Goal: Task Accomplishment & Management: Complete application form

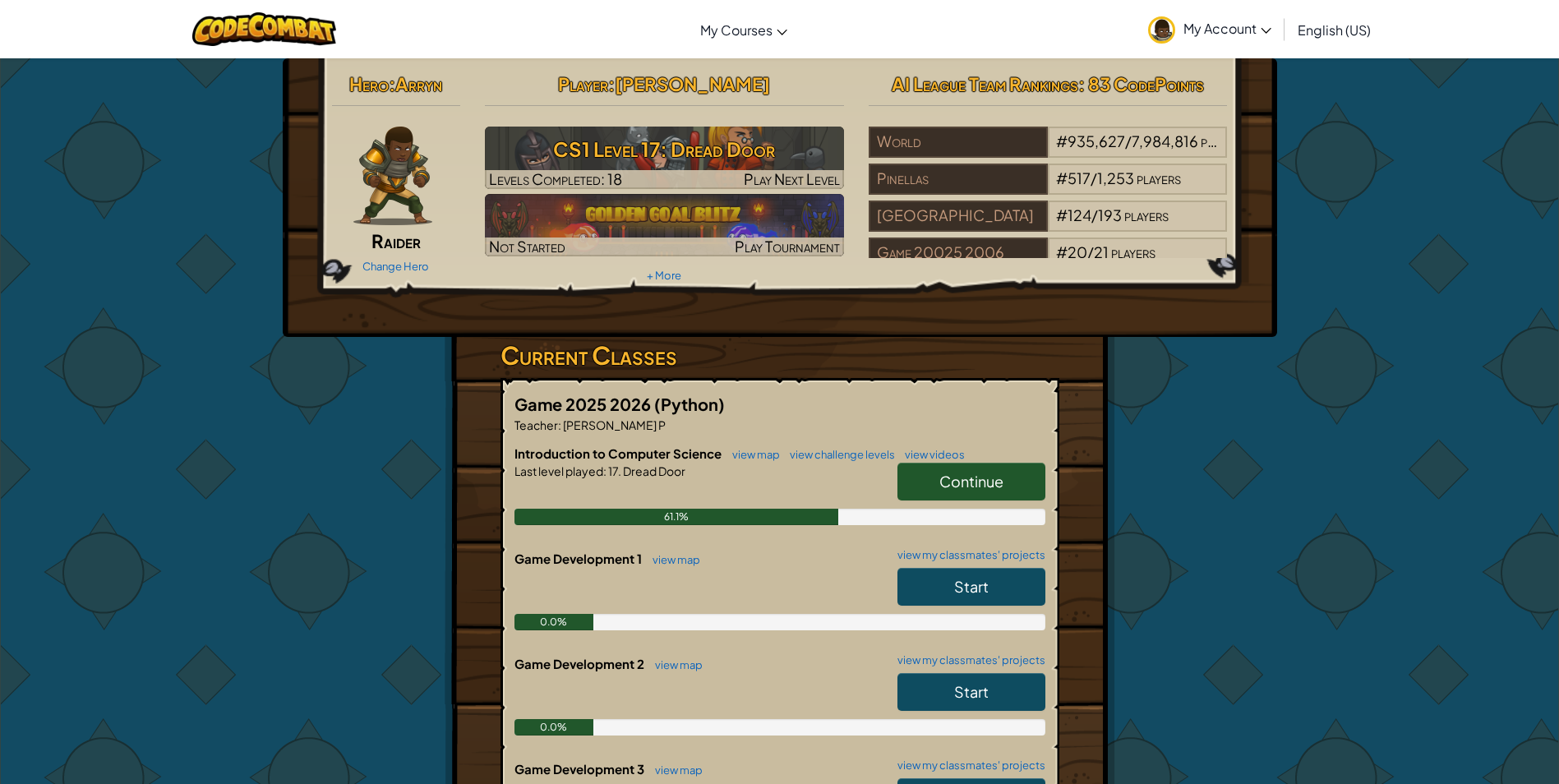
click at [911, 472] on link "Continue" at bounding box center [972, 482] width 148 height 38
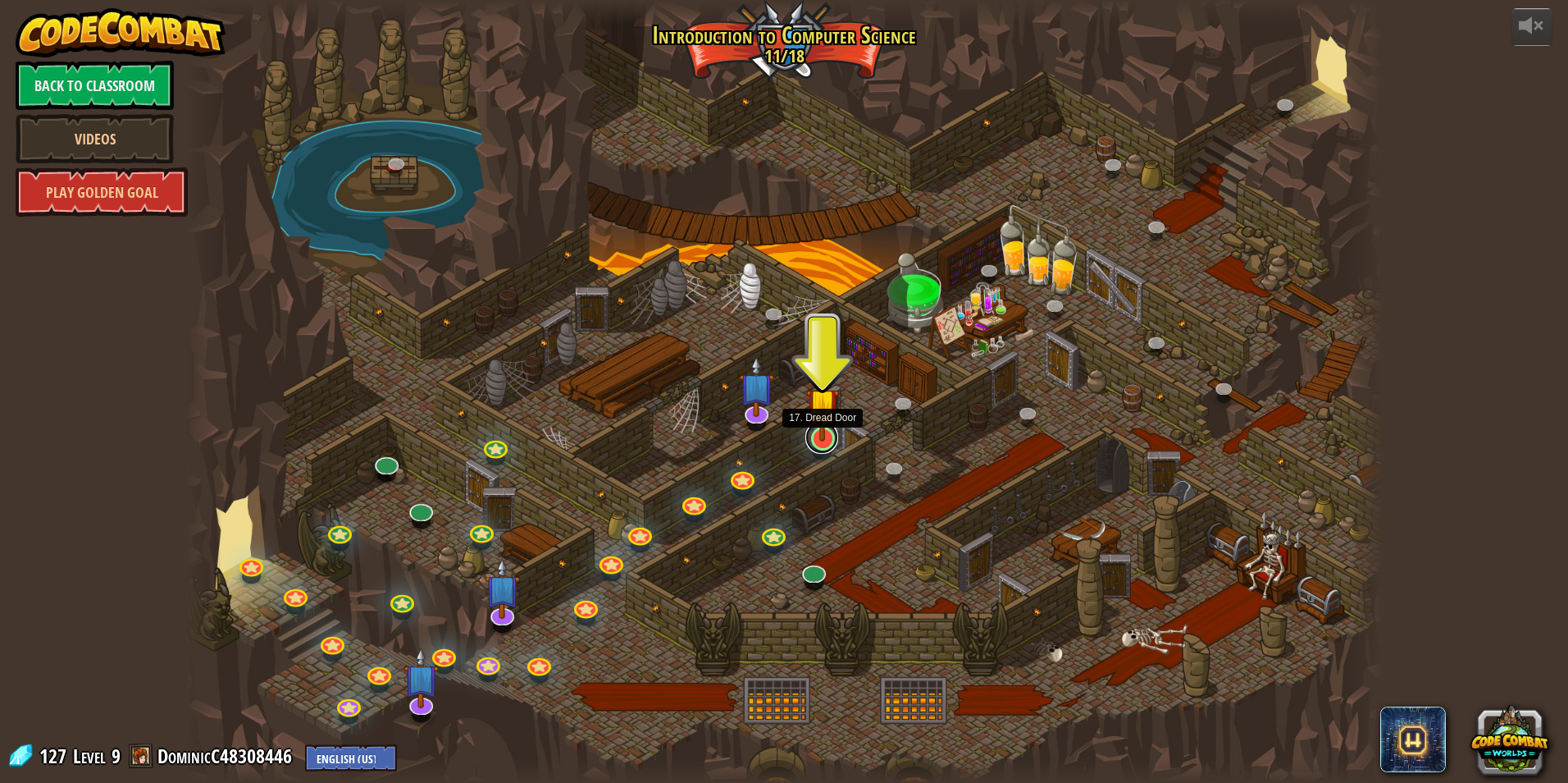
click at [821, 443] on link at bounding box center [822, 437] width 33 height 33
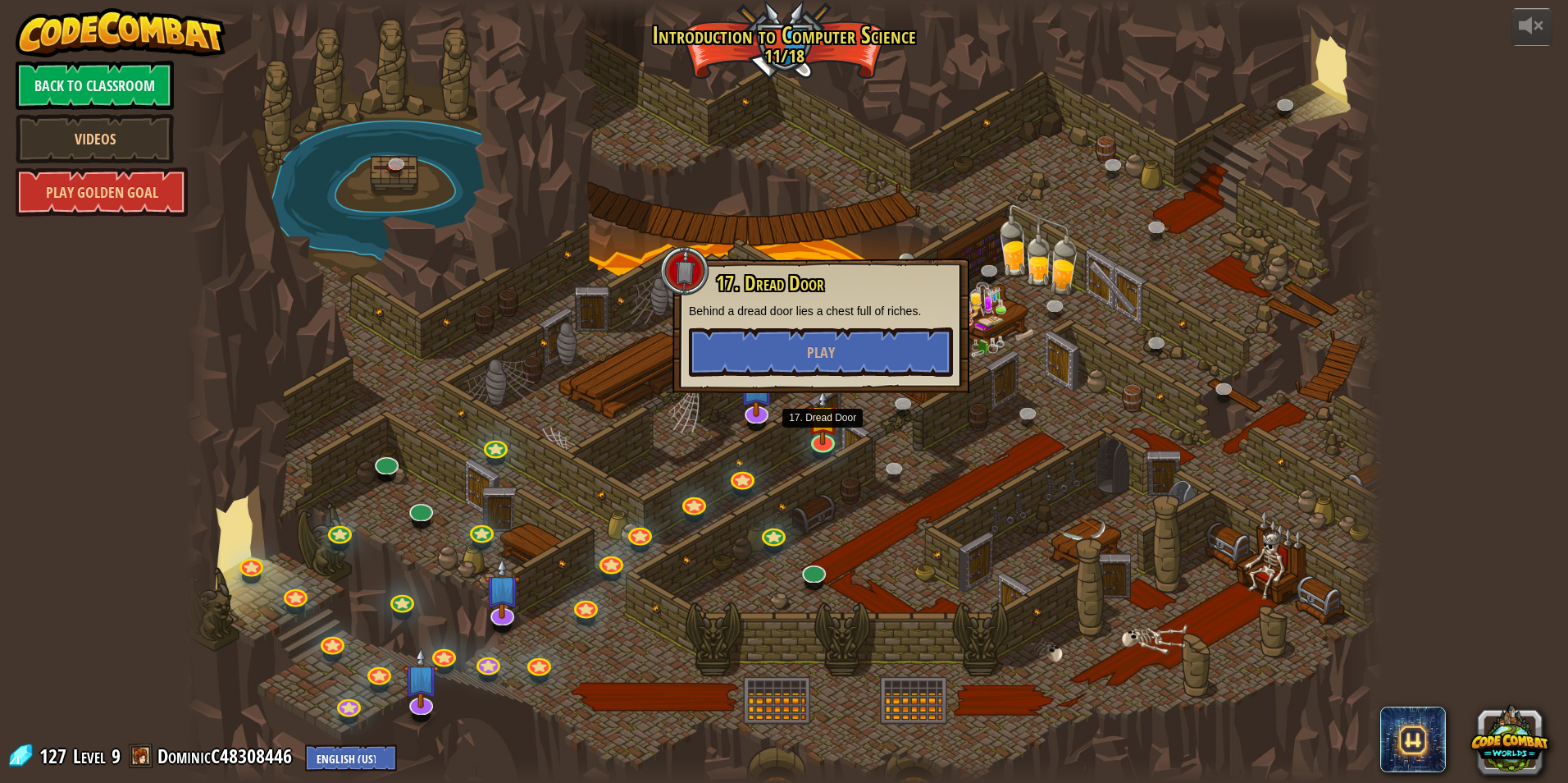
click at [798, 449] on div at bounding box center [784, 391] width 1198 height 783
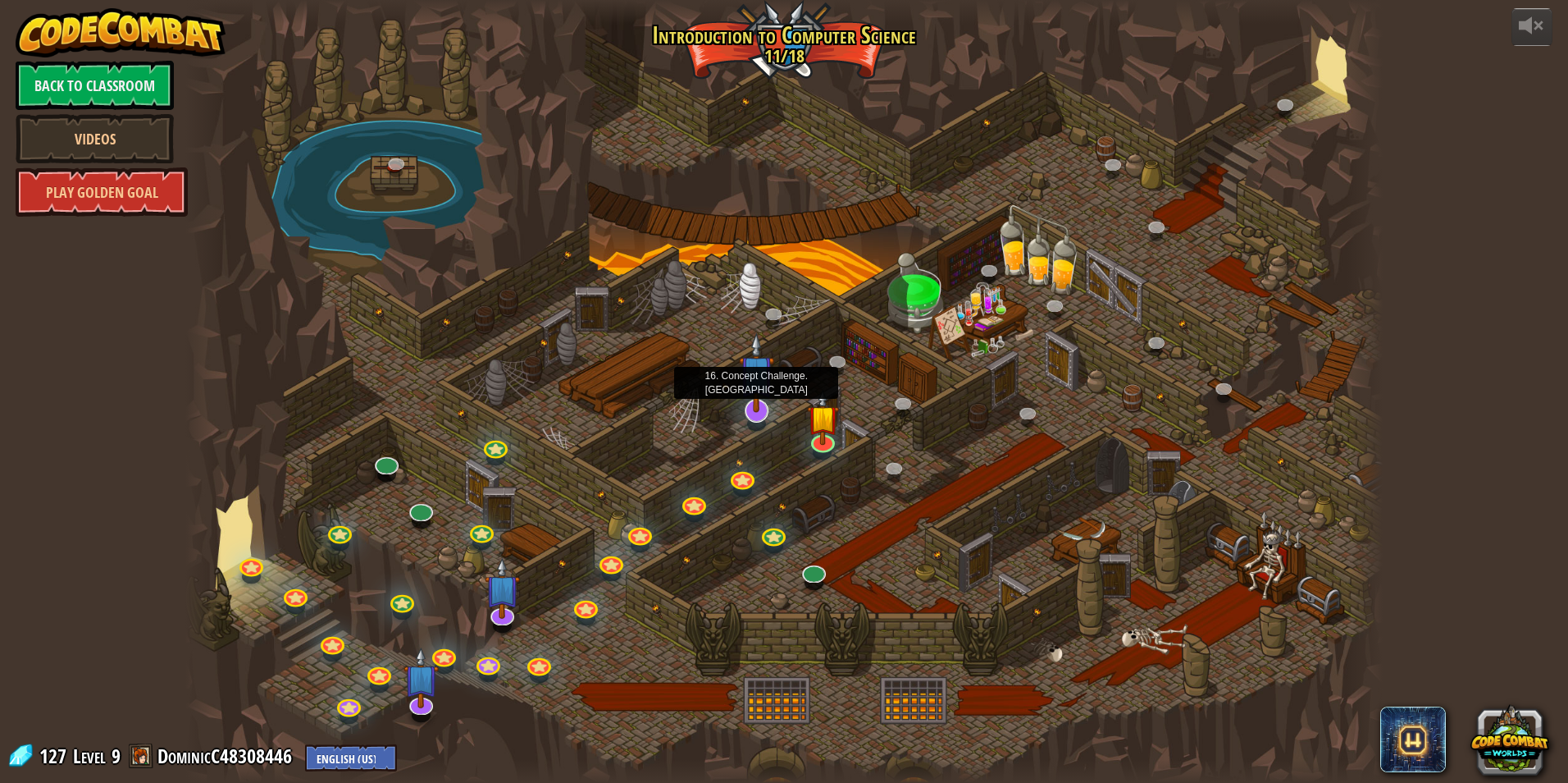
click at [764, 412] on img at bounding box center [756, 373] width 35 height 81
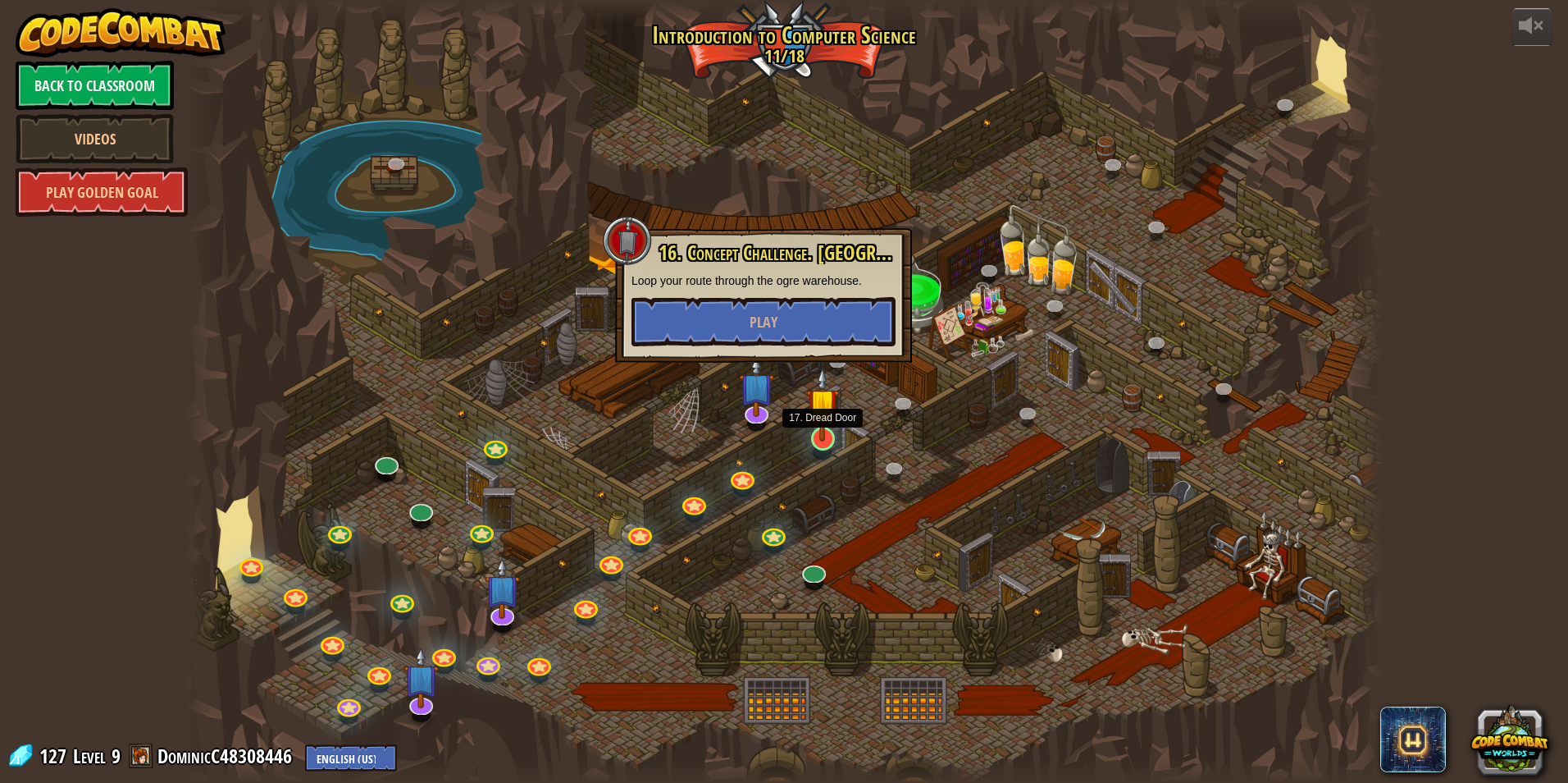
click at [822, 435] on img at bounding box center [822, 404] width 32 height 74
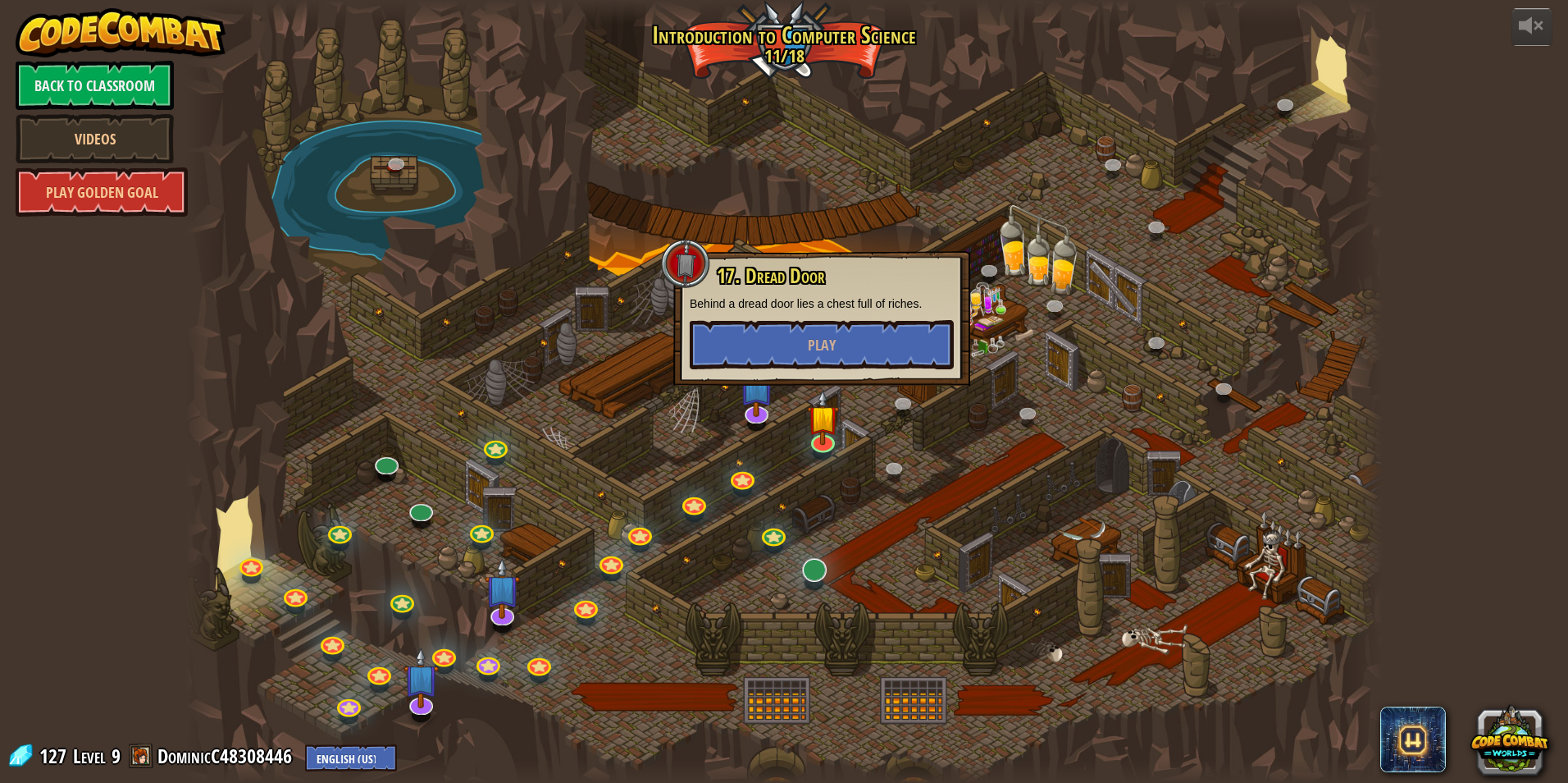
drag, startPoint x: 839, startPoint y: 580, endPoint x: 820, endPoint y: 572, distance: 20.6
click at [834, 581] on div at bounding box center [784, 391] width 1198 height 783
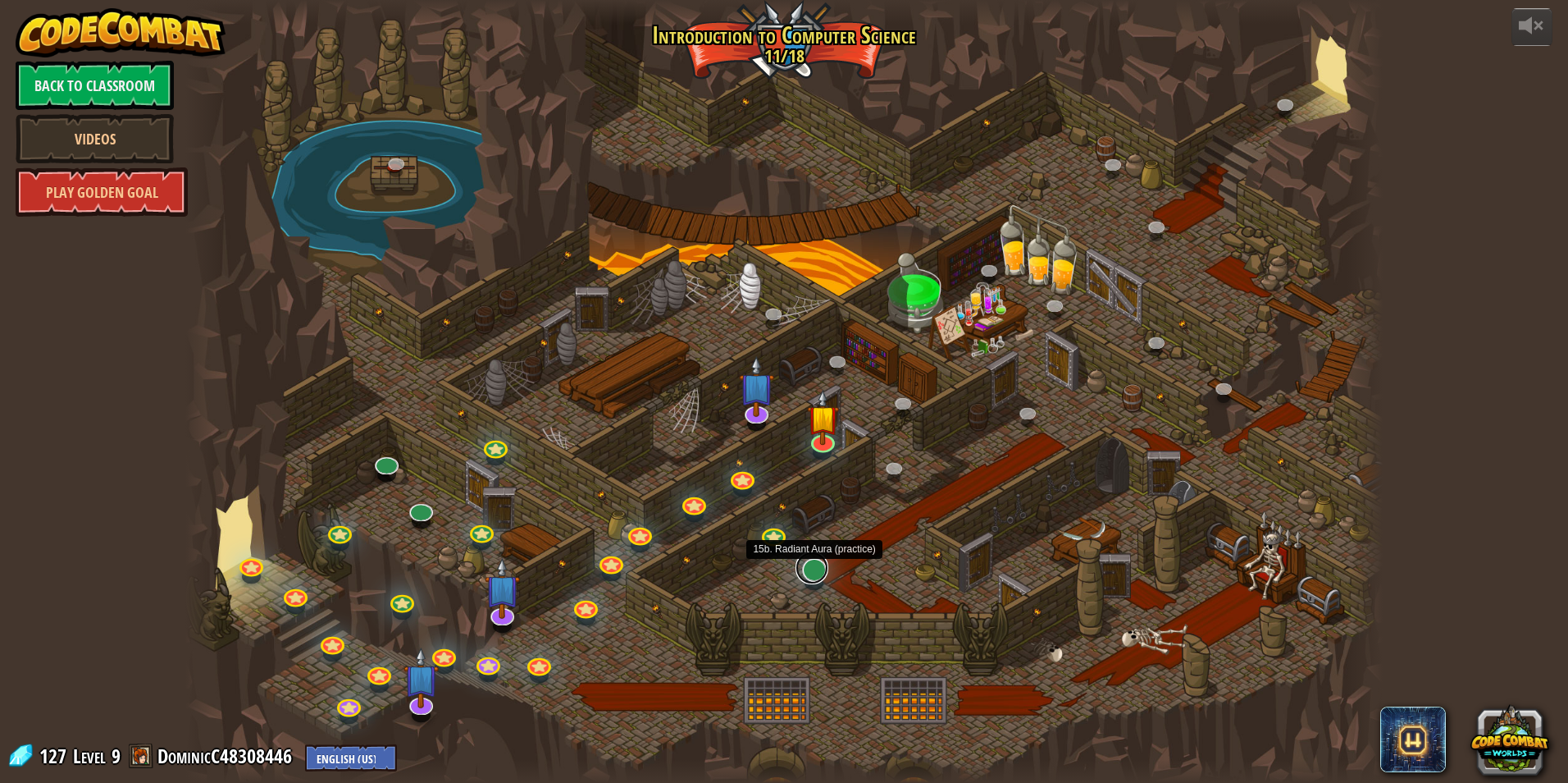
click at [819, 572] on link at bounding box center [812, 568] width 33 height 33
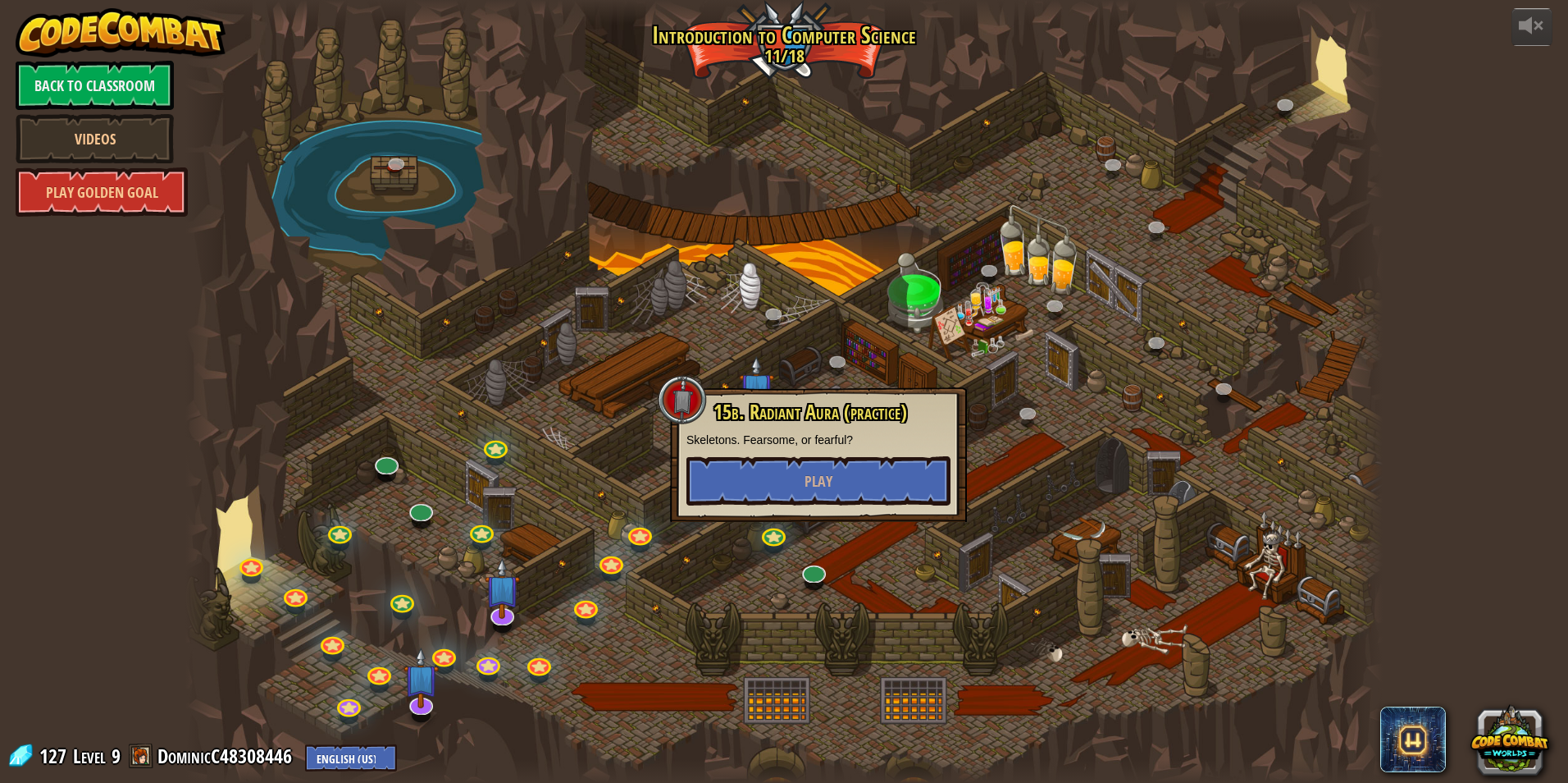
click at [1260, 536] on div at bounding box center [784, 391] width 1198 height 783
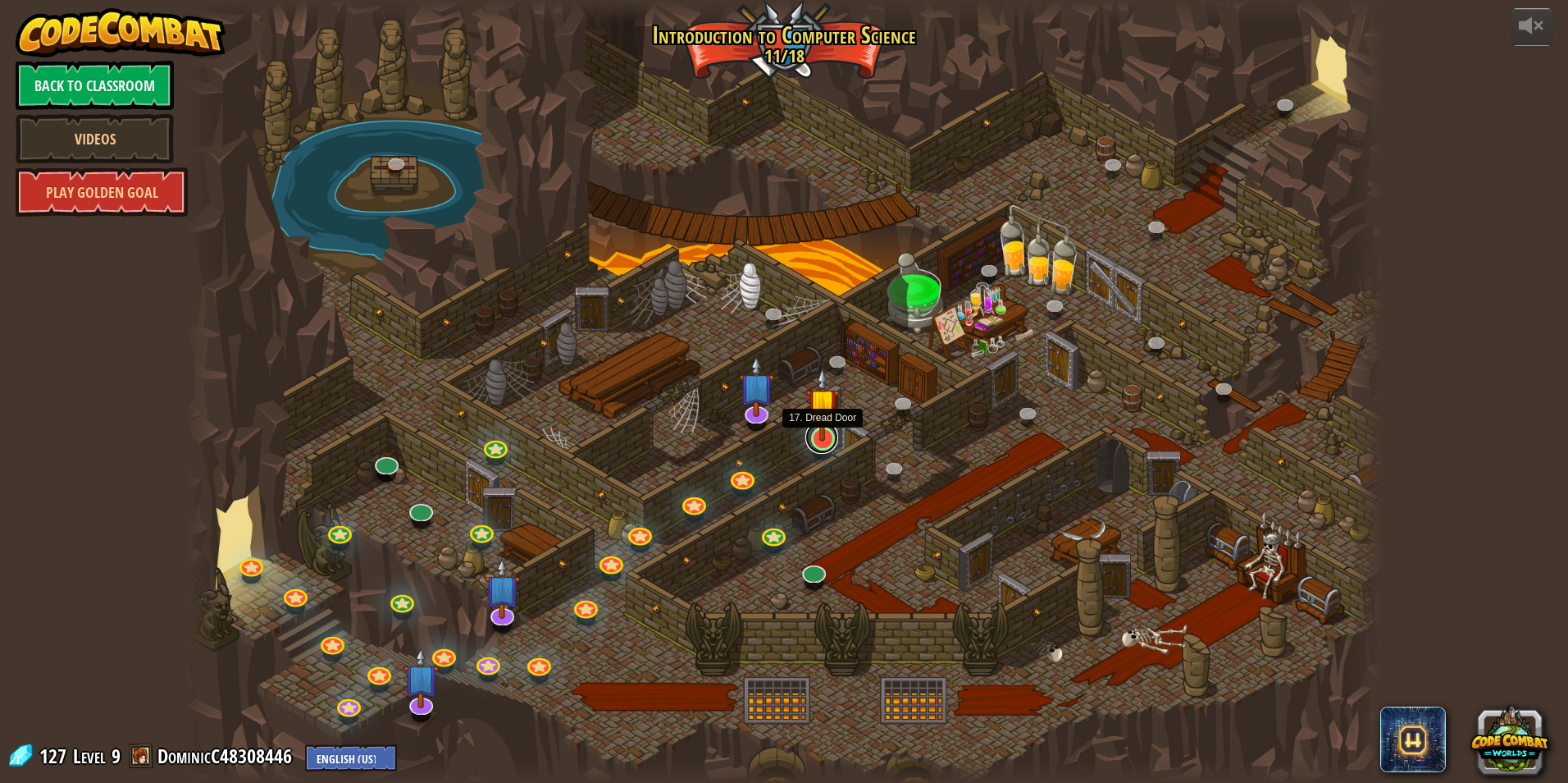
click at [833, 449] on link at bounding box center [822, 437] width 33 height 33
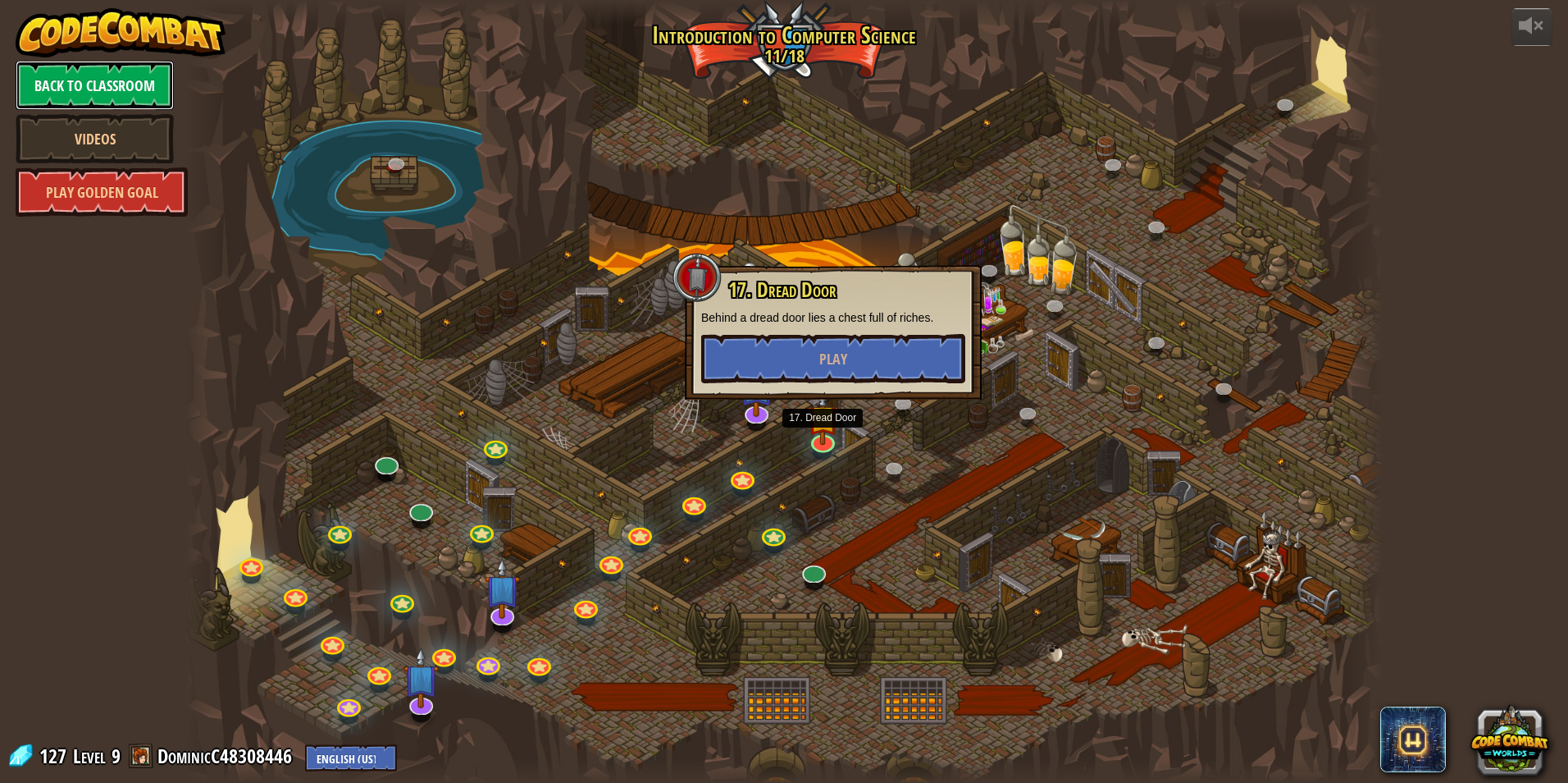
click at [136, 83] on link "Back to Classroom" at bounding box center [95, 85] width 158 height 49
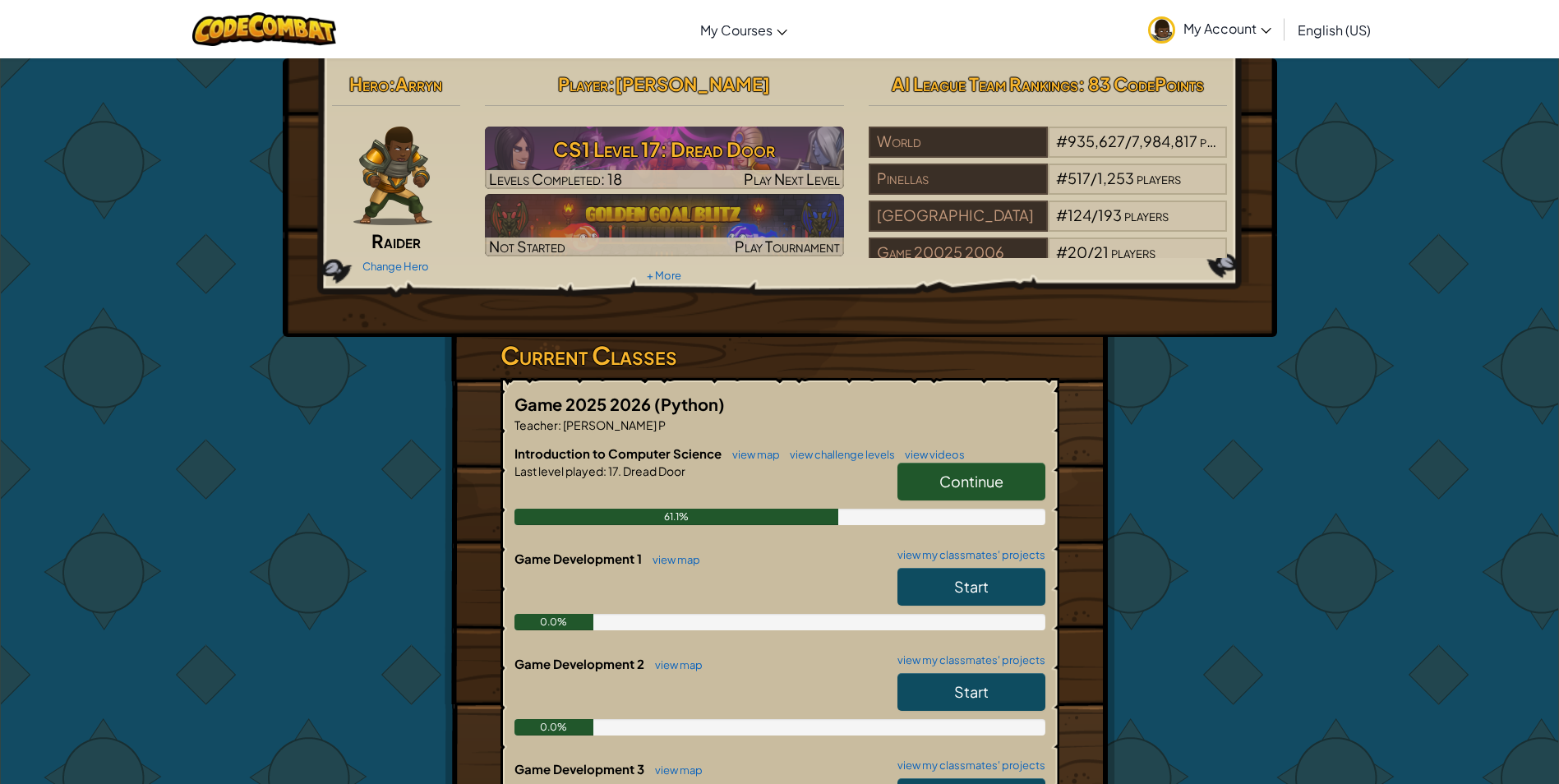
scroll to position [246, 0]
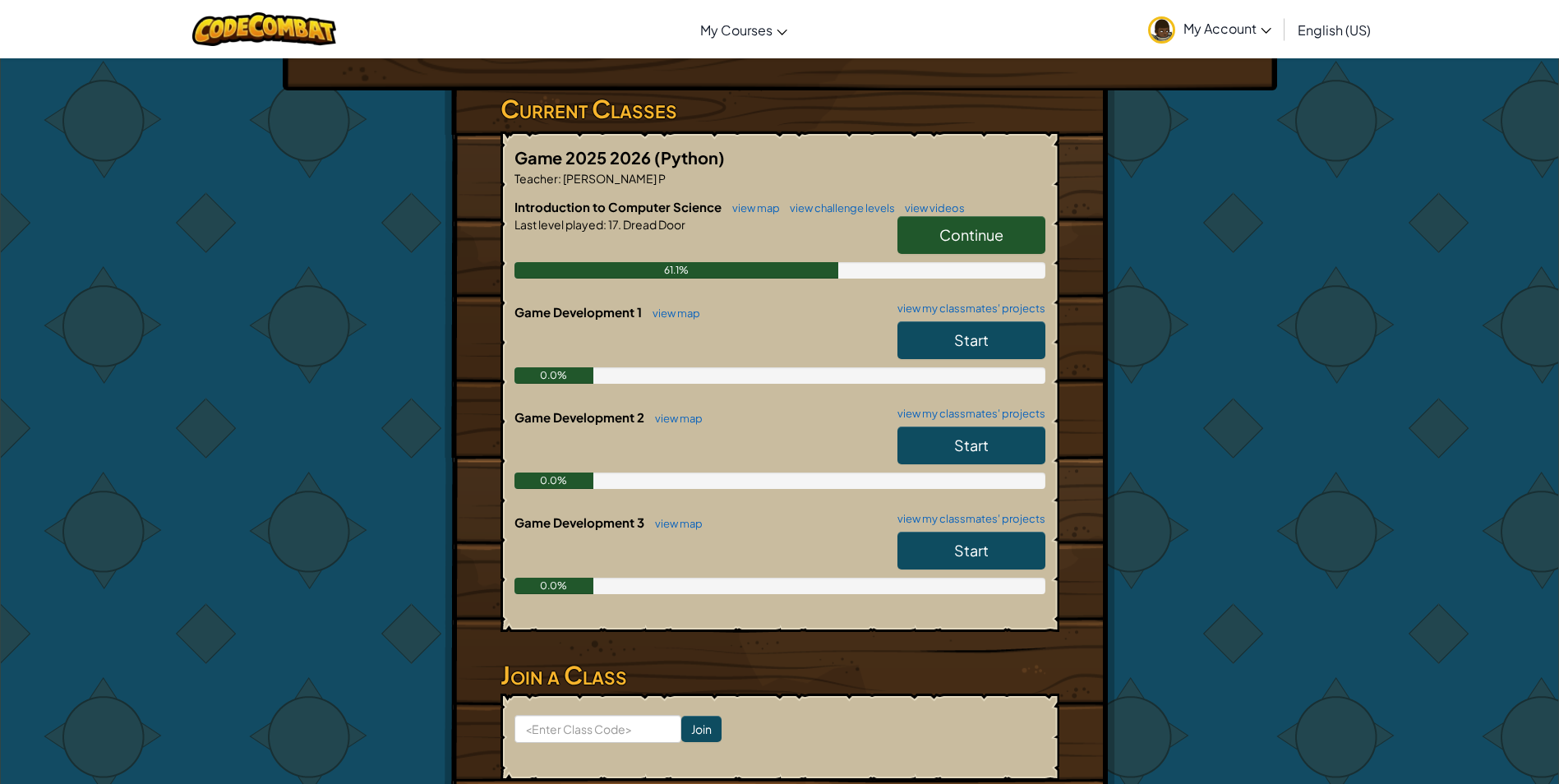
click at [930, 234] on link "Continue" at bounding box center [972, 235] width 148 height 38
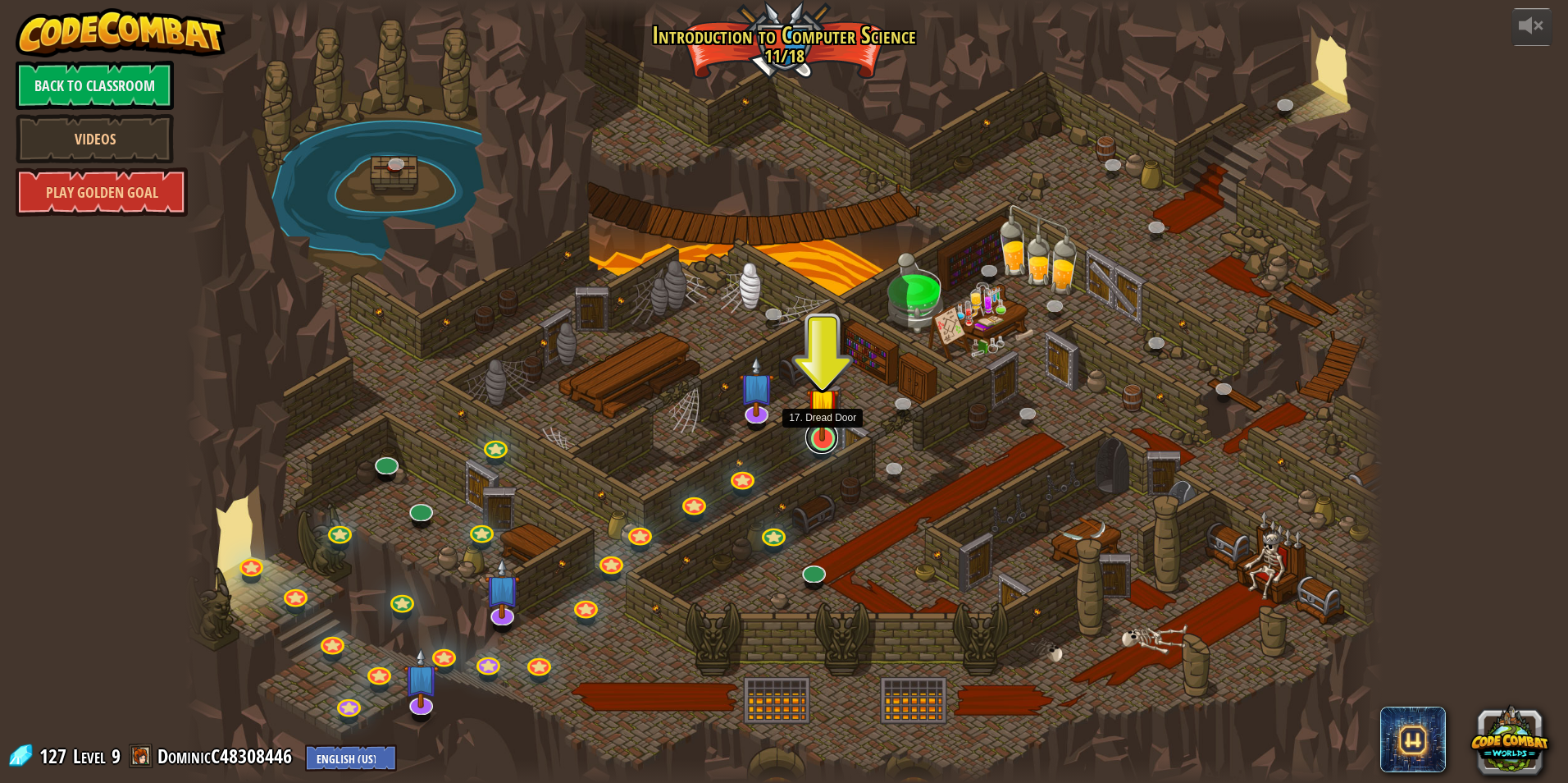
click at [817, 443] on link at bounding box center [822, 437] width 33 height 33
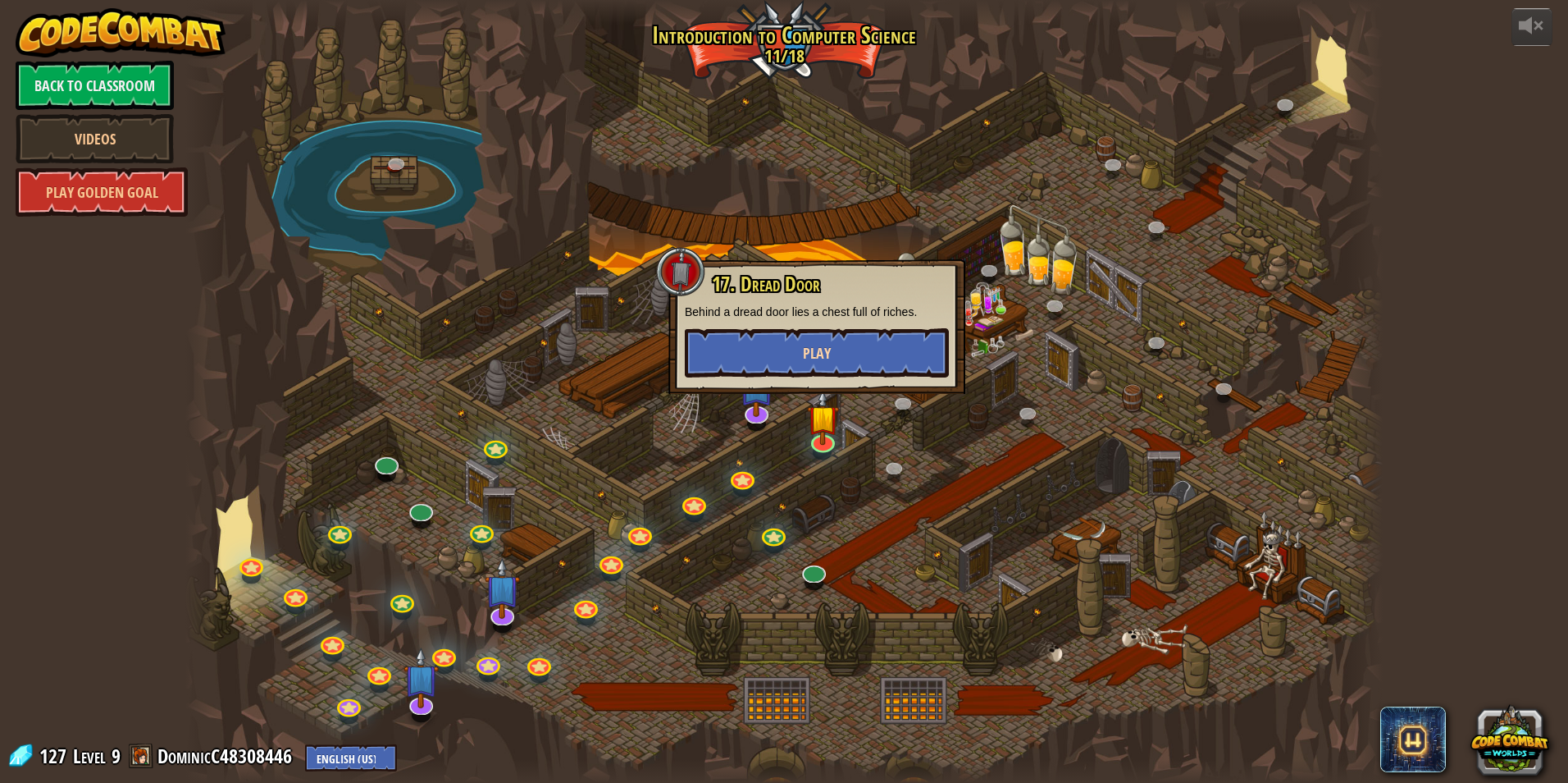
drag, startPoint x: 806, startPoint y: 306, endPoint x: 829, endPoint y: 372, distance: 69.9
click at [807, 314] on p "Behind a dread door lies a chest full of riches." at bounding box center [816, 311] width 264 height 16
click at [829, 372] on button "Play" at bounding box center [816, 352] width 264 height 49
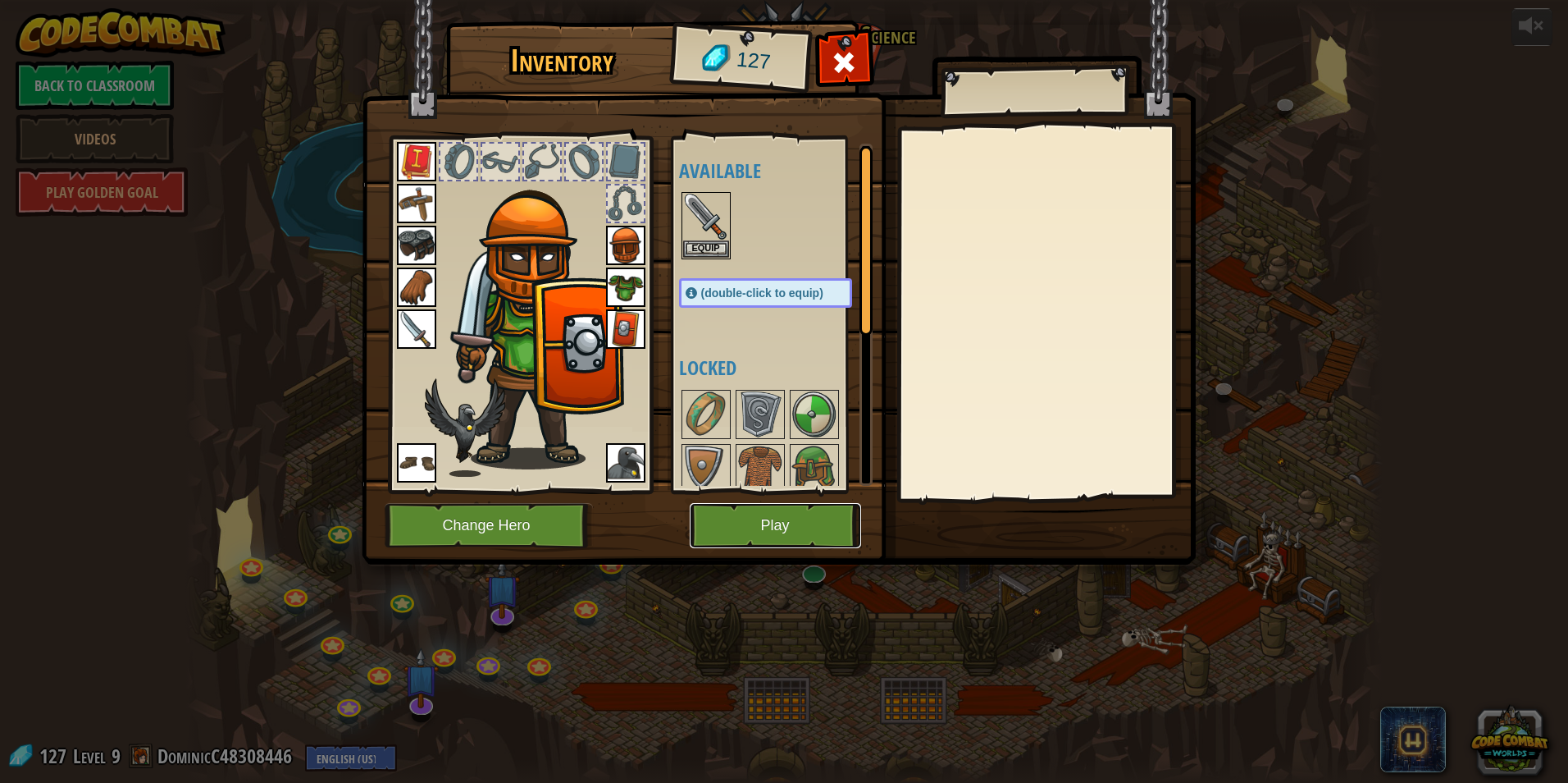
click at [768, 516] on button "Play" at bounding box center [776, 525] width 172 height 46
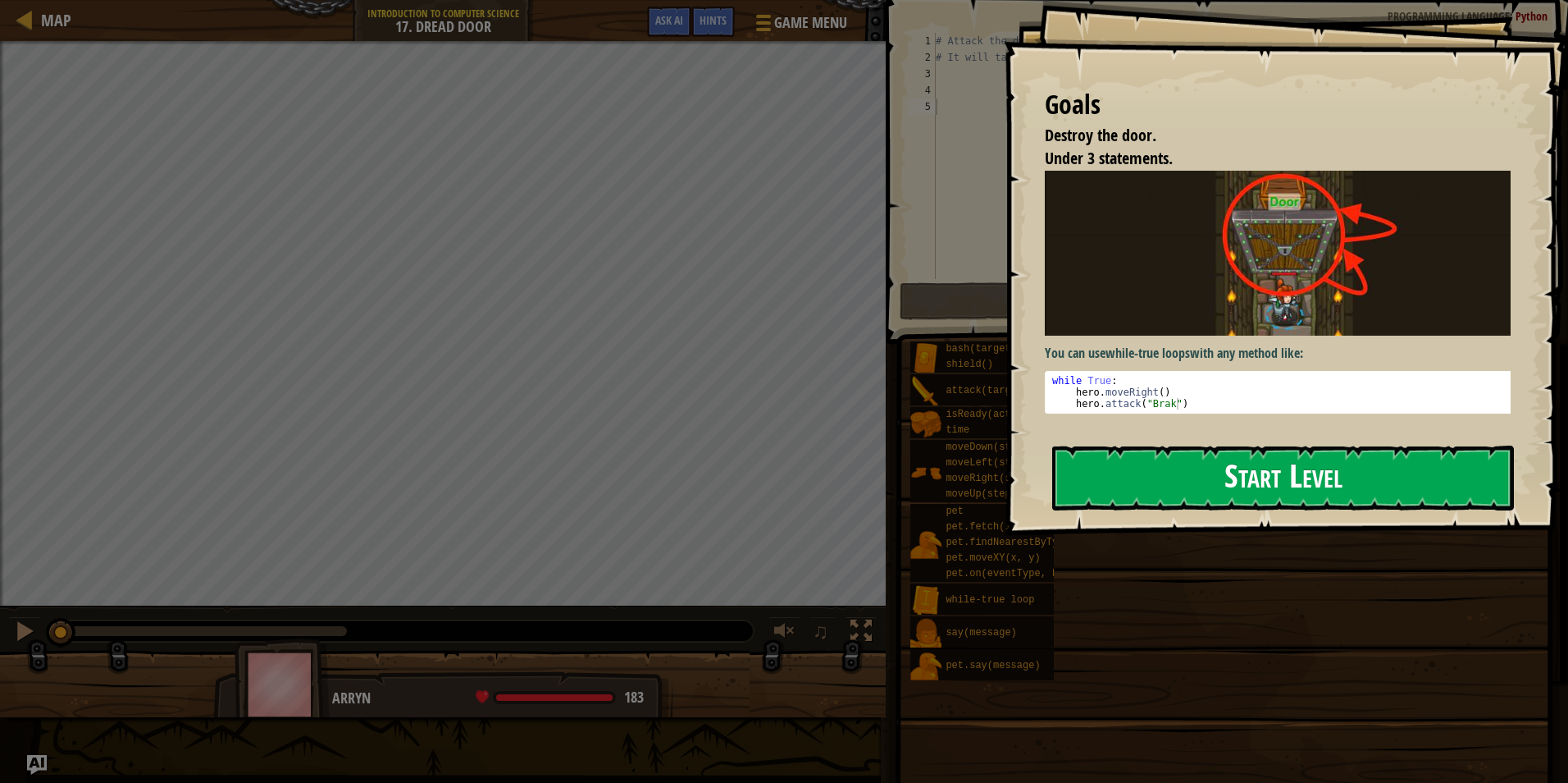
click at [1105, 459] on button "Start Level" at bounding box center [1284, 477] width 462 height 64
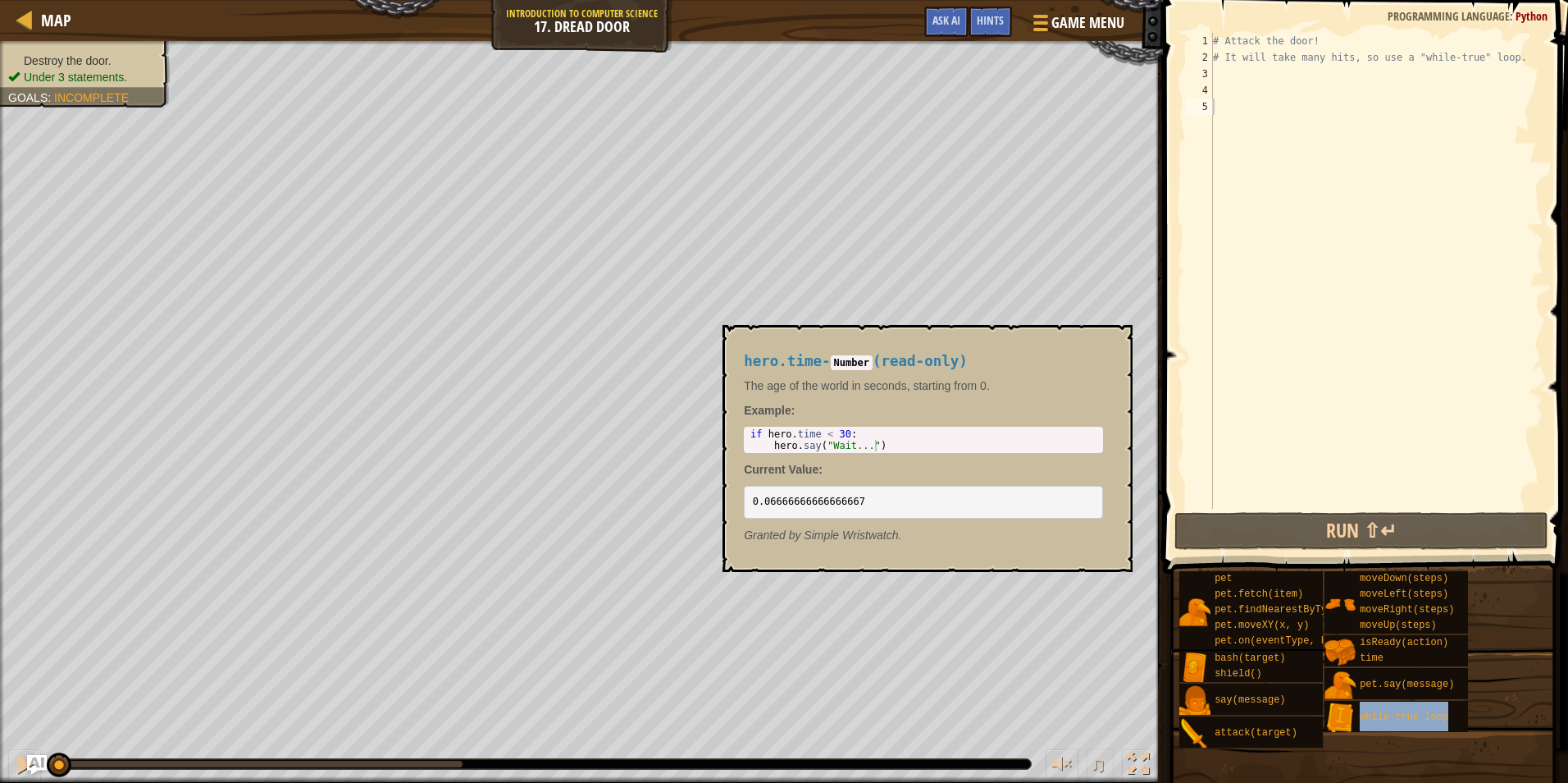
type textarea "while-true loop"
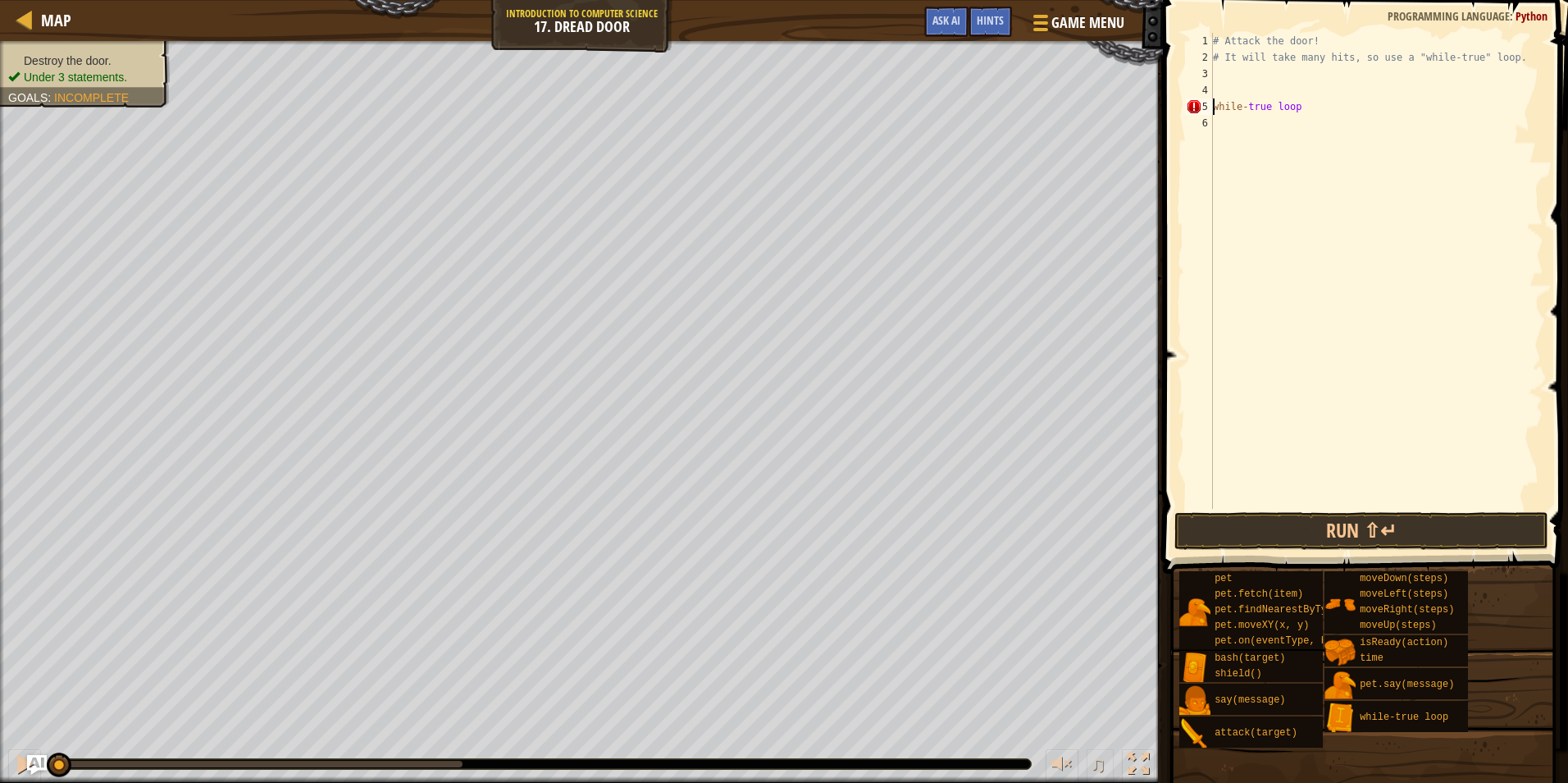
click at [1298, 109] on div "# Attack the door! # It will take many hits, so use a "while-true" loop. while …" at bounding box center [1376, 287] width 334 height 509
click at [1272, 104] on div "# Attack the door! # It will take many hits, so use a "while-true" loop. while …" at bounding box center [1376, 287] width 334 height 509
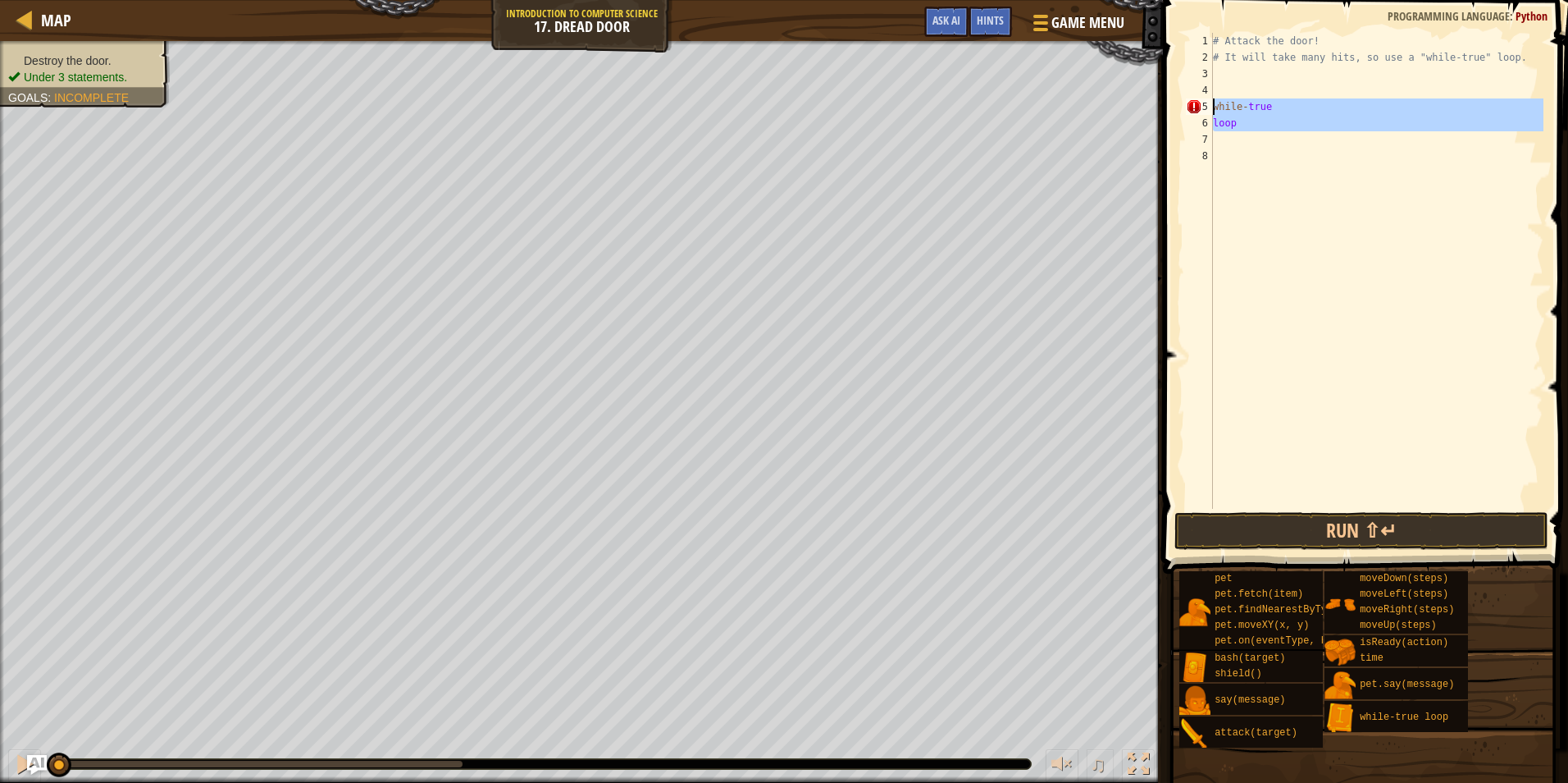
click at [1135, 114] on div "Map Introduction to Computer Science 17. Dread Door Game Menu Done Hints Ask AI…" at bounding box center [784, 391] width 1568 height 783
type textarea "while-true loop"
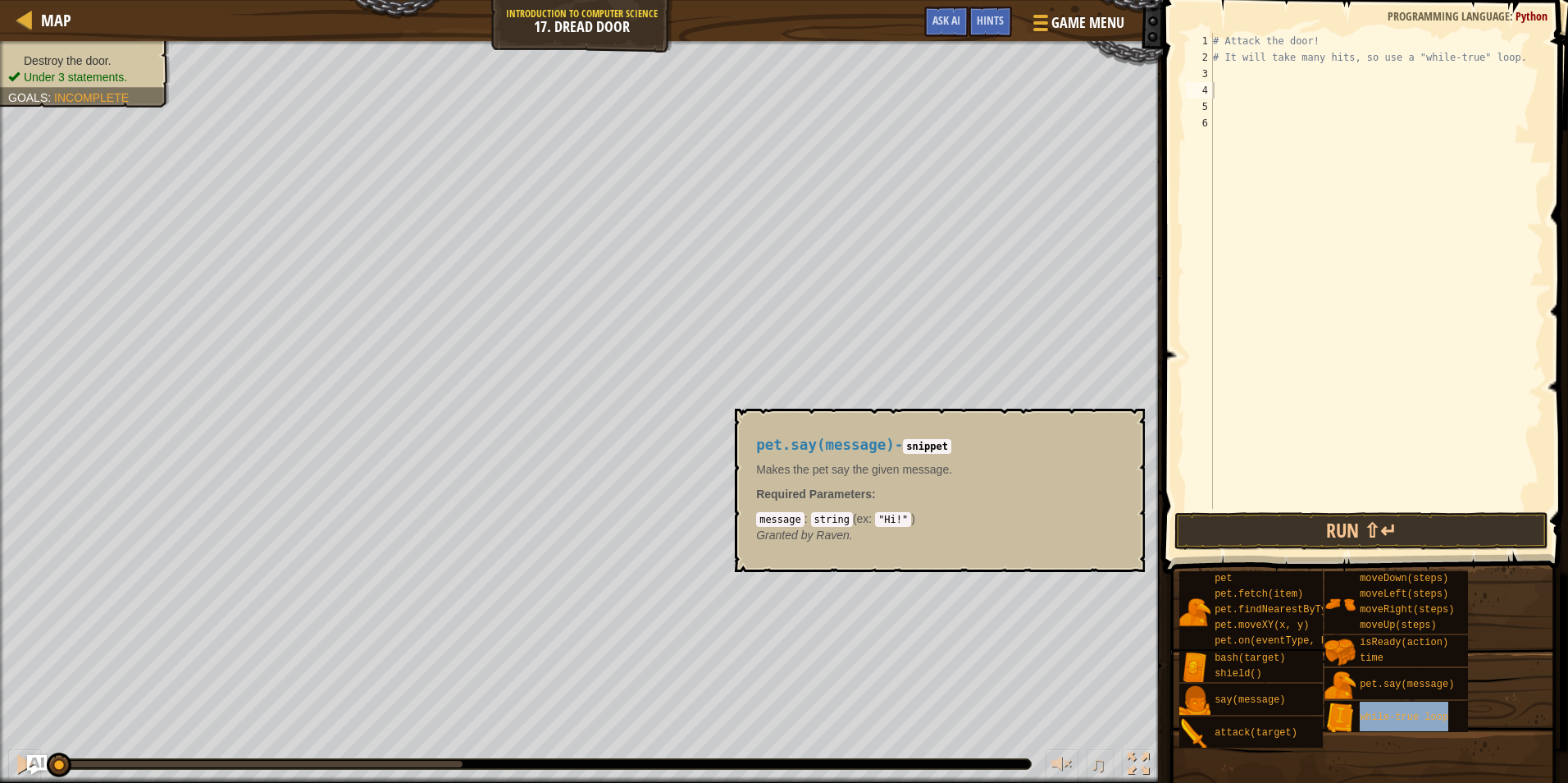
type textarea "while-true loop"
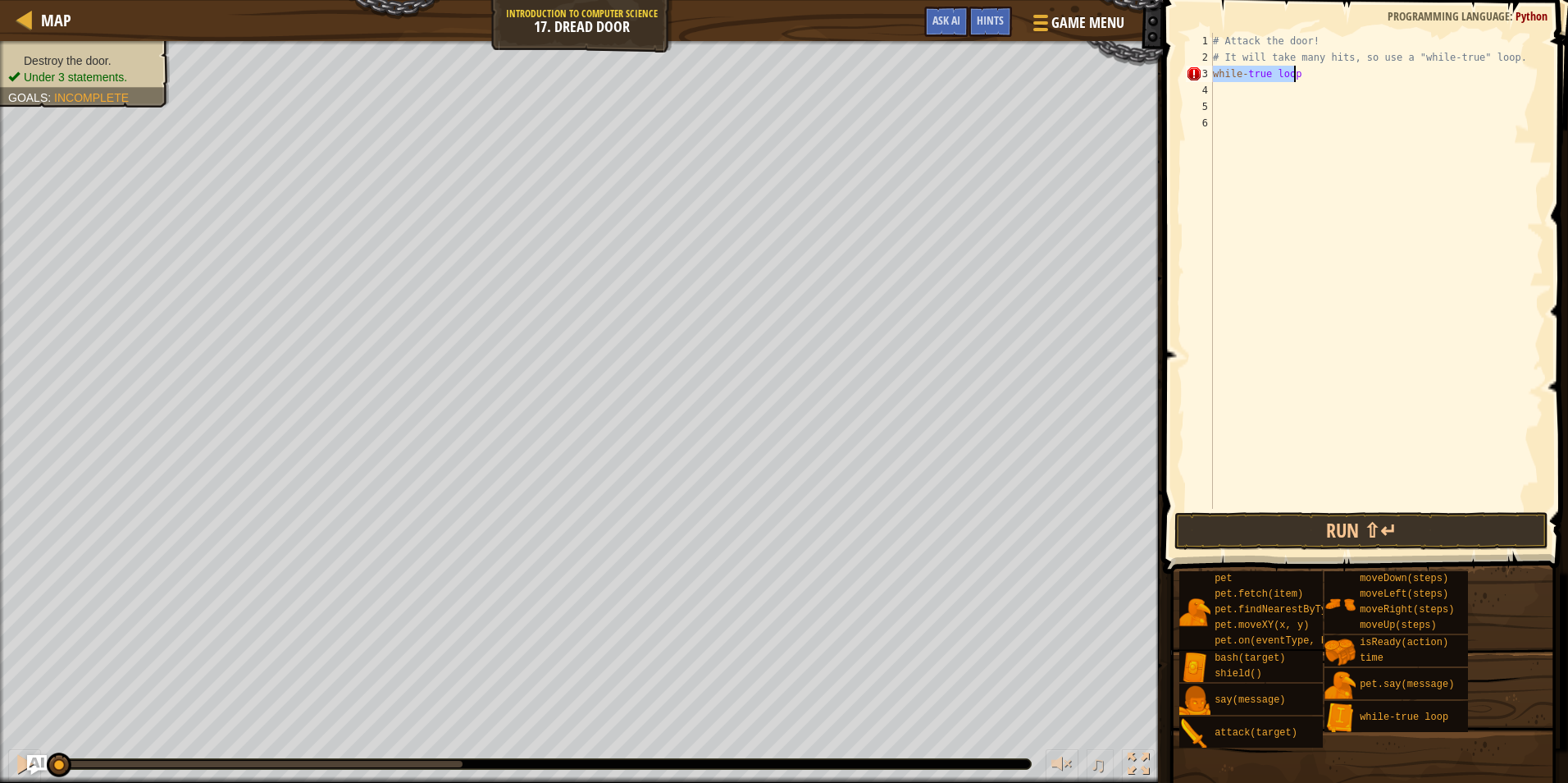
click at [1294, 81] on div "# Attack the door! # It will take many hits, so use a "while-true" loop. while …" at bounding box center [1376, 271] width 334 height 476
click at [1294, 81] on div "# Attack the door! # It will take many hits, so use a "while-true" loop. while …" at bounding box center [1376, 287] width 334 height 509
click at [1264, 81] on div "# Attack the door! # It will take many hits, so use a "while-true" loop. while …" at bounding box center [1376, 287] width 334 height 509
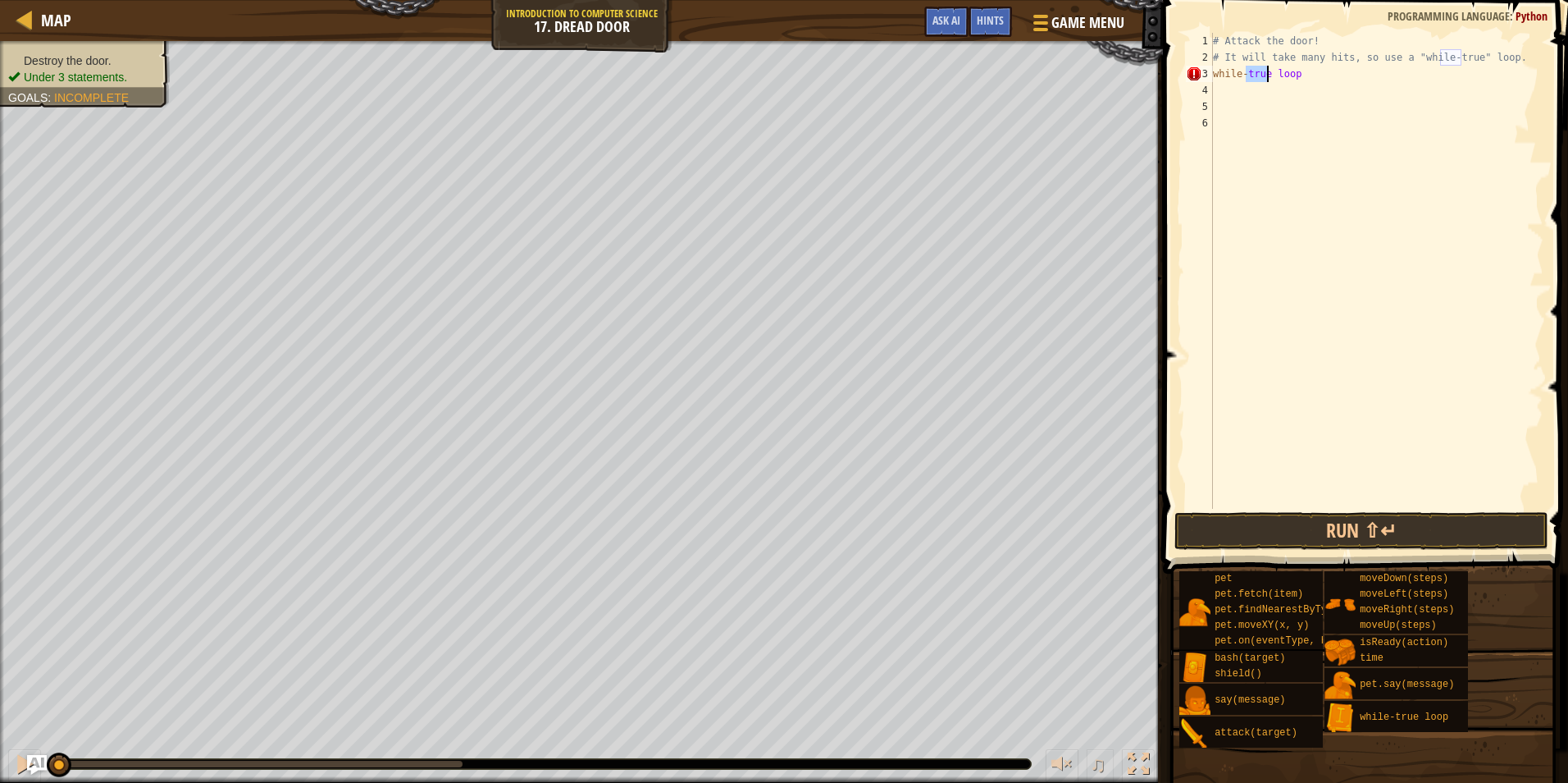
click at [1345, 181] on div "# Attack the door! # It will take many hits, so use a "while-true" loop. while …" at bounding box center [1376, 287] width 334 height 509
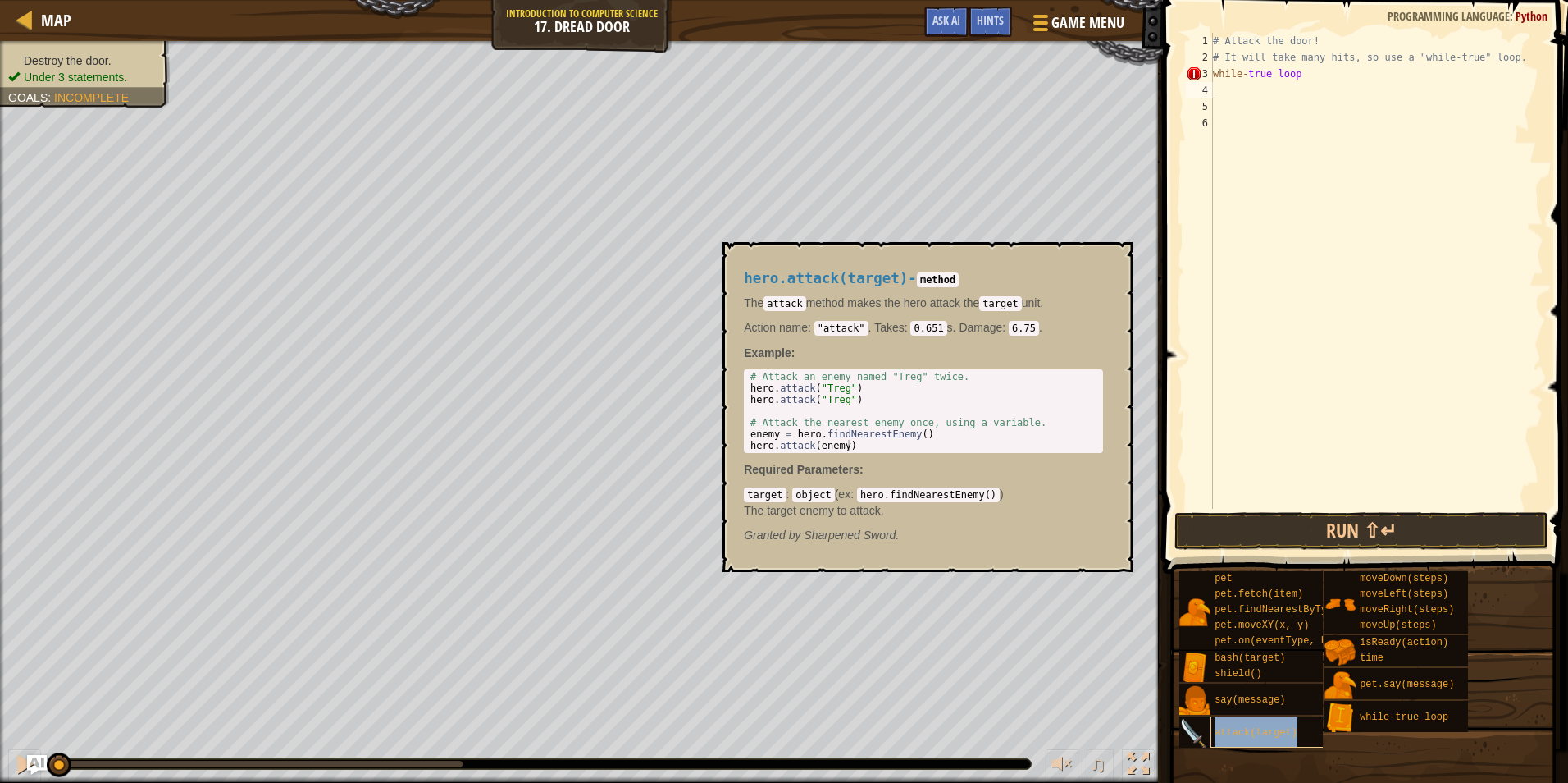
type textarea "attack(target)"
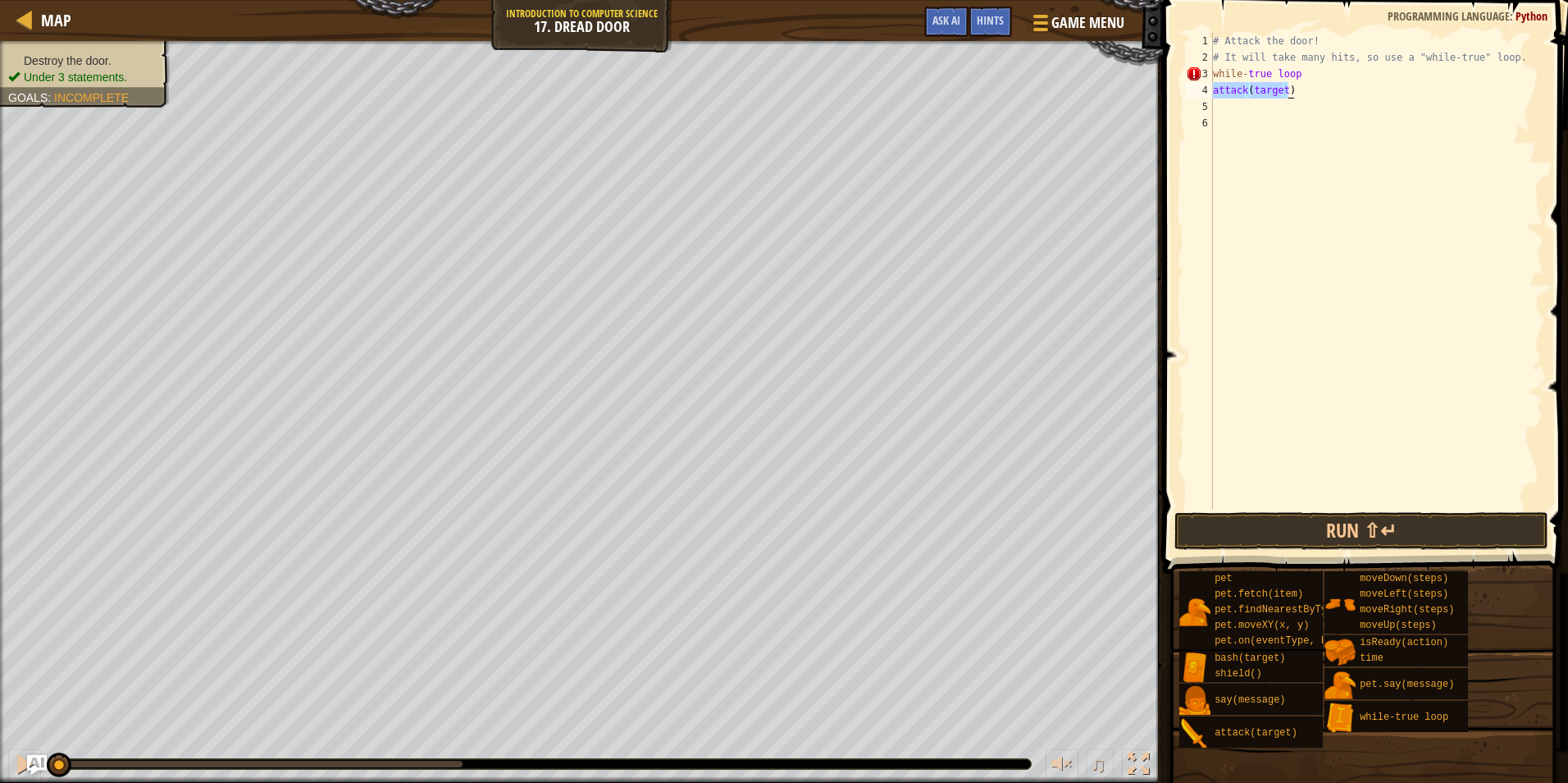
click at [1358, 134] on div "# Attack the door! # It will take many hits, so use a "while-true" loop. while …" at bounding box center [1376, 287] width 334 height 509
click at [1332, 535] on button "Run ⇧↵" at bounding box center [1361, 531] width 374 height 38
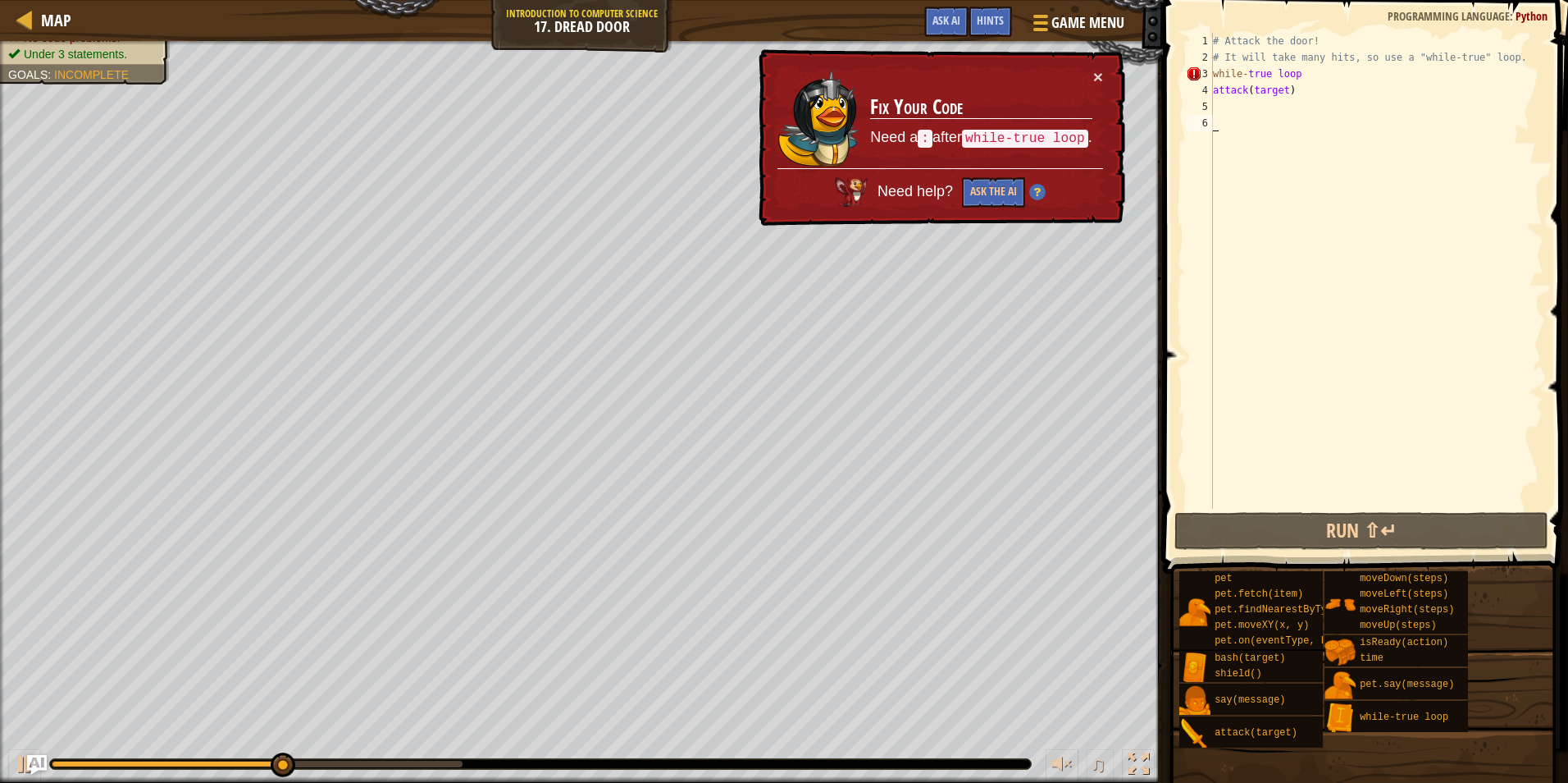
click at [1327, 74] on div "# Attack the door! # It will take many hits, so use a "while-true" loop. while …" at bounding box center [1376, 287] width 334 height 509
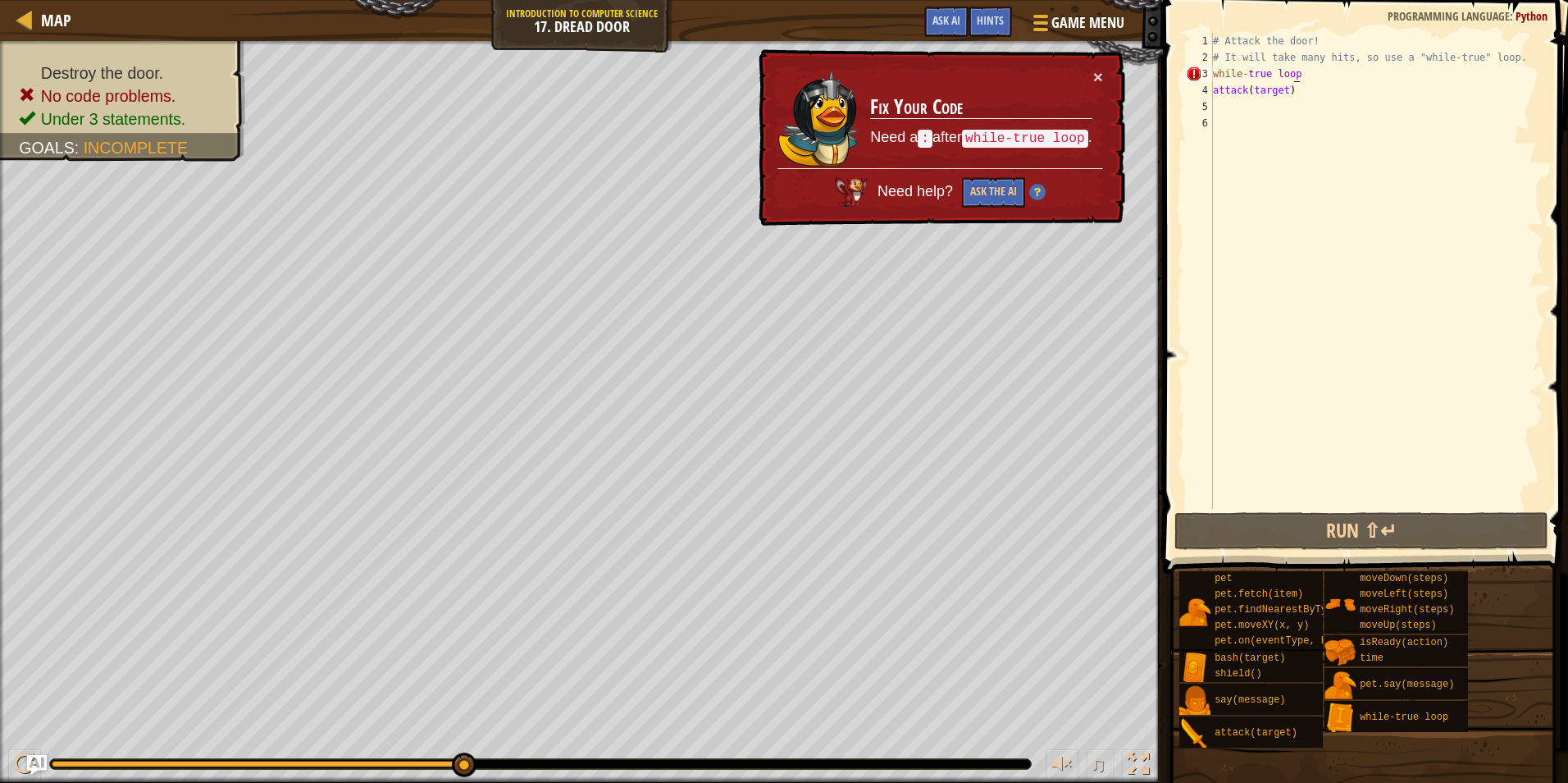
scroll to position [8, 7]
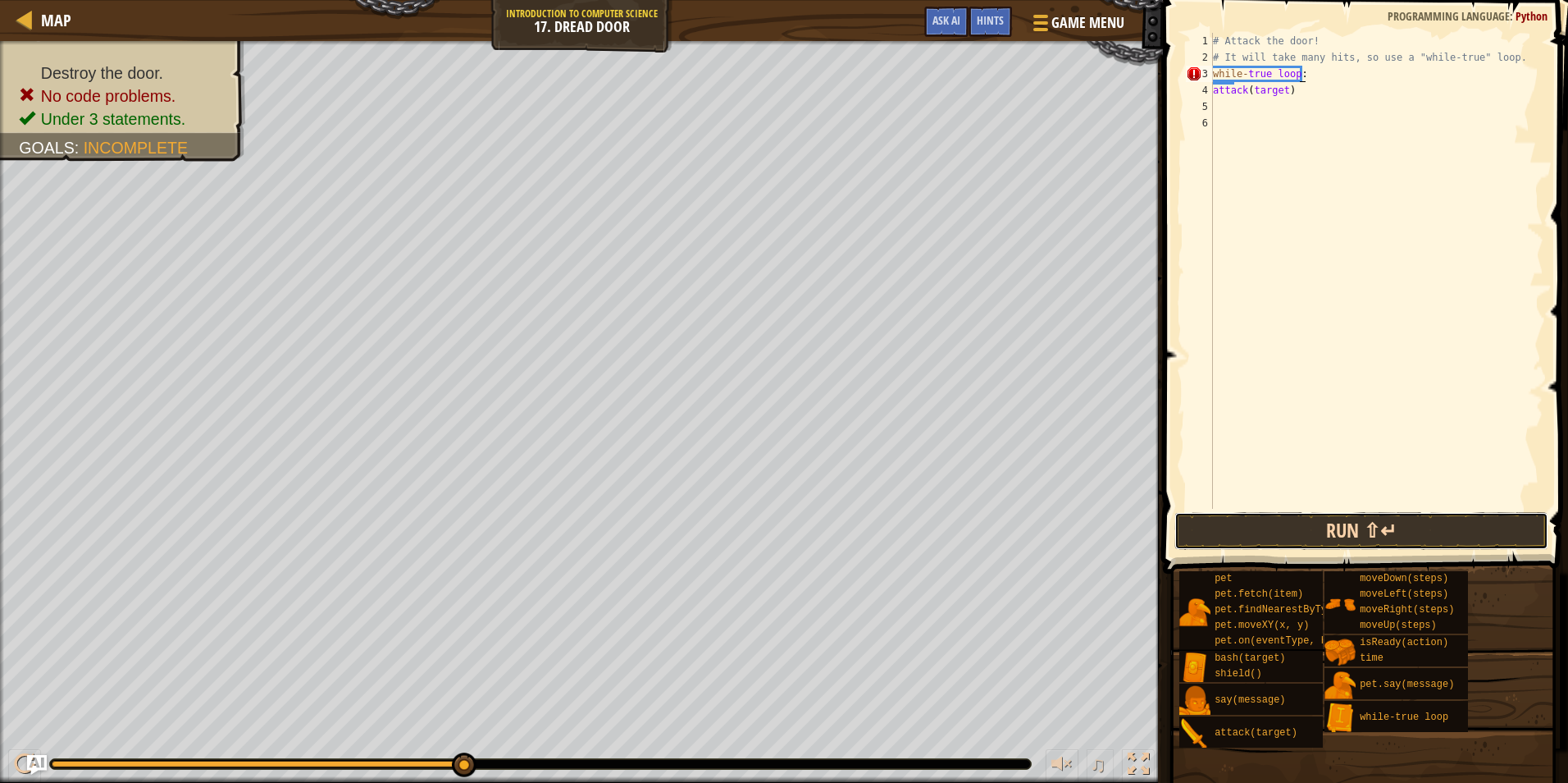
click at [1340, 527] on button "Run ⇧↵" at bounding box center [1361, 531] width 374 height 38
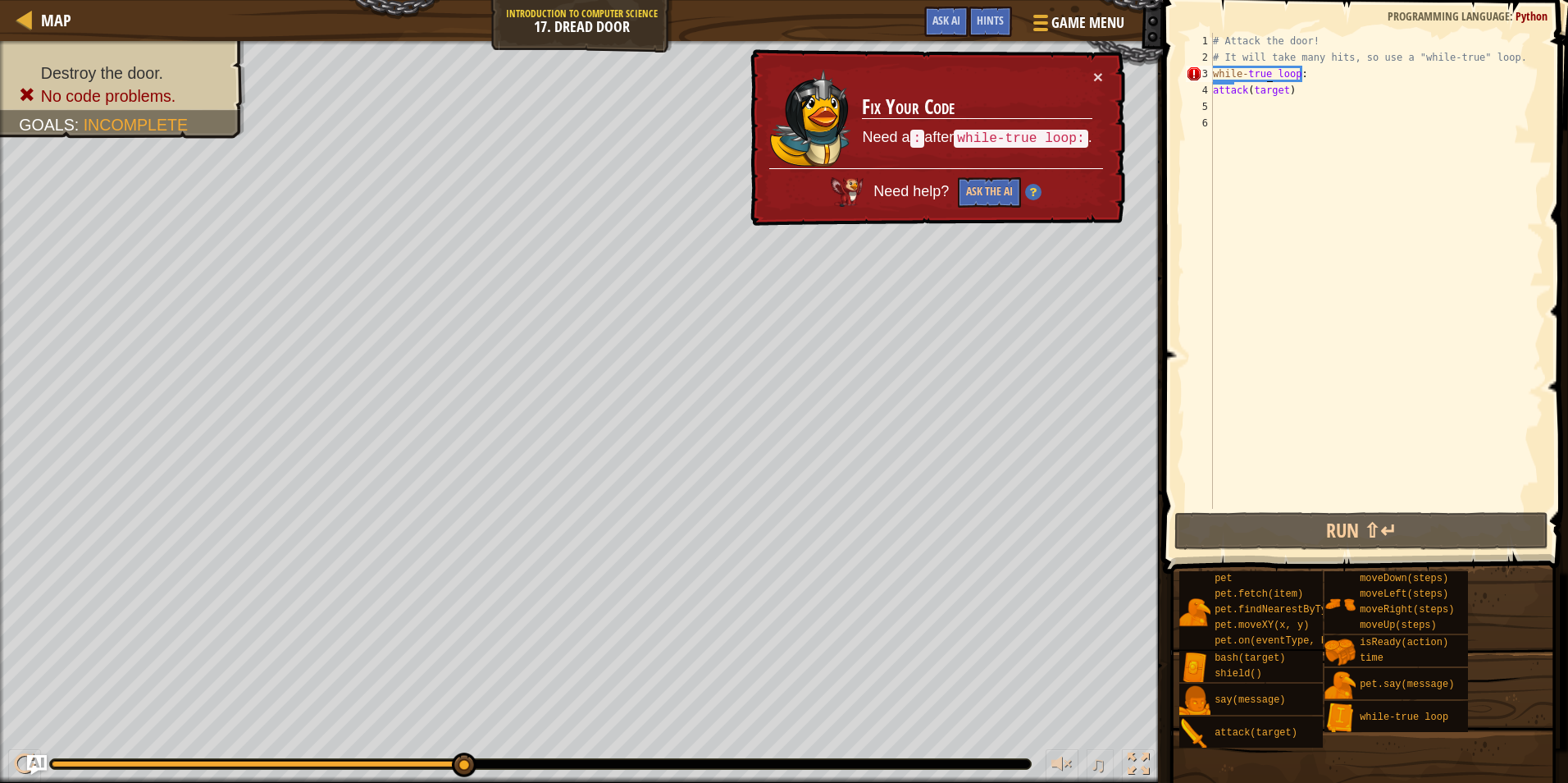
click at [1266, 80] on div "# Attack the door! # It will take many hits, so use a "while-true" loop. while …" at bounding box center [1376, 287] width 334 height 509
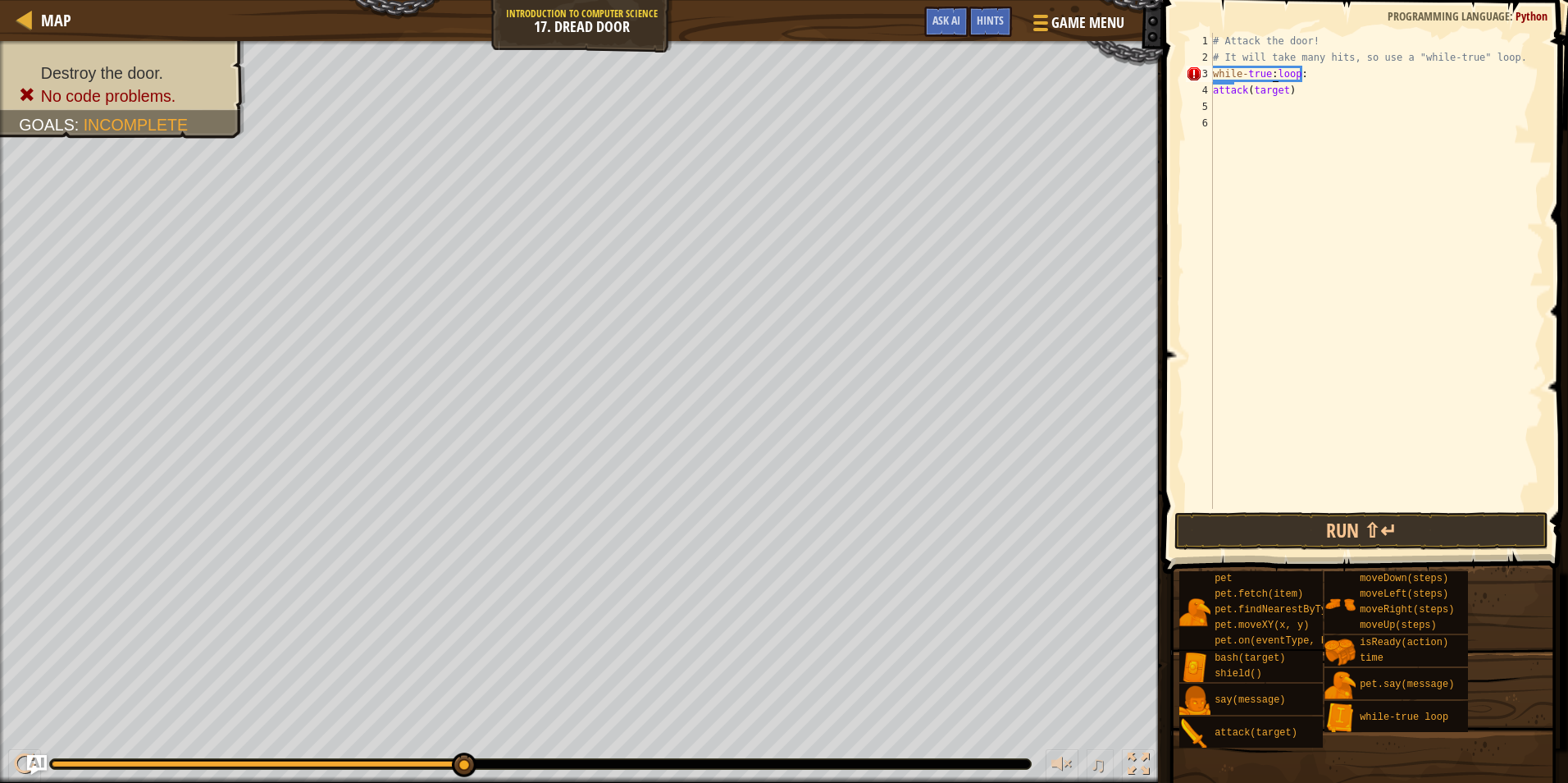
scroll to position [8, 6]
type textarea "attack(target)"
click at [1296, 101] on div "# Attack the door! # It will take many hits, so use a "while-true" loop. while …" at bounding box center [1376, 287] width 334 height 509
click at [1309, 80] on div "# Attack the door! # It will take many hits, so use a "while-true" loop. while …" at bounding box center [1376, 287] width 334 height 509
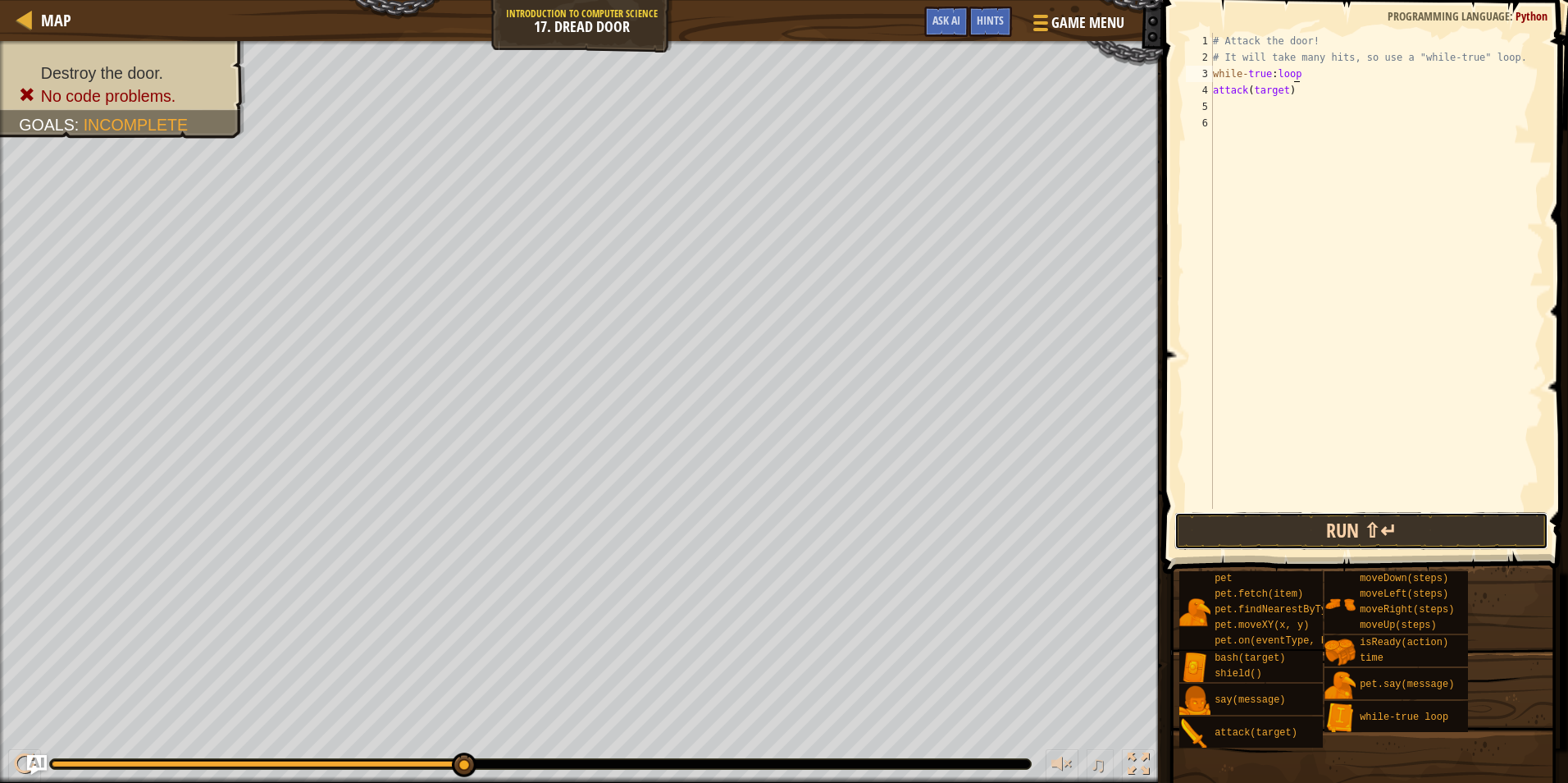
click at [1333, 546] on button "Run ⇧↵" at bounding box center [1361, 531] width 374 height 38
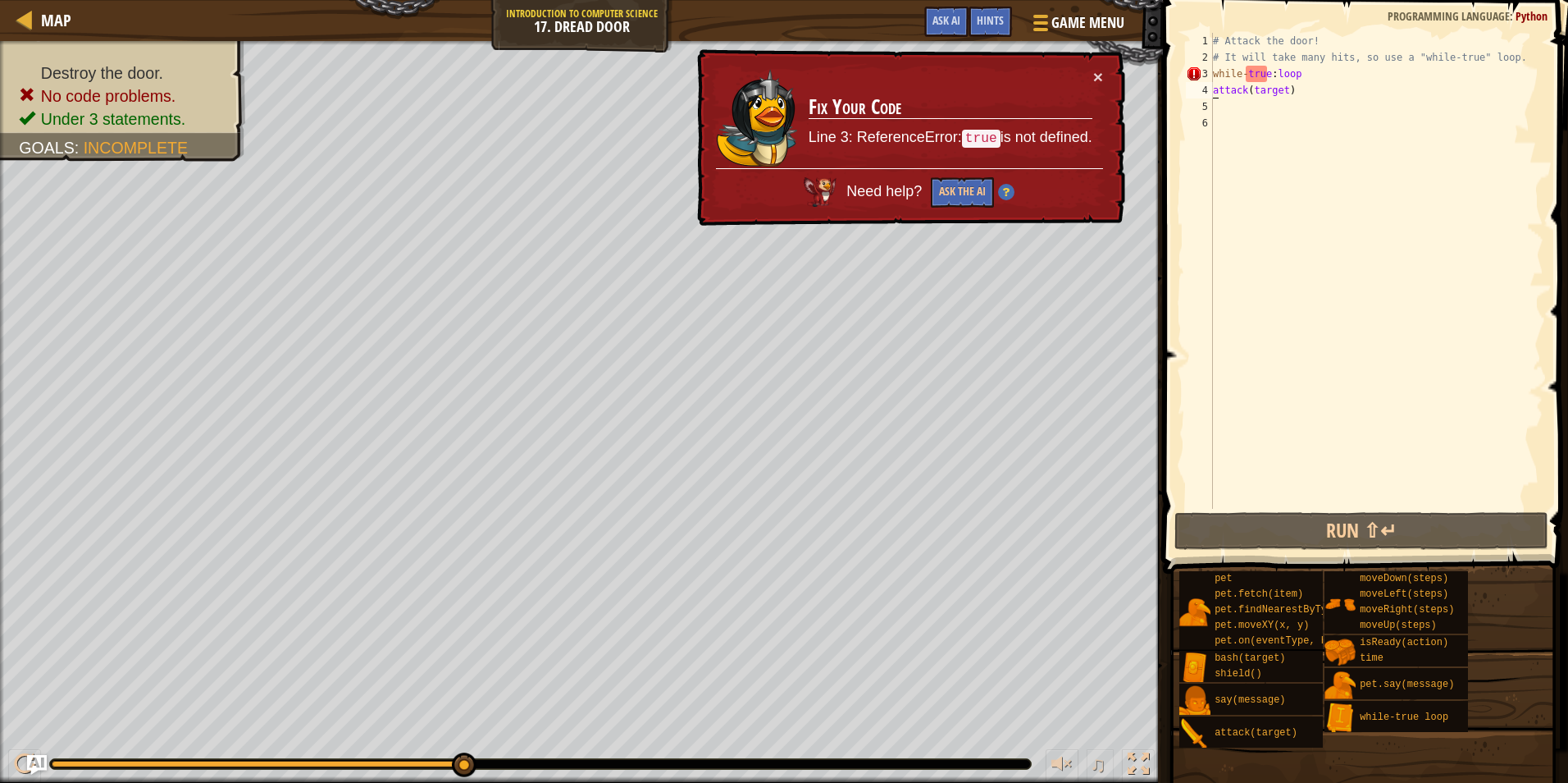
click at [1215, 84] on div "# Attack the door! # It will take many hits, so use a "while-true" loop. while …" at bounding box center [1376, 287] width 334 height 509
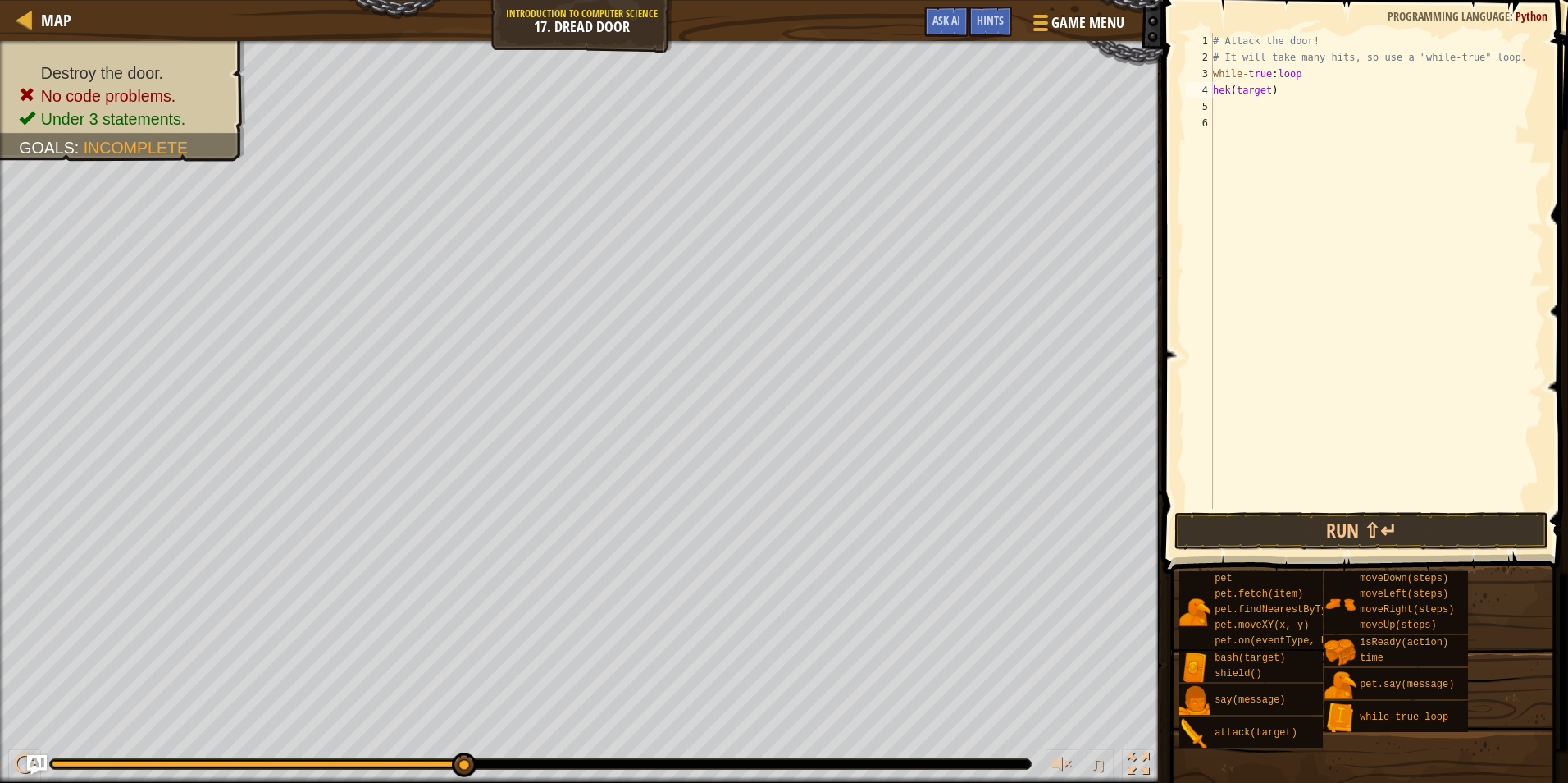
scroll to position [8, 3]
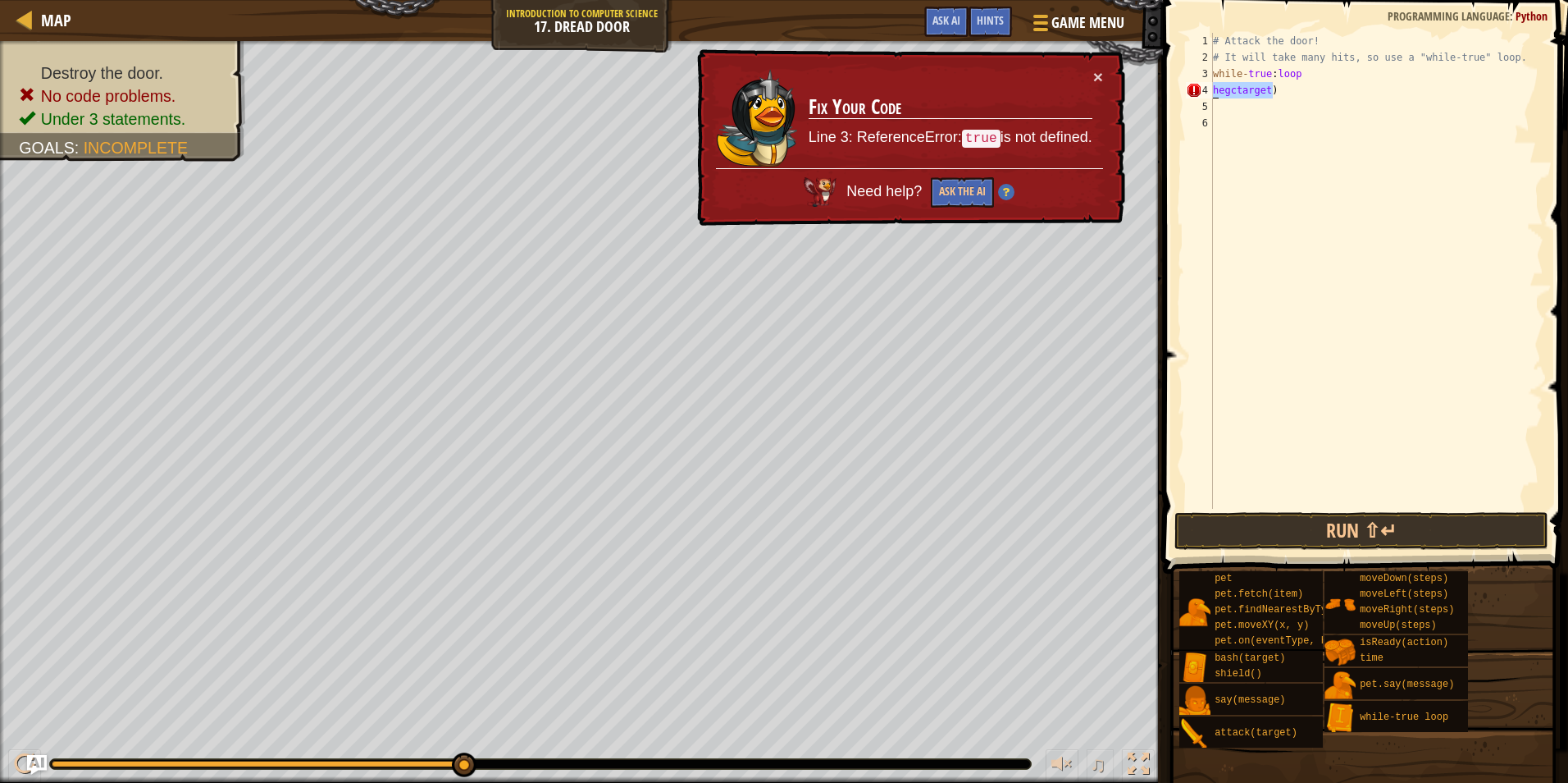
drag, startPoint x: 1279, startPoint y: 94, endPoint x: 1209, endPoint y: 89, distance: 70.2
click at [1209, 89] on div "hegck(target) 1 2 3 4 5 6 # Attack the door! # It will take many hits, so use a…" at bounding box center [1364, 271] width 361 height 476
type textarea "hegctarget)"
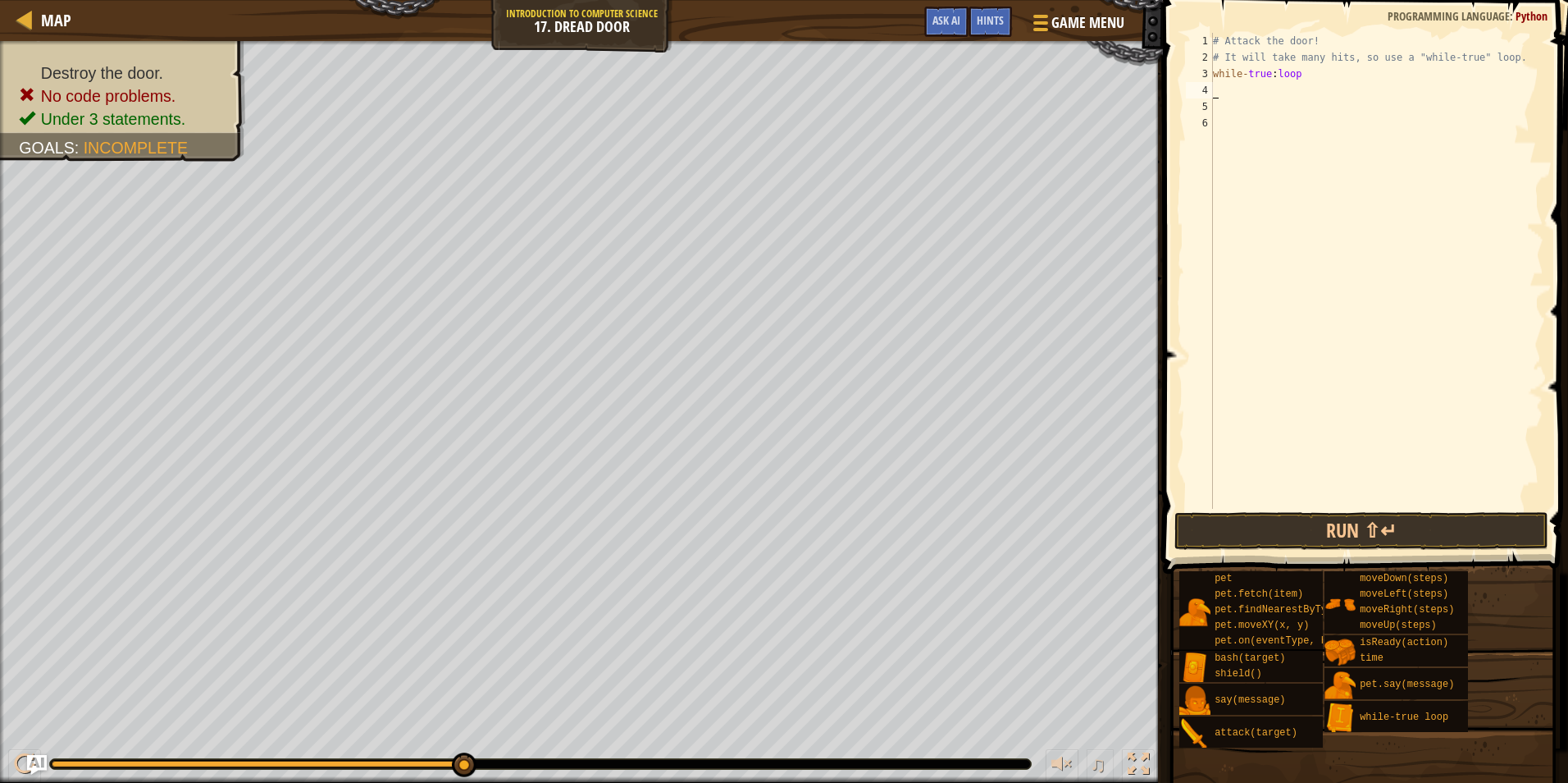
click at [1290, 89] on div "# Attack the door! # It will take many hits, so use a "while-true" loop. while …" at bounding box center [1376, 287] width 334 height 509
drag, startPoint x: 1305, startPoint y: 45, endPoint x: 1223, endPoint y: 42, distance: 82.1
click at [1223, 42] on div "# Attack the door! # It will take many hits, so use a "while-true" loop. while …" at bounding box center [1376, 287] width 334 height 509
click at [1524, 54] on div "# Eat The Ogres! # It will take many hits, so use a "while-true" loop. while - …" at bounding box center [1376, 287] width 334 height 509
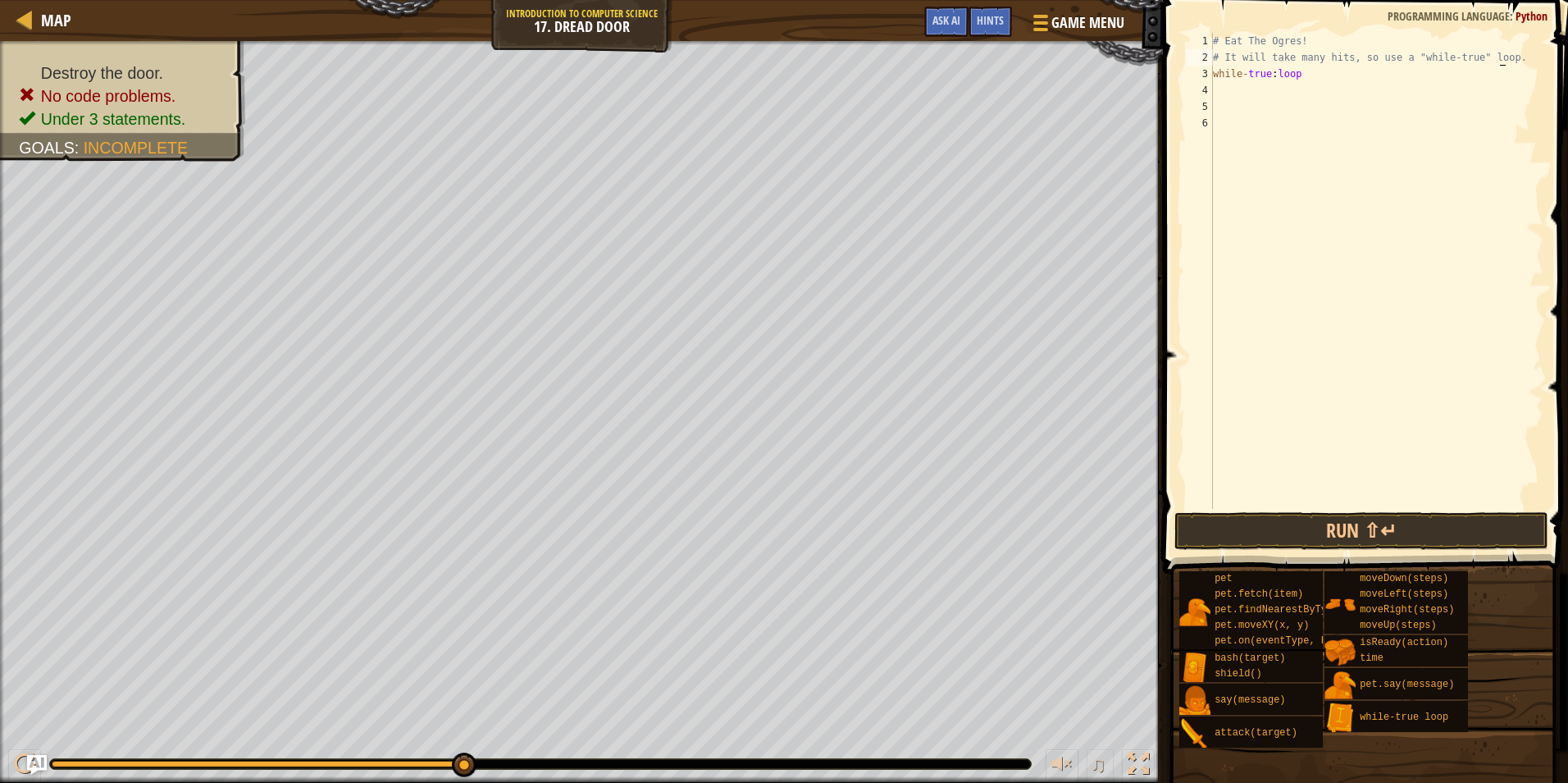
type textarea "# It will take many hits, so use a "while-true" loop."
click at [1344, 55] on div "# Eat The Ogres! # It will take many hits, so use a "while-true" loop. while - …" at bounding box center [1376, 287] width 334 height 509
type textarea "# It will take many eats, so use a "while-true" loop."
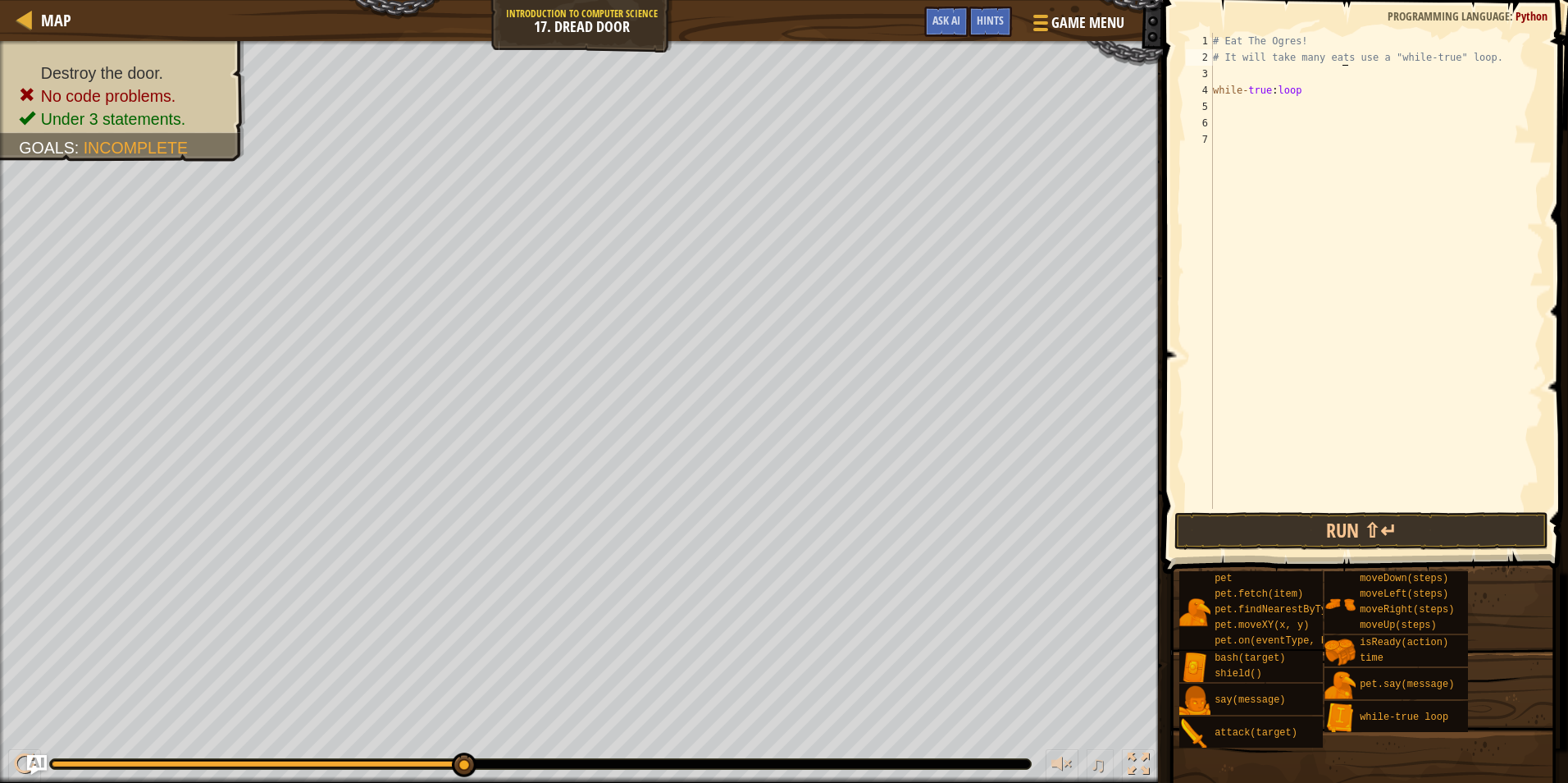
click at [1383, 113] on div "# Eat The Ogres! # It will take many eats use a "while-true" loop. while - true…" at bounding box center [1376, 287] width 334 height 509
click at [1388, 74] on div "# Eat The Ogres! # It will take many eats use a "while-true" loop. while - true…" at bounding box center [1376, 287] width 334 height 509
click at [1303, 109] on div "# Eat The Ogres! # It will take many eats use a "while-true" loop. while - true…" at bounding box center [1376, 287] width 334 height 509
click at [1273, 101] on div "# Eat The Ogres! # It will take many eats use a "while-true" loop. while - true…" at bounding box center [1376, 287] width 334 height 509
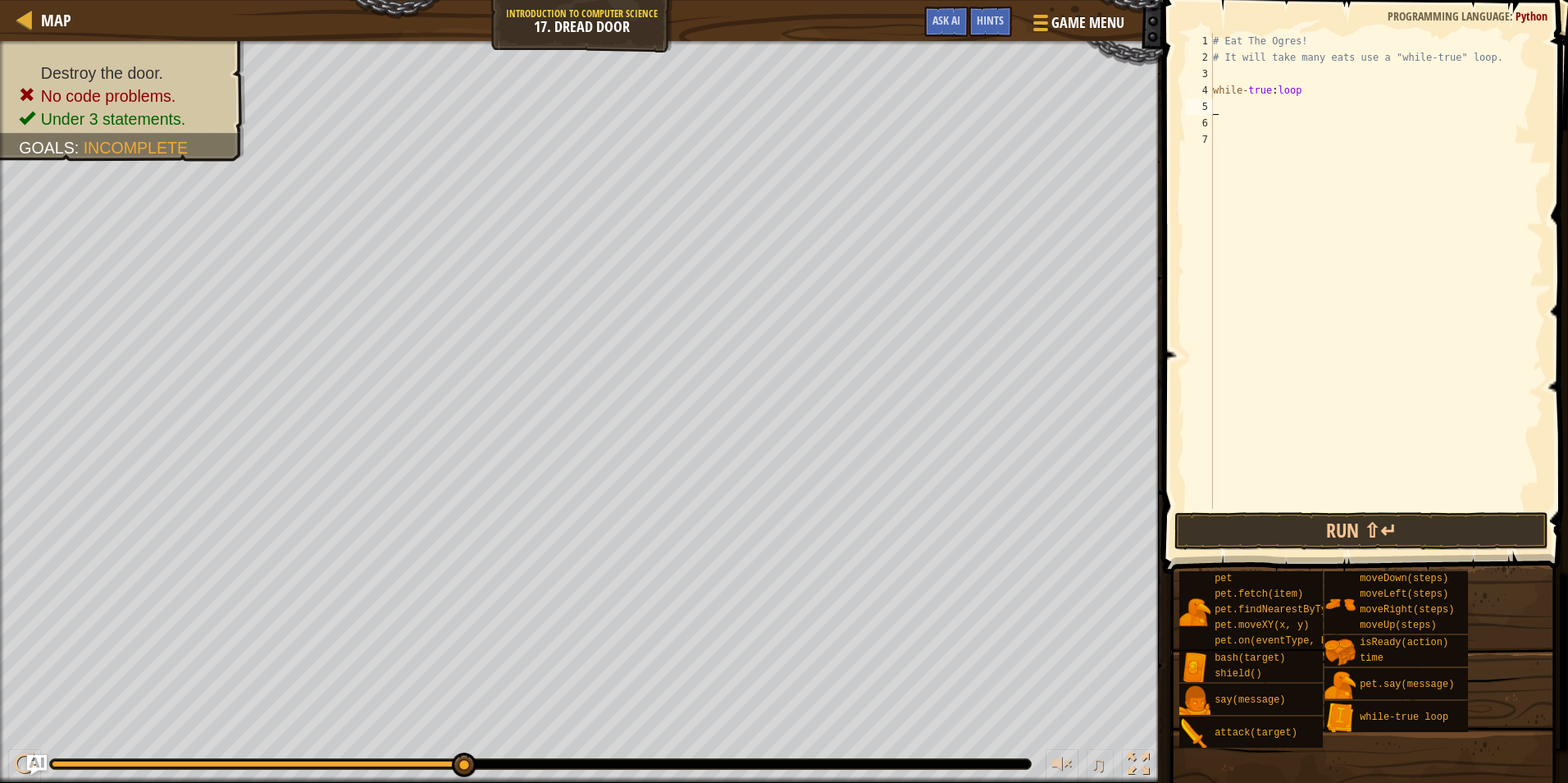
click at [1275, 83] on div "# Eat The Ogres! # It will take many eats use a "while-true" loop. while - true…" at bounding box center [1376, 287] width 334 height 509
click at [1271, 88] on div "# Eat The Ogres! # It will take many eats use a "while-true" loop. while - true…" at bounding box center [1376, 287] width 334 height 509
type textarea "while-true:"
type textarea "while-truef"
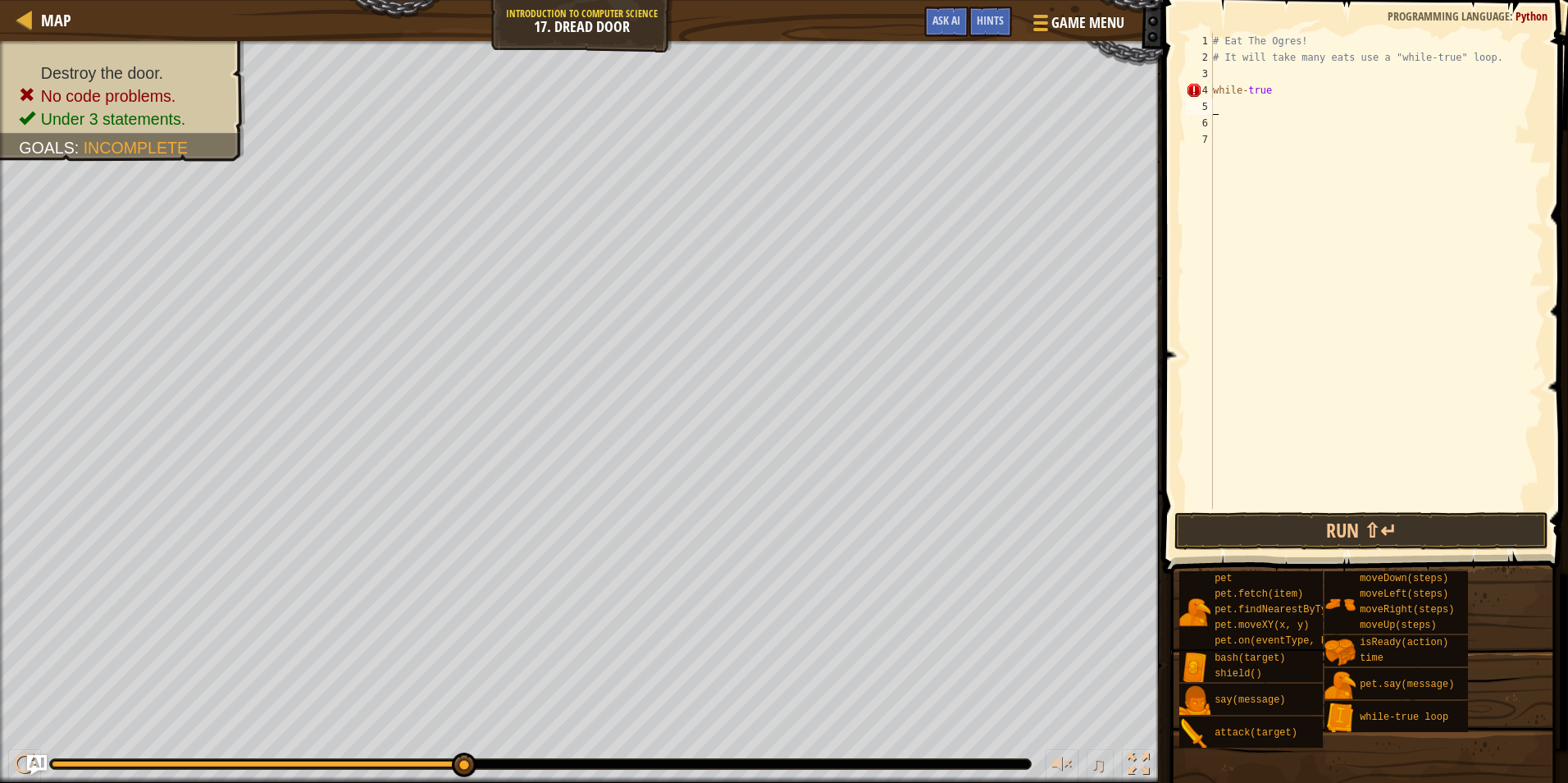
scroll to position [8, 0]
type textarea "while-true"
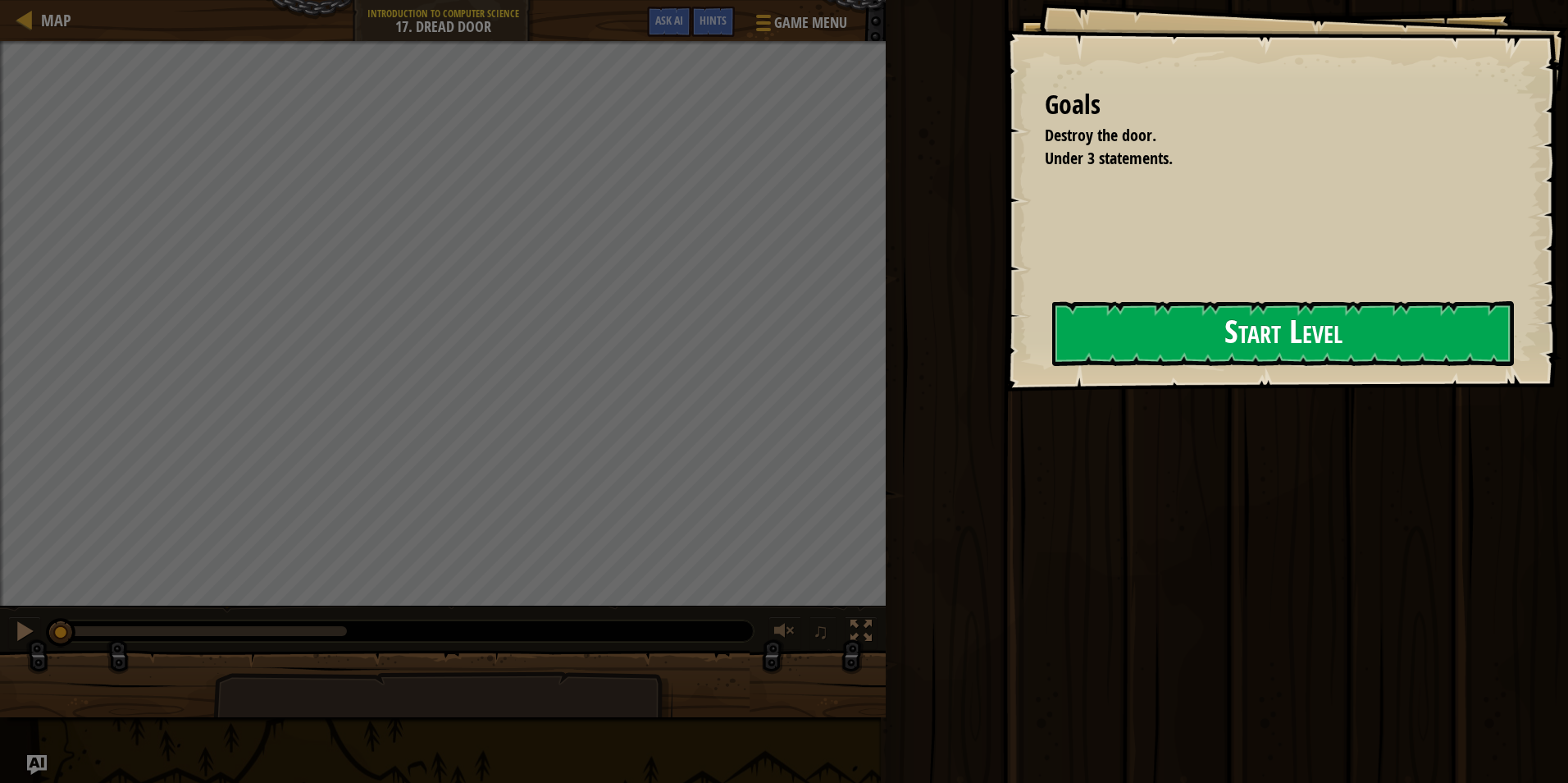
click at [1182, 361] on button "Start Level" at bounding box center [1284, 333] width 462 height 64
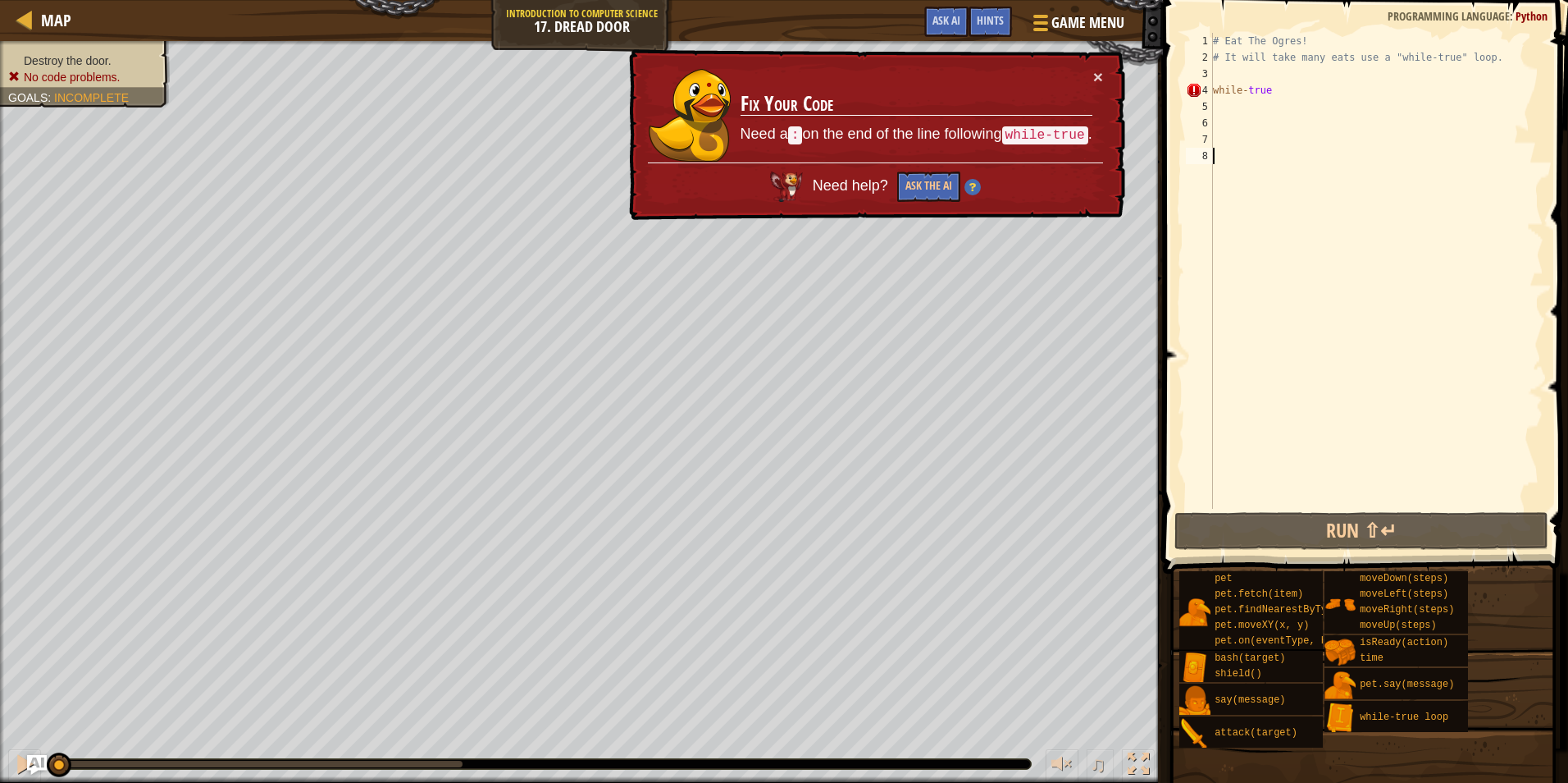
click at [1328, 92] on div "# Eat The Ogres! # It will take many eats use a "while-true" loop. while - true" at bounding box center [1376, 287] width 334 height 509
type textarea "while-true"
click at [1262, 82] on div "# Eat The Ogres! # It will take many eats use a "while-true" loop. while - true" at bounding box center [1376, 287] width 334 height 509
click at [1283, 95] on div "# Eat The Ogres! # It will take many eats use a "while-true" loop. while - true" at bounding box center [1376, 287] width 334 height 509
type textarea "while-true:"
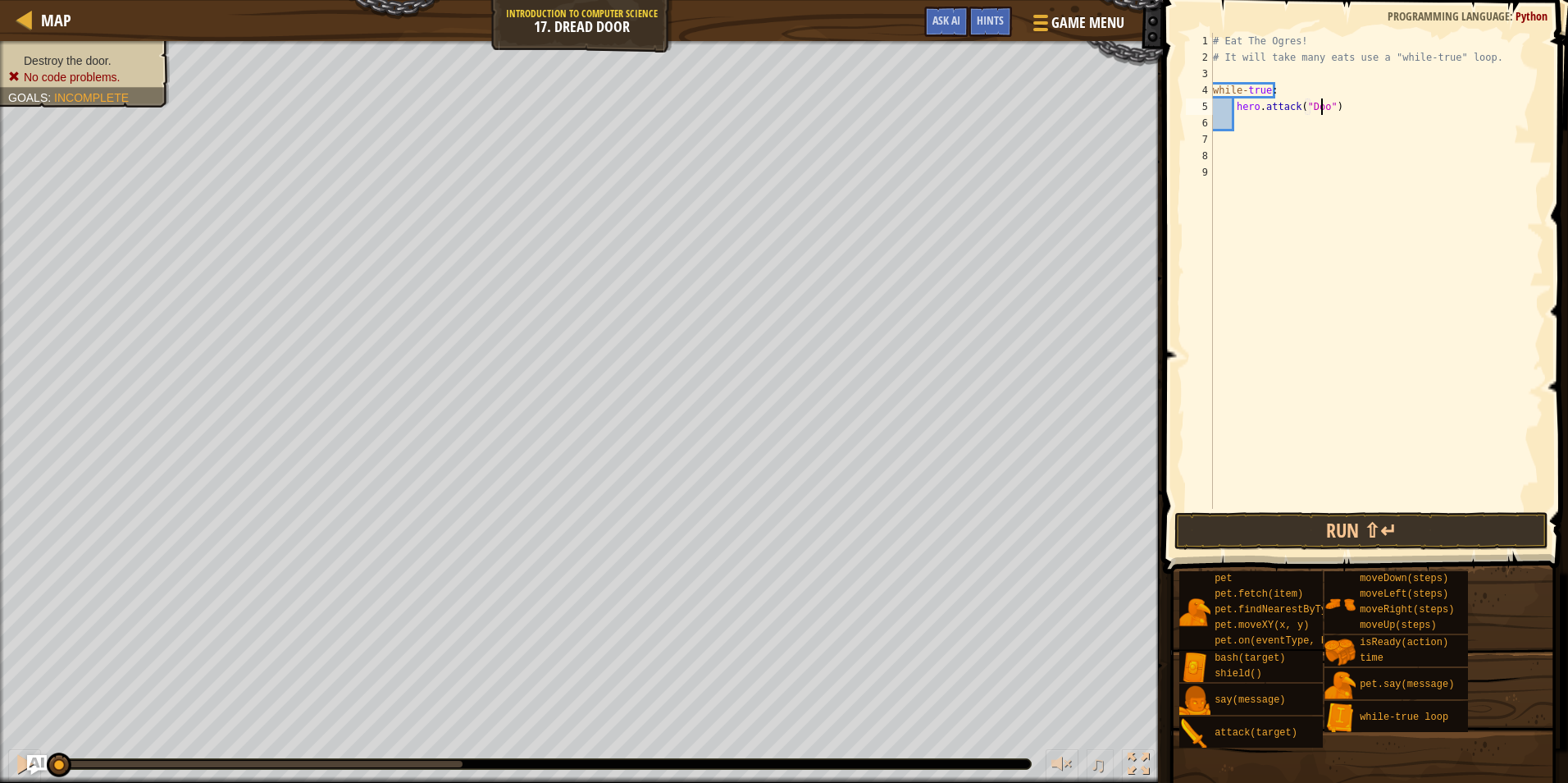
scroll to position [8, 9]
click at [1333, 522] on button "Run ⇧↵" at bounding box center [1361, 531] width 374 height 38
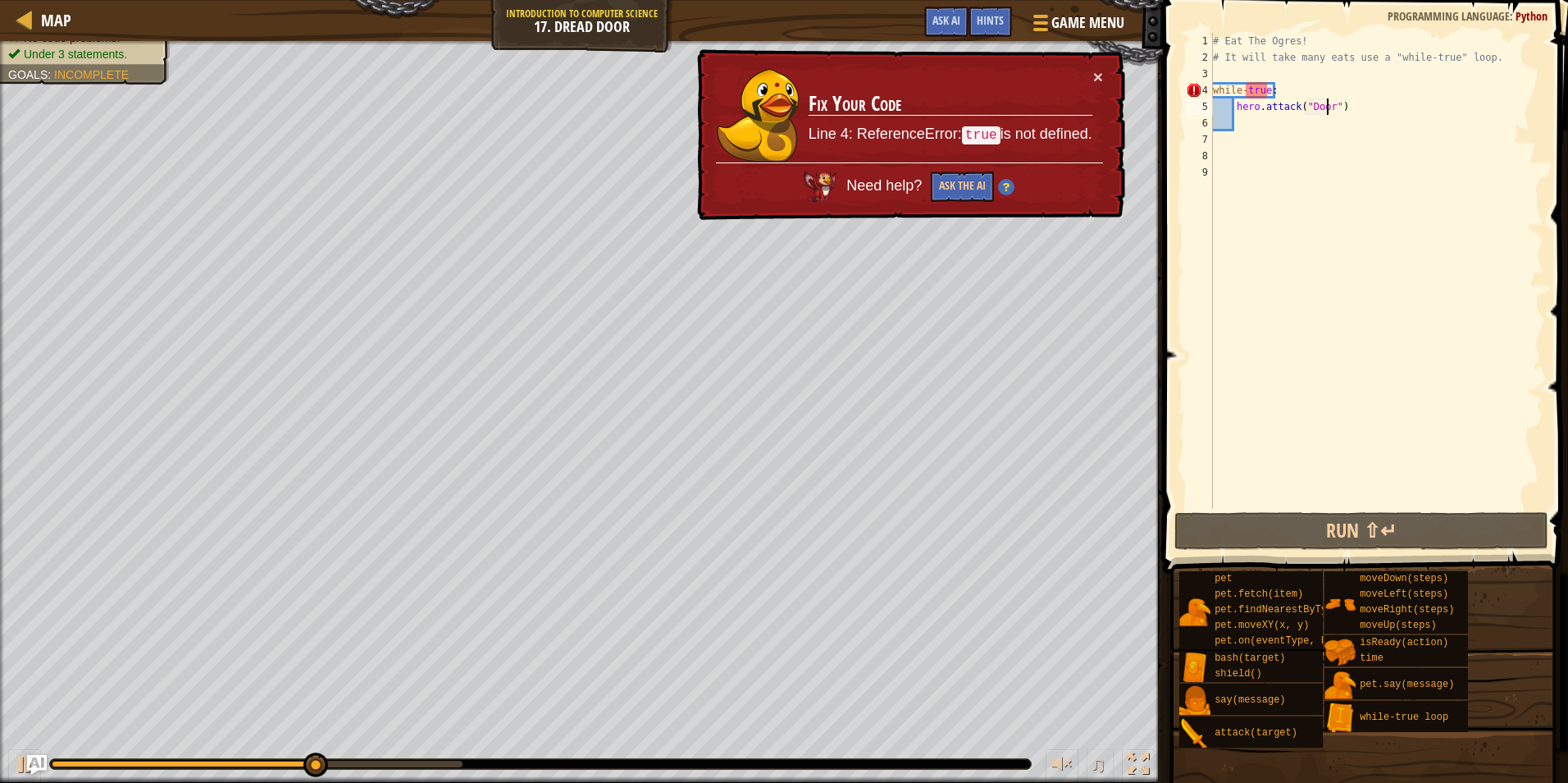
click at [1288, 89] on div "# Eat The Ogres! # It will take many eats use a "while-true" loop. while - true…" at bounding box center [1376, 287] width 334 height 509
type textarea "while-true:"
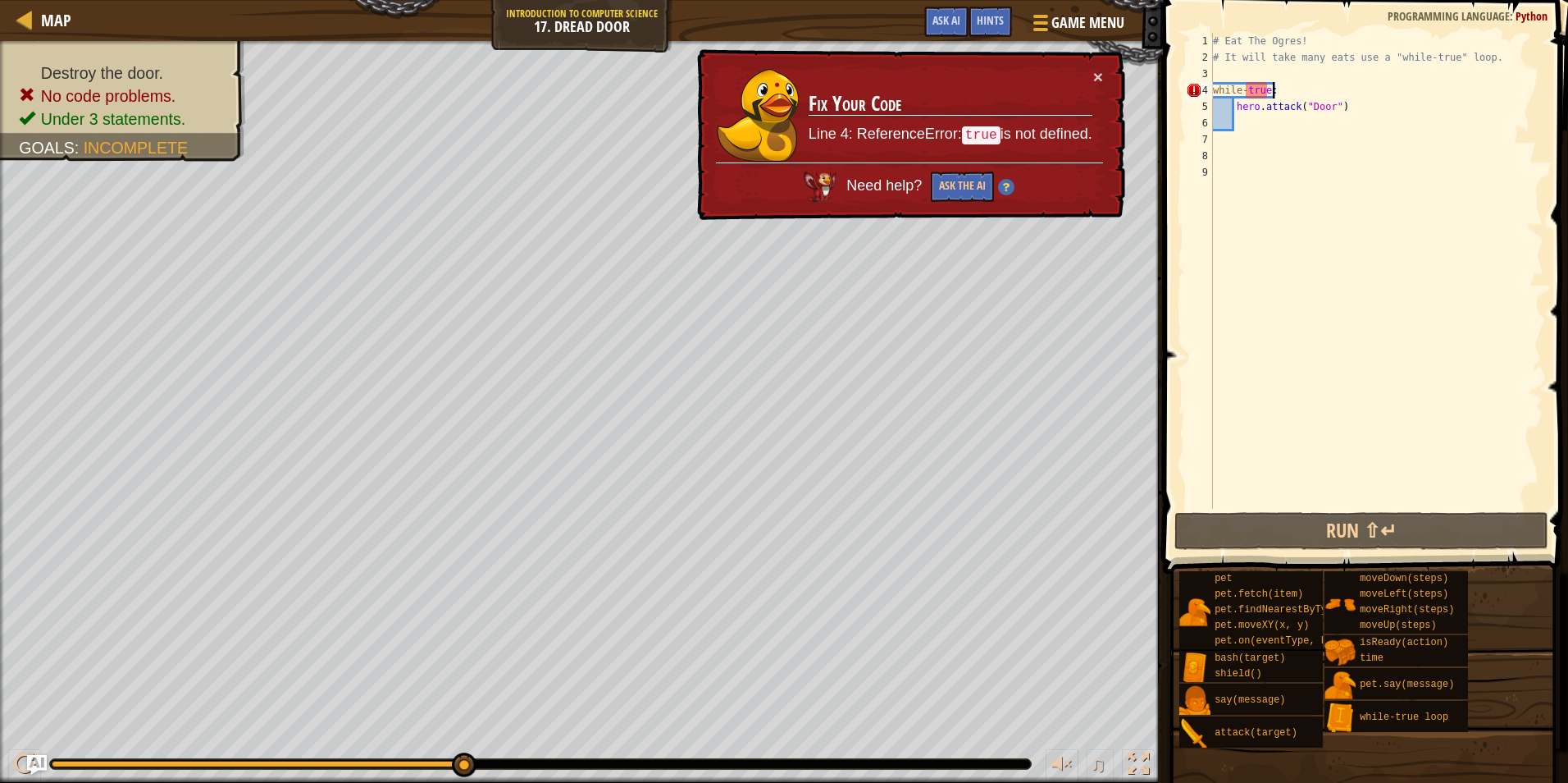
click at [1282, 138] on div "# Eat The Ogres! # It will take many eats use a "while-true" loop. while - true…" at bounding box center [1376, 287] width 334 height 509
click at [1278, 125] on div "# Eat The Ogres! # It will take many eats use a "while-true" loop. while - true…" at bounding box center [1376, 287] width 334 height 509
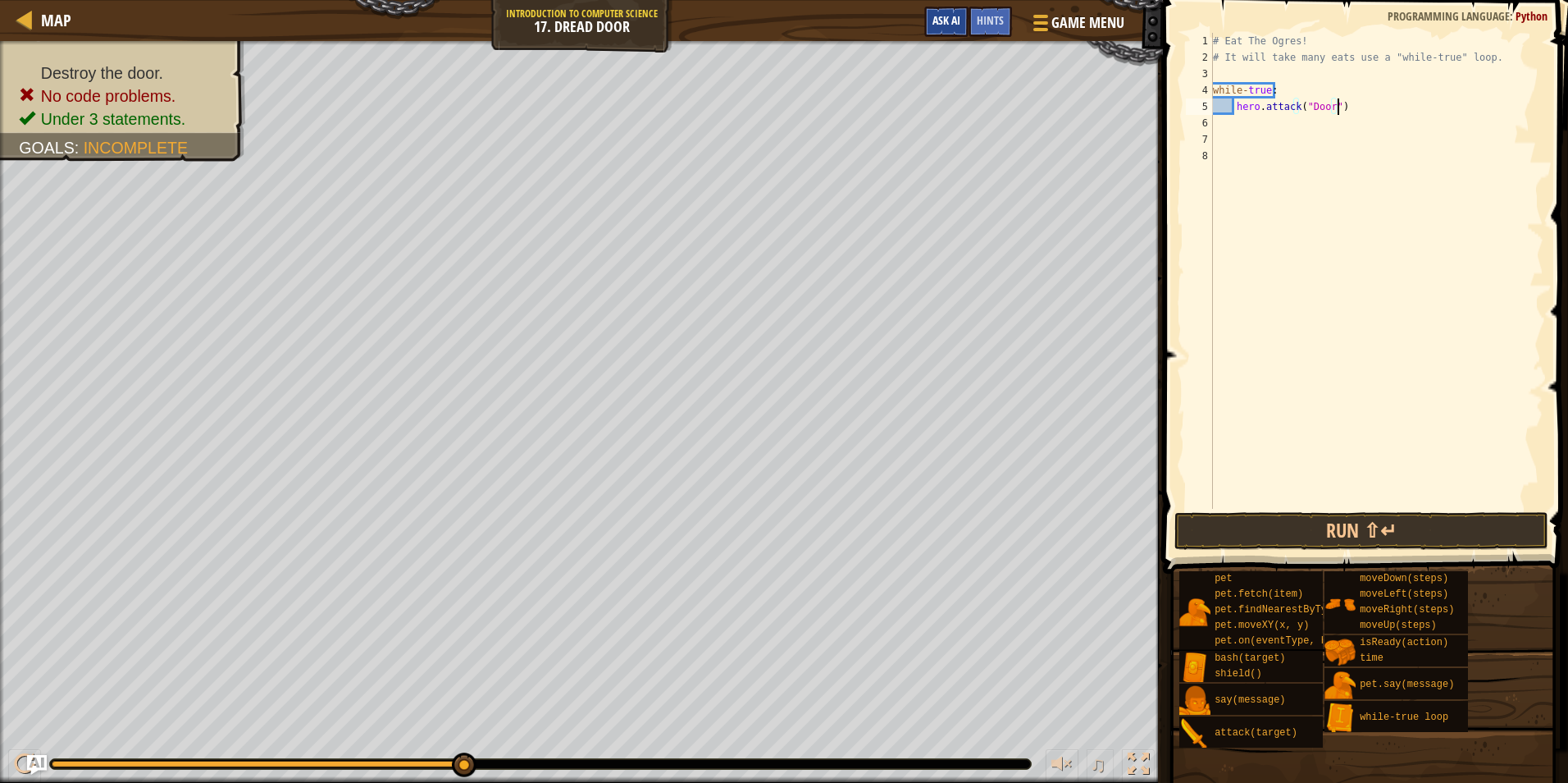
drag, startPoint x: 916, startPoint y: 15, endPoint x: 931, endPoint y: 20, distance: 15.8
click at [917, 15] on div "Game Menu Done Hints Ask AI" at bounding box center [1025, 26] width 218 height 39
click at [933, 20] on span "Ask AI" at bounding box center [947, 20] width 27 height 15
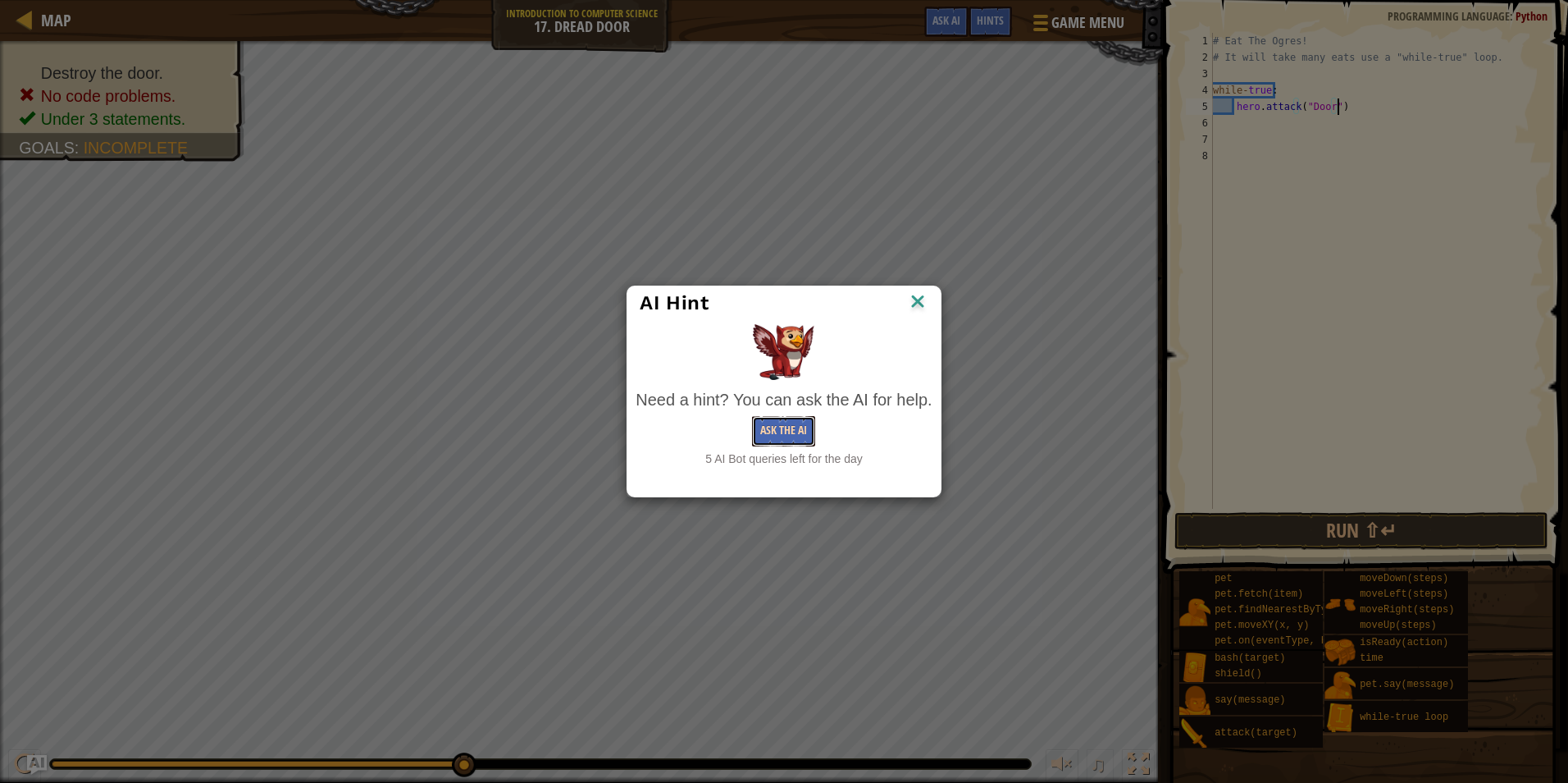
click at [785, 428] on button "Ask the AI" at bounding box center [784, 431] width 64 height 30
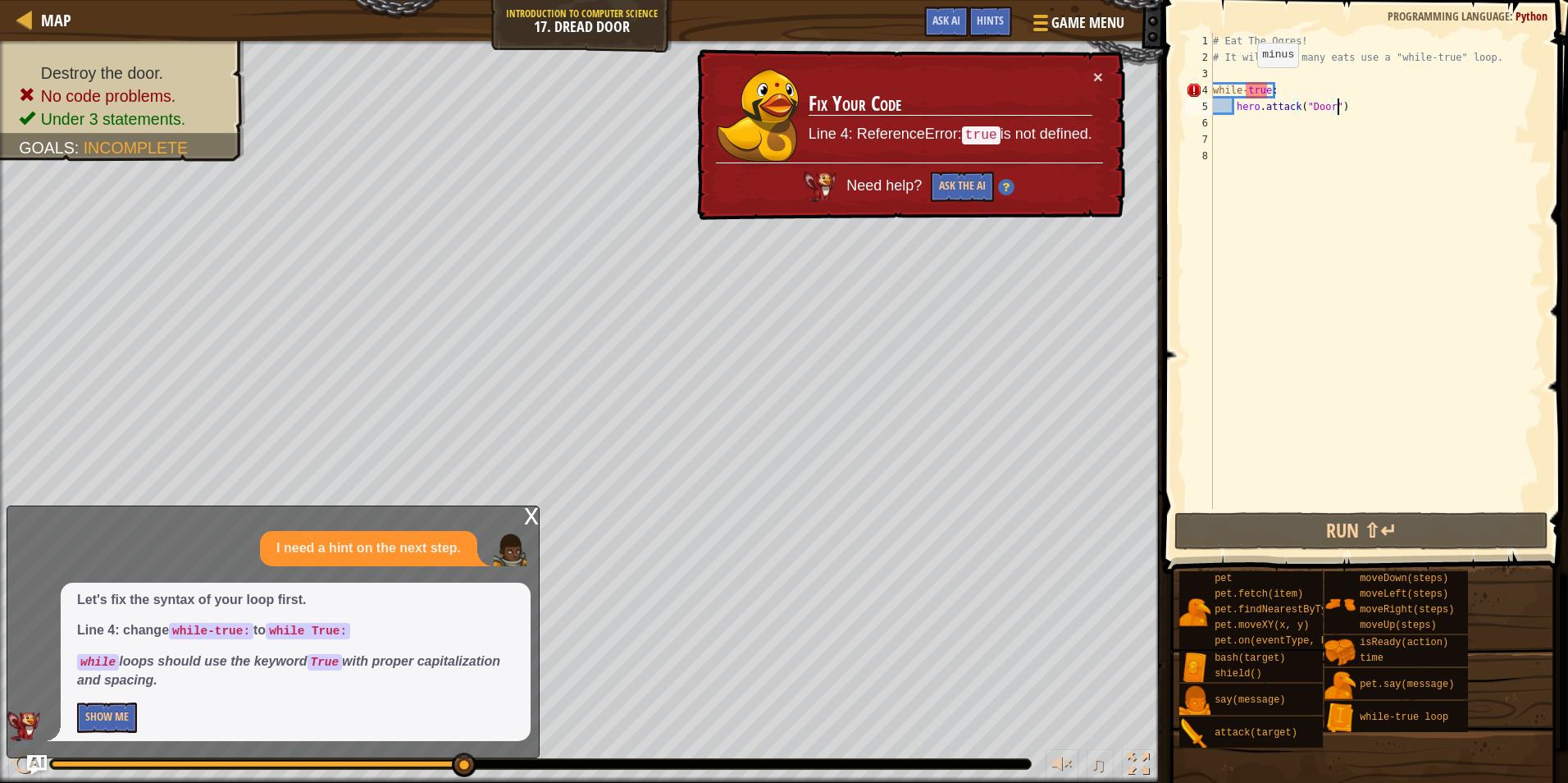
click at [1243, 84] on div "# Eat The Ogres! # It will take many eats use a "while-true" loop. while - true…" at bounding box center [1376, 287] width 334 height 509
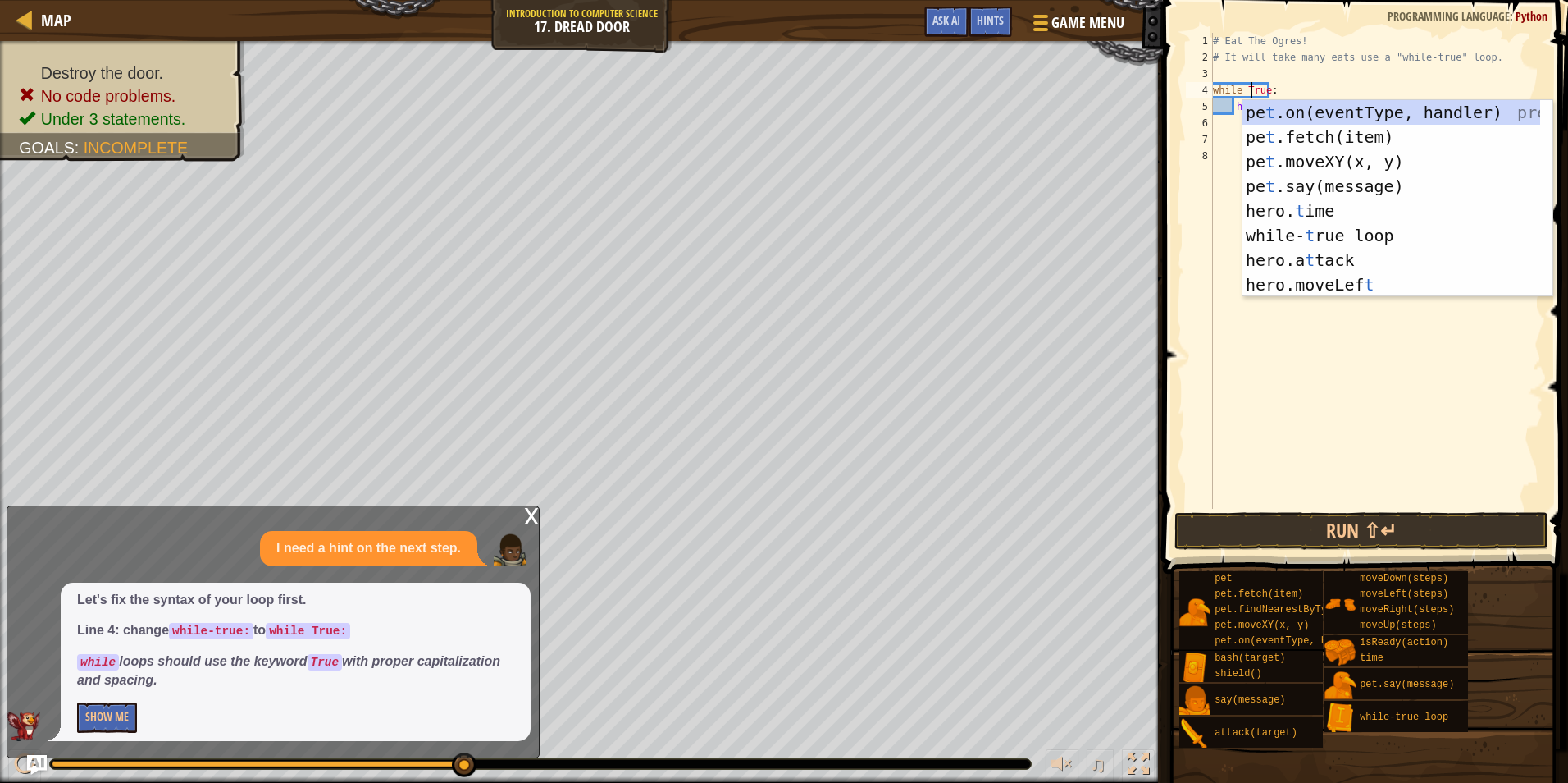
scroll to position [8, 3]
type textarea "while True:"
click at [1295, 531] on button "Run ⇧↵" at bounding box center [1361, 531] width 374 height 38
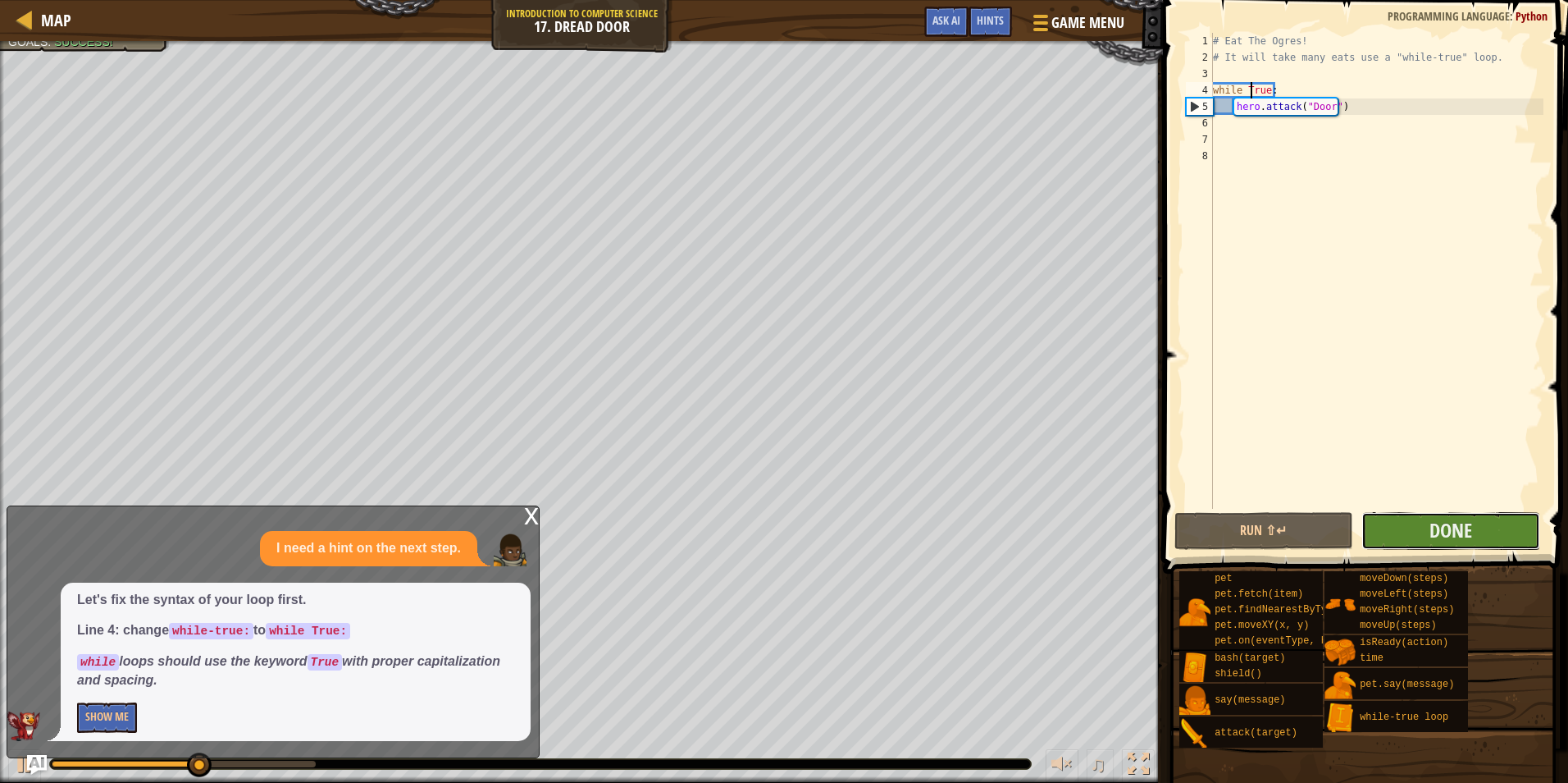
click at [1424, 528] on button "Done" at bounding box center [1451, 531] width 179 height 38
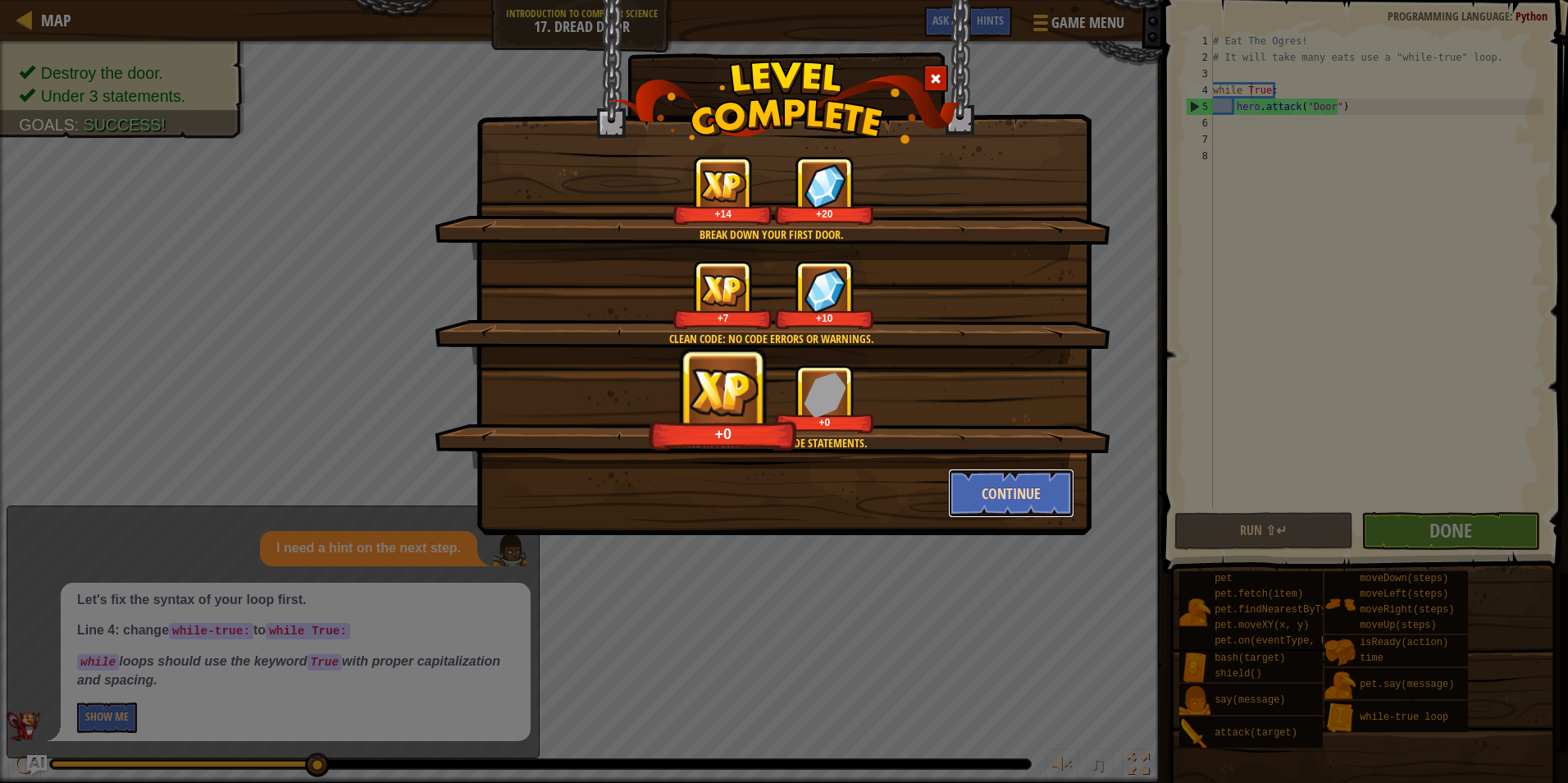
click at [1034, 500] on button "Continue" at bounding box center [1012, 492] width 127 height 49
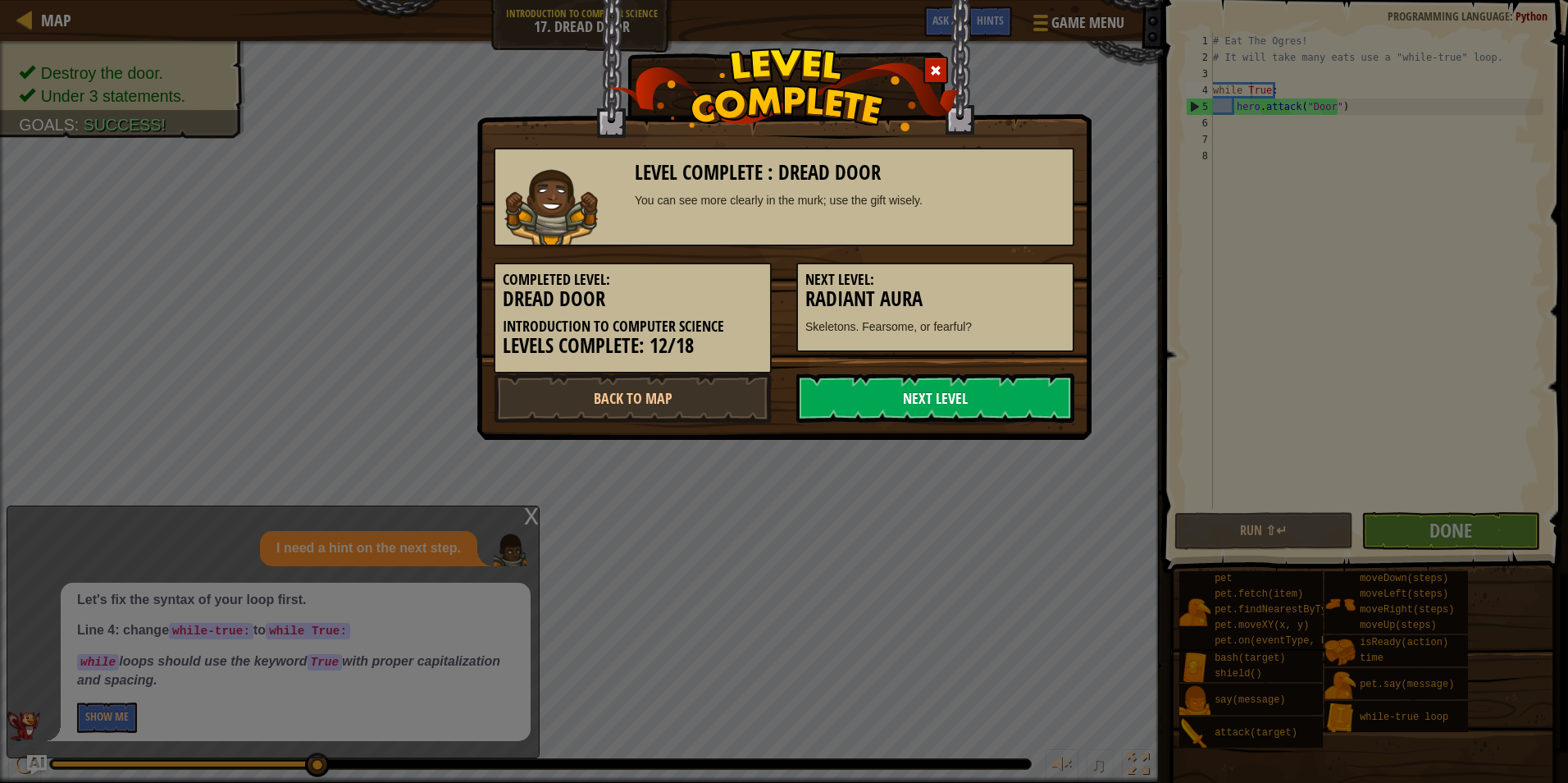
click at [1017, 413] on link "Next Level" at bounding box center [936, 397] width 278 height 49
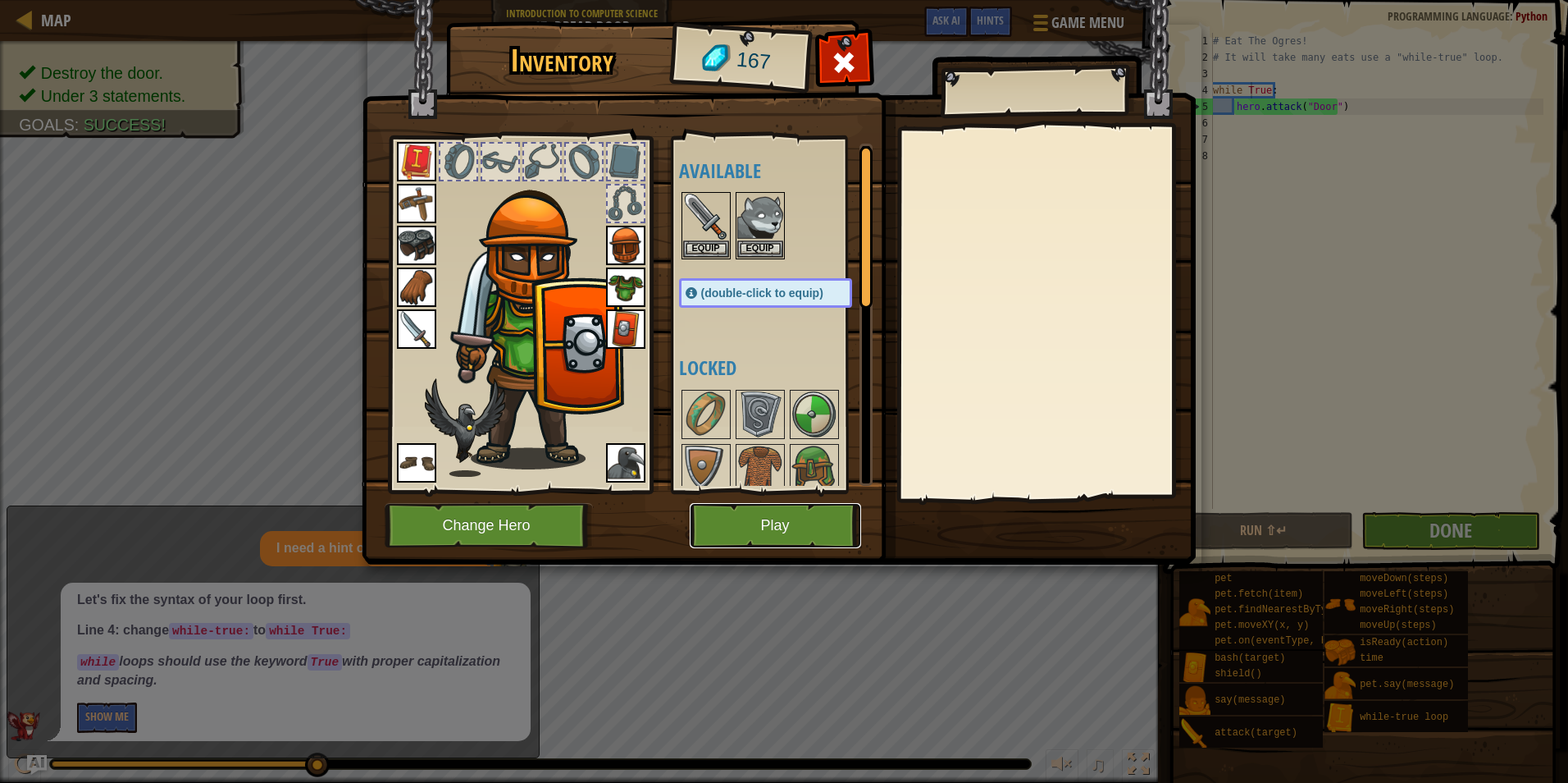
click at [804, 511] on button "Play" at bounding box center [776, 525] width 172 height 46
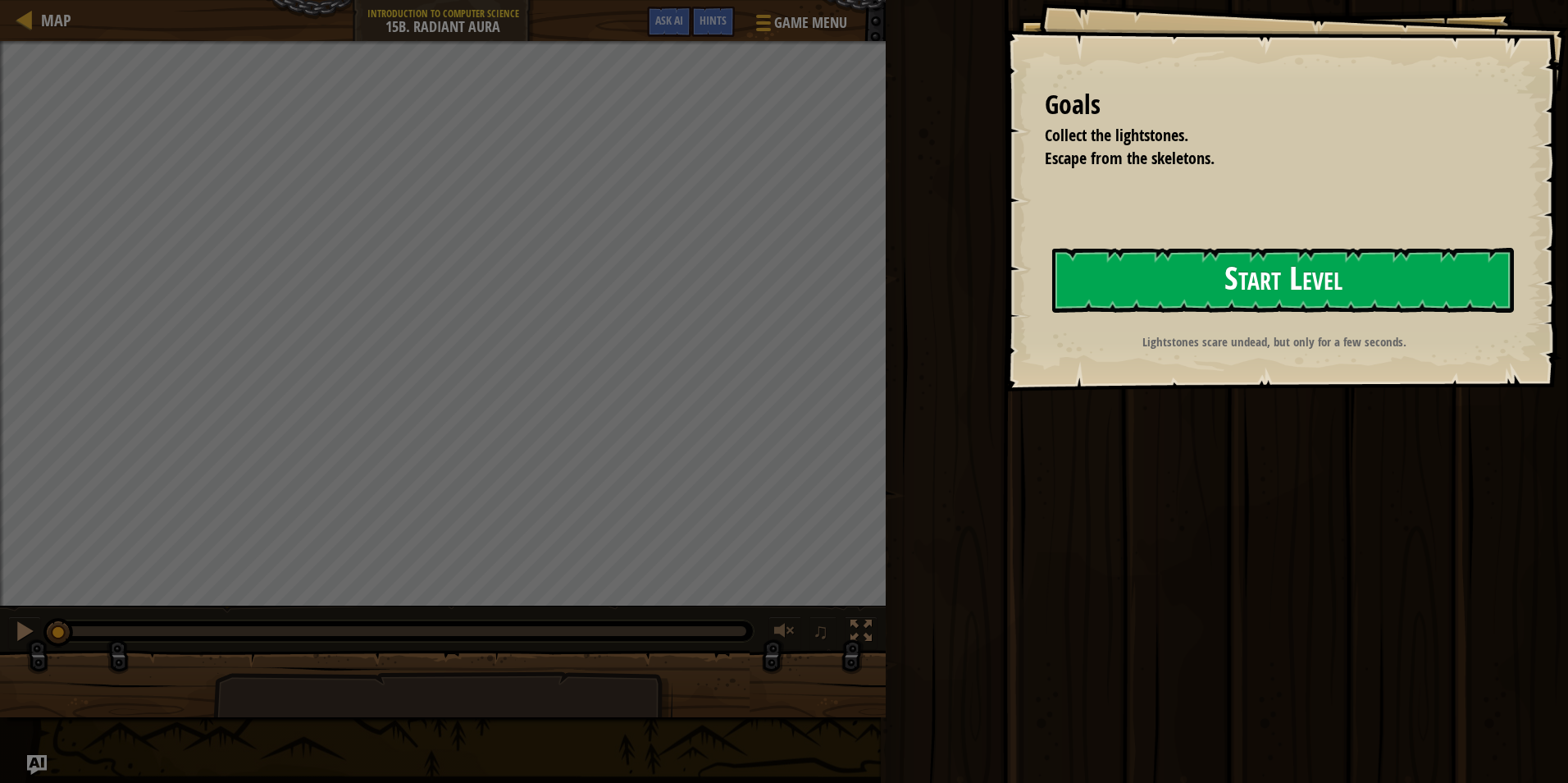
click at [1339, 260] on button "Start Level" at bounding box center [1284, 279] width 462 height 64
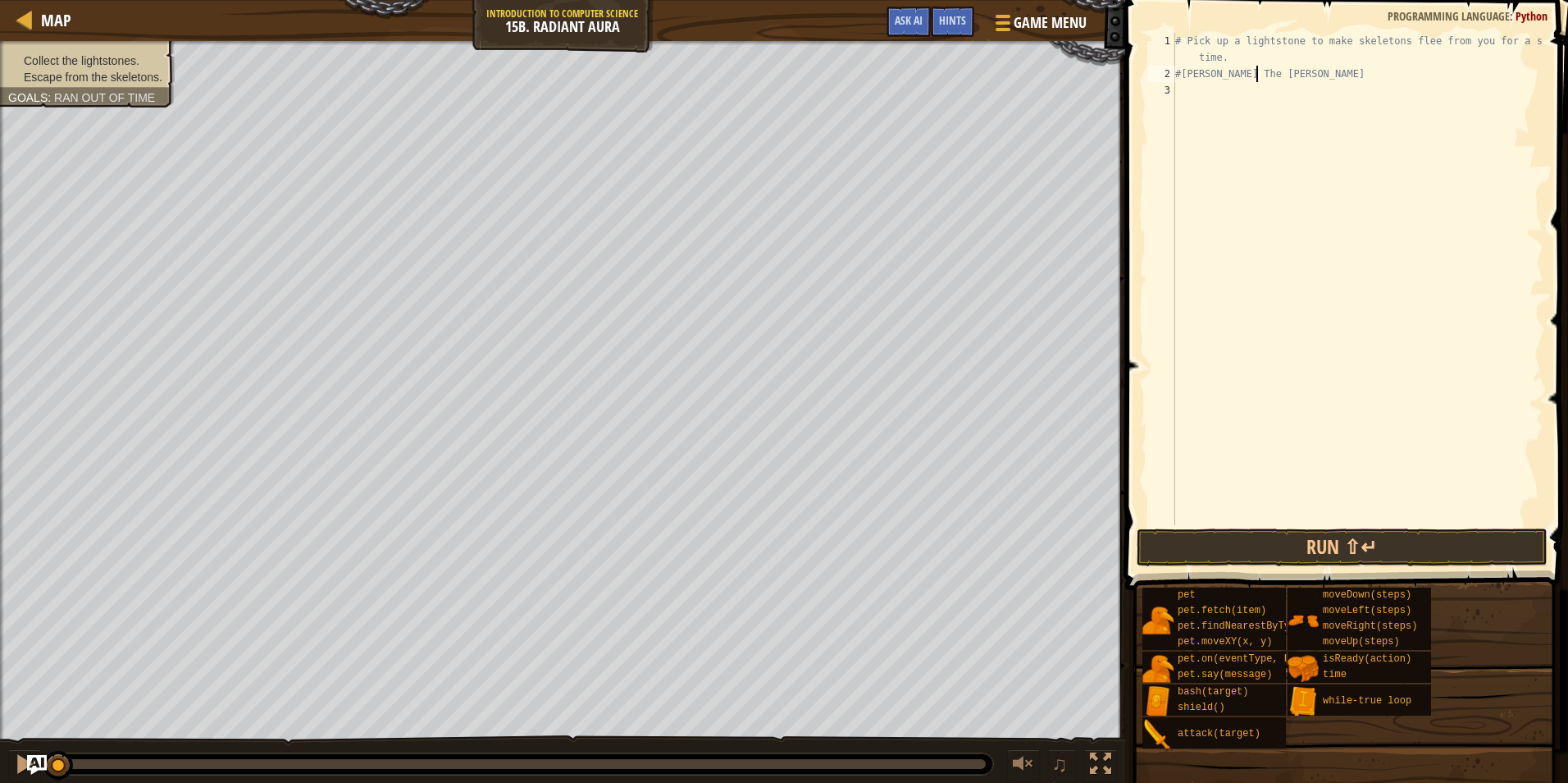
scroll to position [8, 6]
type textarea "#[PERSON_NAME] The [PERSON_NAME]!"
click at [1181, 76] on div "# Pick up a lightstone to make skeletons flee from you for a short time. #[PERS…" at bounding box center [1358, 303] width 372 height 541
click at [1196, 93] on div "# Pick up a lightstone to make skeletons flee from you for a short time. # [PER…" at bounding box center [1358, 303] width 372 height 541
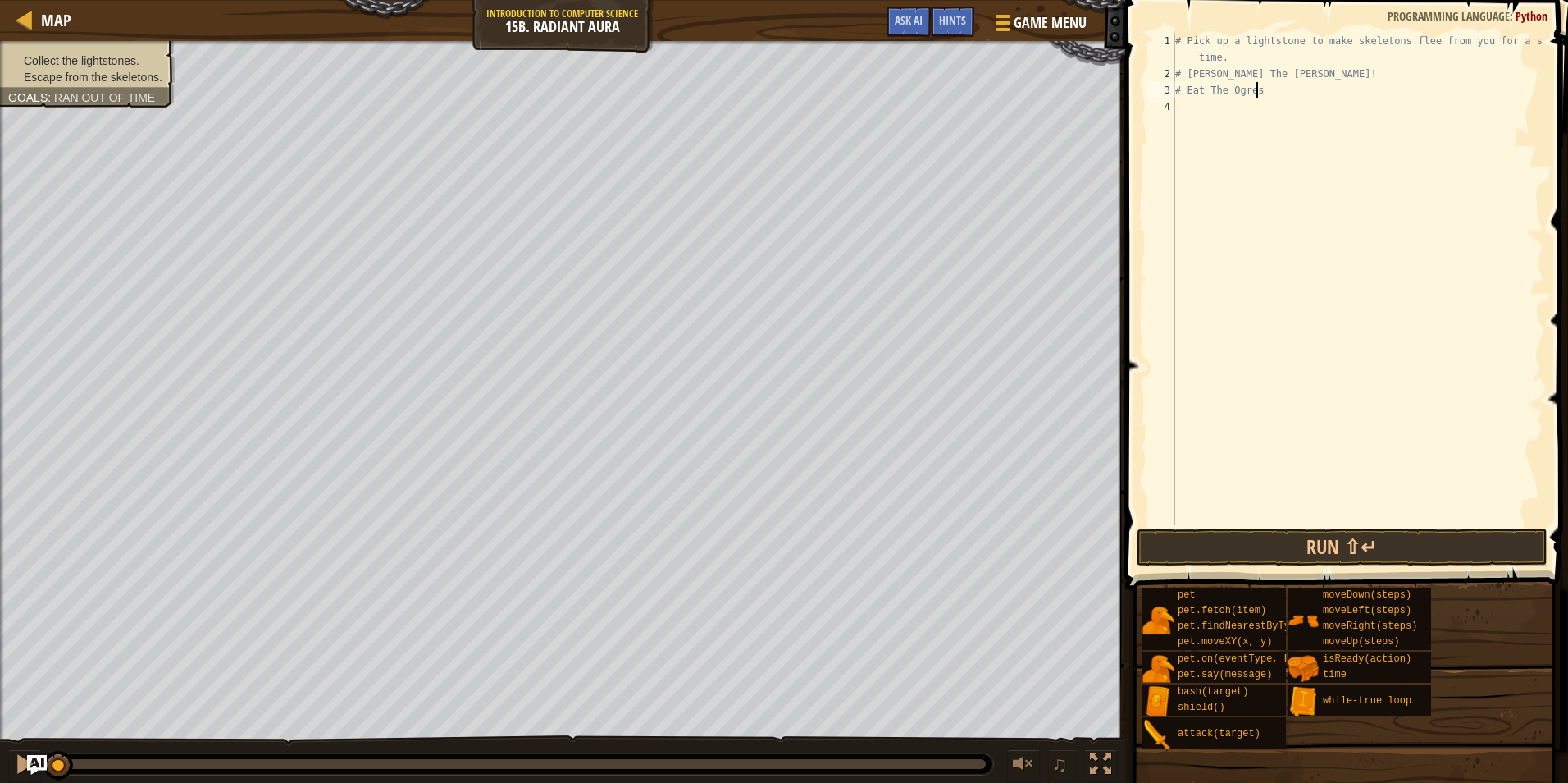
scroll to position [8, 6]
type textarea "# Eat The Ogres!"
type textarea "# [PERSON_NAME] Mijos All Over The Ogres!"
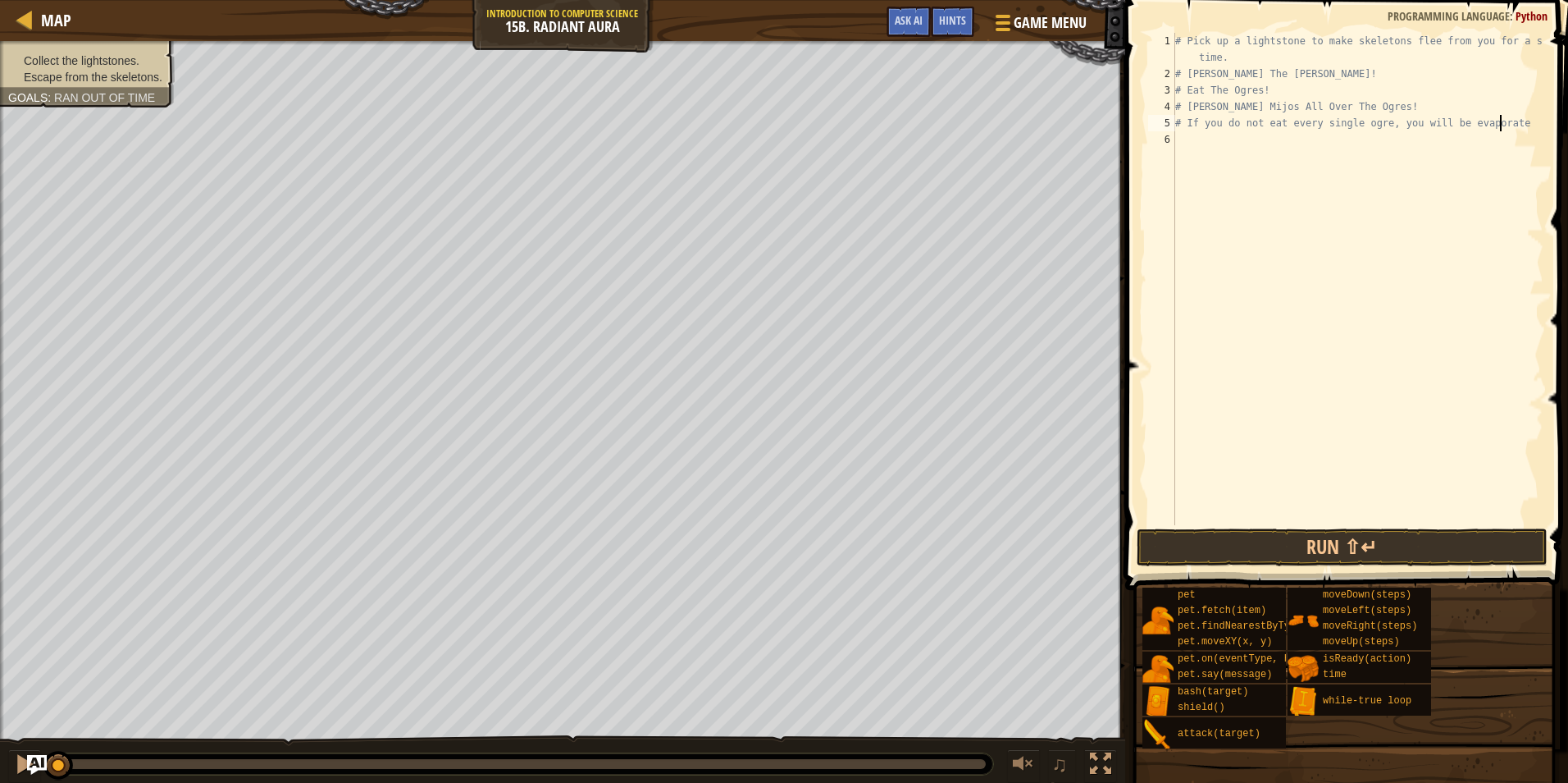
type textarea "# If you do not eat every single ogre, you will be evaporated"
click at [1197, 145] on div "# Pick up a lightstone to make skeletons flee from you for a short time. # [PER…" at bounding box center [1358, 303] width 372 height 541
click at [1510, 124] on div "# Pick up a lightstone to make skeletons flee from you for a short time. # [PER…" at bounding box center [1358, 303] width 372 height 541
type textarea "# If you do not eat every single ogre, you will be evaporated."
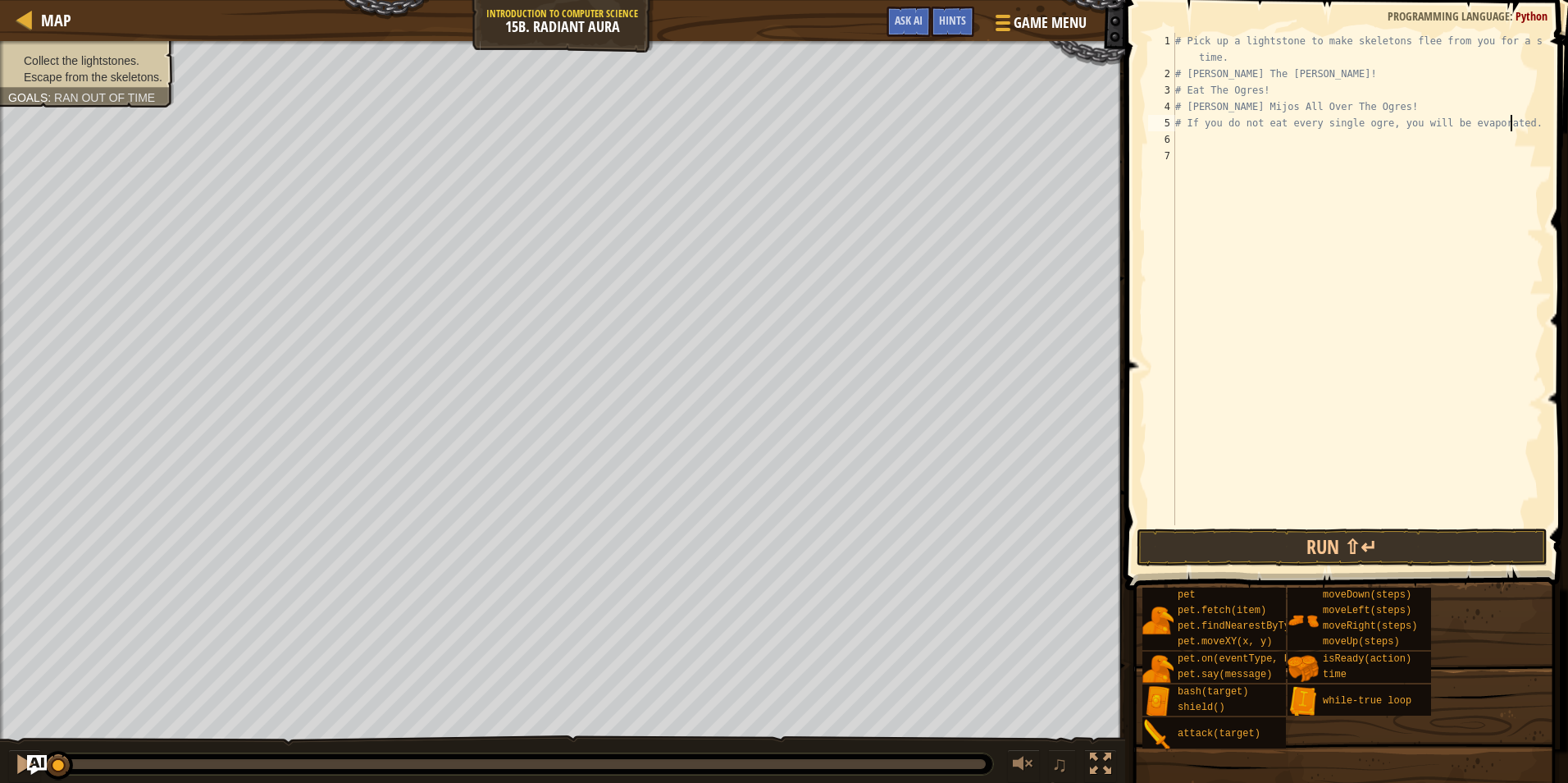
scroll to position [8, 27]
click at [1290, 145] on div "# Pick up a lightstone to make skeletons flee from you for a short time. # [PER…" at bounding box center [1358, 303] width 372 height 541
click at [1267, 174] on div "# Pick up a lightstone to make skeletons flee from you for a short time. # [PER…" at bounding box center [1358, 303] width 372 height 541
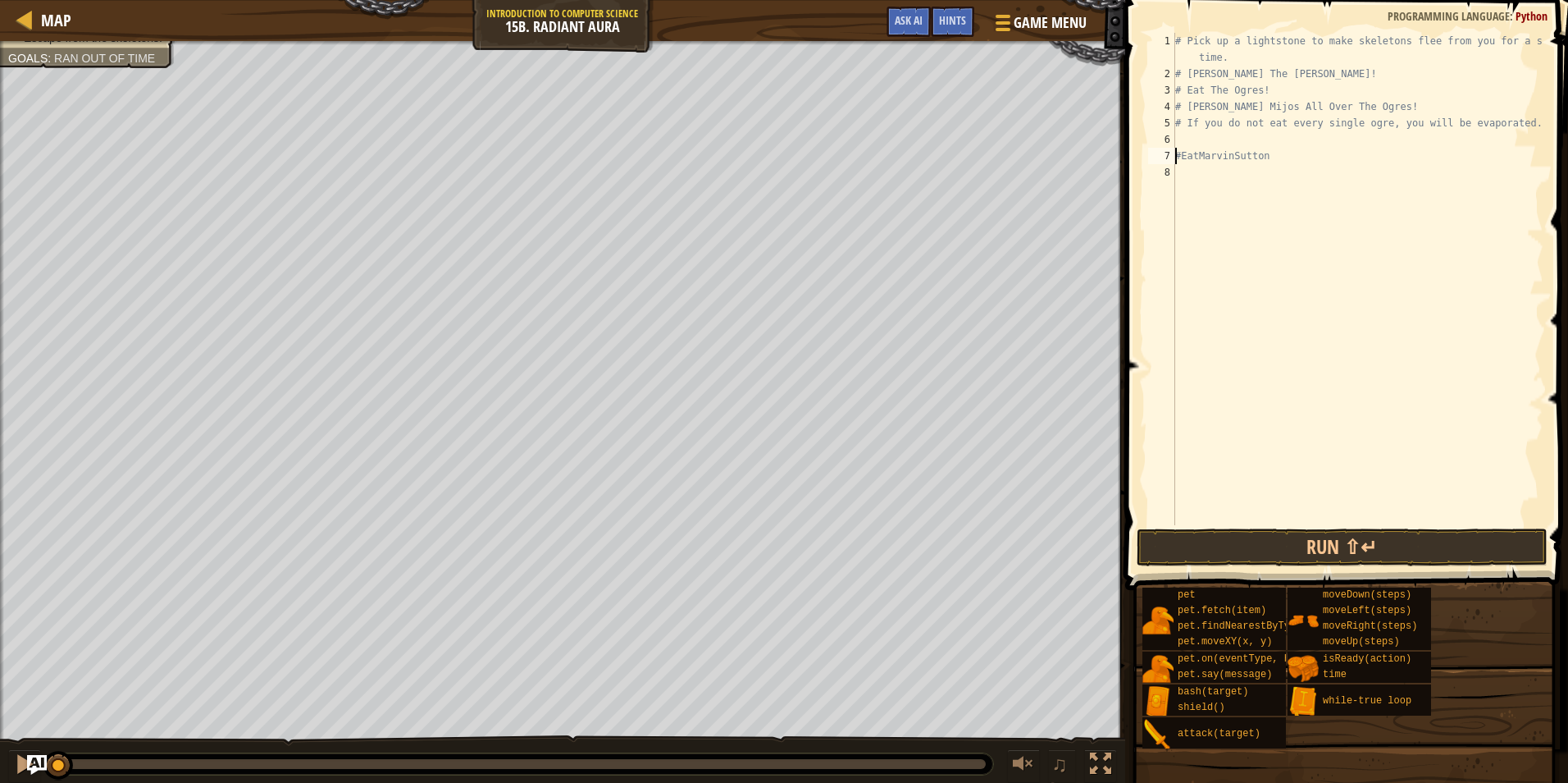
drag, startPoint x: 1178, startPoint y: 154, endPoint x: 1187, endPoint y: 158, distance: 9.8
click at [1180, 154] on div "# Pick up a lightstone to make skeletons flee from you for a short time. # [PER…" at bounding box center [1358, 303] width 372 height 541
click at [1186, 156] on div "# Pick up a lightstone to make skeletons flee from you for a short time. # [PER…" at bounding box center [1358, 303] width 372 height 541
click at [1182, 154] on div "# Pick up a lightstone to make skeletons flee from you for a short time. # [PER…" at bounding box center [1358, 303] width 372 height 541
click at [1205, 159] on div "# Pick up a lightstone to make skeletons flee from you for a short time. # [PER…" at bounding box center [1358, 303] width 372 height 541
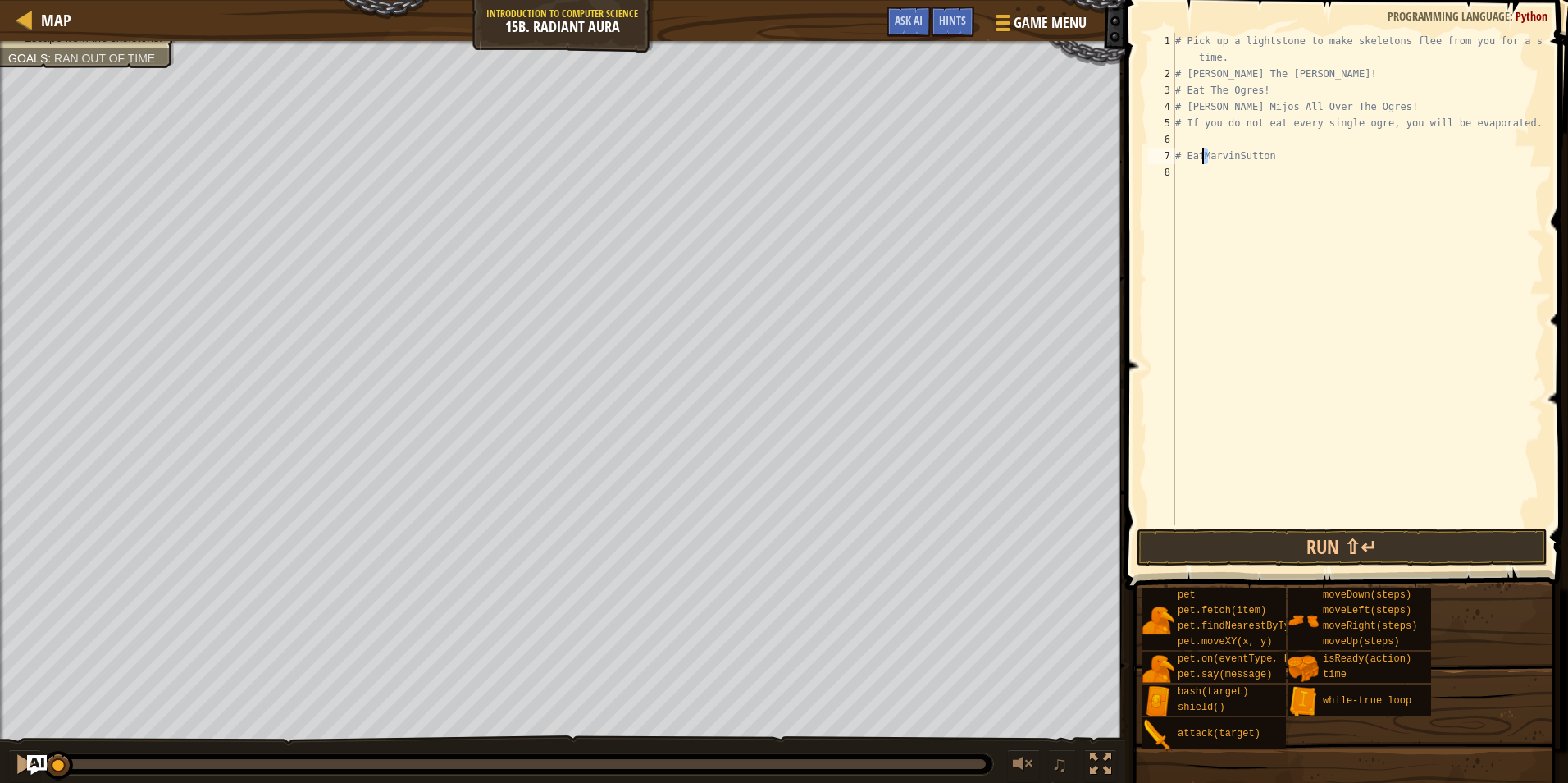
click at [1201, 156] on div "# Pick up a lightstone to make skeletons flee from you for a short time. # [PER…" at bounding box center [1358, 278] width 372 height 492
click at [1241, 163] on div "# Pick up a lightstone to make skeletons flee from you for a short time. # [PER…" at bounding box center [1358, 303] width 372 height 541
type textarea "# Eat [PERSON_NAME]"
click at [1303, 207] on div "# Pick up a lightstone to make skeletons flee from you for a short time. # [PER…" at bounding box center [1358, 303] width 372 height 541
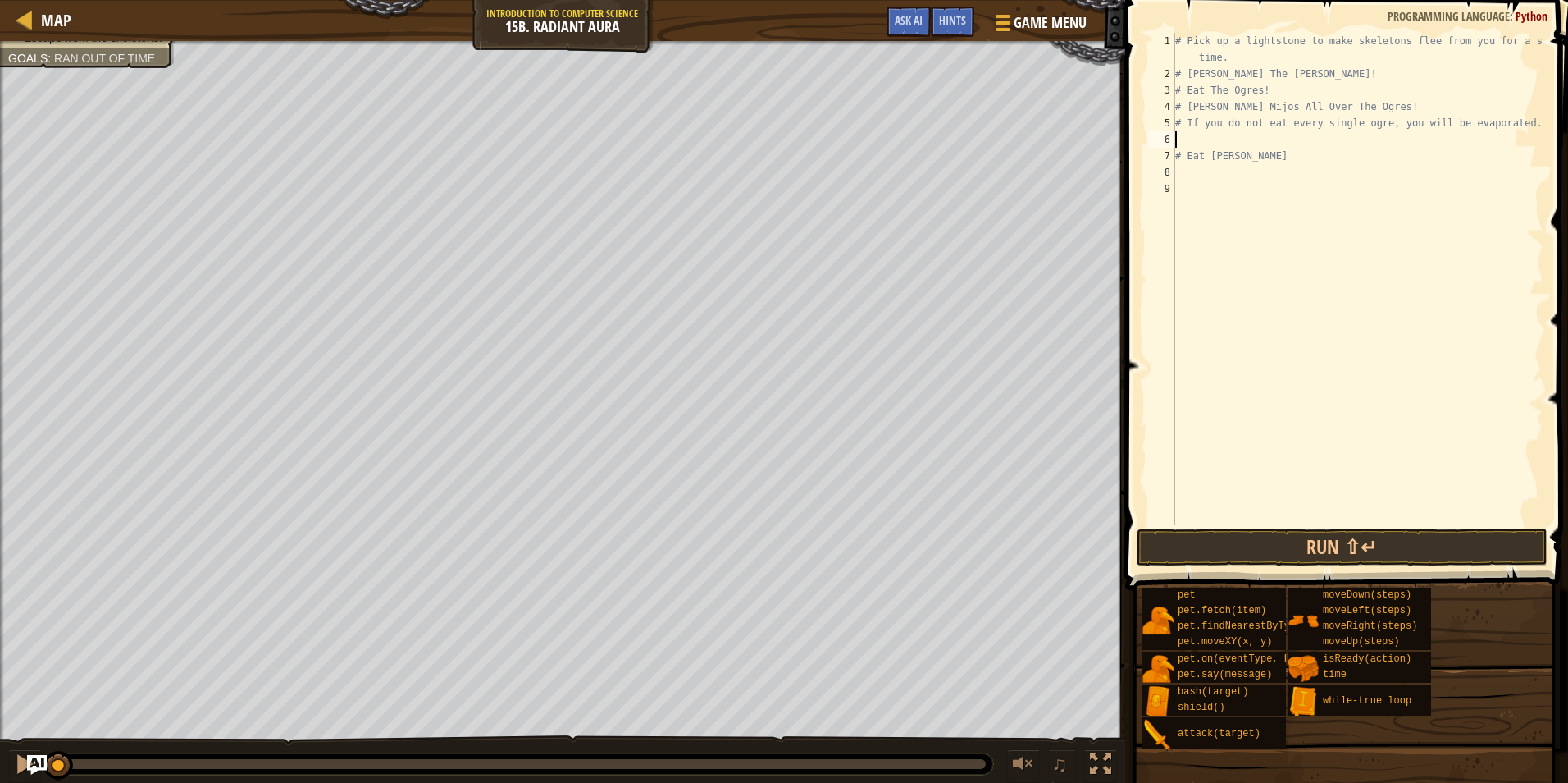
click at [1242, 138] on div "# Pick up a lightstone to make skeletons flee from you for a short time. # [PER…" at bounding box center [1358, 303] width 372 height 541
click at [1292, 197] on div "# Pick up a lightstone to make skeletons flee from you for a short time. # [PER…" at bounding box center [1358, 303] width 372 height 541
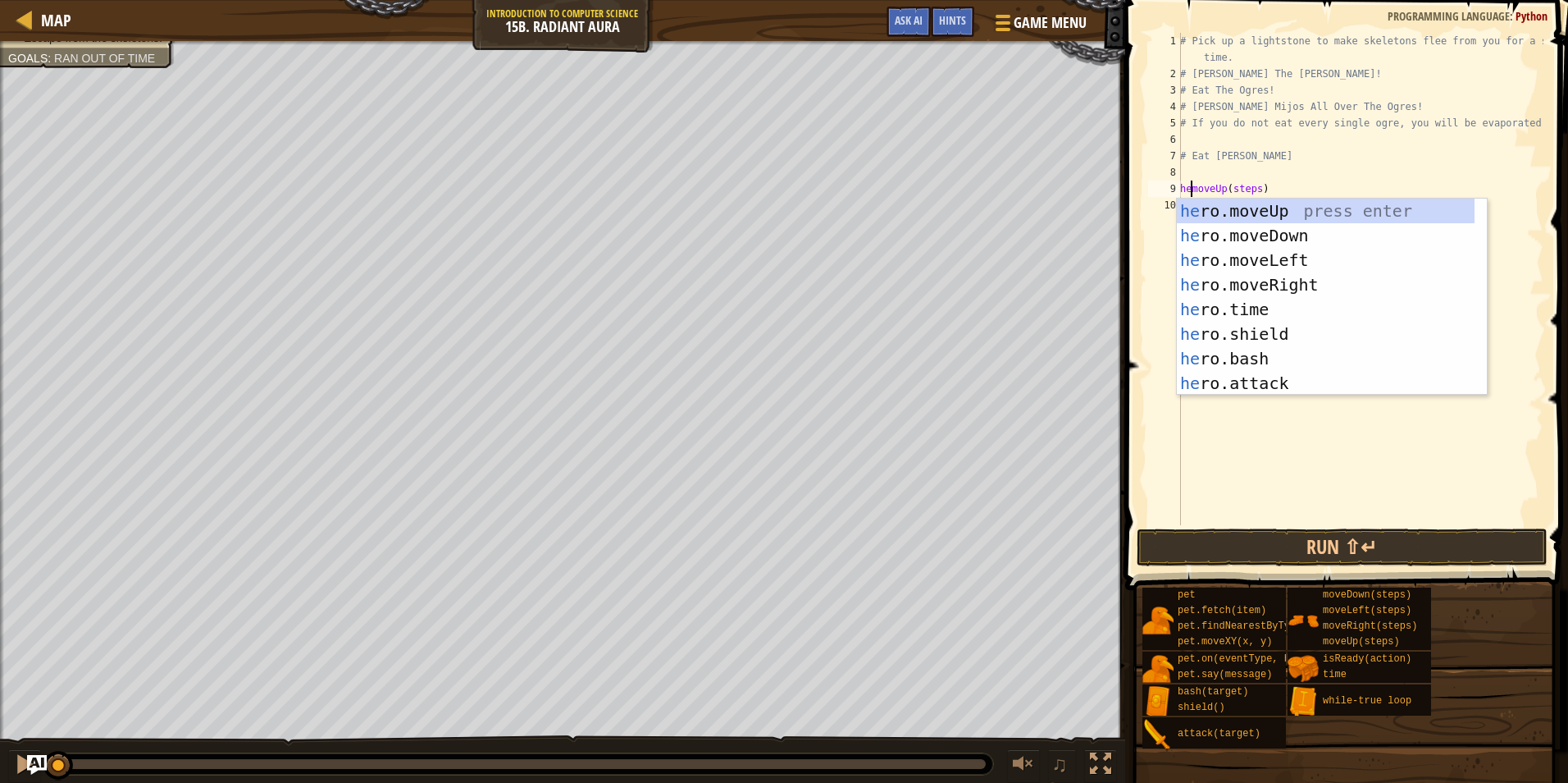
scroll to position [8, 2]
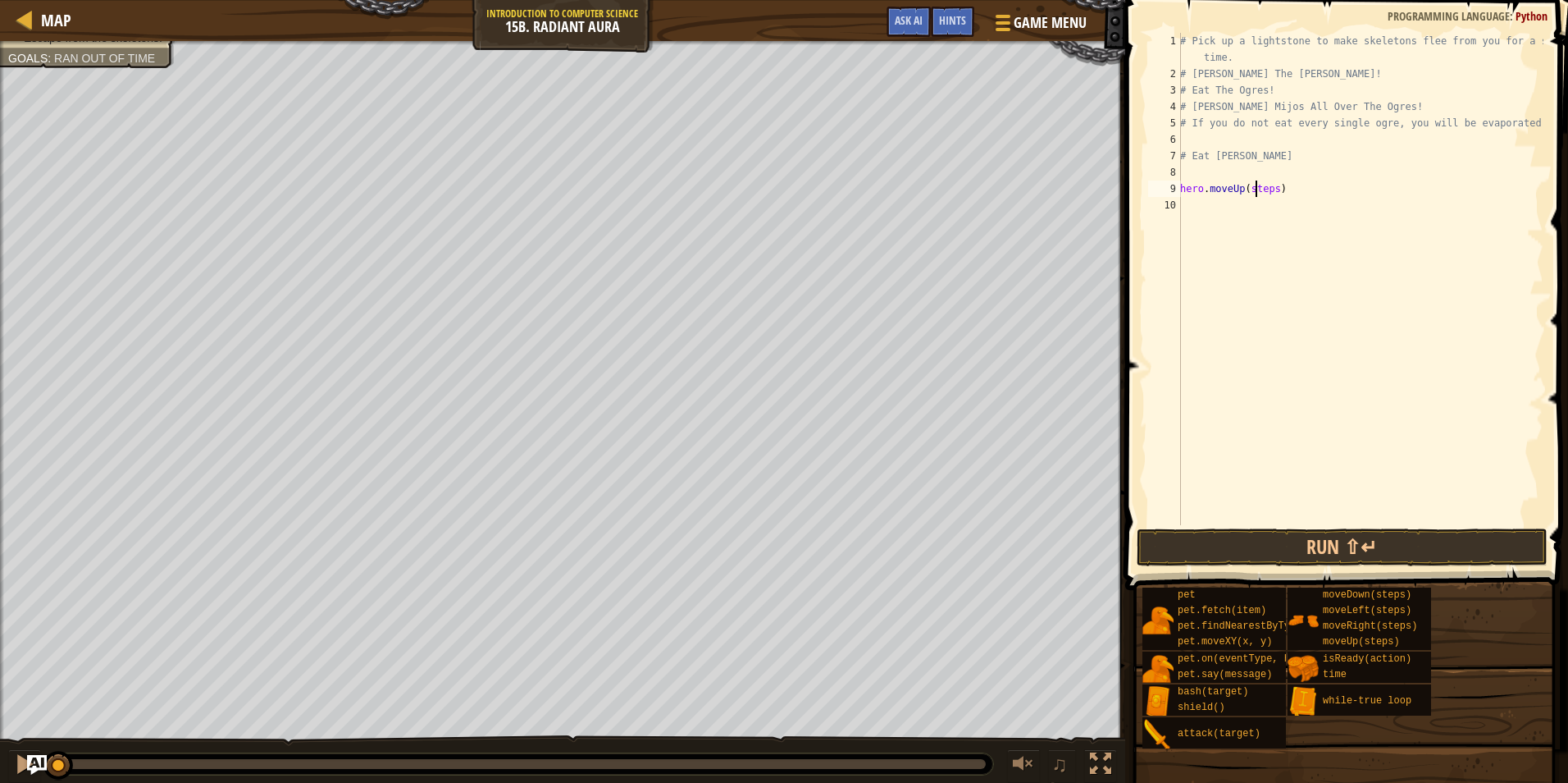
click at [1259, 191] on div "# Pick up a lightstone to make skeletons flee from you for a short time. # [PER…" at bounding box center [1360, 303] width 367 height 541
type textarea "hero.moveUp(1)"
click at [1259, 191] on div "# Pick up a lightstone to make skeletons flee from you for a short time. # [PER…" at bounding box center [1360, 303] width 367 height 541
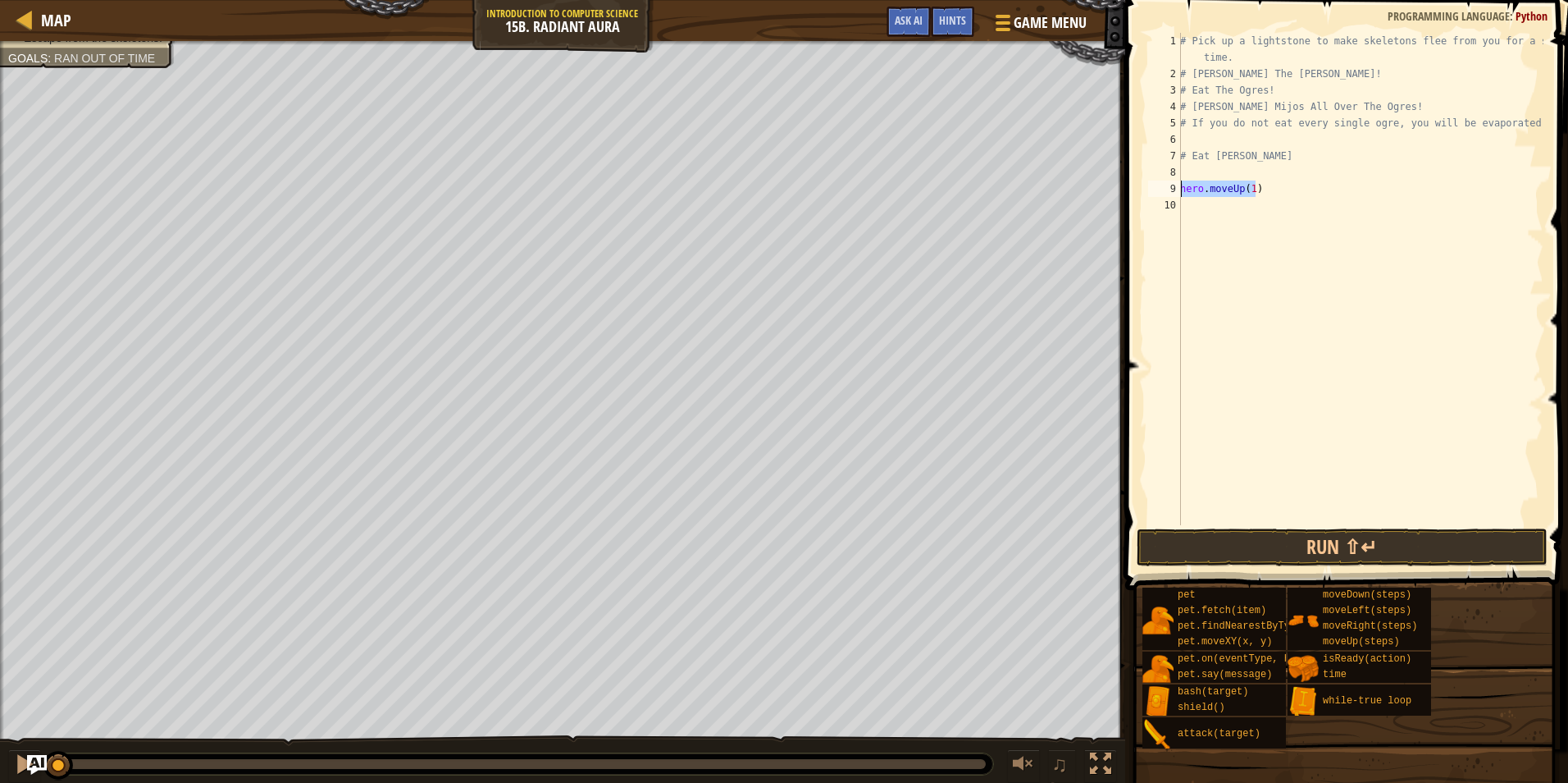
drag, startPoint x: 1259, startPoint y: 191, endPoint x: 1174, endPoint y: 187, distance: 85.1
click at [1174, 187] on div "hero.moveUp(1) 1 2 3 4 5 6 7 8 9 10 # Pick up a lightstone to make skeletons fl…" at bounding box center [1345, 278] width 399 height 492
drag, startPoint x: 1223, startPoint y: 187, endPoint x: 1199, endPoint y: 208, distance: 31.9
drag, startPoint x: 1199, startPoint y: 208, endPoint x: 1187, endPoint y: 208, distance: 12.0
click at [1187, 208] on div "# Pick up a lightstone to make skeletons flee from you for a short time. # [PER…" at bounding box center [1360, 303] width 367 height 541
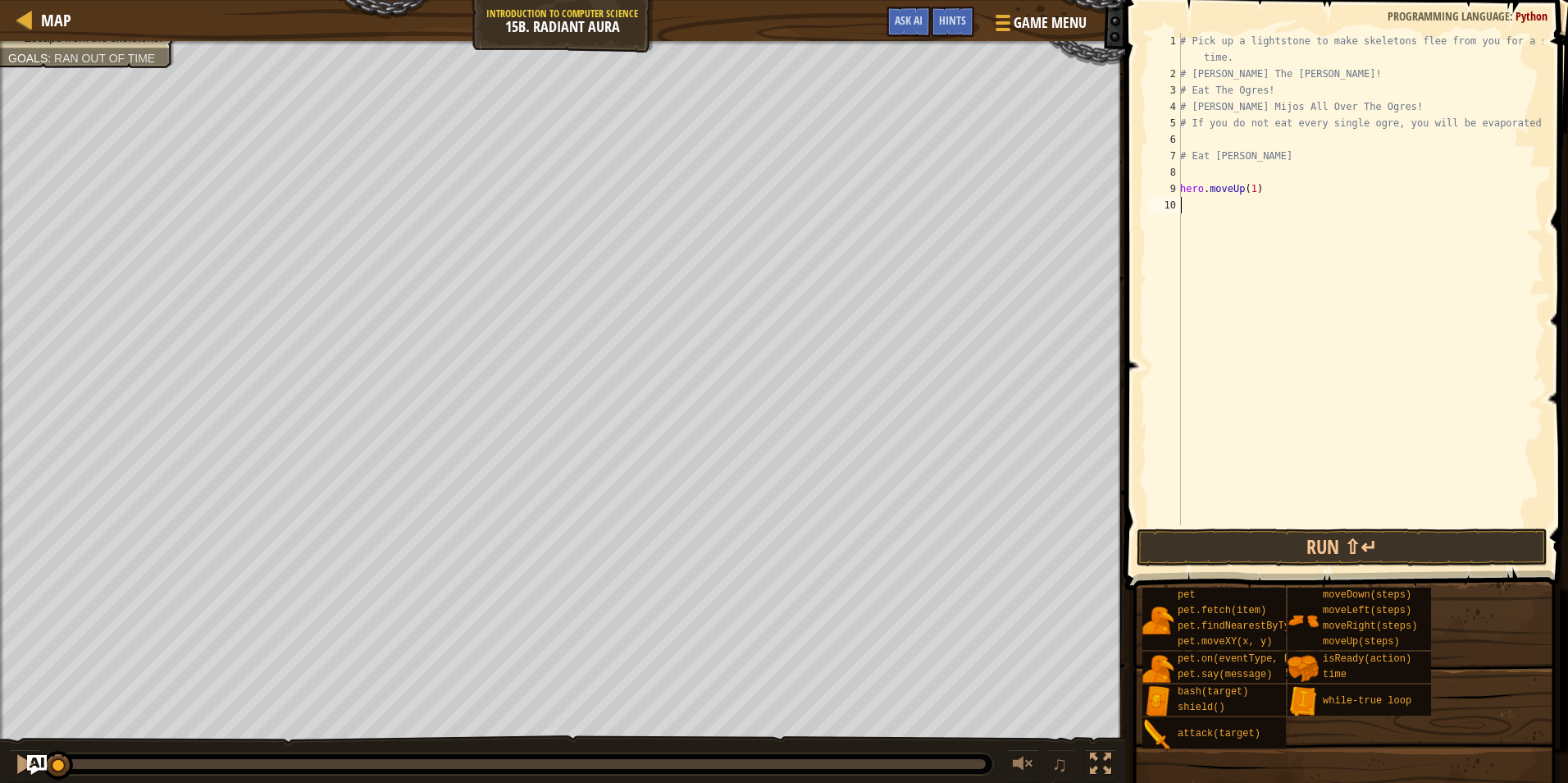
scroll to position [8, 0]
paste textarea "hero.moveUp(1)"
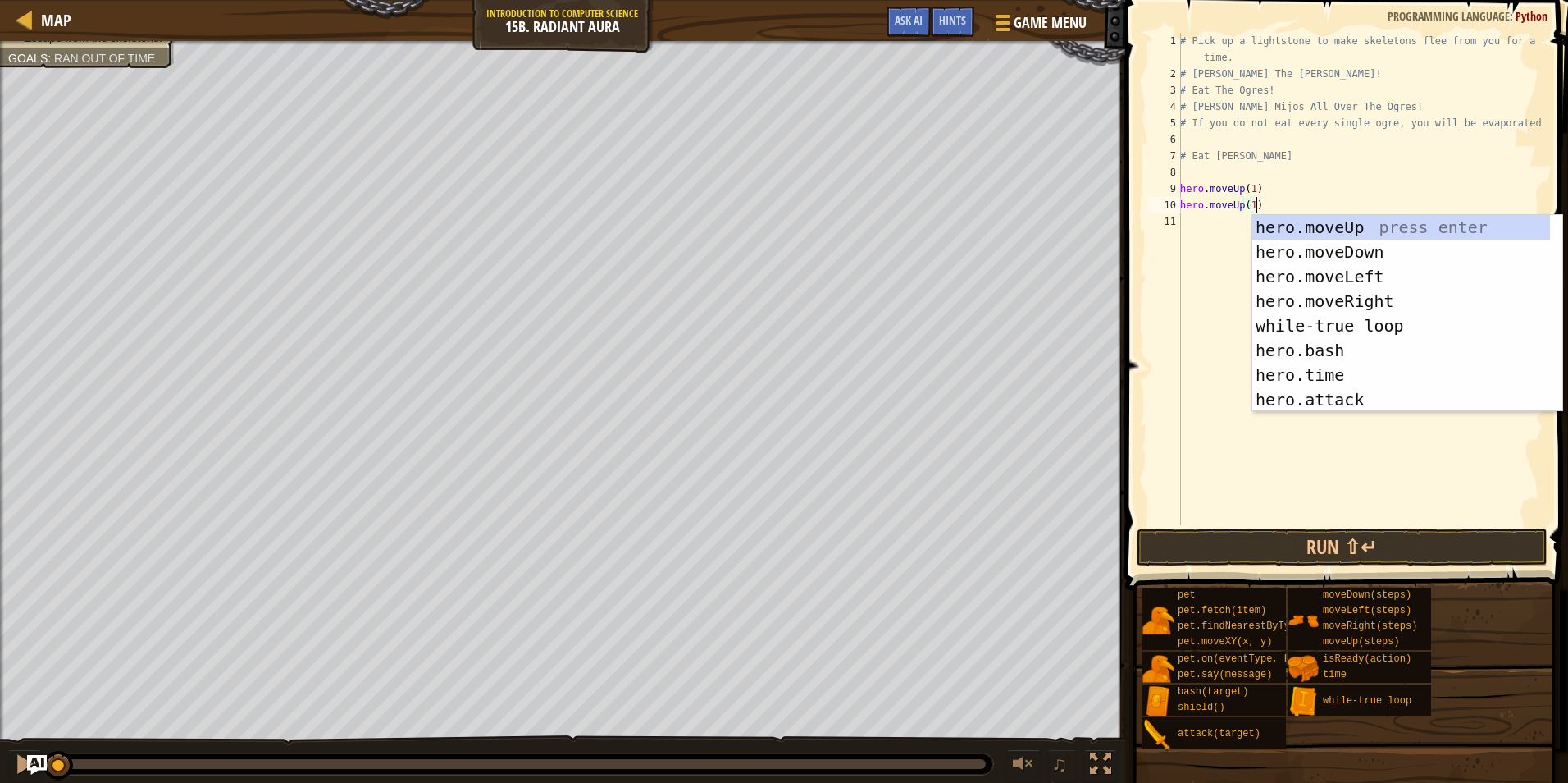
click at [1237, 204] on div "# Pick up a lightstone to make skeletons flee from you for a short time. # [PER…" at bounding box center [1360, 303] width 367 height 541
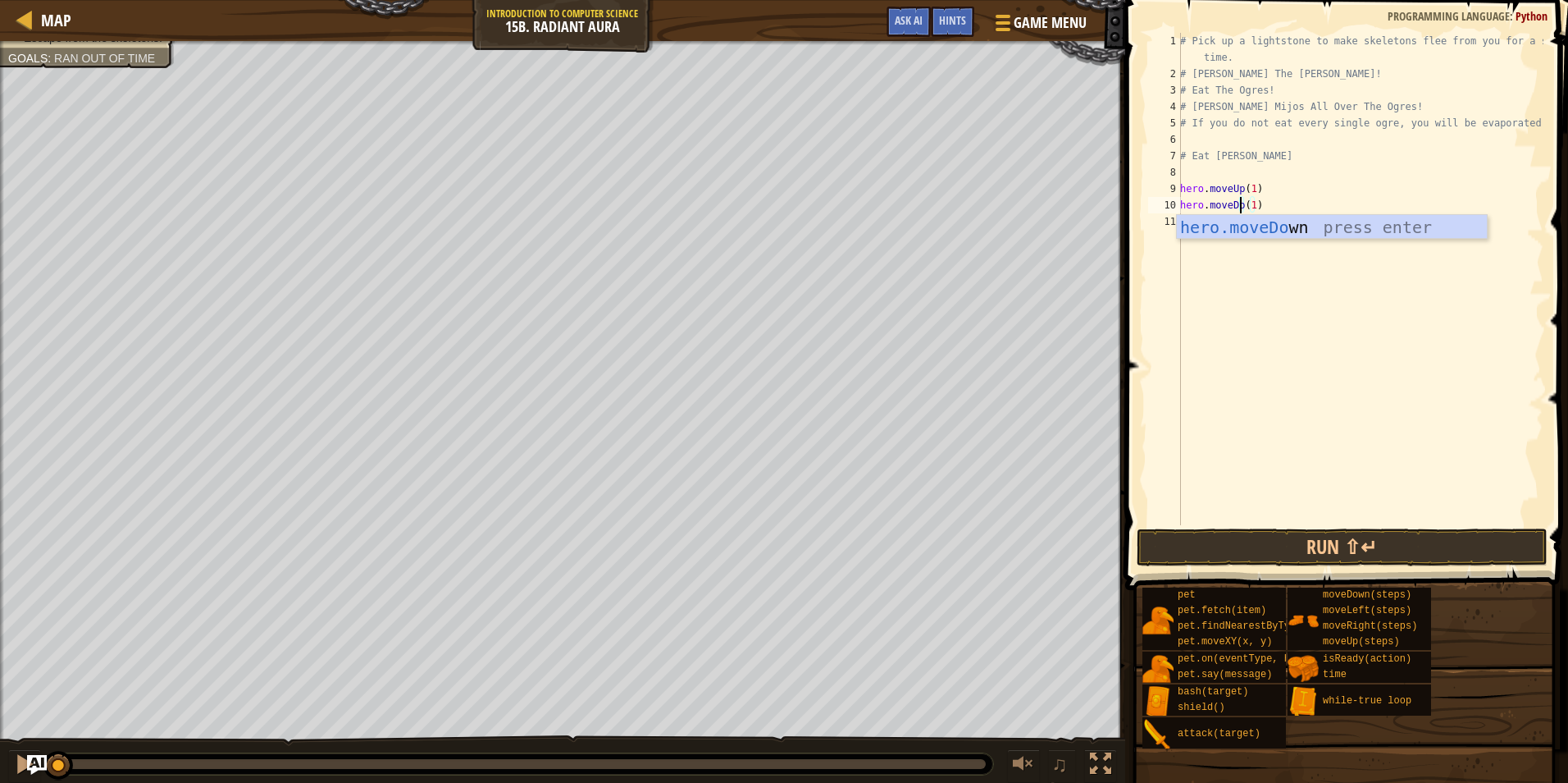
type textarea "hero.moveDown(1)"
click at [1233, 299] on div "# Pick up a lightstone to make skeletons flee from you for a short time. # [PER…" at bounding box center [1360, 303] width 367 height 541
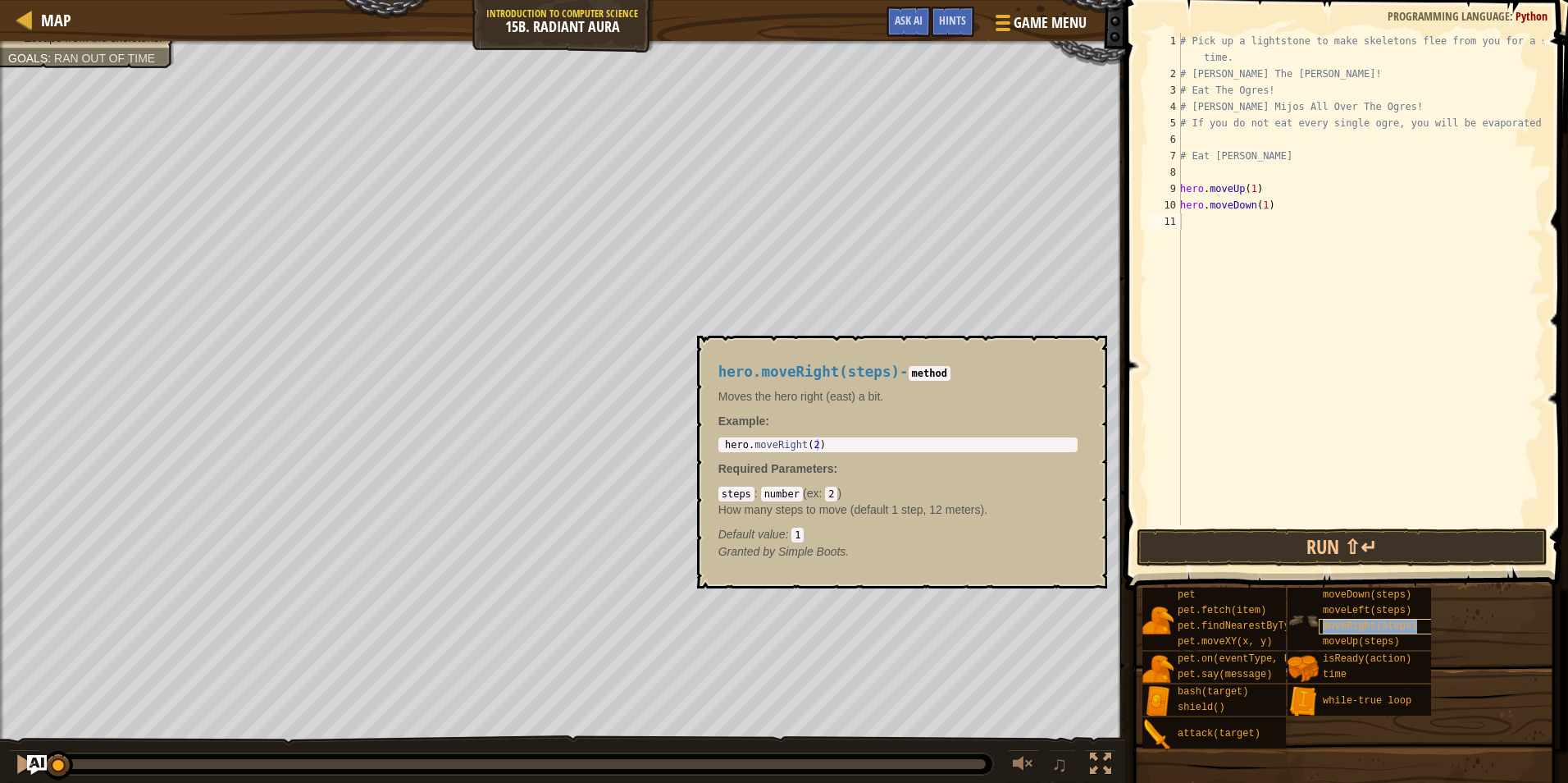
click at [1353, 619] on div "moveRight(steps)" at bounding box center [1397, 627] width 156 height 15
paste textarea "hero.moveUp(1)"
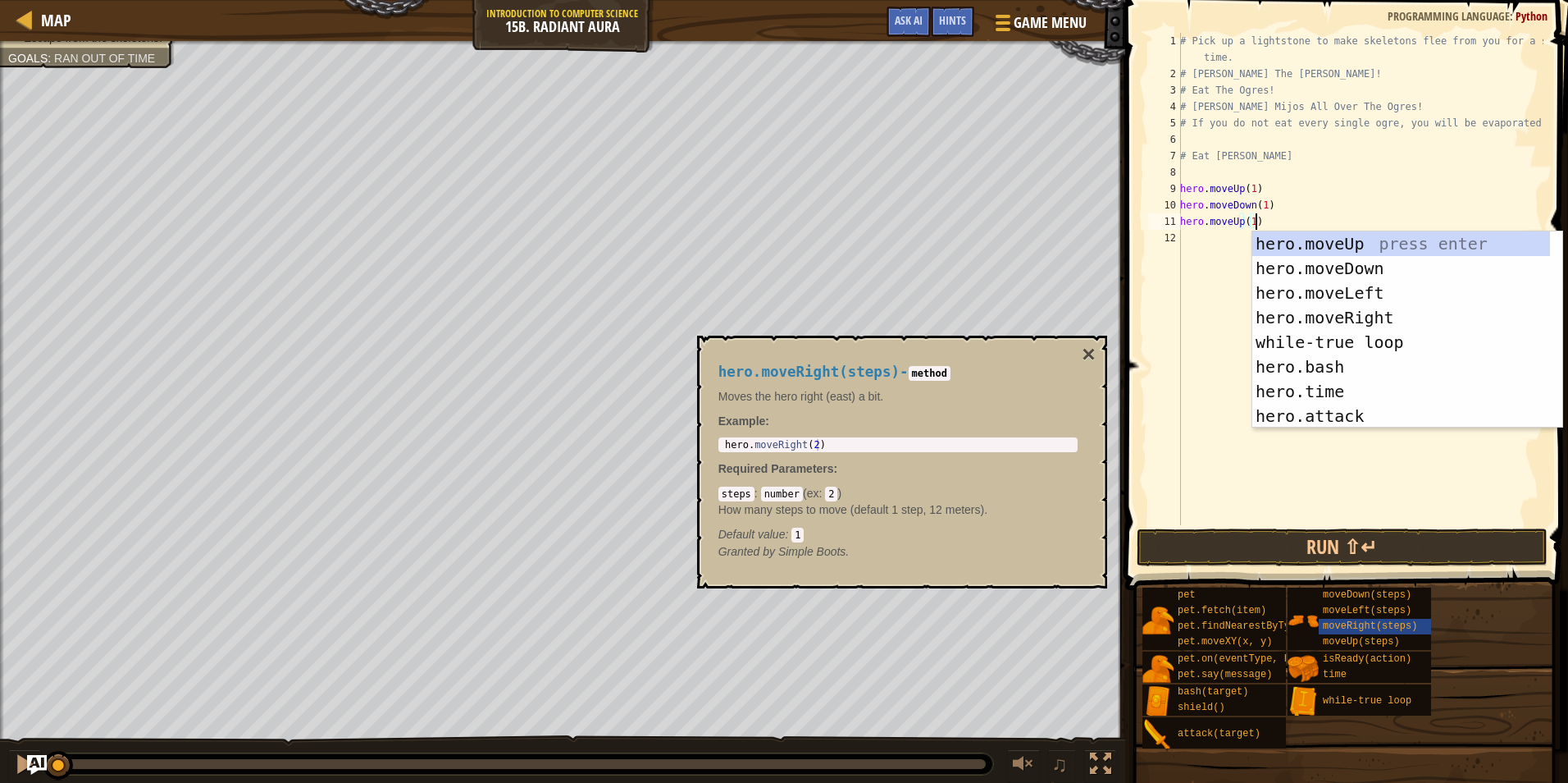
click at [1235, 224] on div "# Pick up a lightstone to make skeletons flee from you for a short time. # [PER…" at bounding box center [1360, 303] width 367 height 541
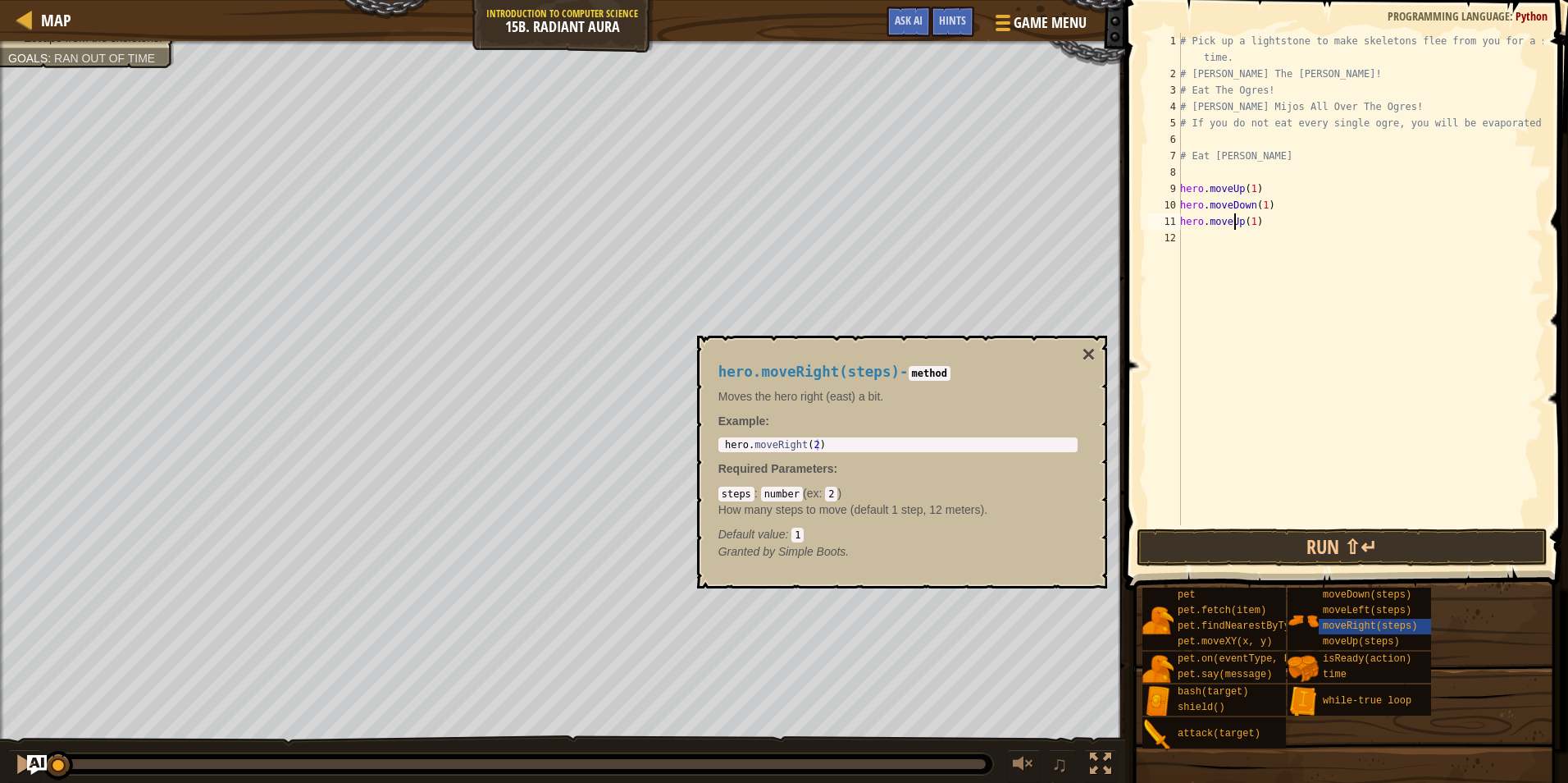
click at [1237, 227] on div "# Pick up a lightstone to make skeletons flee from you for a short time. # [PER…" at bounding box center [1360, 303] width 367 height 541
click at [1262, 218] on div "# Pick up a lightstone to make skeletons flee from you for a short time. # [PER…" at bounding box center [1360, 303] width 367 height 541
type textarea "hero.moveRight(2)"
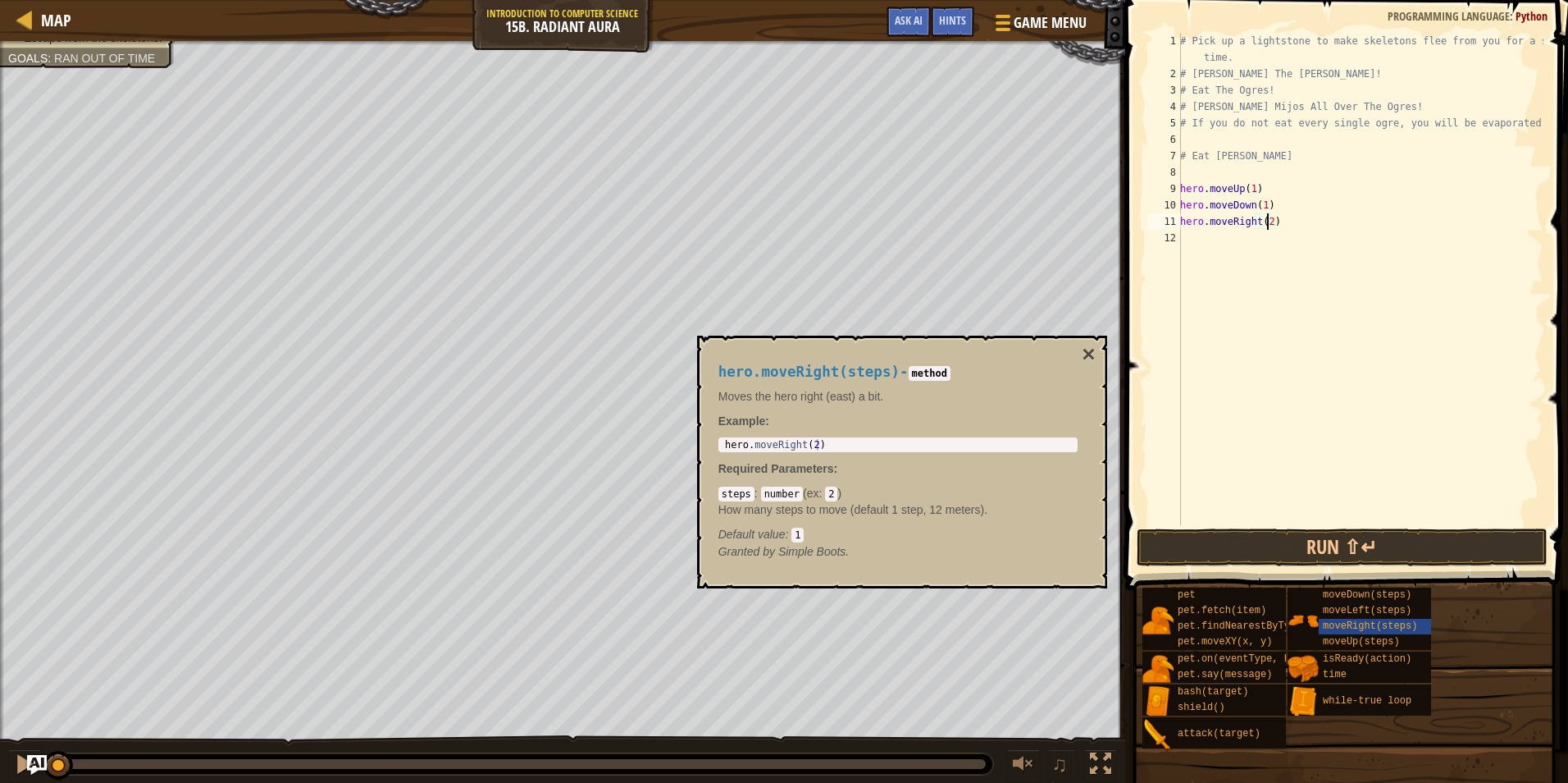
click at [1279, 241] on div "# Pick up a lightstone to make skeletons flee from you for a short time. # [PER…" at bounding box center [1360, 303] width 367 height 541
click at [1088, 343] on button "×" at bounding box center [1088, 354] width 13 height 23
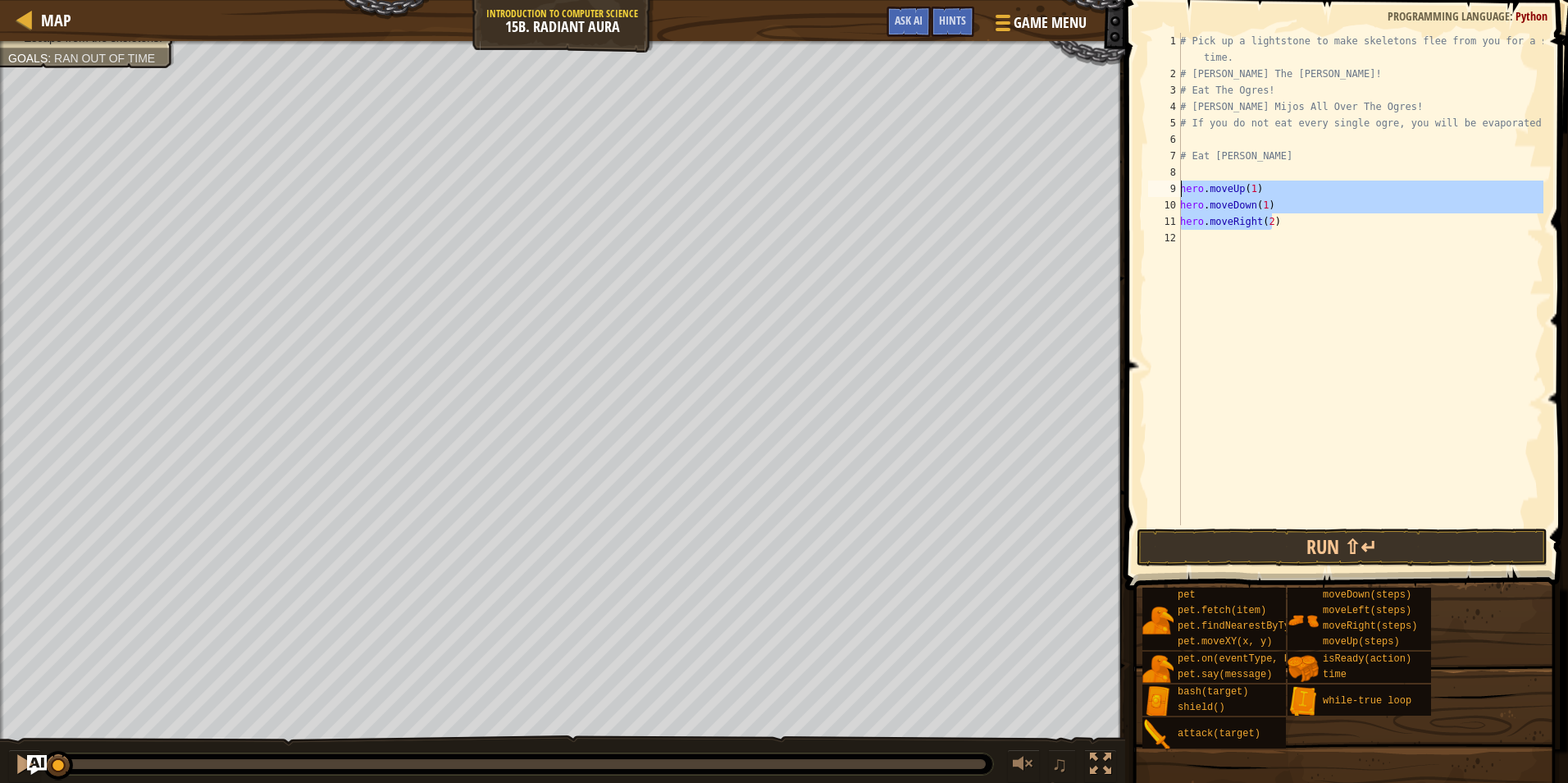
drag, startPoint x: 1289, startPoint y: 226, endPoint x: 1170, endPoint y: 196, distance: 122.7
click at [1170, 196] on div "hero.moveRight(2) 1 2 3 4 5 6 7 8 9 10 11 12 # Pick up a lightstone to make ske…" at bounding box center [1345, 278] width 399 height 492
type textarea "hero.moveUp(1) hero.moveDown(1)"
click at [1202, 263] on div "# Pick up a lightstone to make skeletons flee from you for a short time. # [PER…" at bounding box center [1360, 303] width 367 height 541
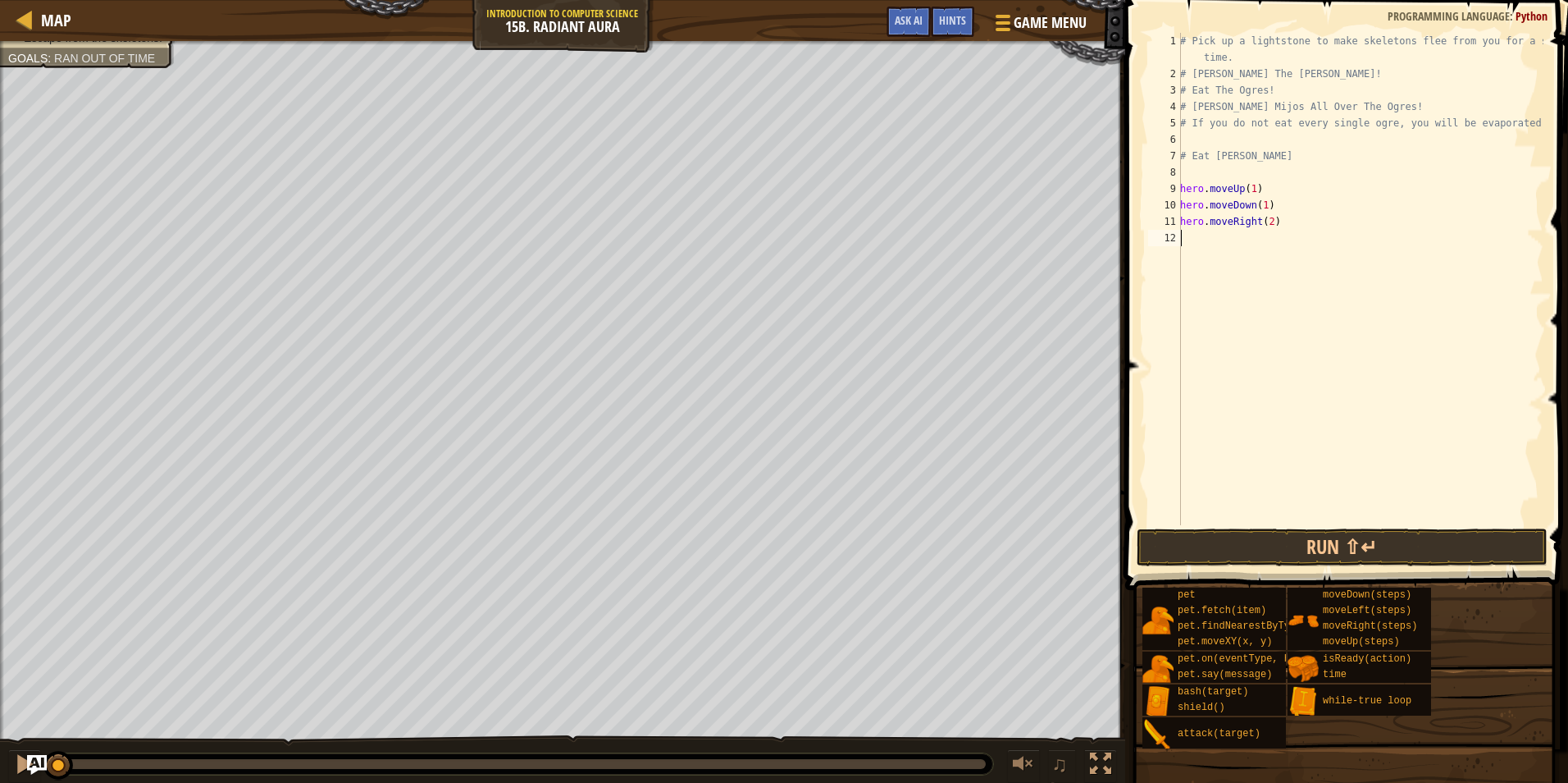
paste textarea "hero.moveRight(2)"
type textarea "hero.moveRight(2)"
click at [1250, 562] on button "Run ⇧↵" at bounding box center [1342, 547] width 411 height 38
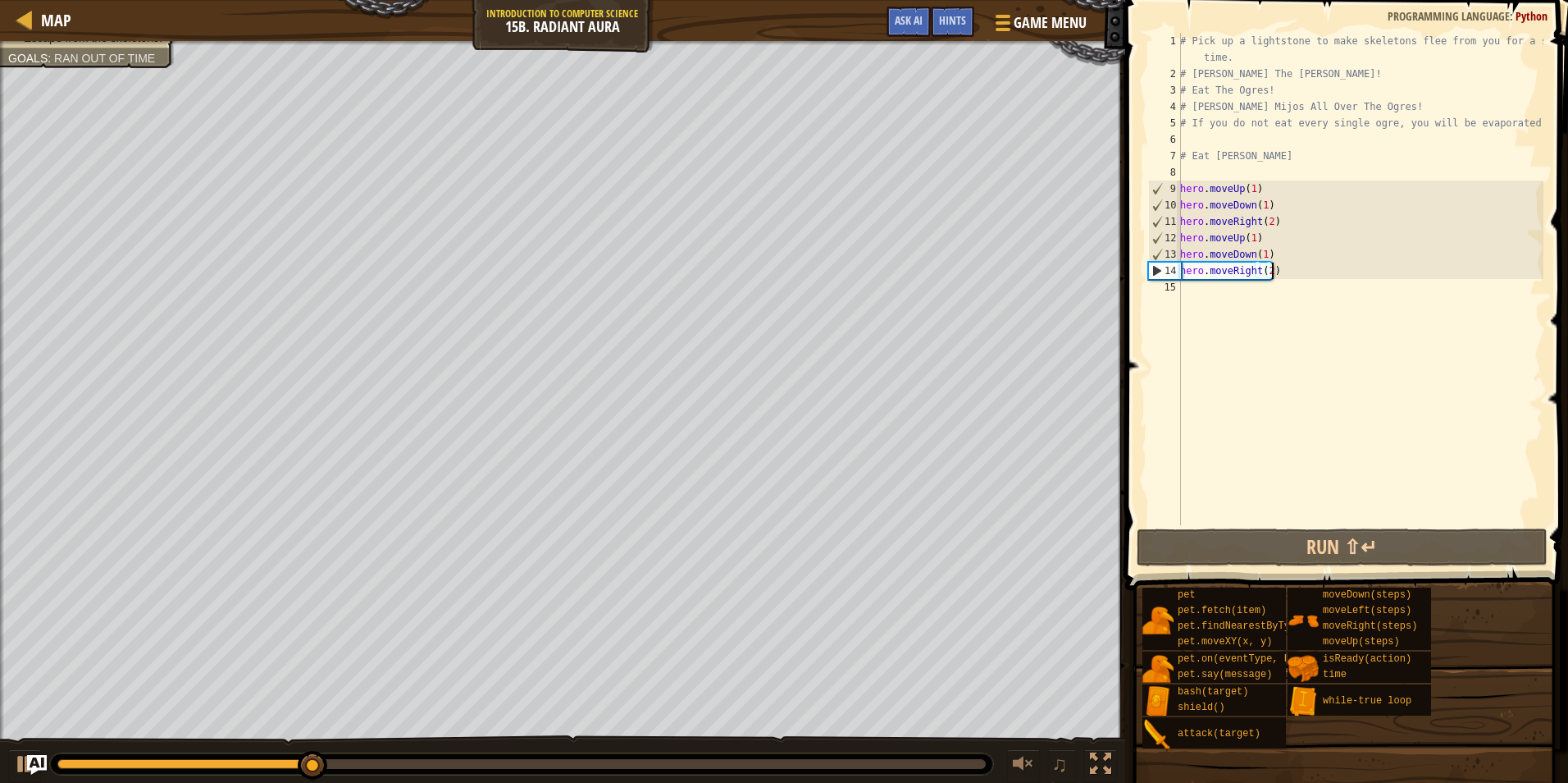
click at [1266, 286] on div "# Pick up a lightstone to make skeletons flee from you for a short time. # [PER…" at bounding box center [1360, 303] width 367 height 541
paste textarea "hero.moveRight(2)"
type textarea "hero.moveRight(2)"
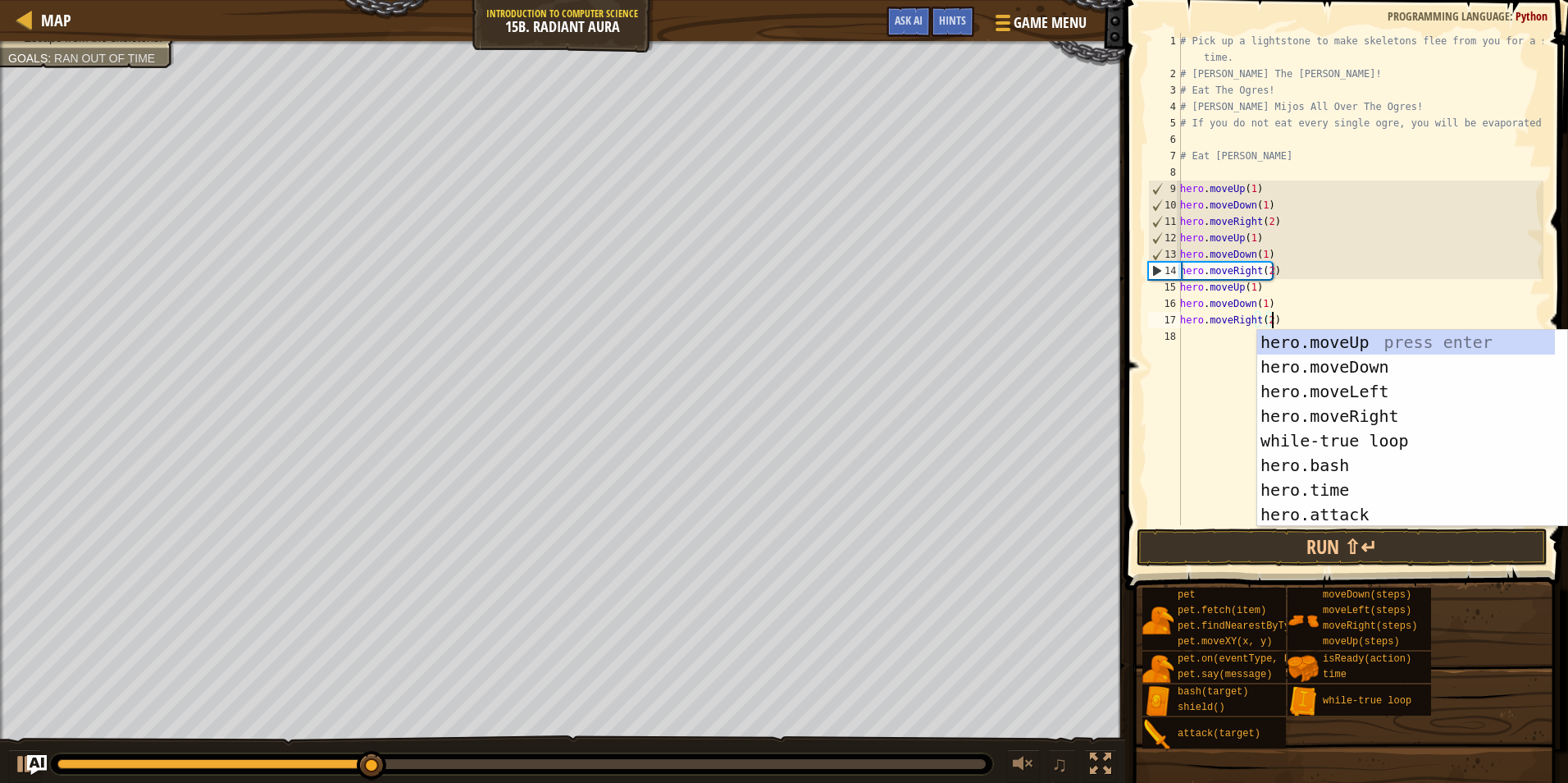
click at [1225, 524] on div "# Pick up a lightstone to make skeletons flee from you for a short time. # [PER…" at bounding box center [1360, 303] width 367 height 541
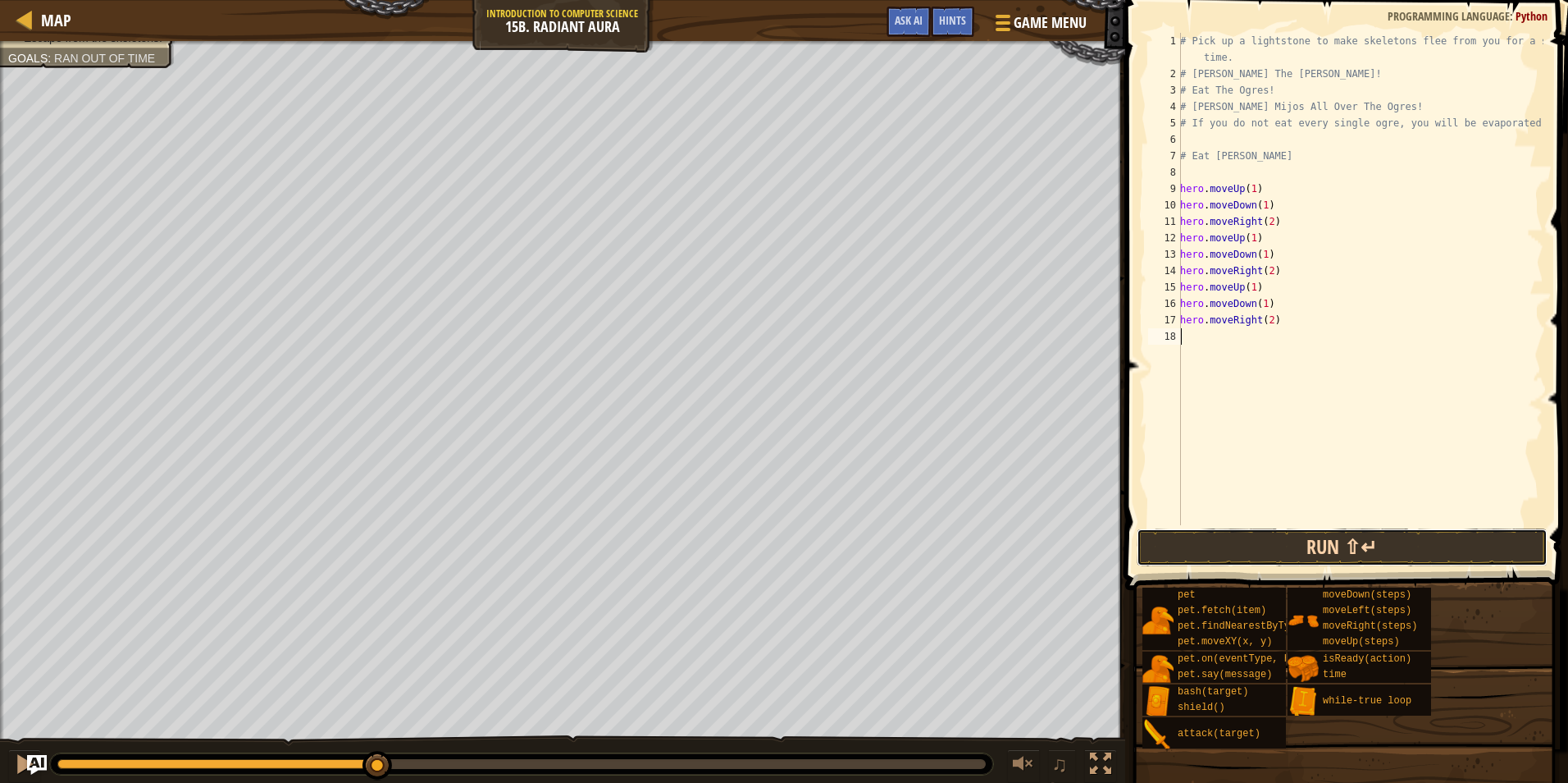
click at [1226, 532] on button "Run ⇧↵" at bounding box center [1342, 547] width 411 height 38
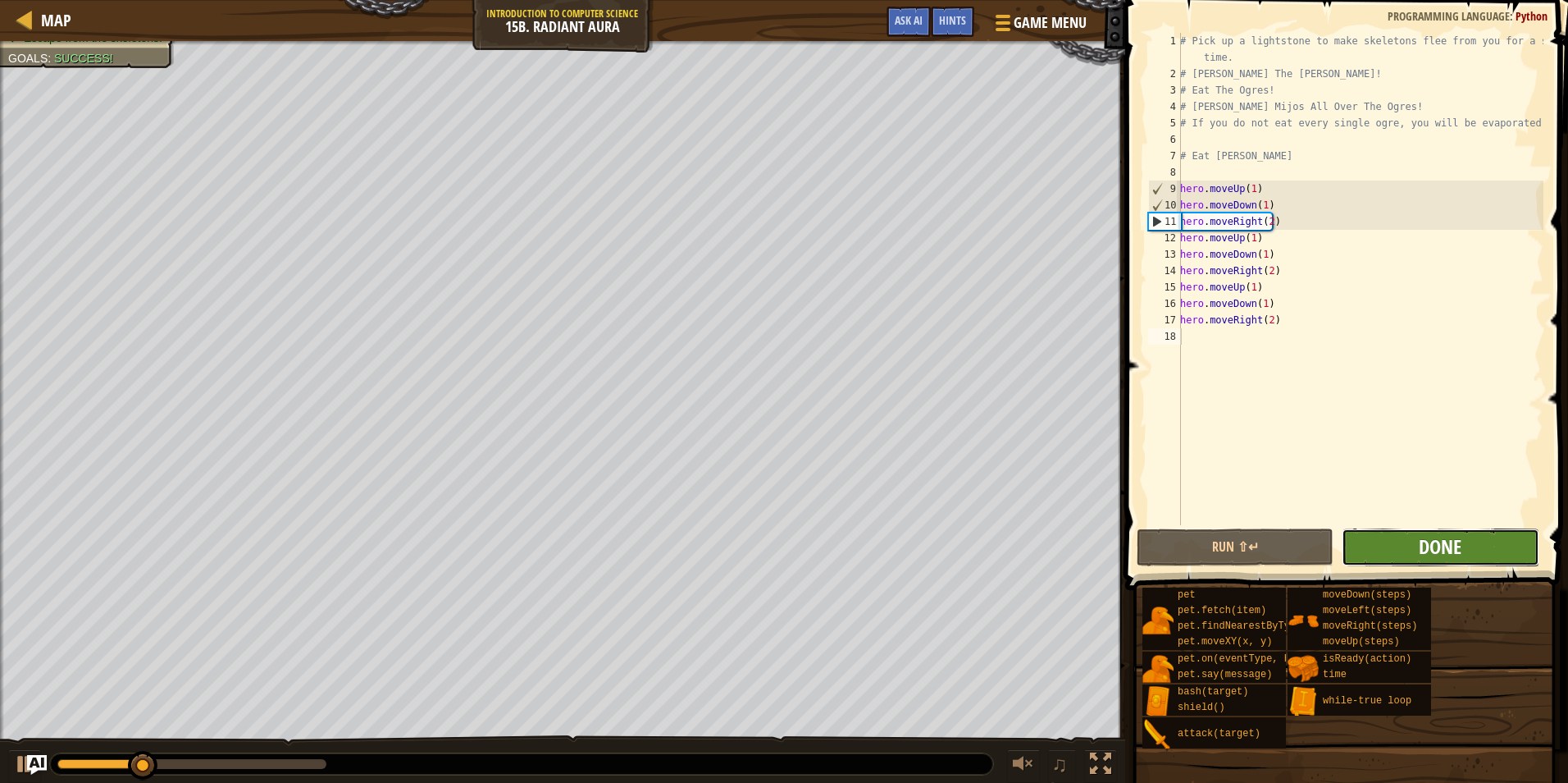
click at [1438, 550] on span "Done" at bounding box center [1441, 547] width 43 height 27
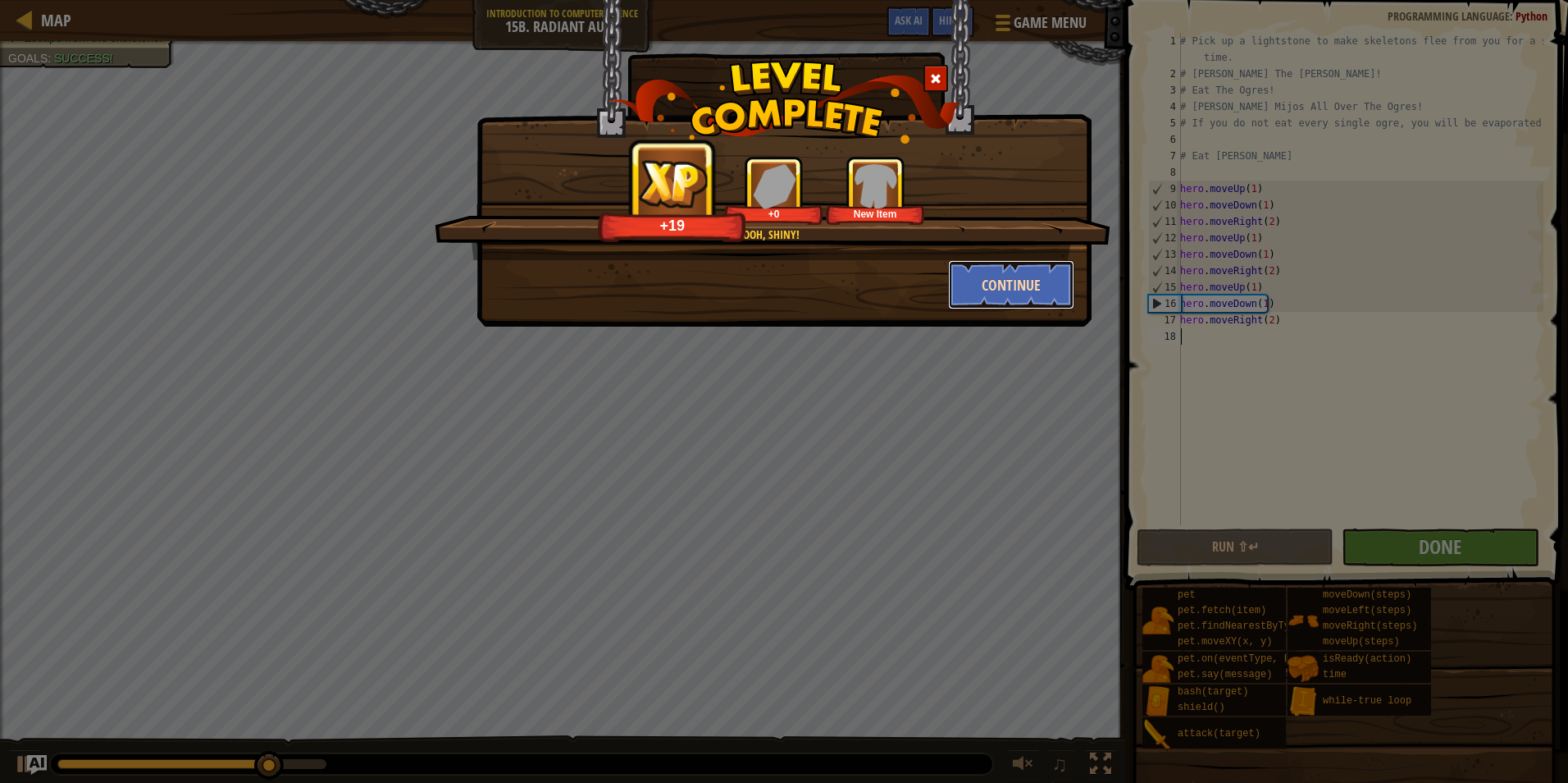
click at [1057, 281] on button "Continue" at bounding box center [1012, 284] width 127 height 49
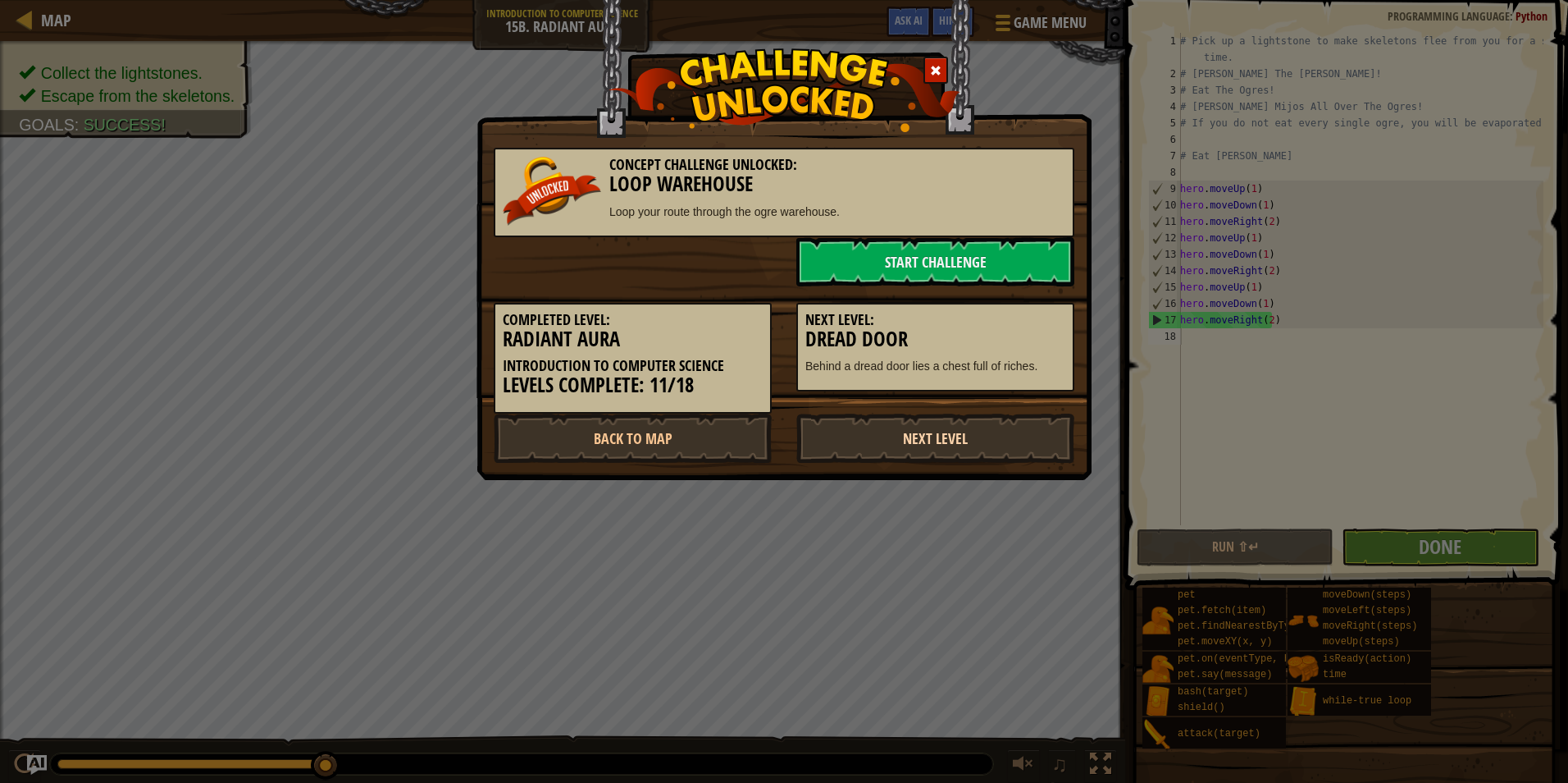
click at [946, 451] on link "Next Level" at bounding box center [936, 437] width 278 height 49
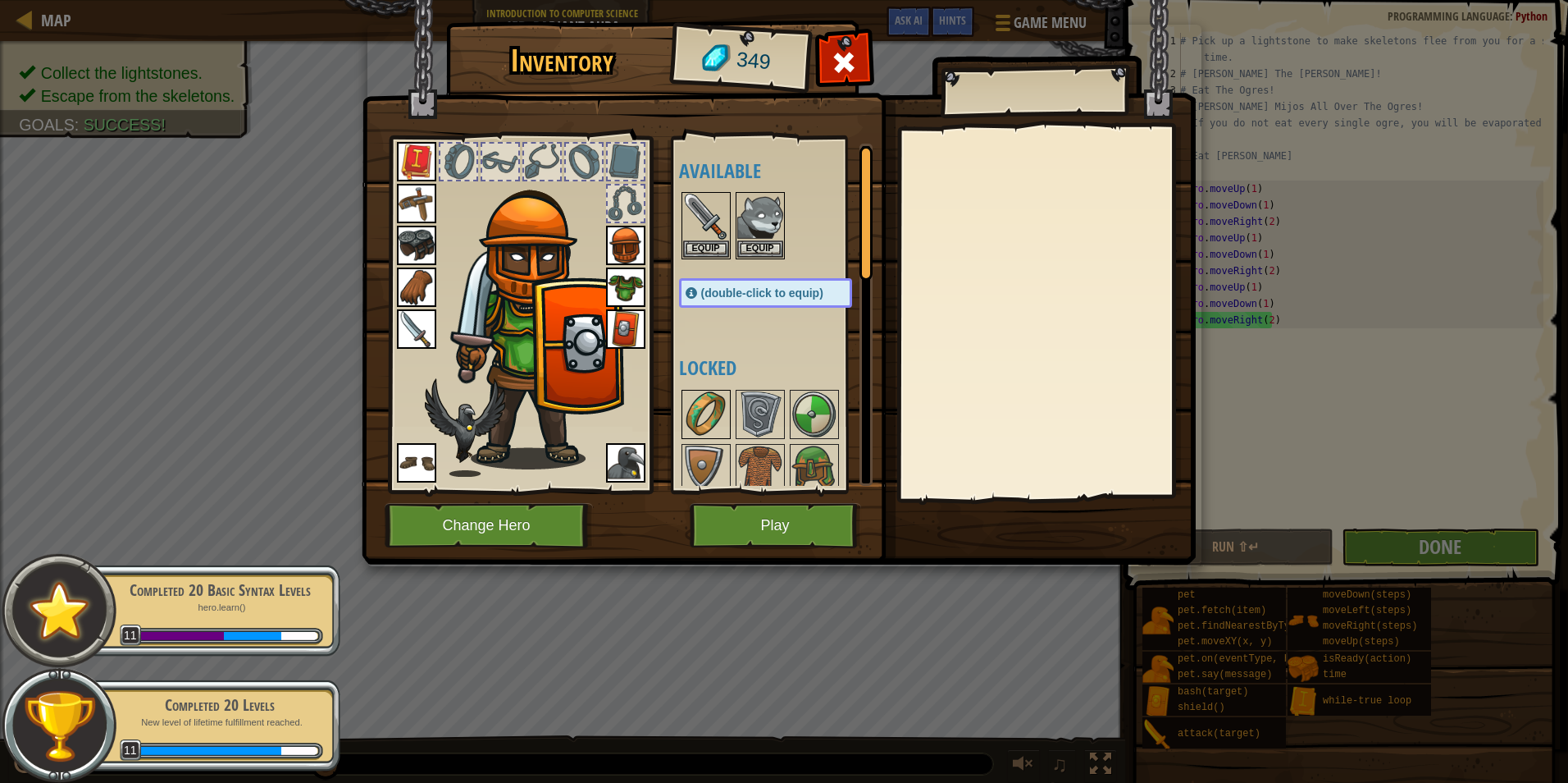
click at [689, 411] on img at bounding box center [705, 413] width 46 height 46
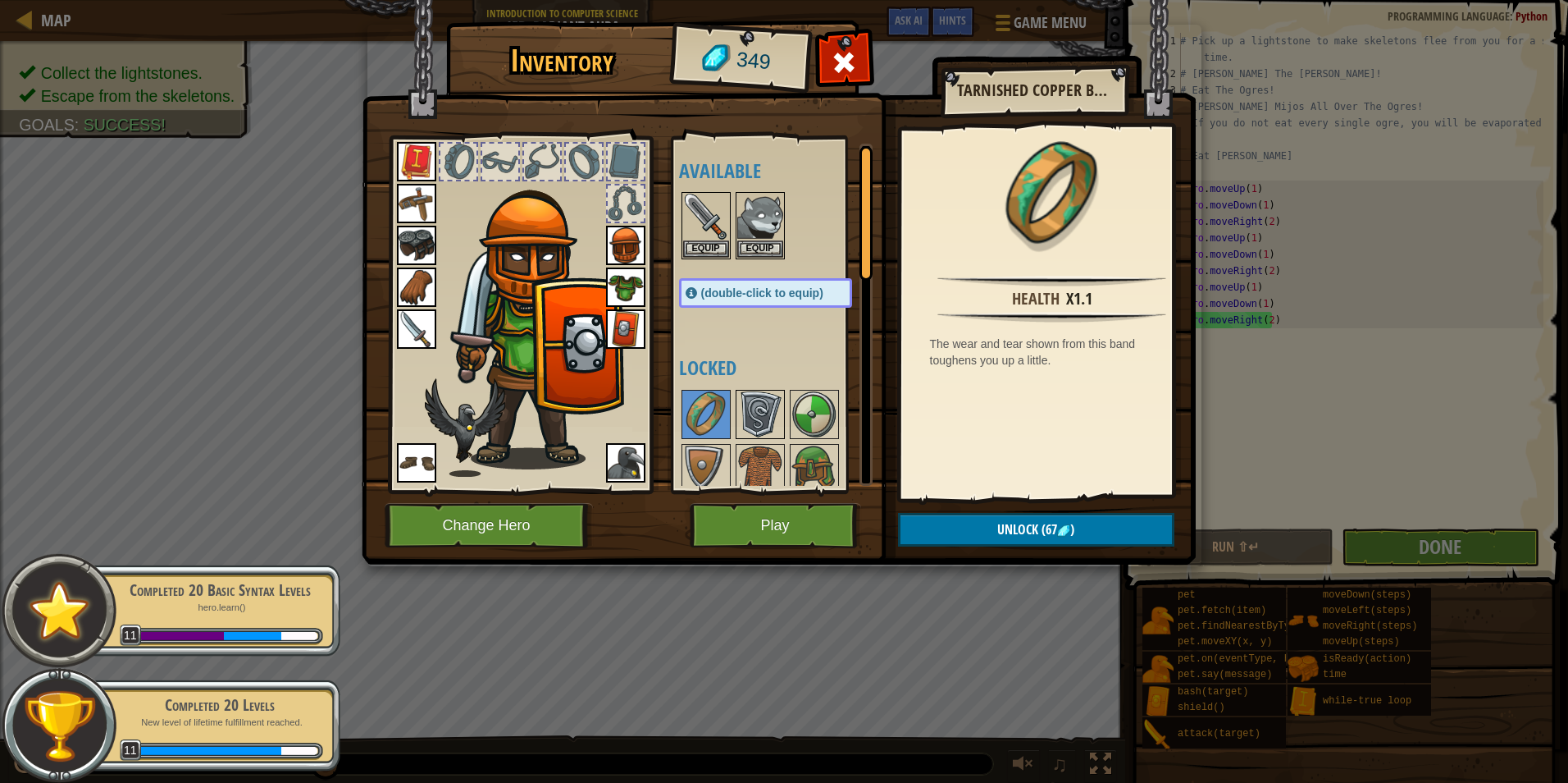
click at [771, 410] on img at bounding box center [760, 413] width 46 height 46
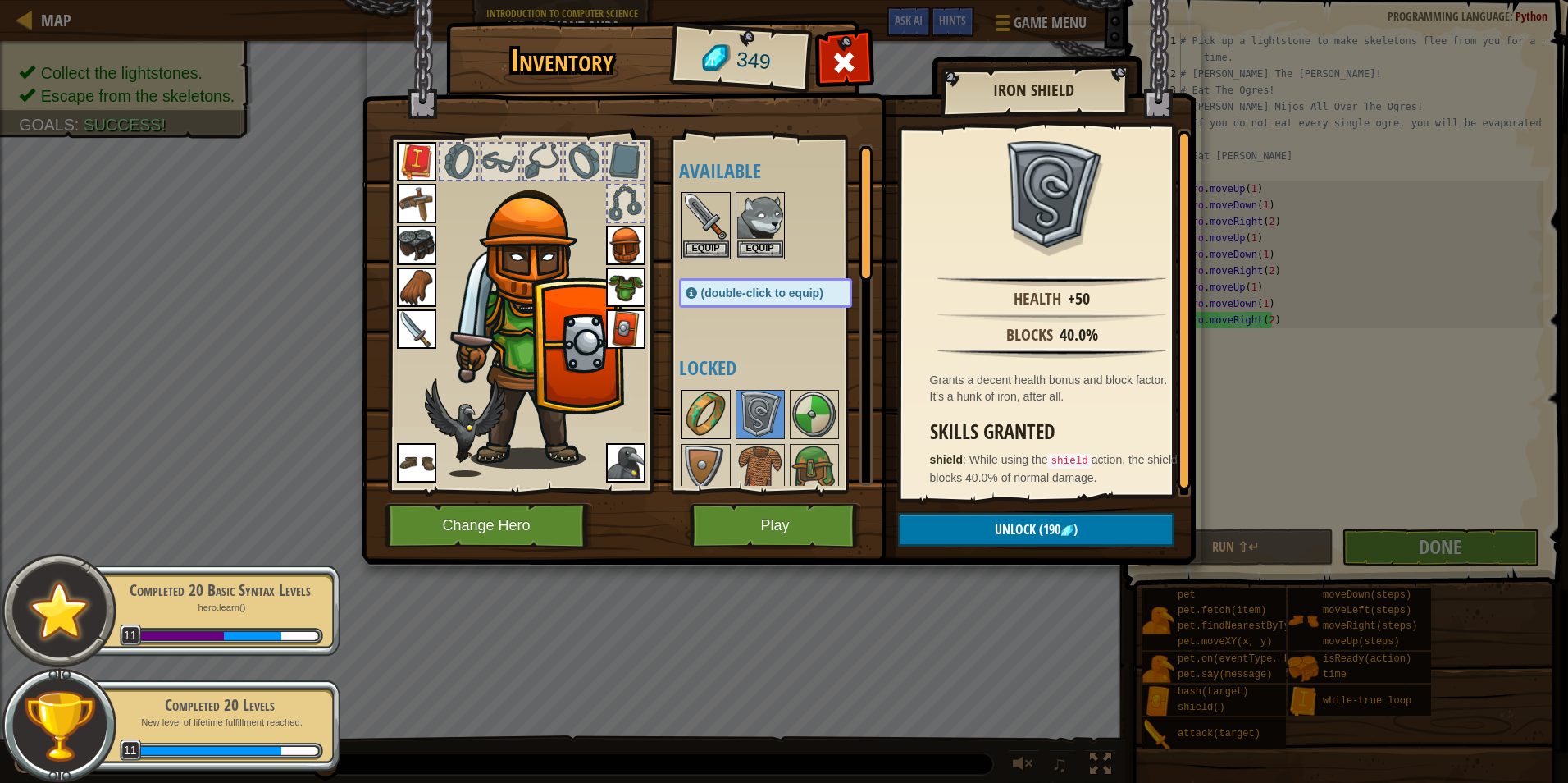
click at [726, 400] on img at bounding box center [705, 413] width 46 height 46
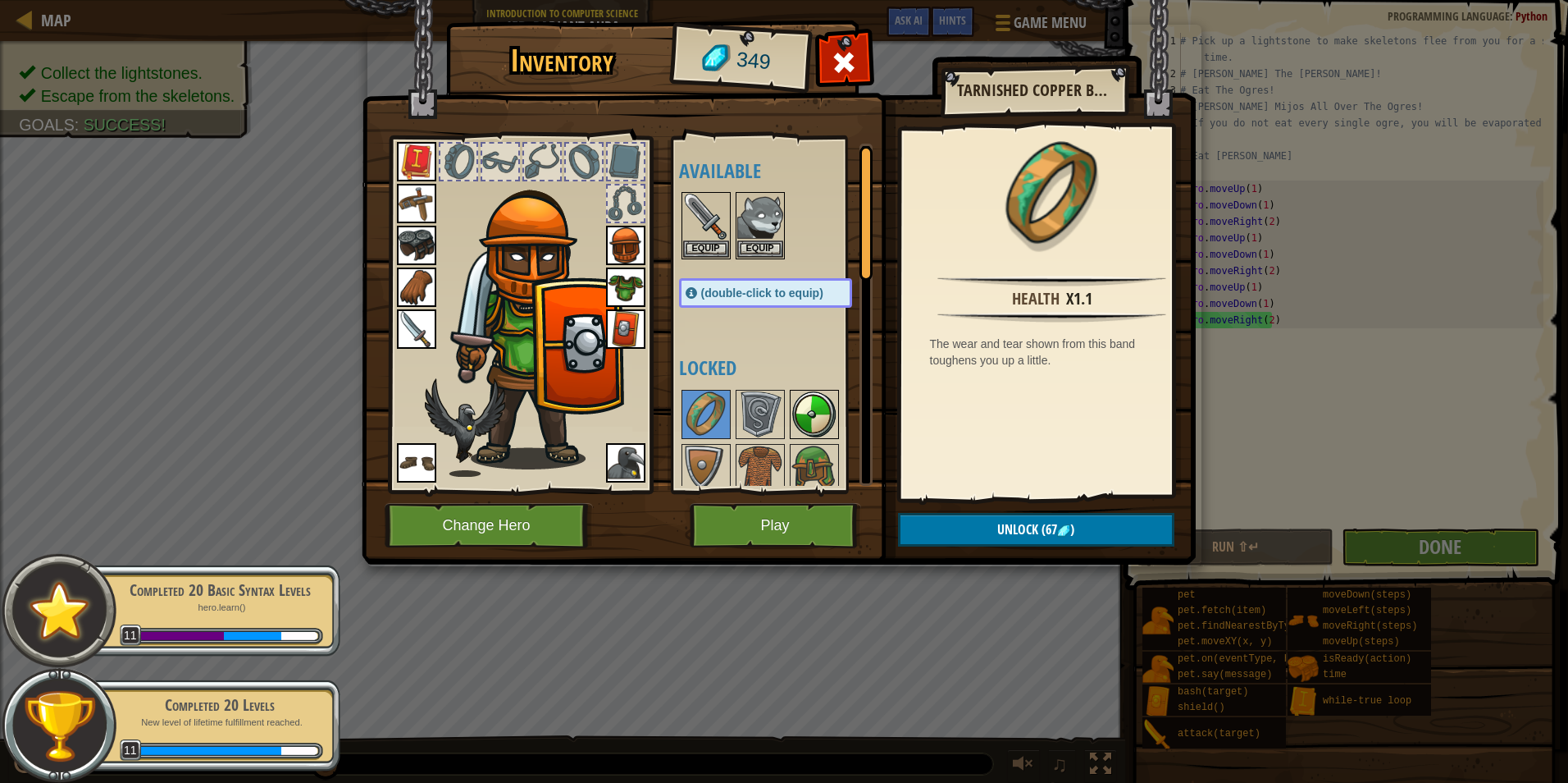
click at [821, 400] on img at bounding box center [814, 413] width 46 height 46
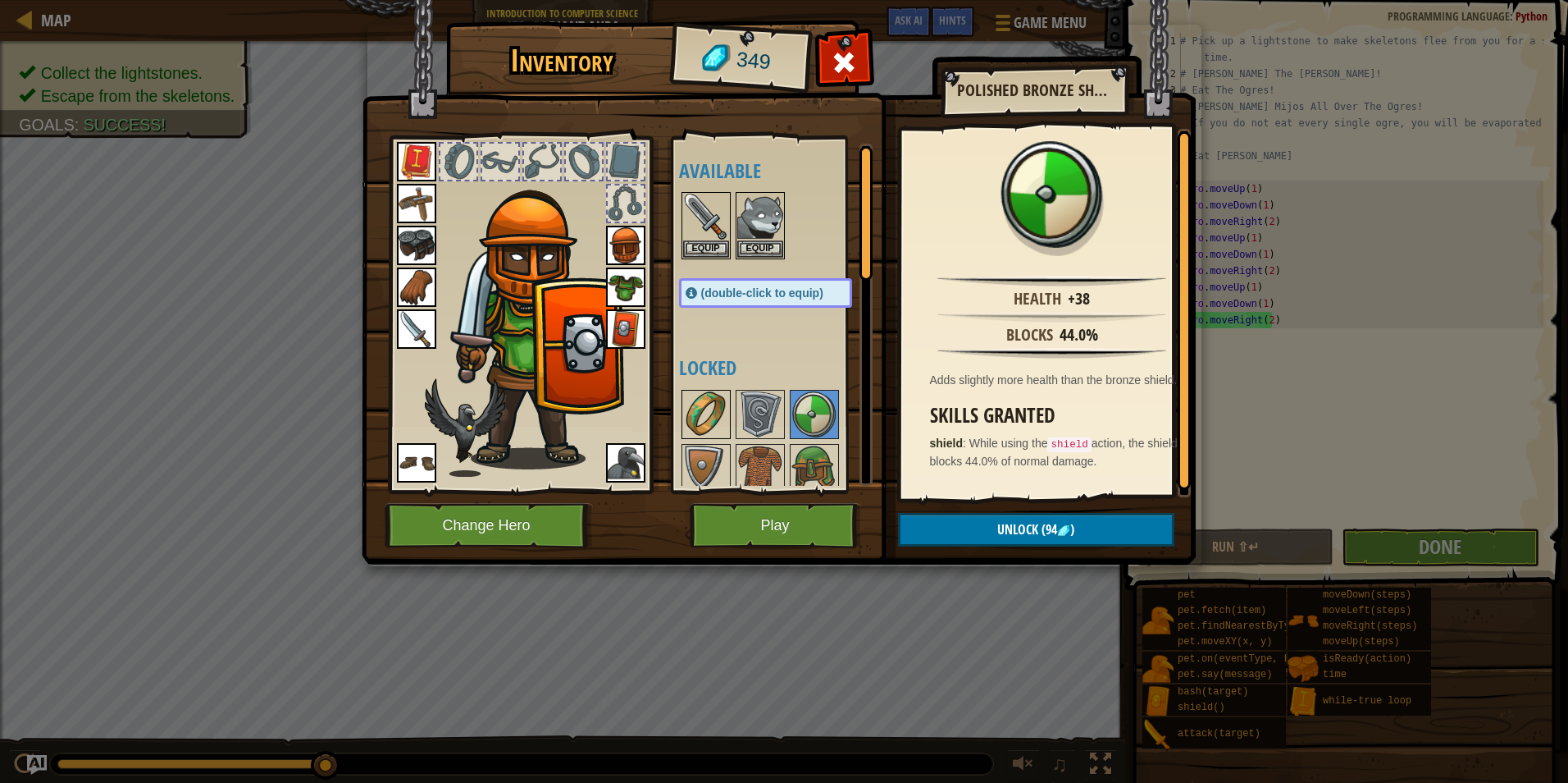
click at [706, 399] on img at bounding box center [705, 413] width 46 height 46
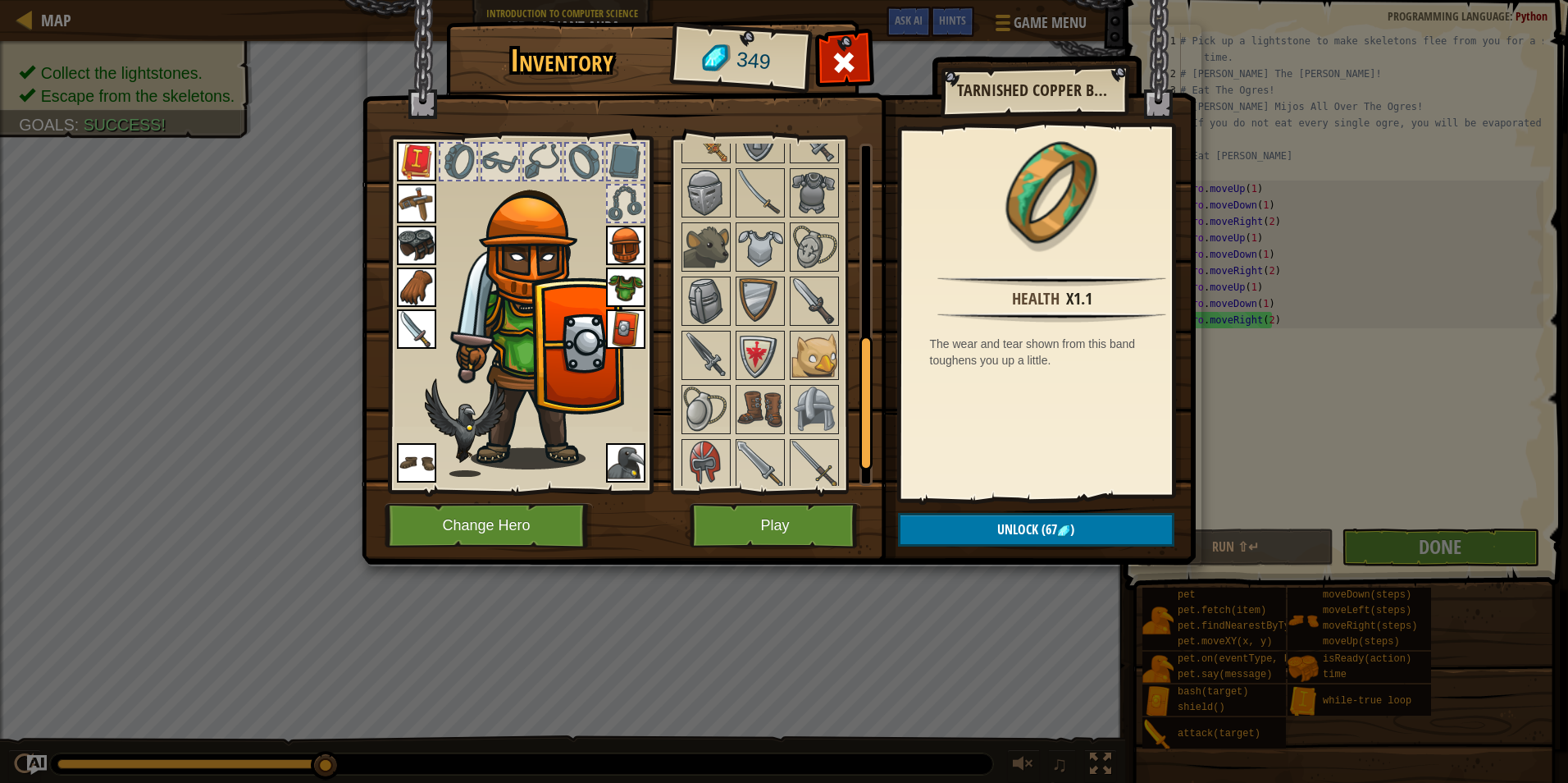
scroll to position [552, 0]
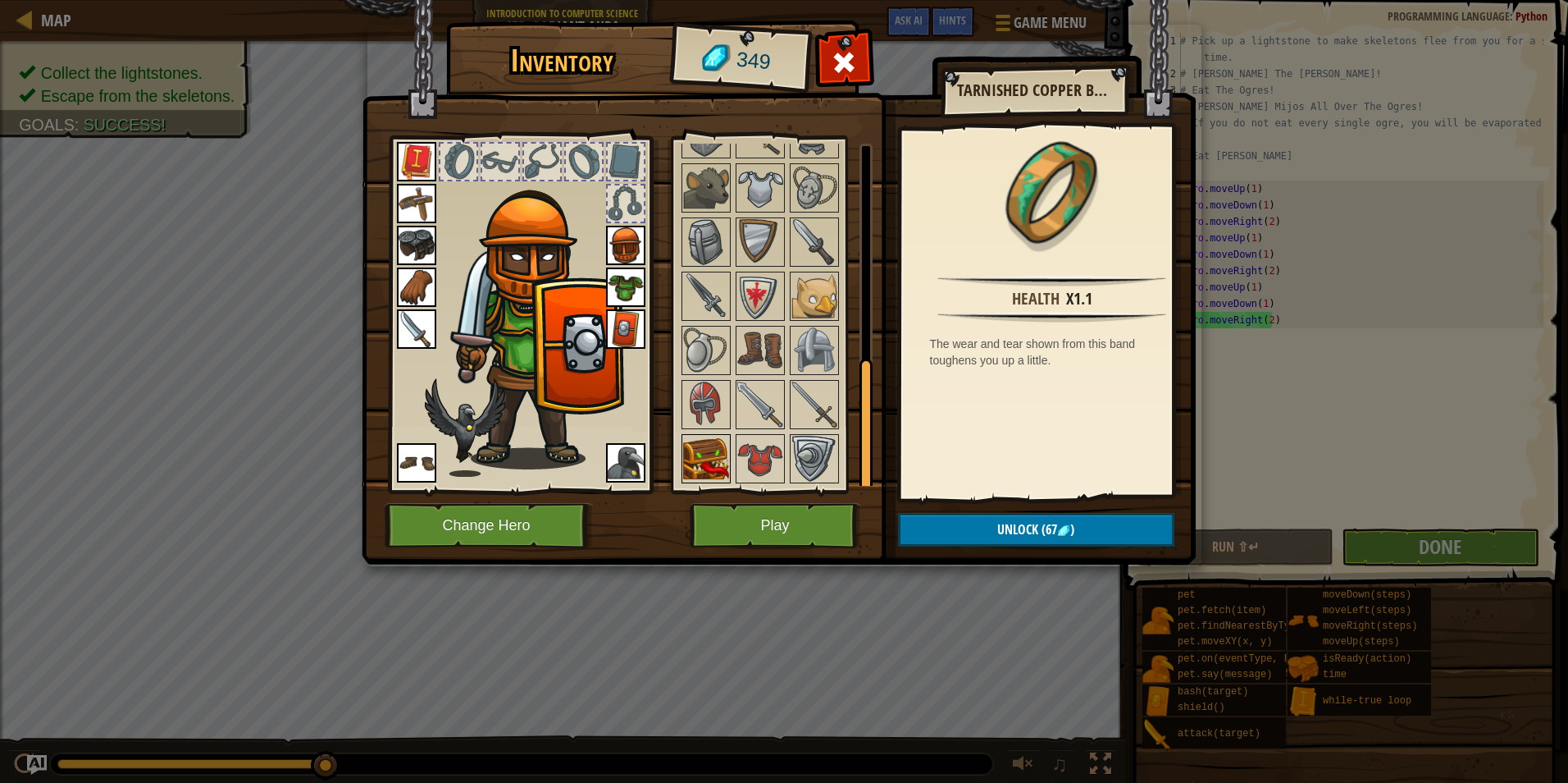
click at [717, 444] on img at bounding box center [705, 458] width 46 height 46
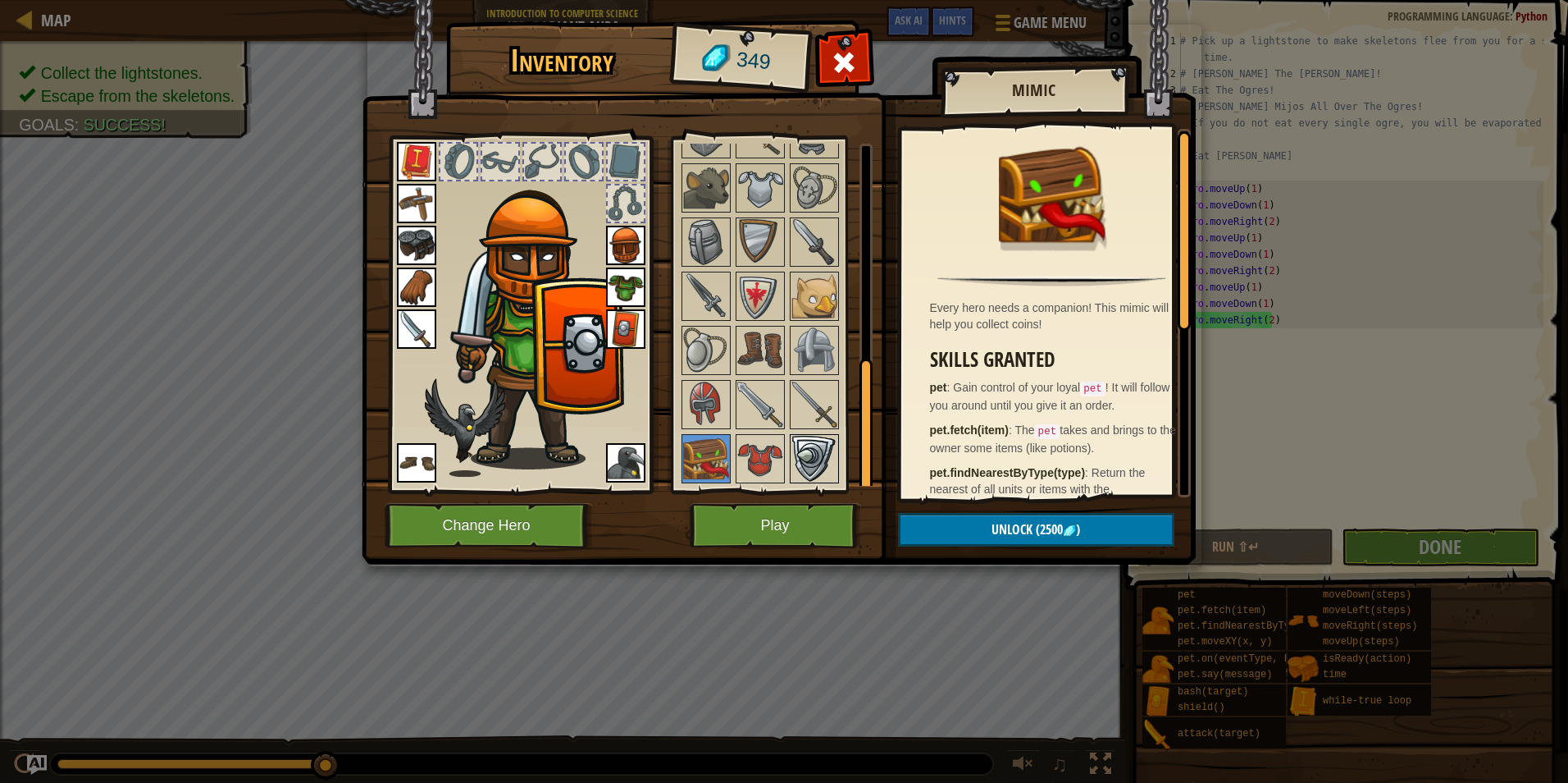
click at [792, 463] on img at bounding box center [814, 458] width 46 height 46
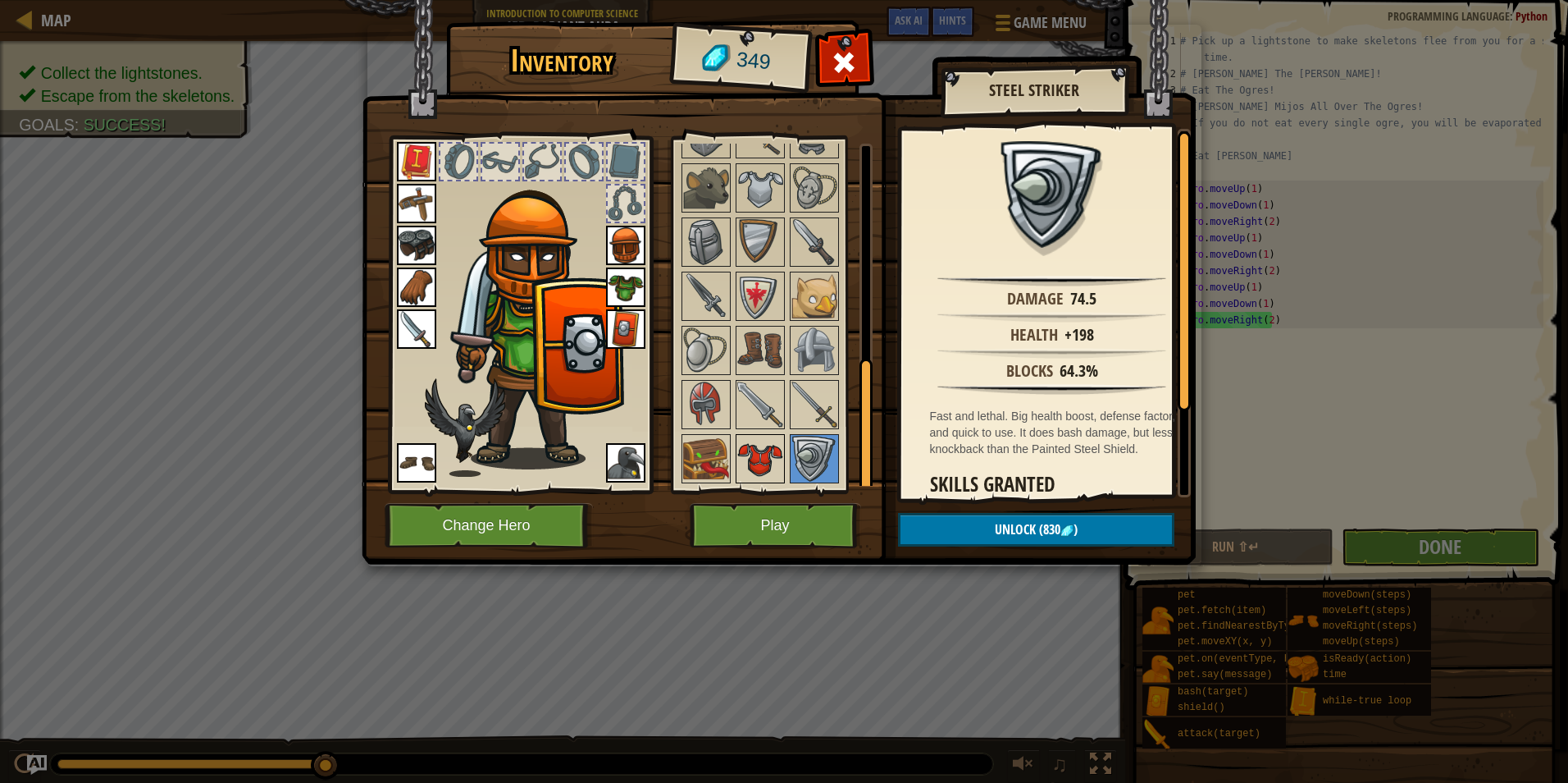
click at [772, 449] on img at bounding box center [760, 458] width 46 height 46
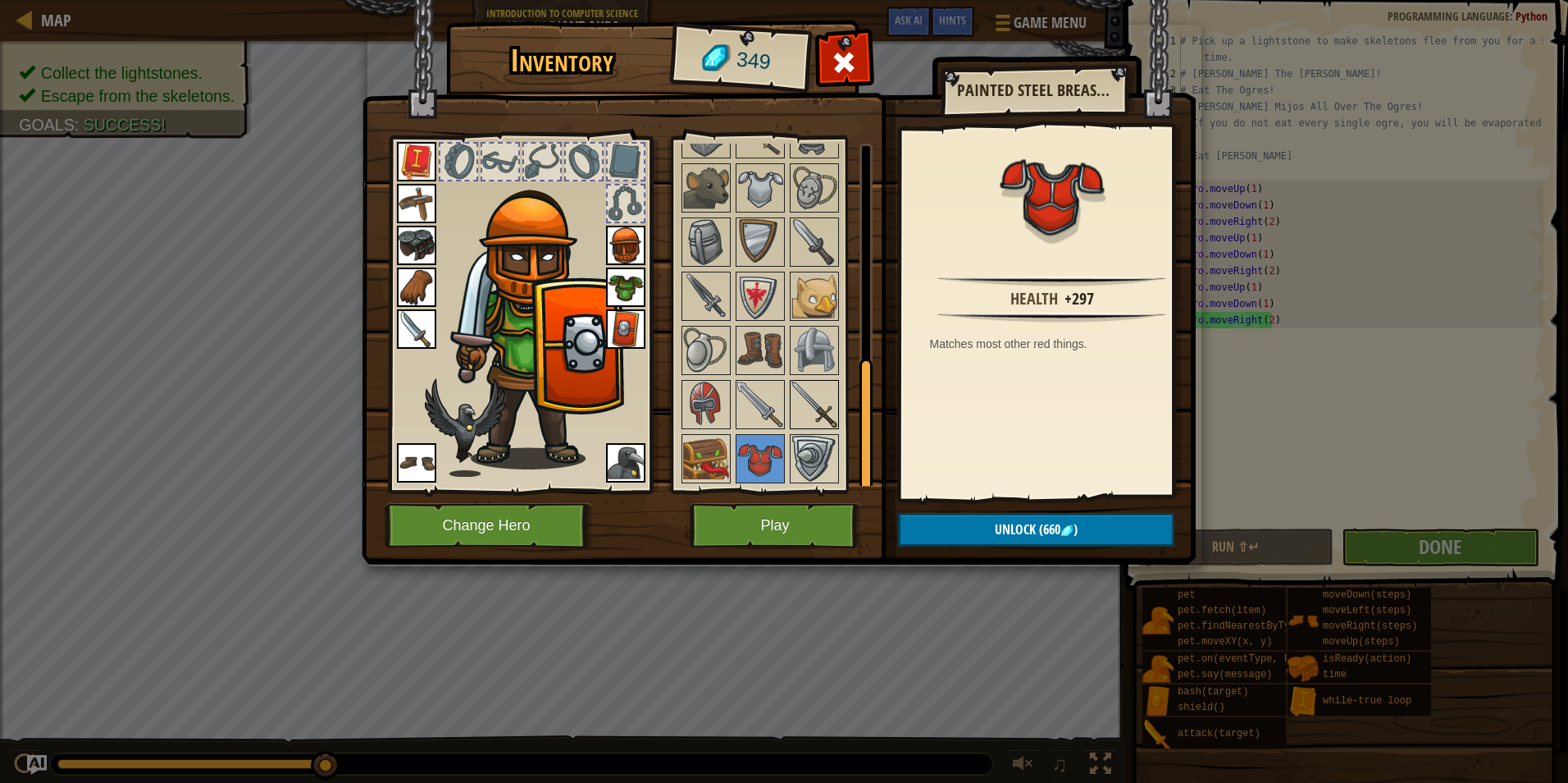
click at [830, 392] on img at bounding box center [814, 404] width 46 height 46
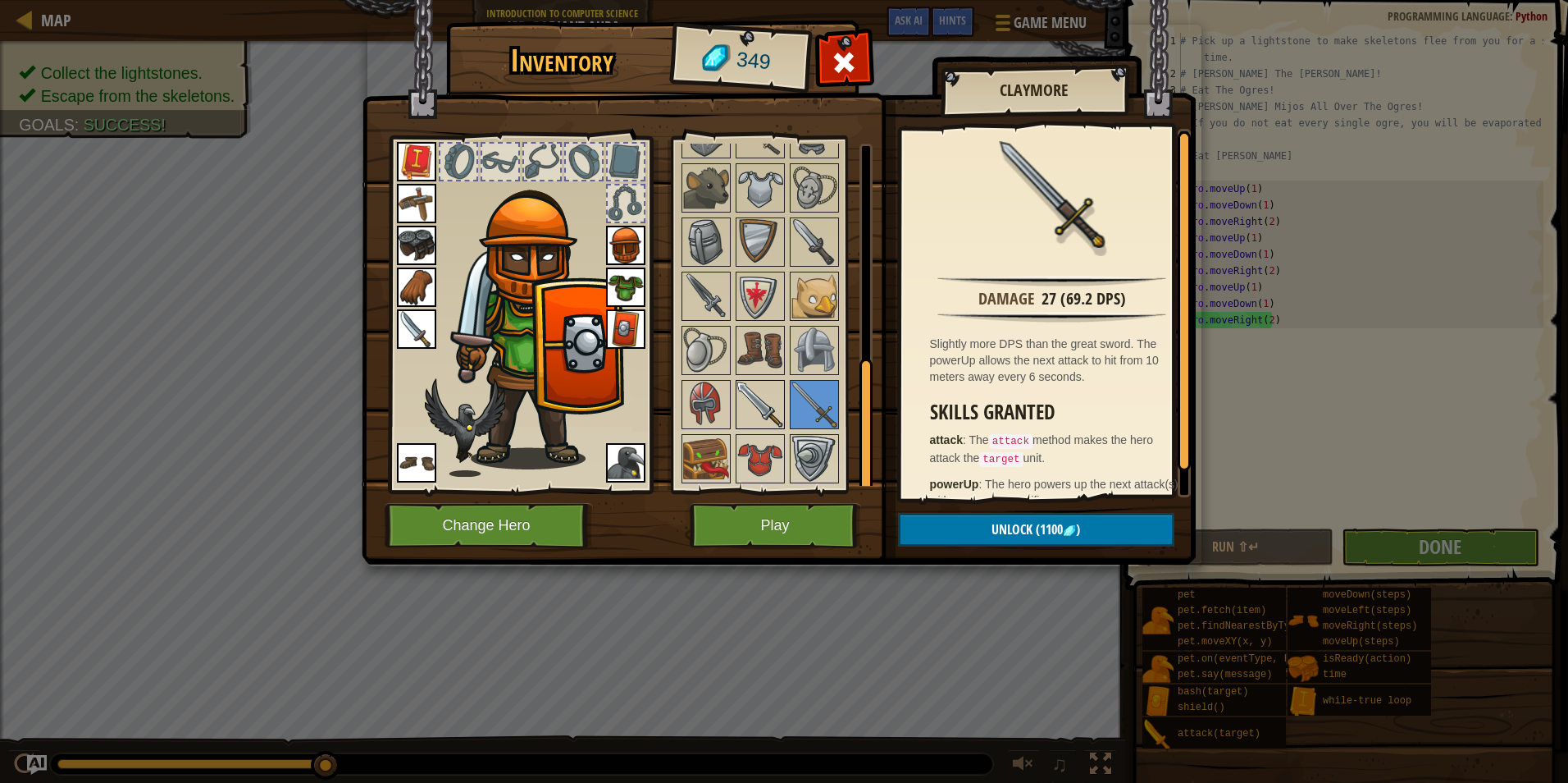
click at [776, 396] on img at bounding box center [760, 404] width 46 height 46
click at [718, 386] on img at bounding box center [705, 404] width 46 height 46
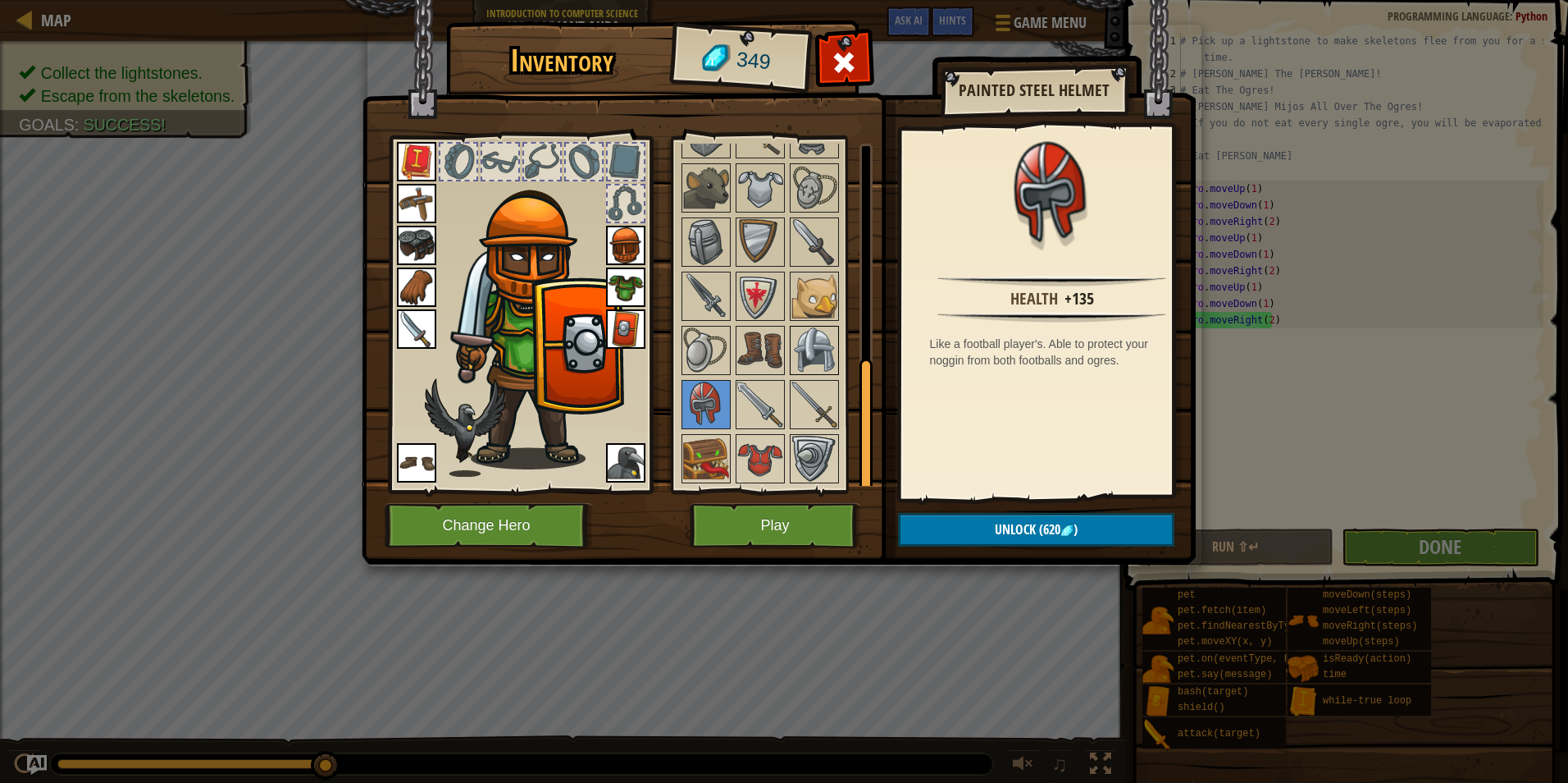
click at [824, 335] on img at bounding box center [814, 350] width 46 height 46
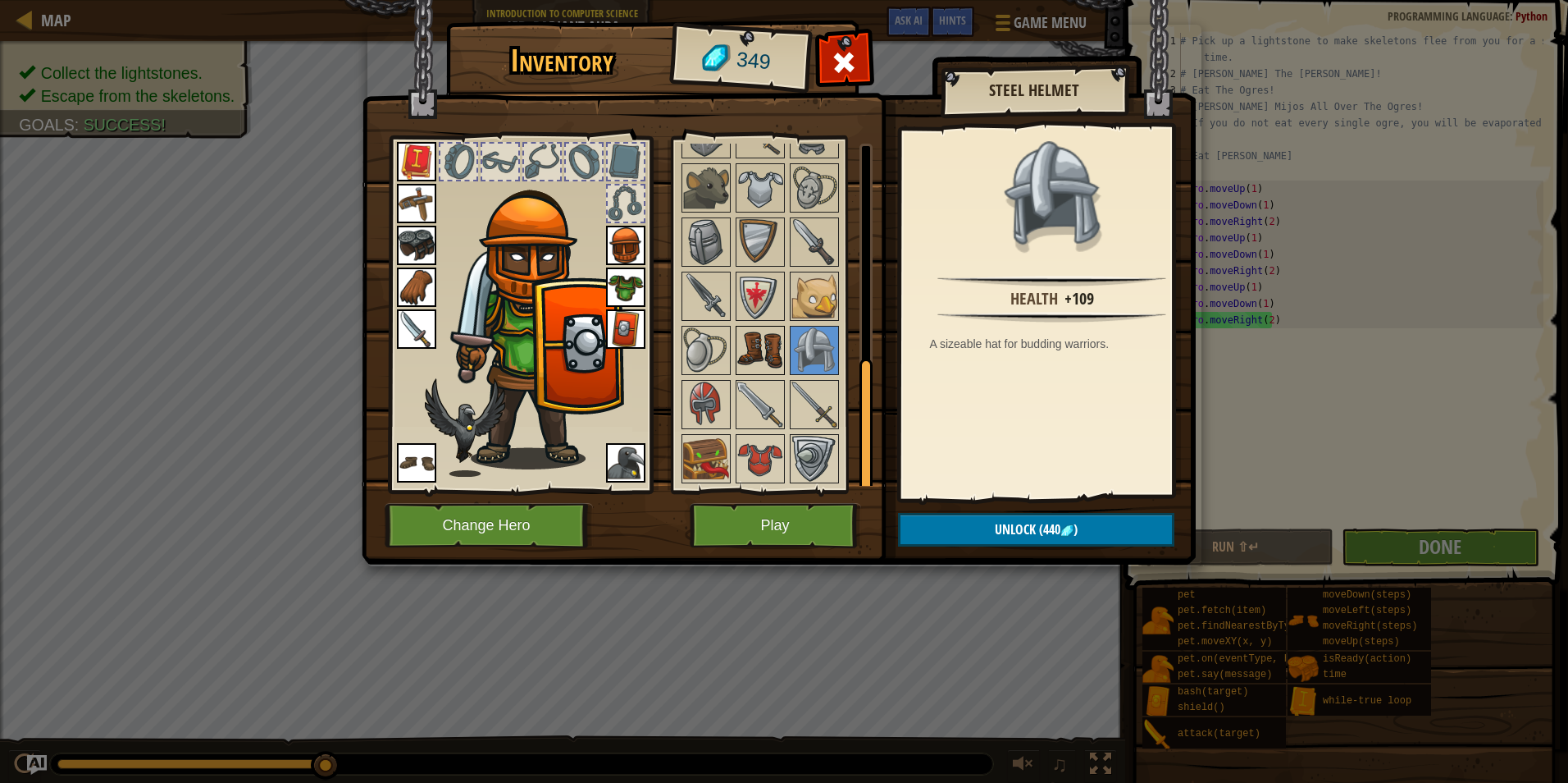
click at [759, 333] on img at bounding box center [760, 350] width 46 height 46
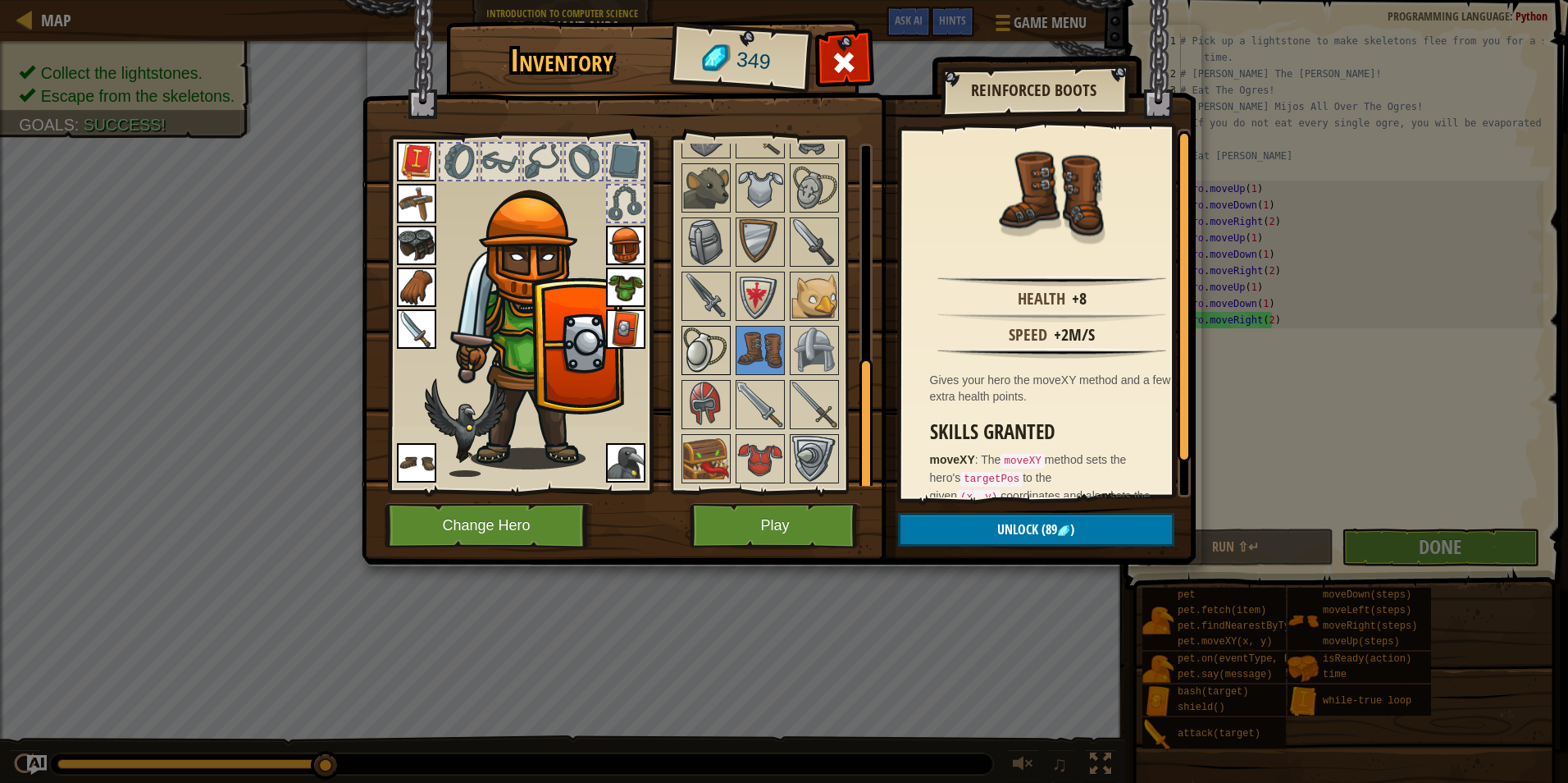
click at [712, 335] on img at bounding box center [705, 350] width 46 height 46
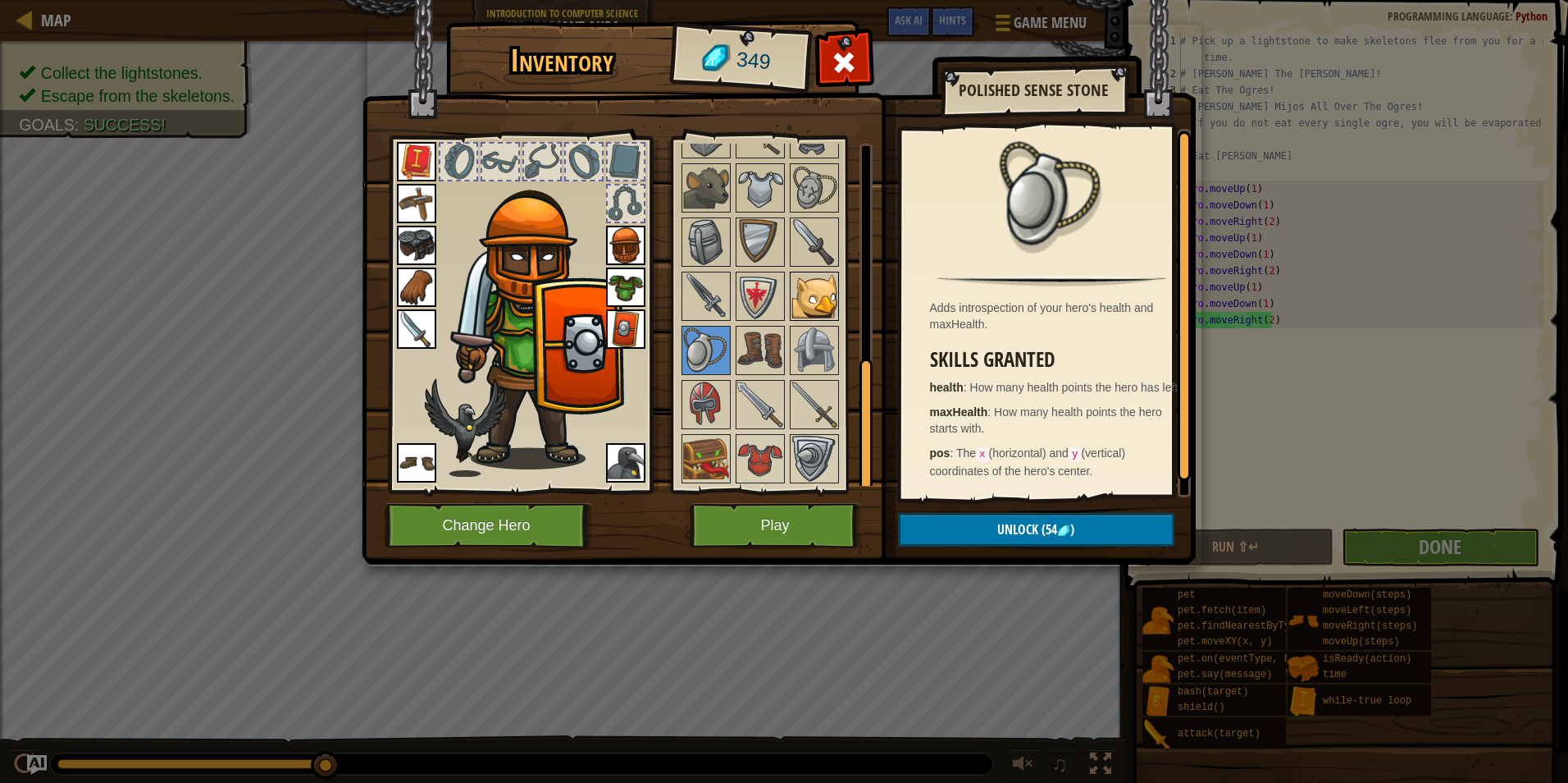
click at [796, 289] on img at bounding box center [814, 296] width 46 height 46
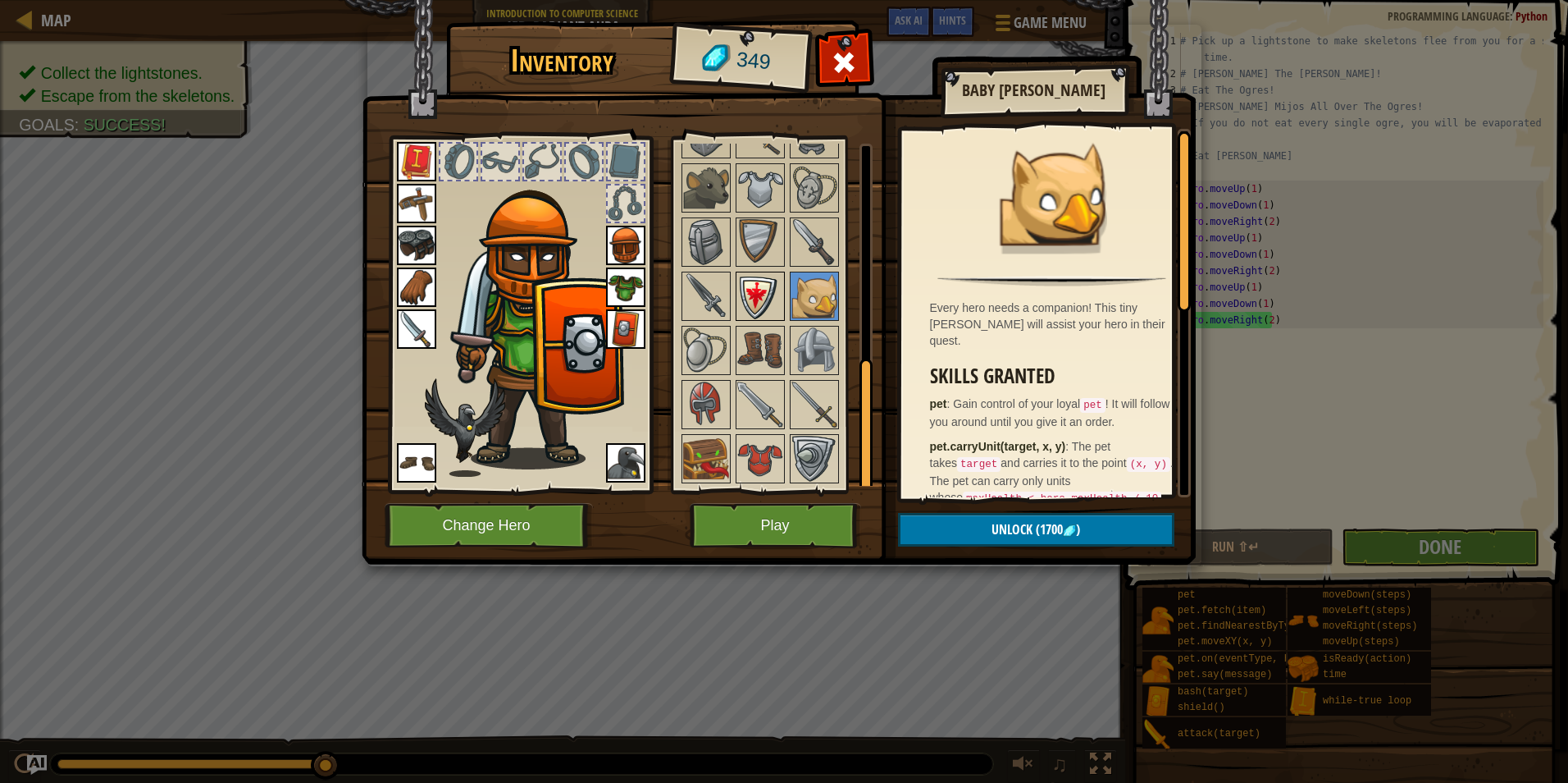
click at [772, 288] on img at bounding box center [760, 296] width 46 height 46
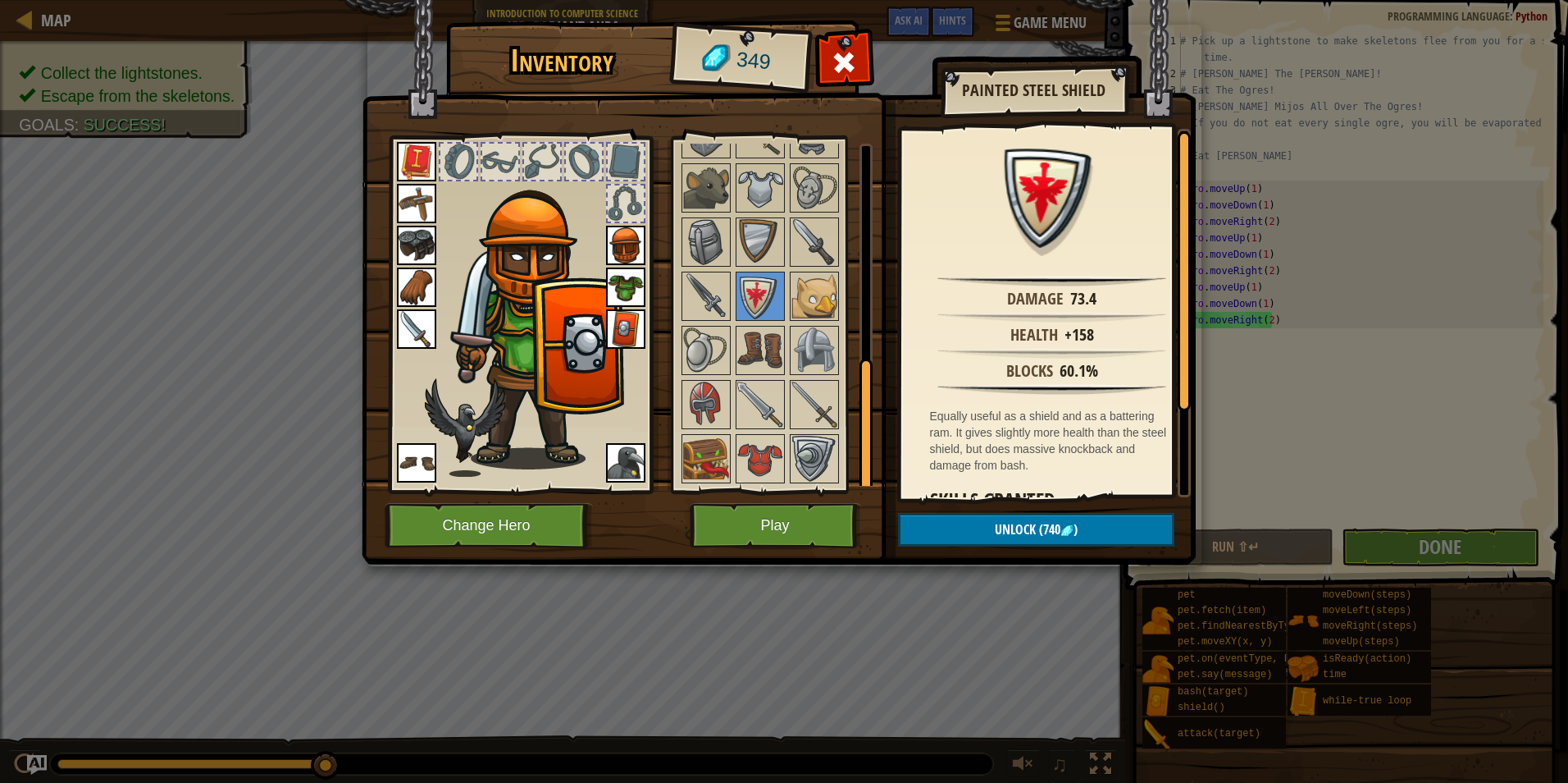
click at [702, 268] on div at bounding box center [783, 161] width 206 height 650
click at [710, 279] on img at bounding box center [705, 296] width 46 height 46
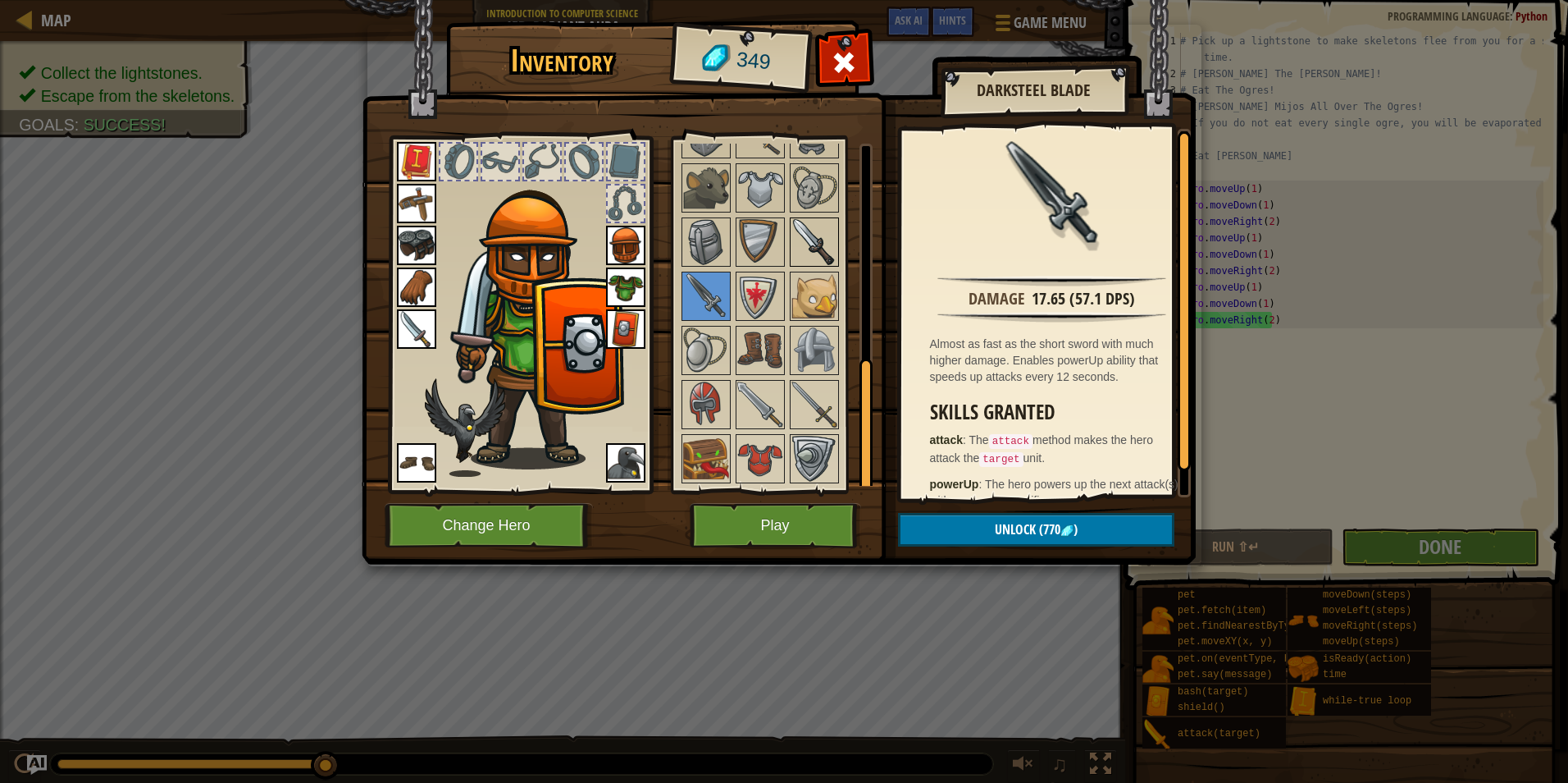
click at [794, 248] on img at bounding box center [814, 242] width 46 height 46
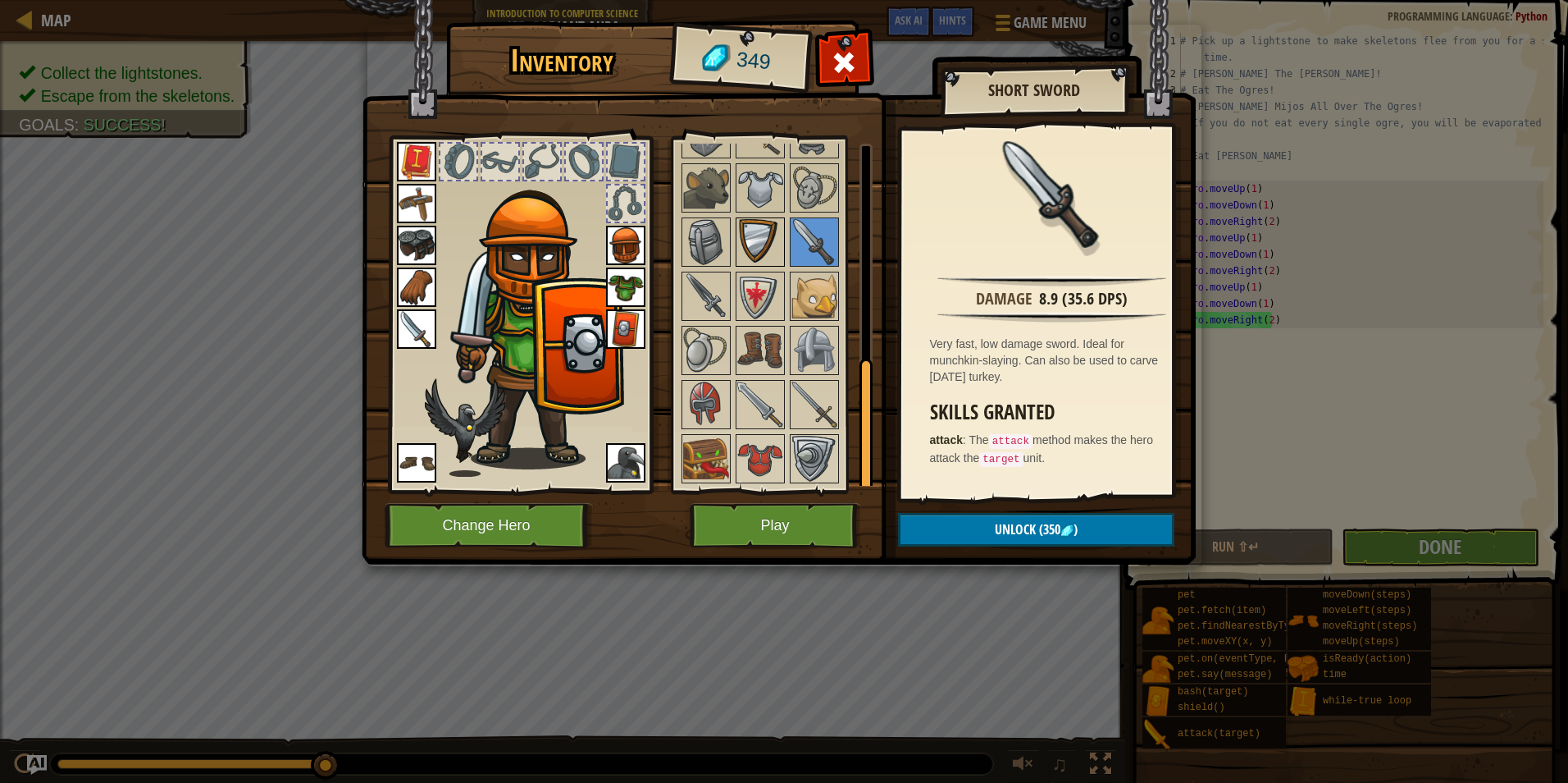
click at [772, 242] on img at bounding box center [760, 242] width 46 height 46
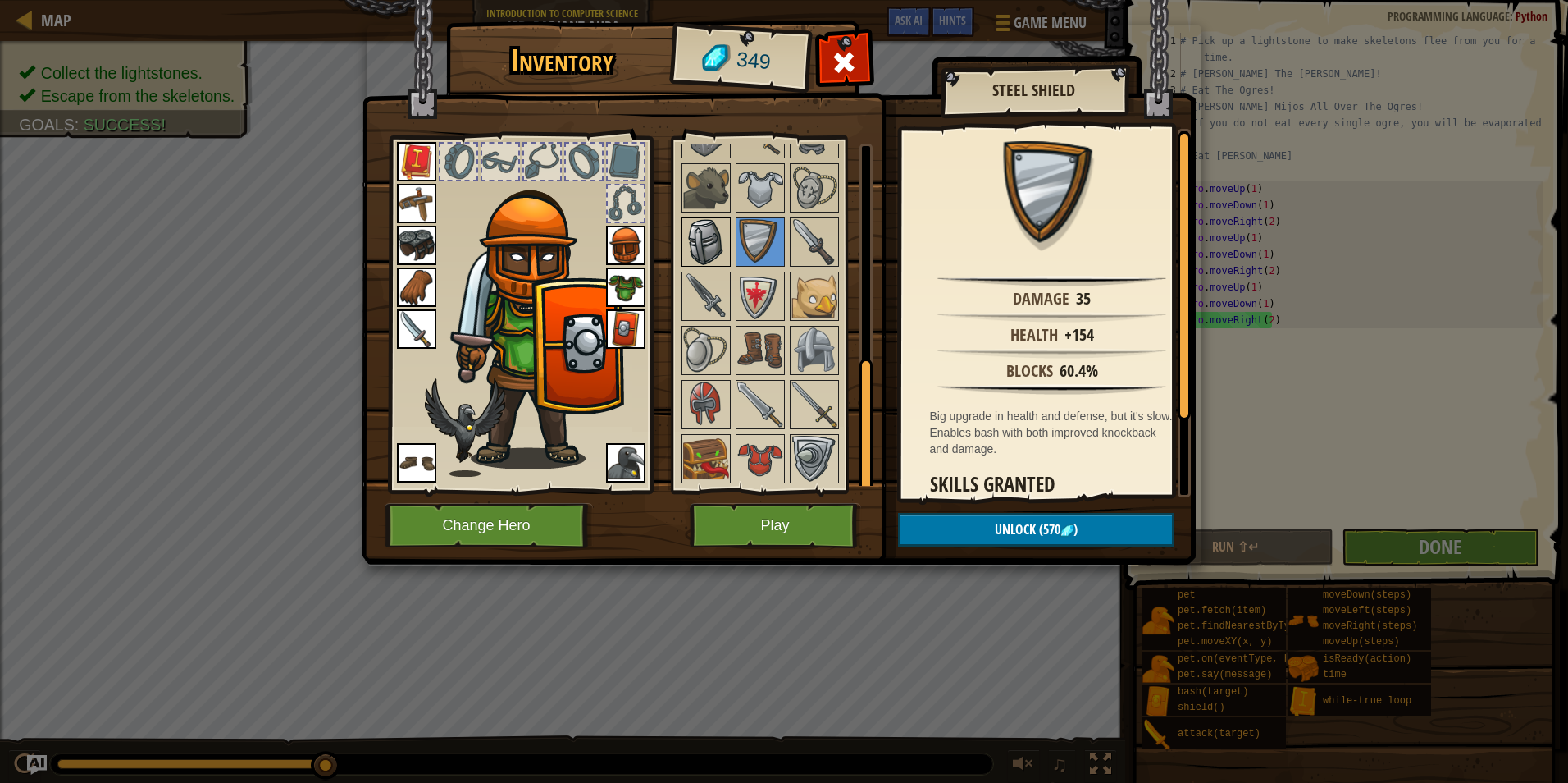
click at [723, 233] on img at bounding box center [705, 242] width 46 height 46
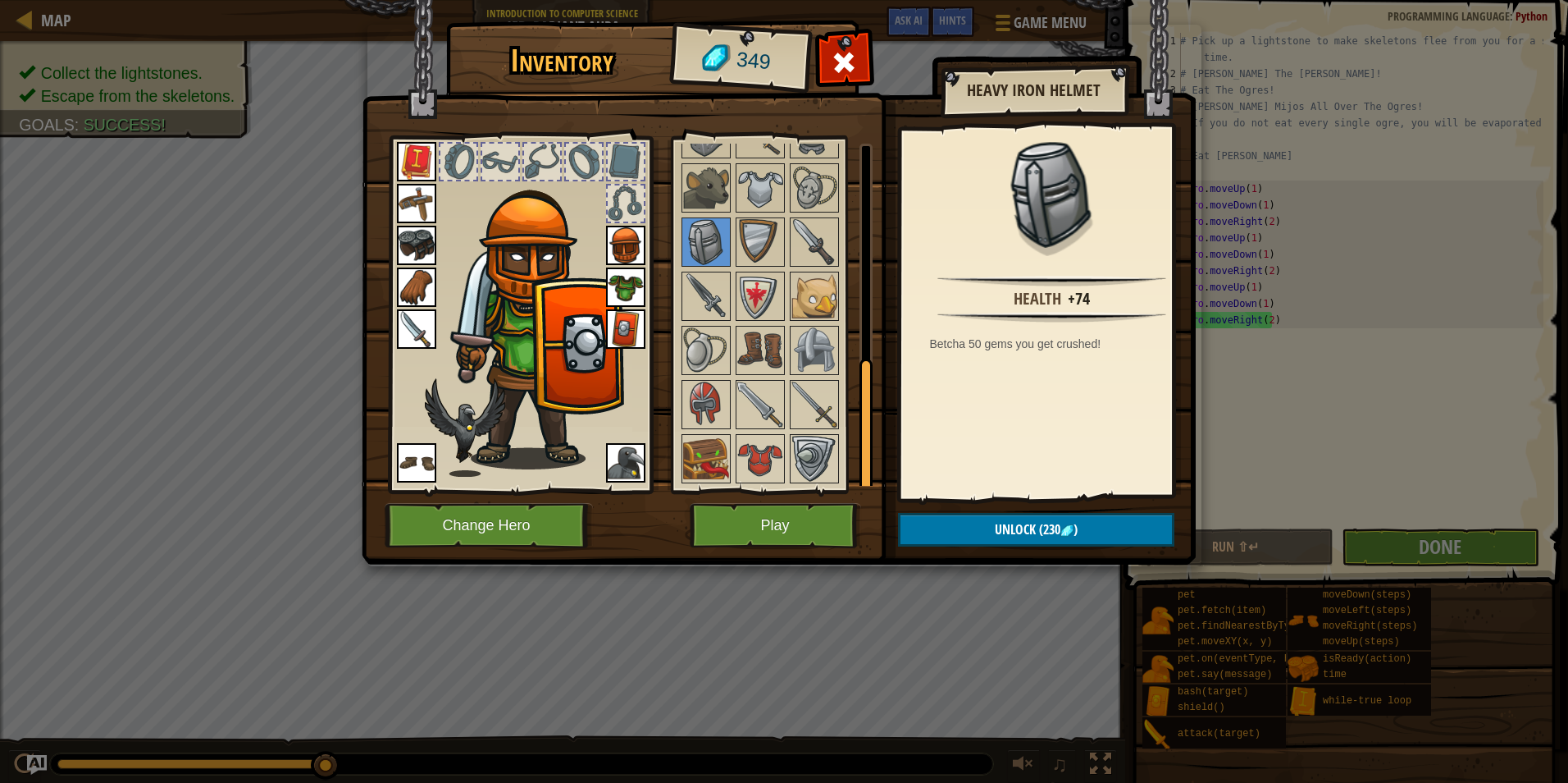
scroll to position [469, 0]
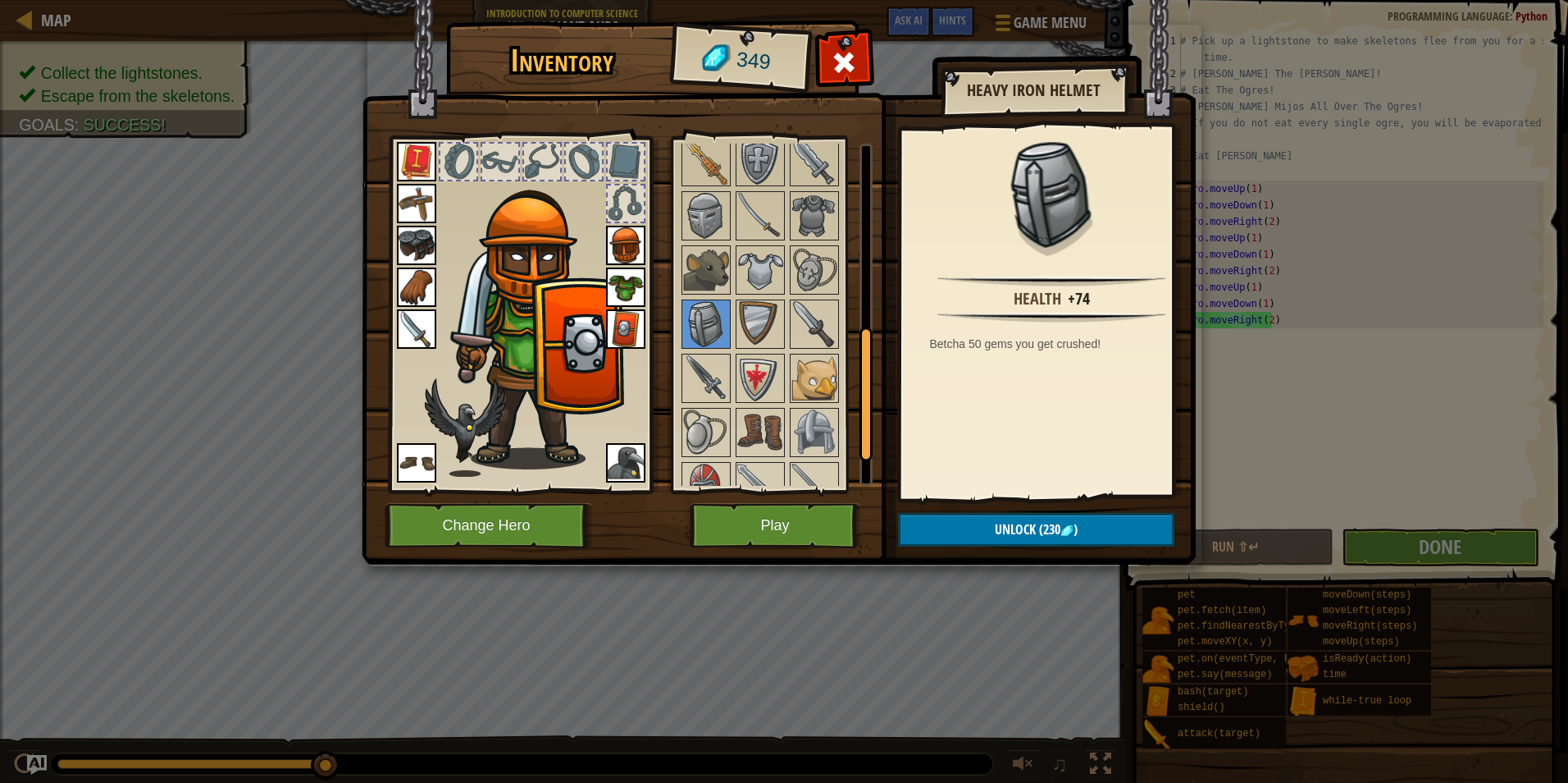
click at [702, 242] on div at bounding box center [783, 243] width 206 height 650
click at [724, 262] on img at bounding box center [705, 269] width 46 height 46
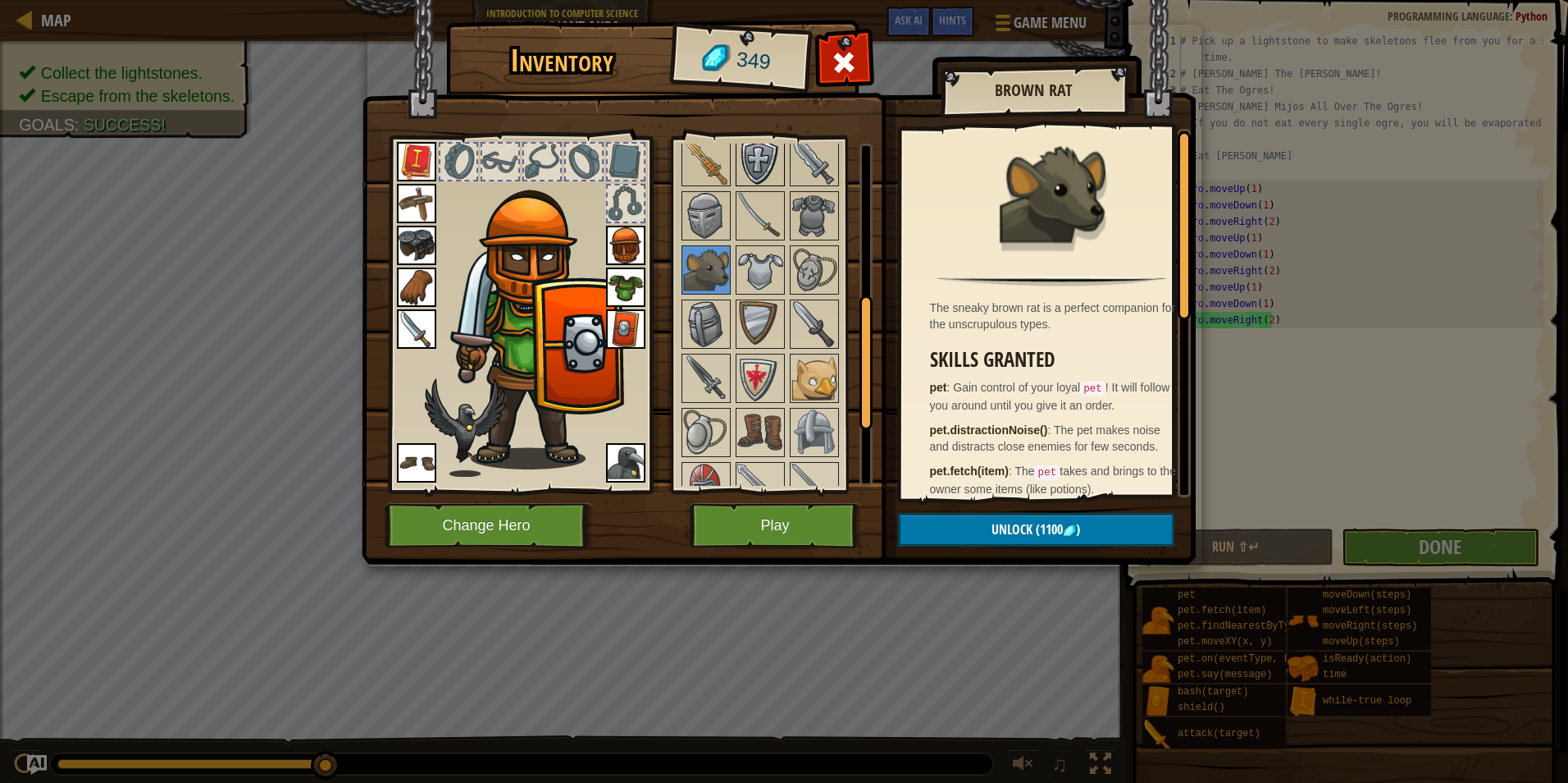
scroll to position [305, 0]
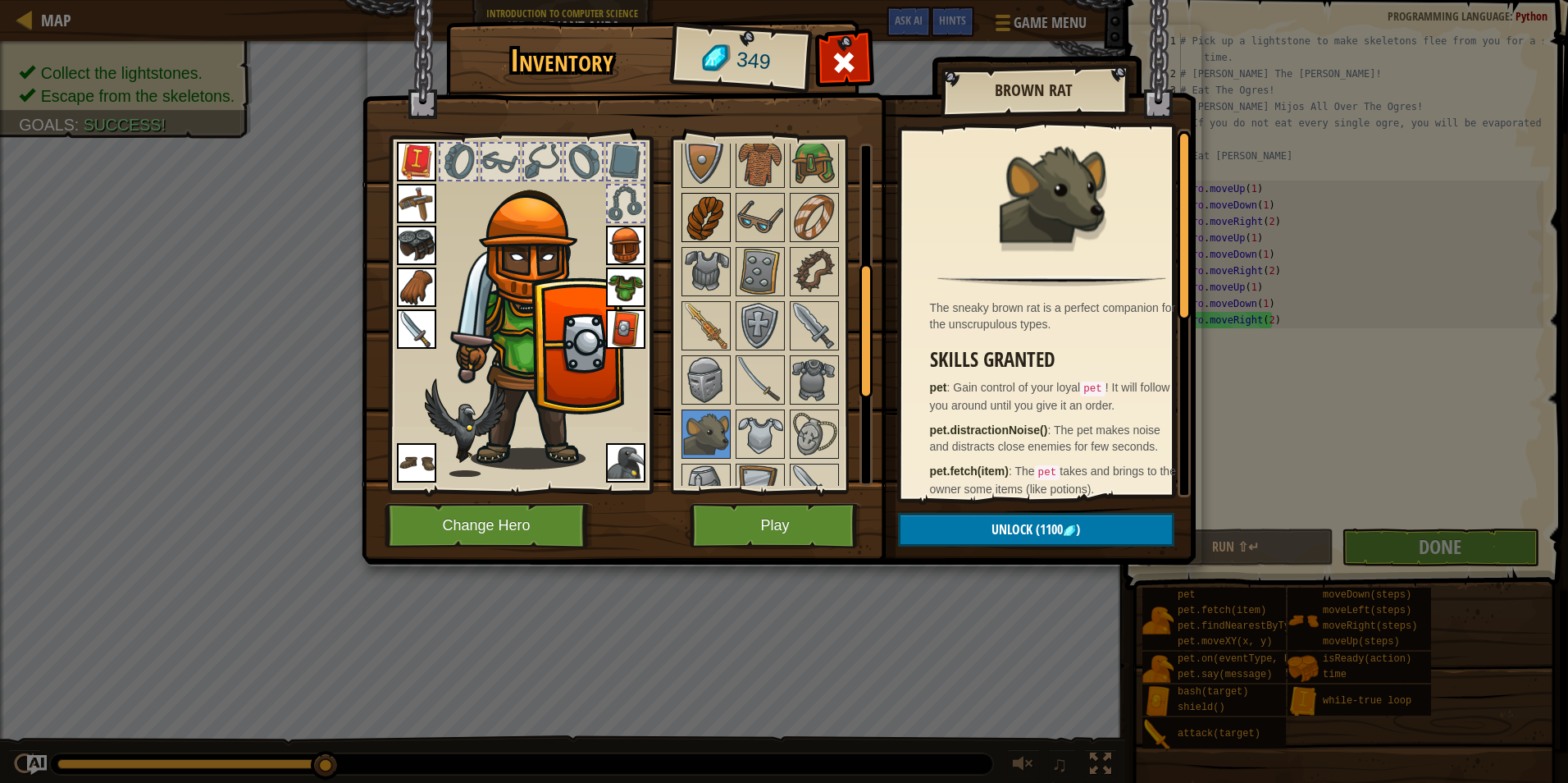
click at [710, 204] on img at bounding box center [705, 217] width 46 height 46
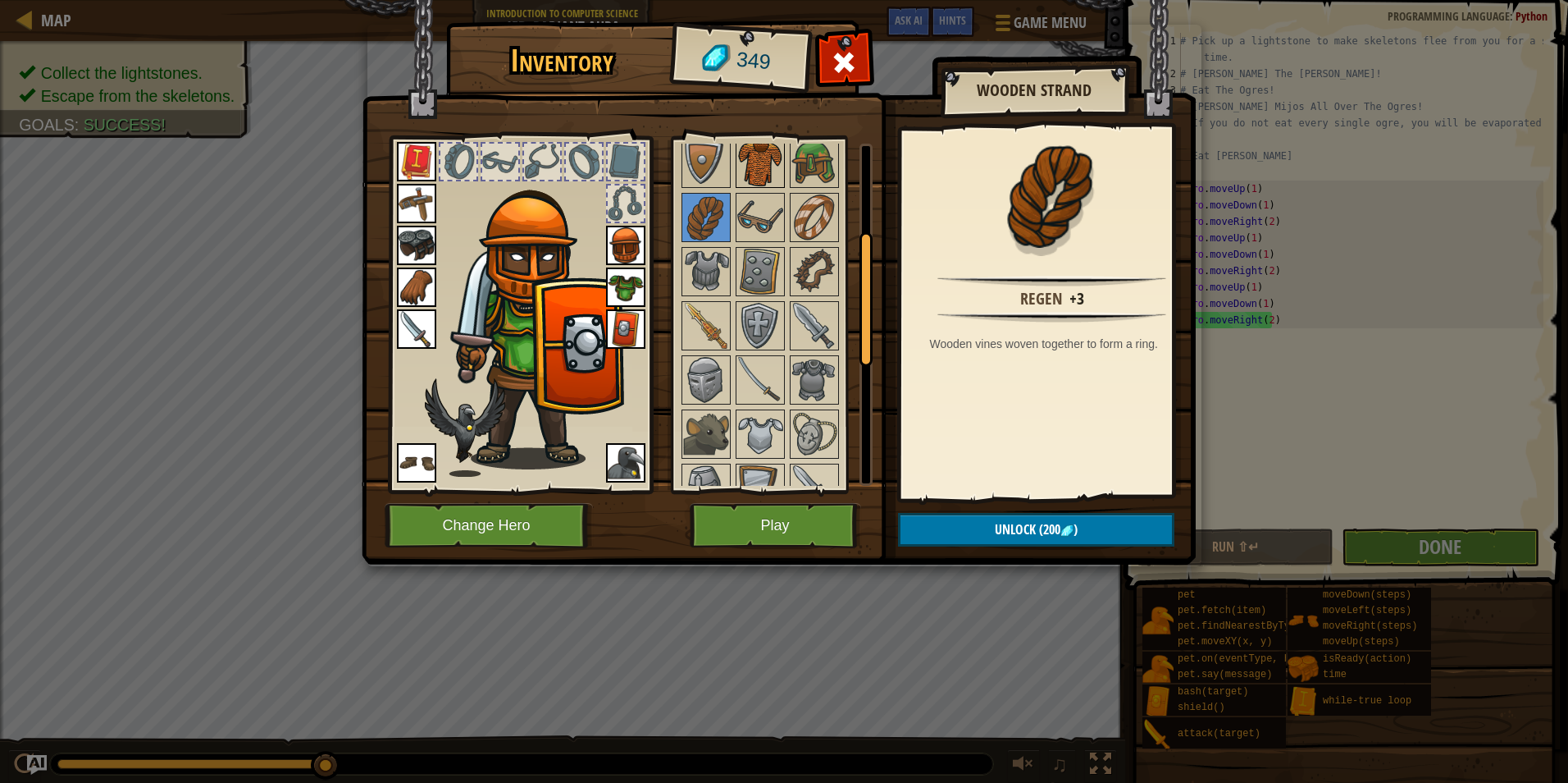
scroll to position [141, 0]
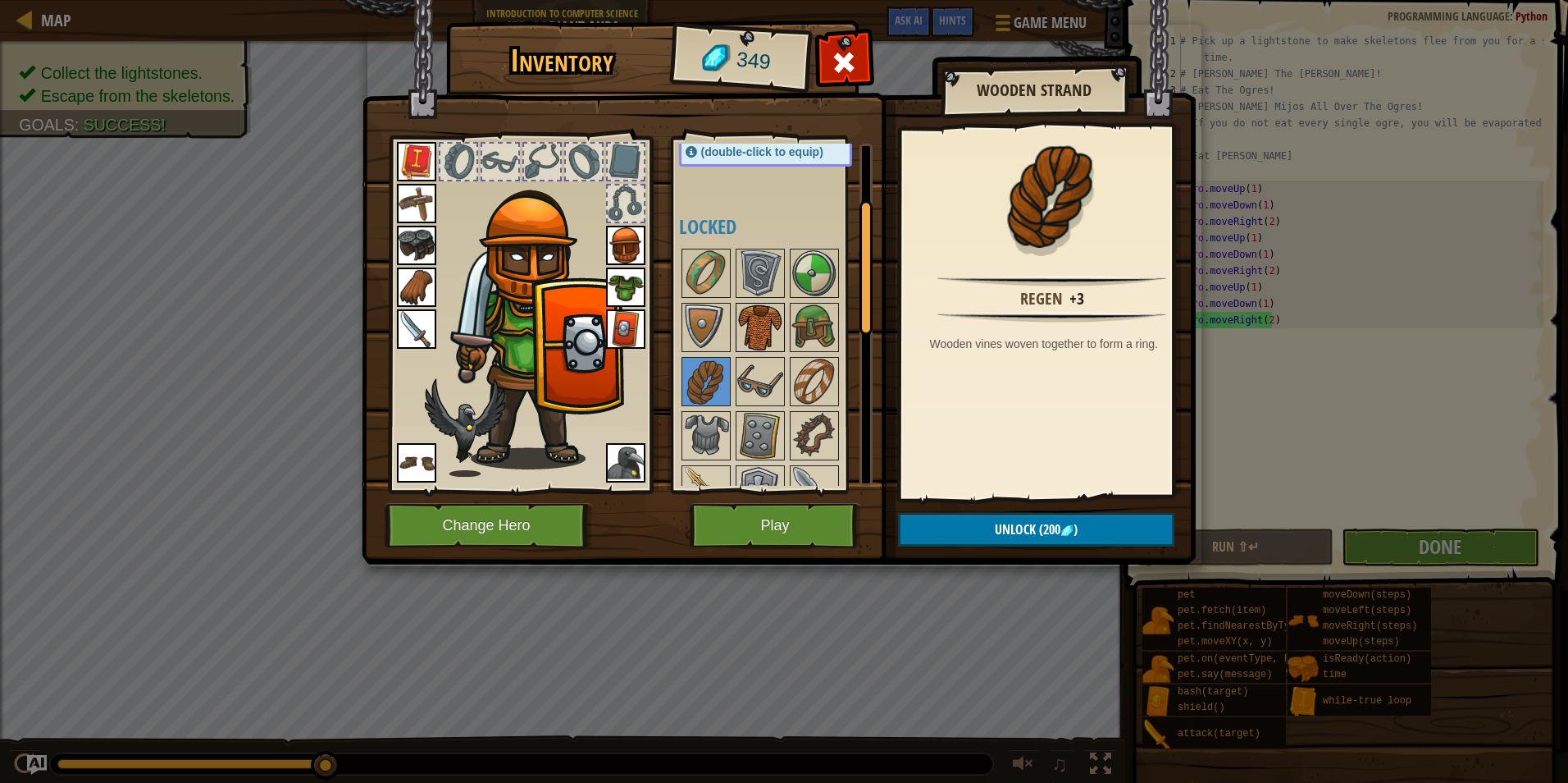
drag, startPoint x: 778, startPoint y: 300, endPoint x: 771, endPoint y: 304, distance: 8.1
click at [772, 303] on div "Available Equip Equip Equip Equip Equip Equip Equip Equip Equip Equip Equip (do…" at bounding box center [783, 315] width 206 height 342
click at [748, 320] on img at bounding box center [760, 327] width 46 height 46
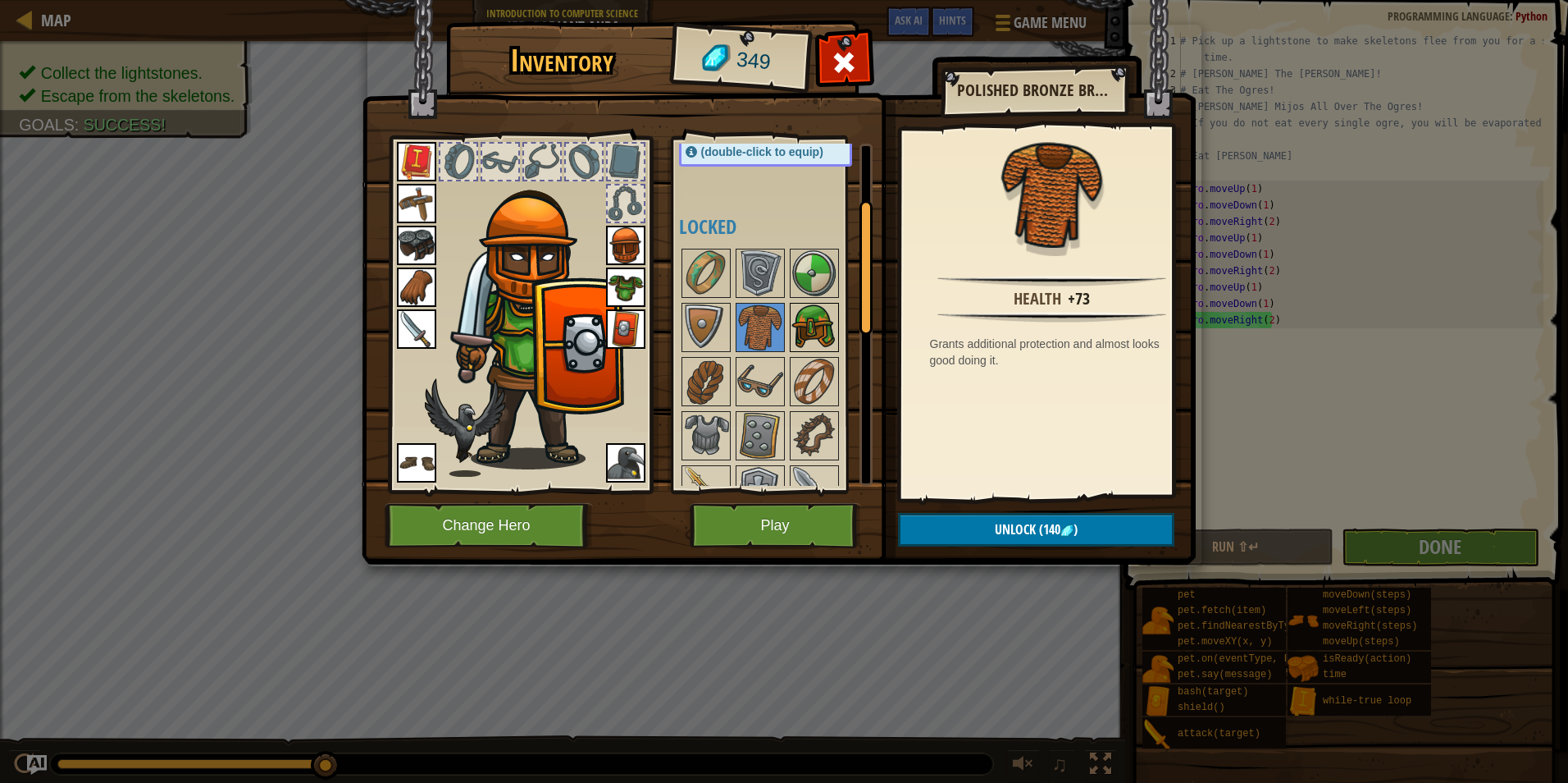
click at [833, 303] on div at bounding box center [814, 327] width 49 height 49
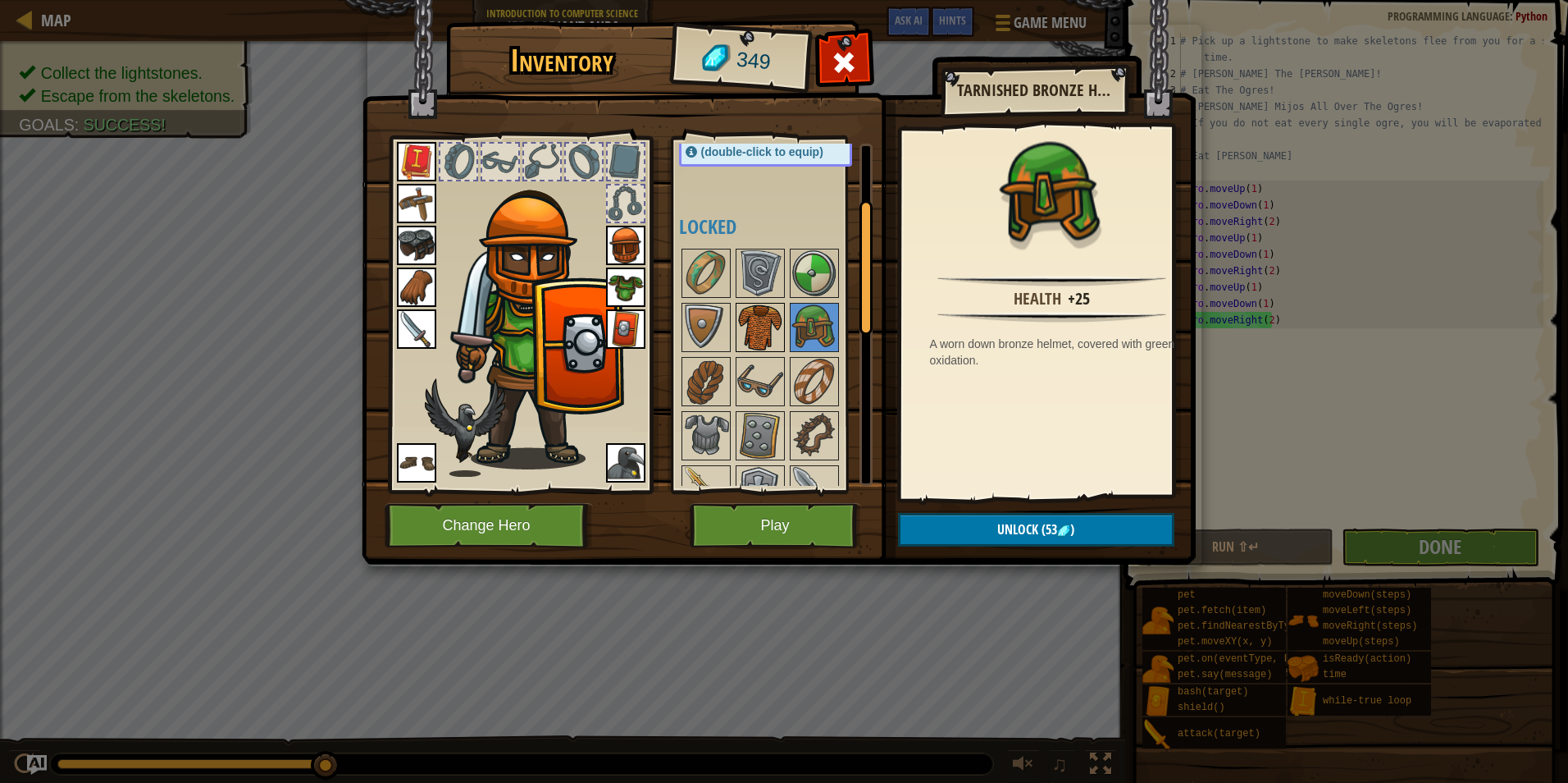
click at [768, 330] on img at bounding box center [760, 327] width 46 height 46
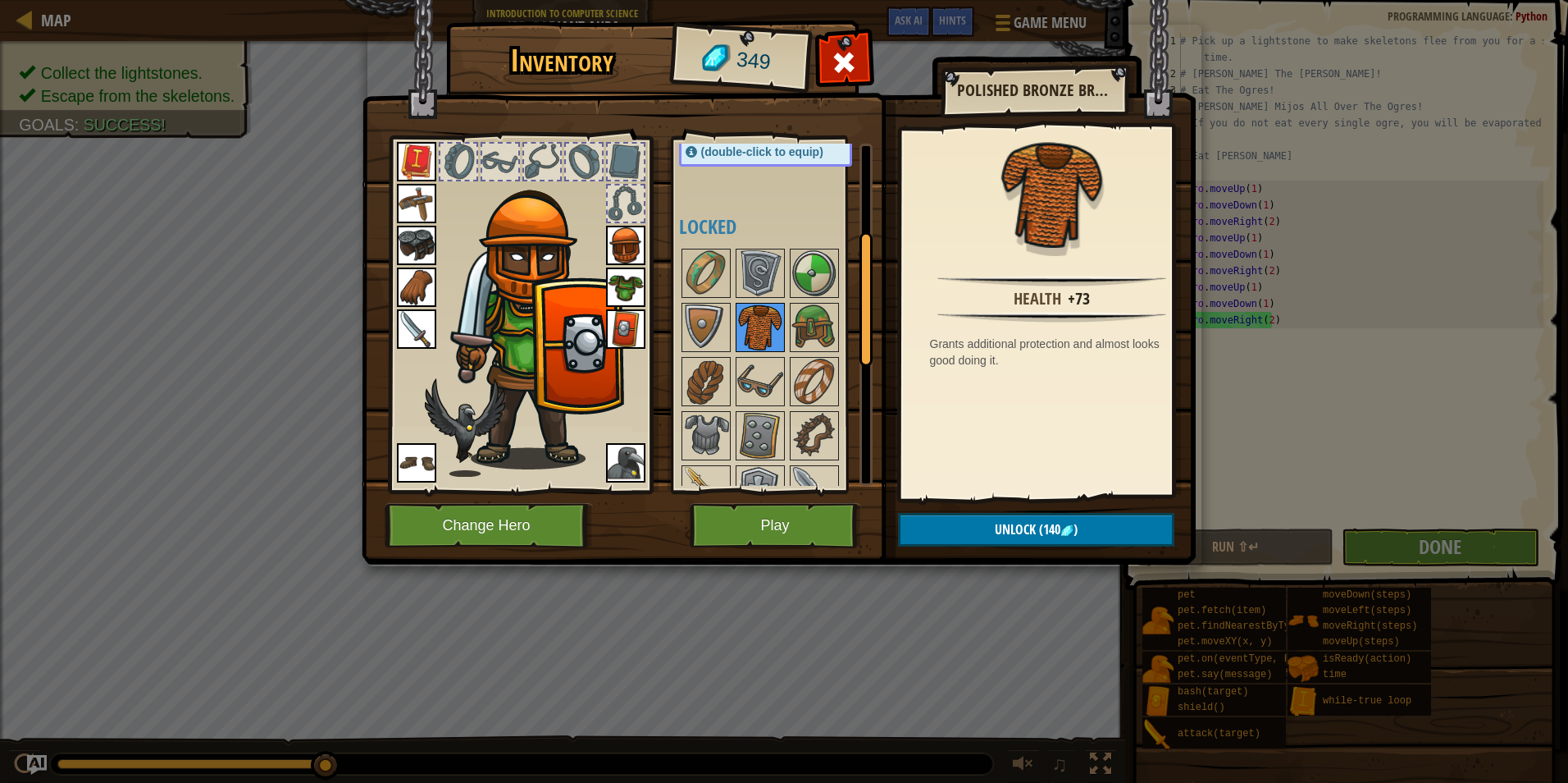
scroll to position [305, 0]
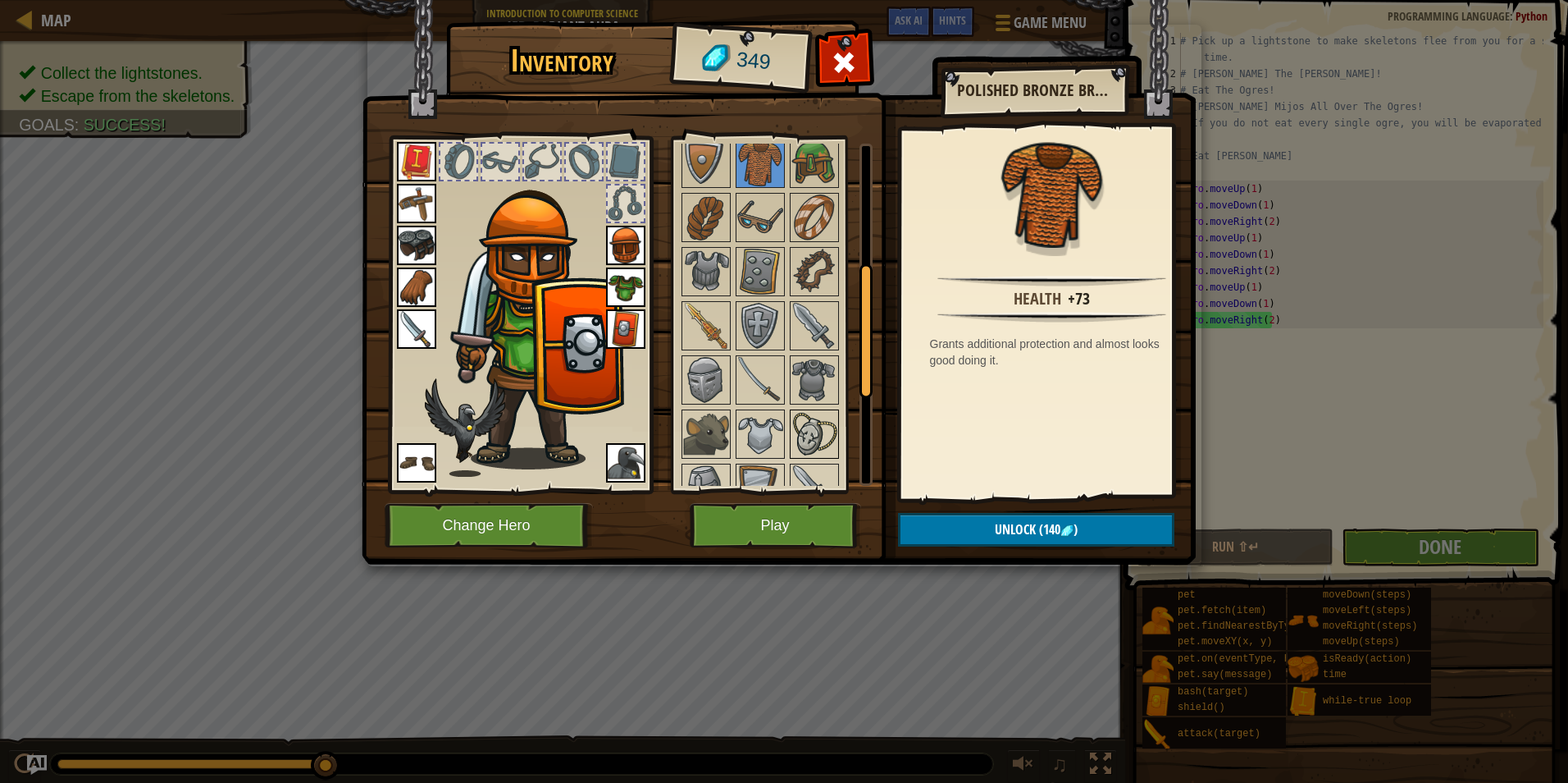
click at [802, 413] on img at bounding box center [814, 433] width 46 height 46
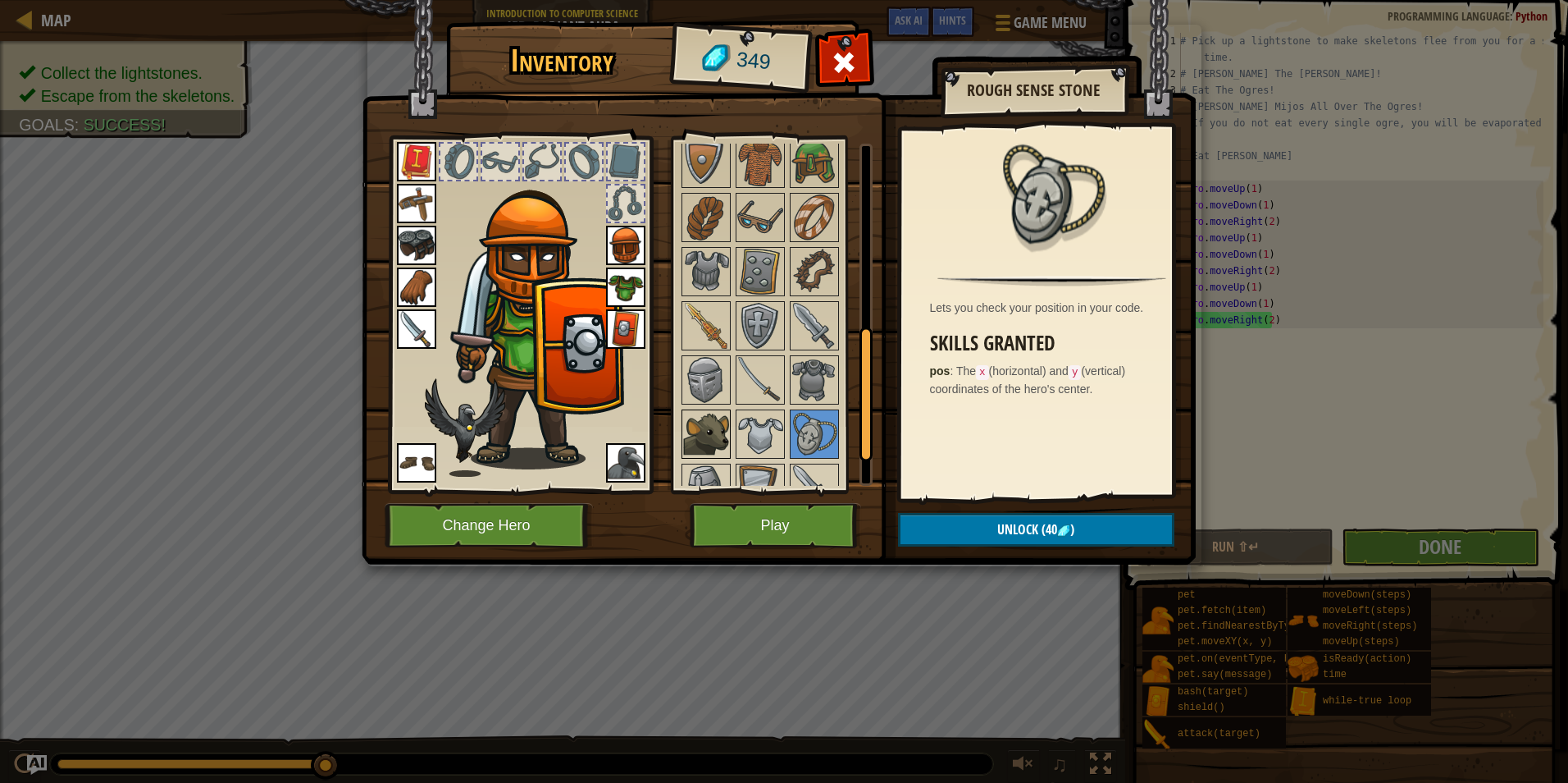
scroll to position [552, 0]
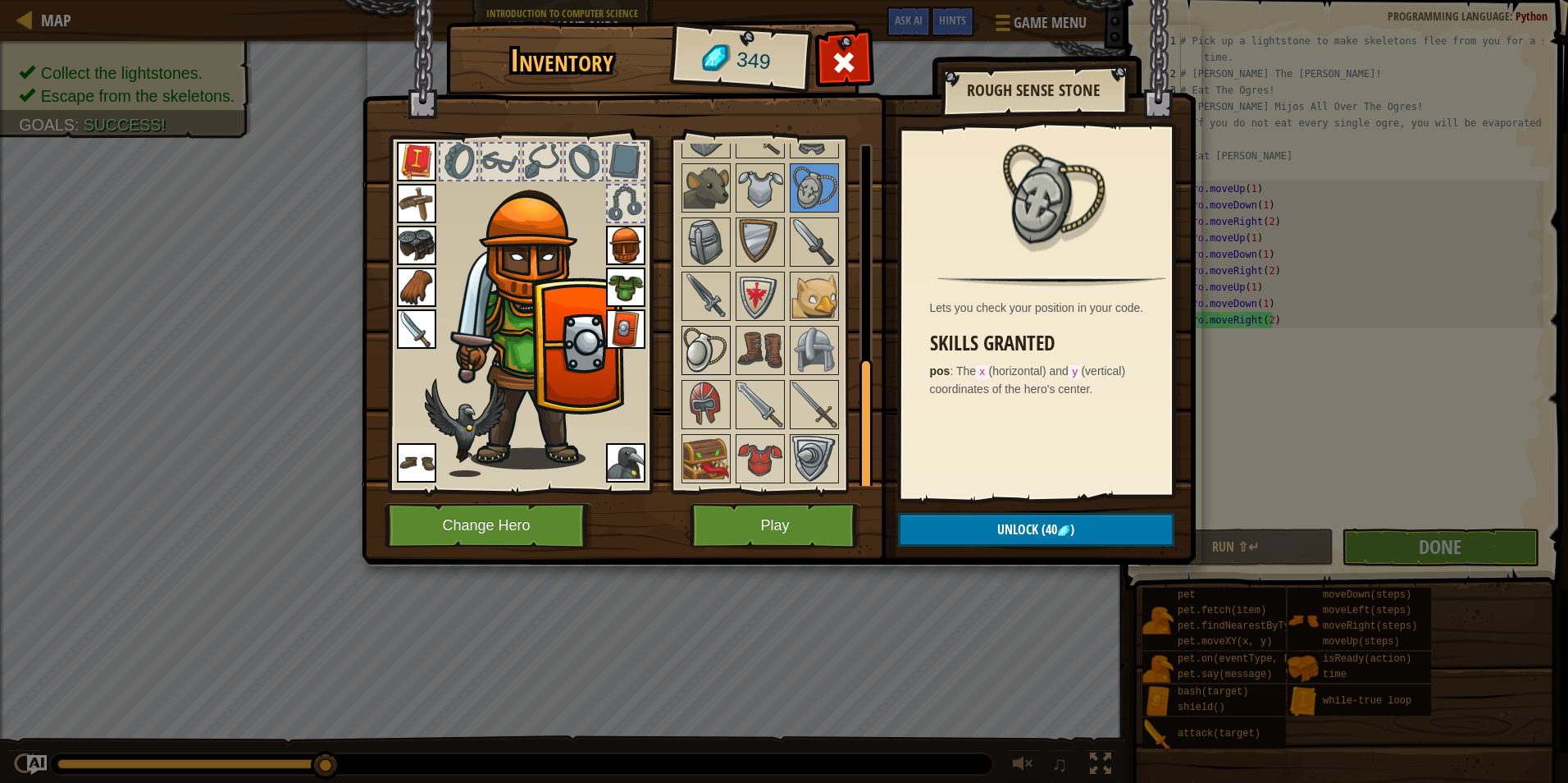
click at [700, 359] on img at bounding box center [705, 350] width 46 height 46
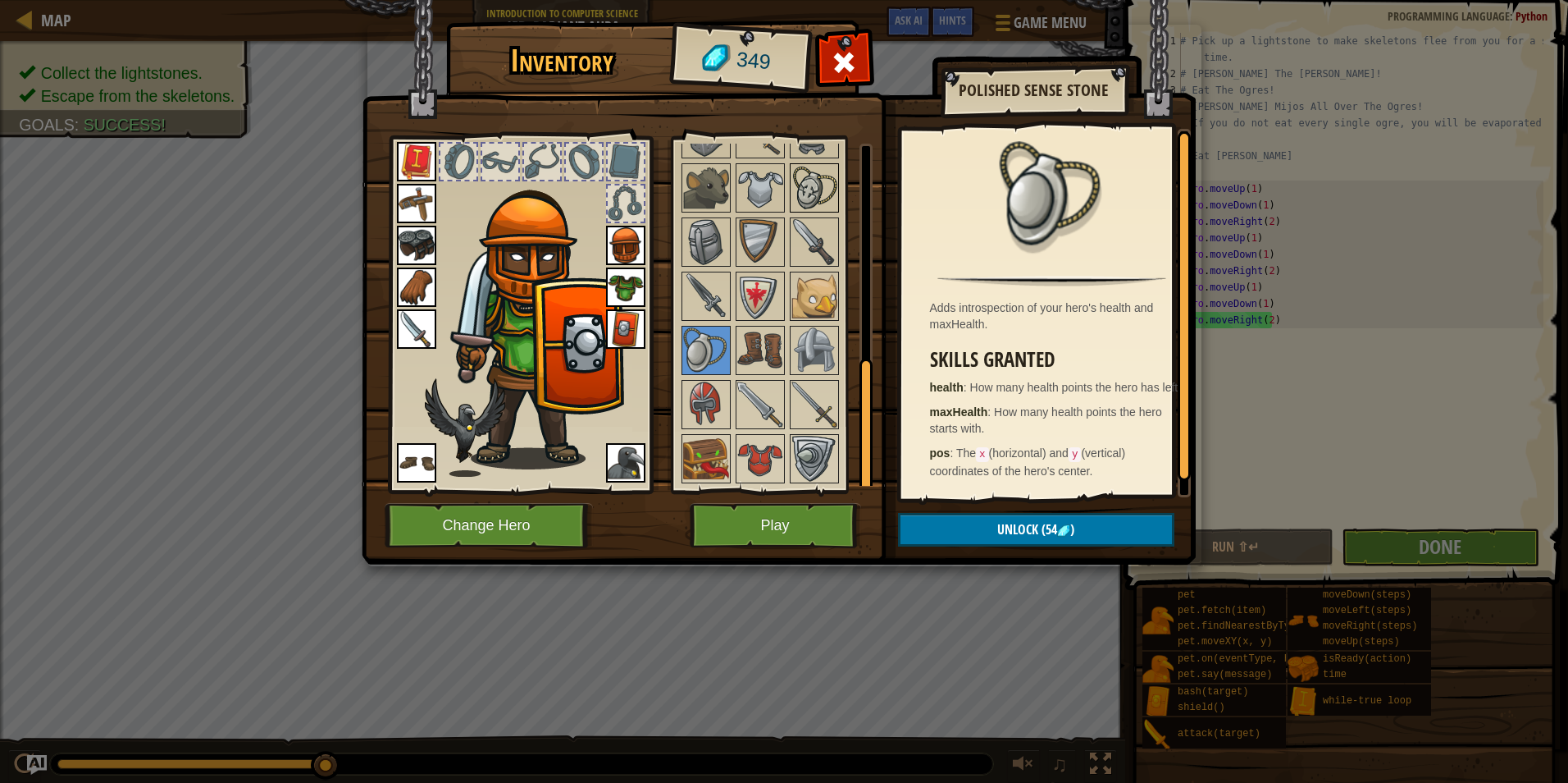
click at [812, 190] on img at bounding box center [814, 187] width 46 height 46
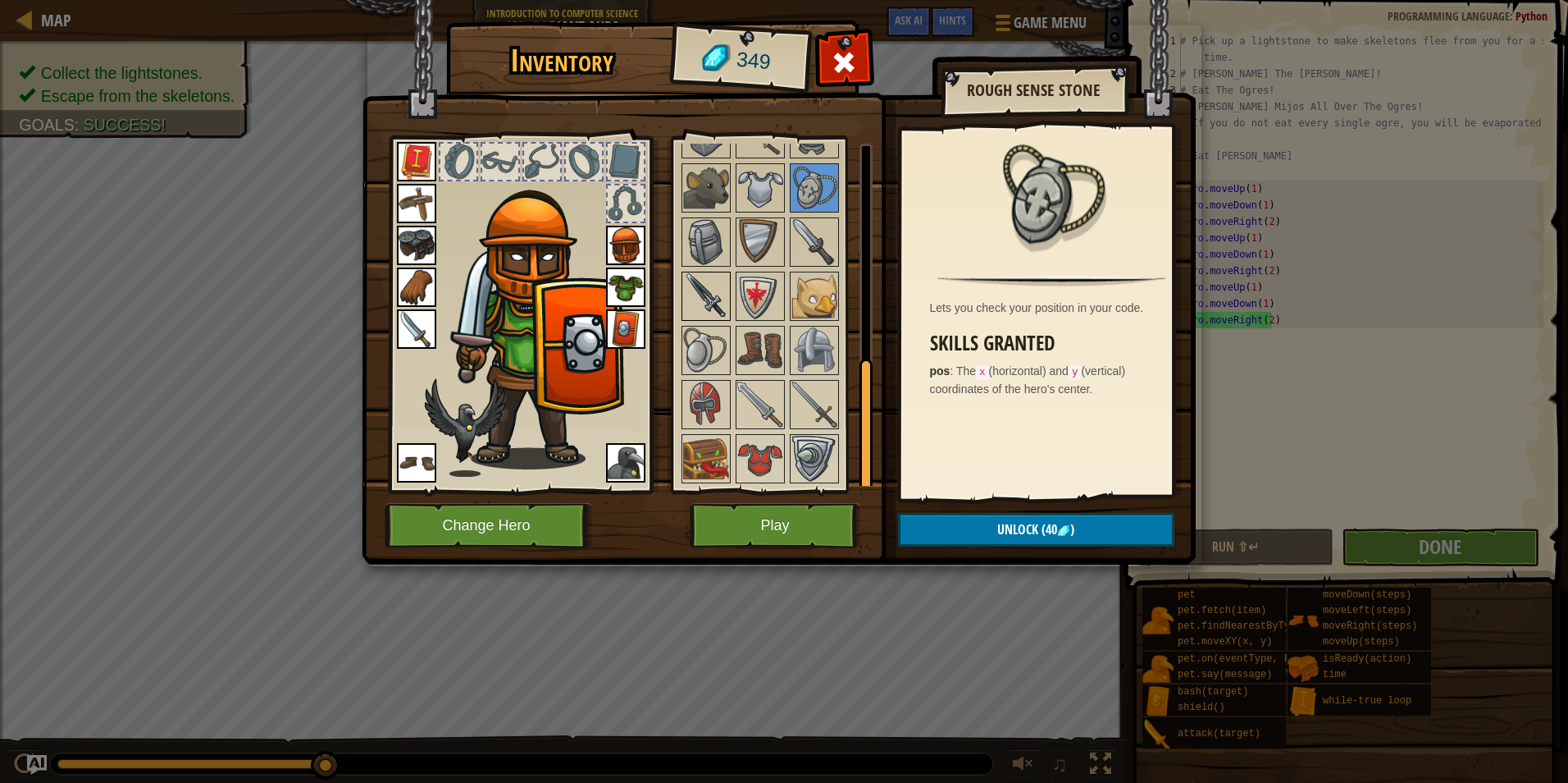
click at [710, 320] on div at bounding box center [705, 296] width 49 height 49
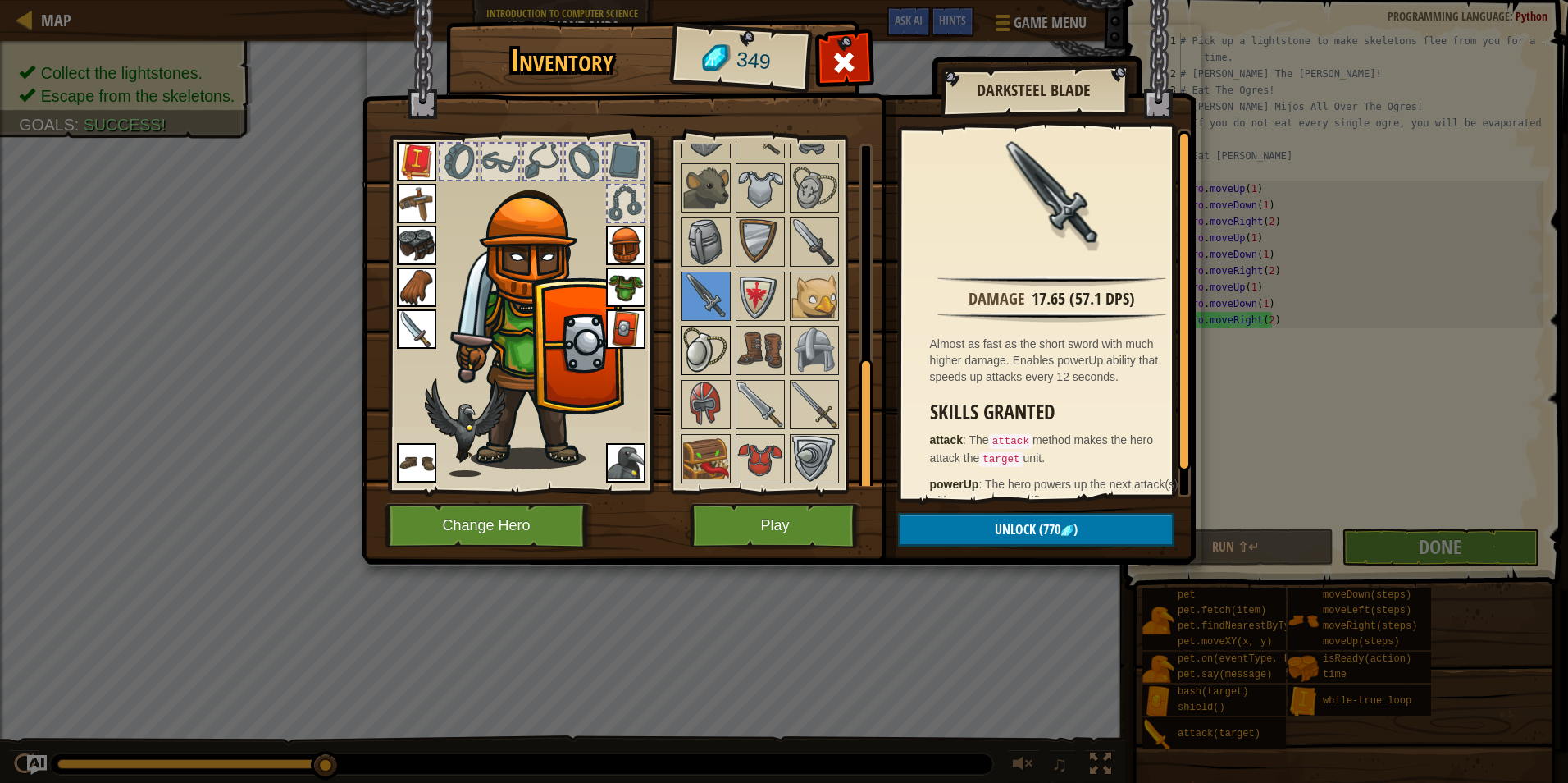
click at [698, 346] on img at bounding box center [705, 350] width 46 height 46
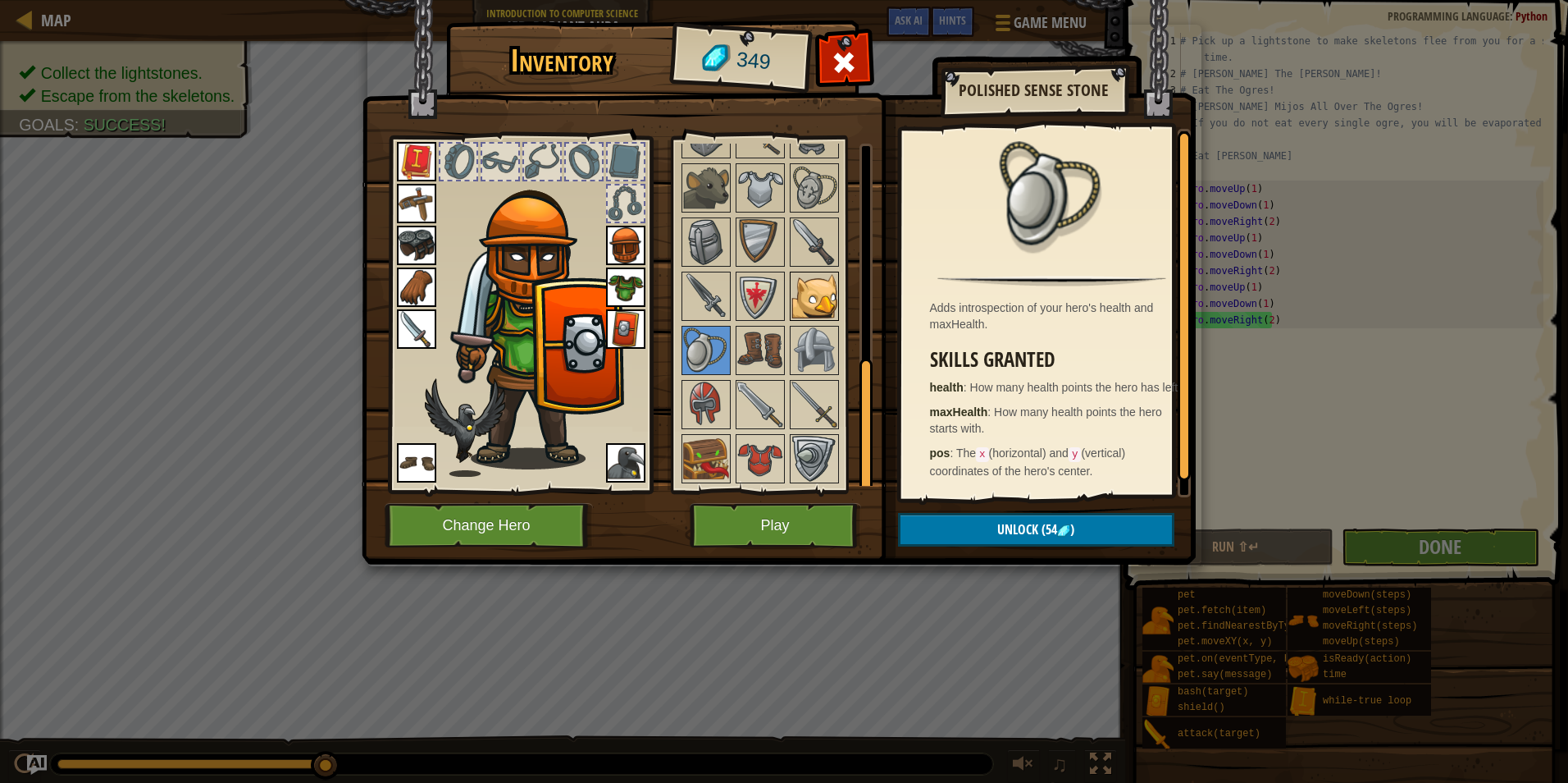
click at [801, 289] on img at bounding box center [814, 296] width 46 height 46
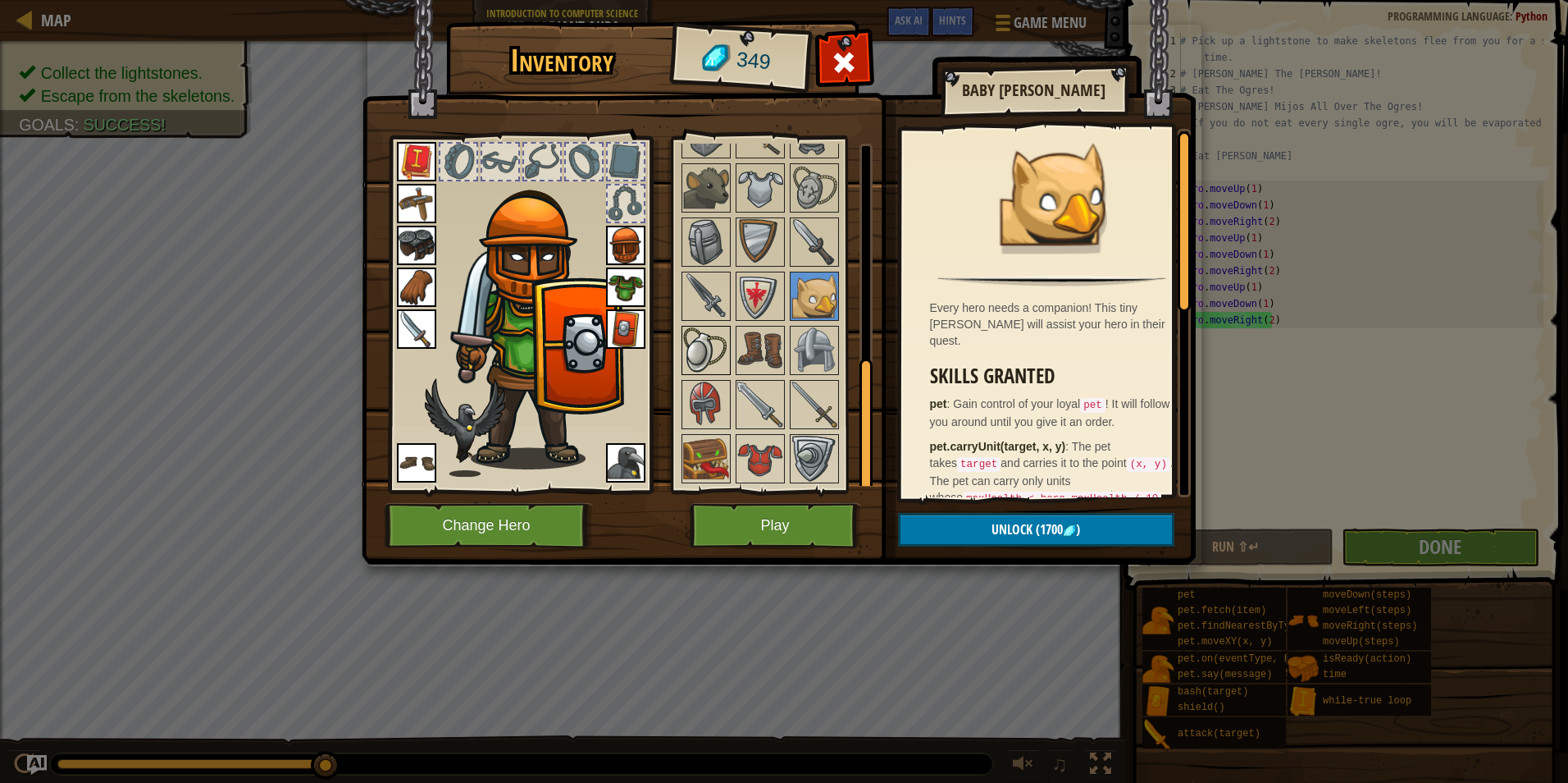
click at [684, 334] on img at bounding box center [705, 350] width 46 height 46
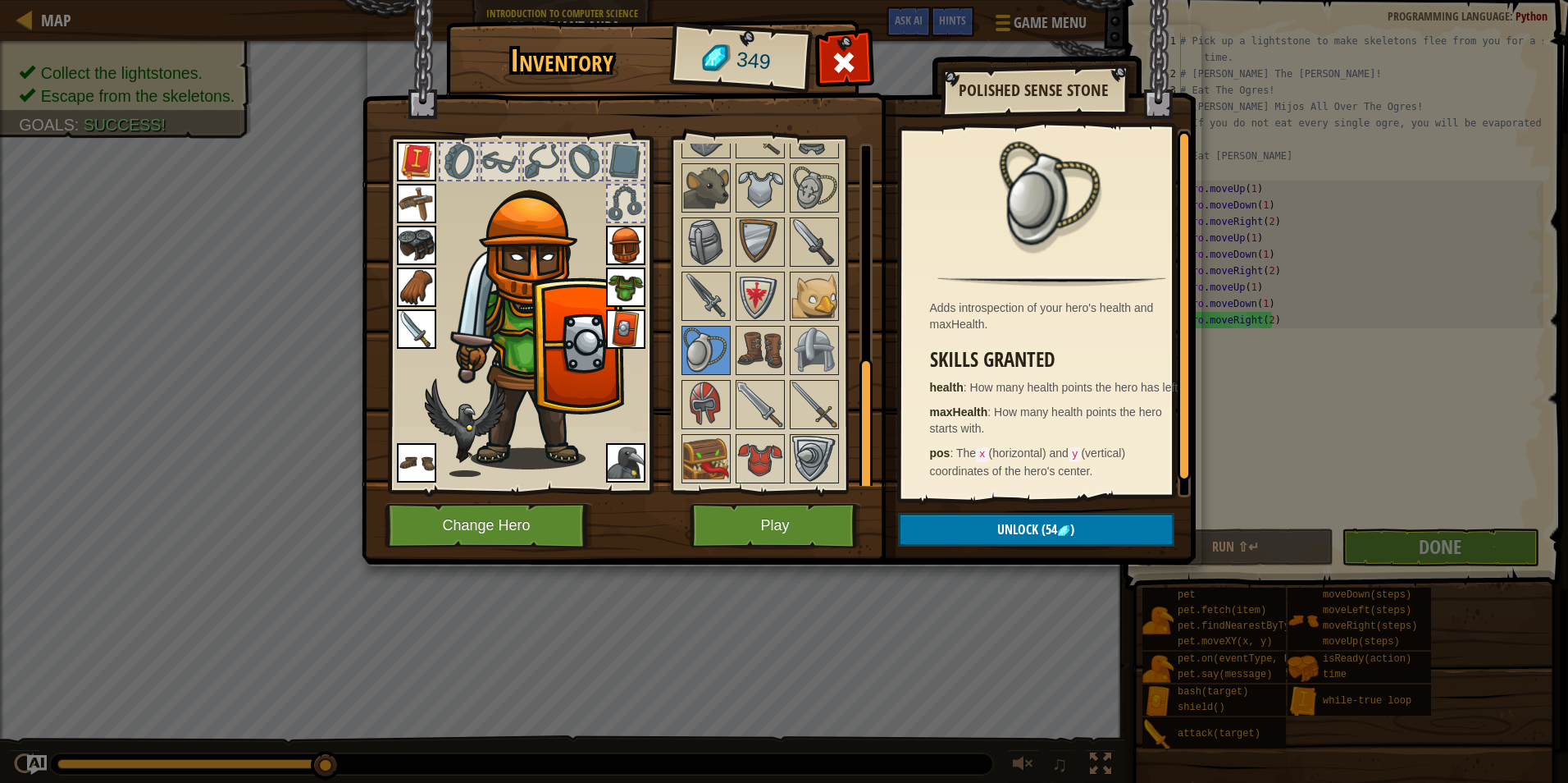
click at [1067, 512] on img at bounding box center [778, 266] width 834 height 596
click at [1068, 534] on img at bounding box center [1064, 530] width 13 height 13
click at [938, 532] on button "Confirm" at bounding box center [1036, 529] width 277 height 34
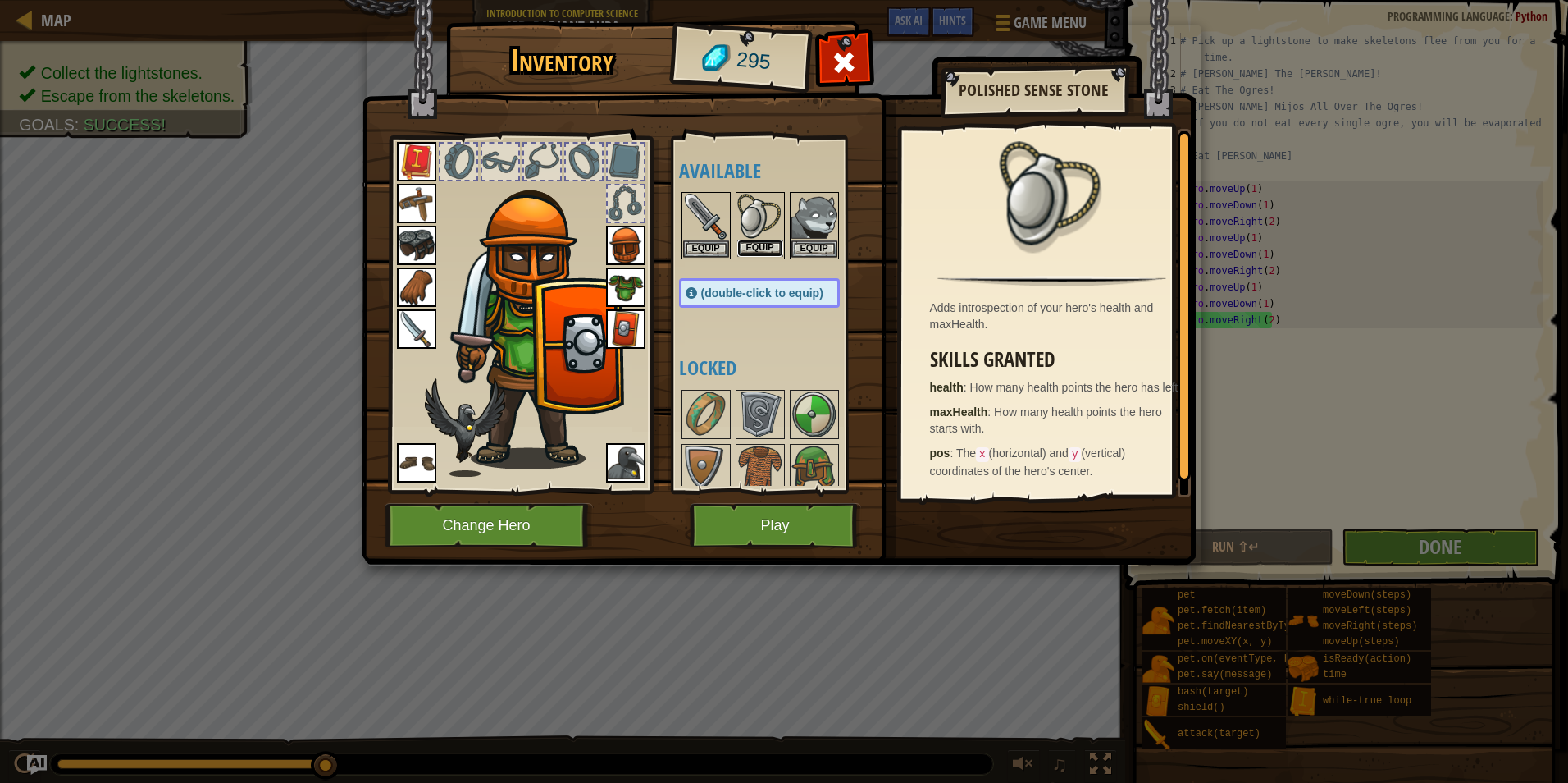
click at [771, 248] on button "Equip" at bounding box center [760, 248] width 46 height 17
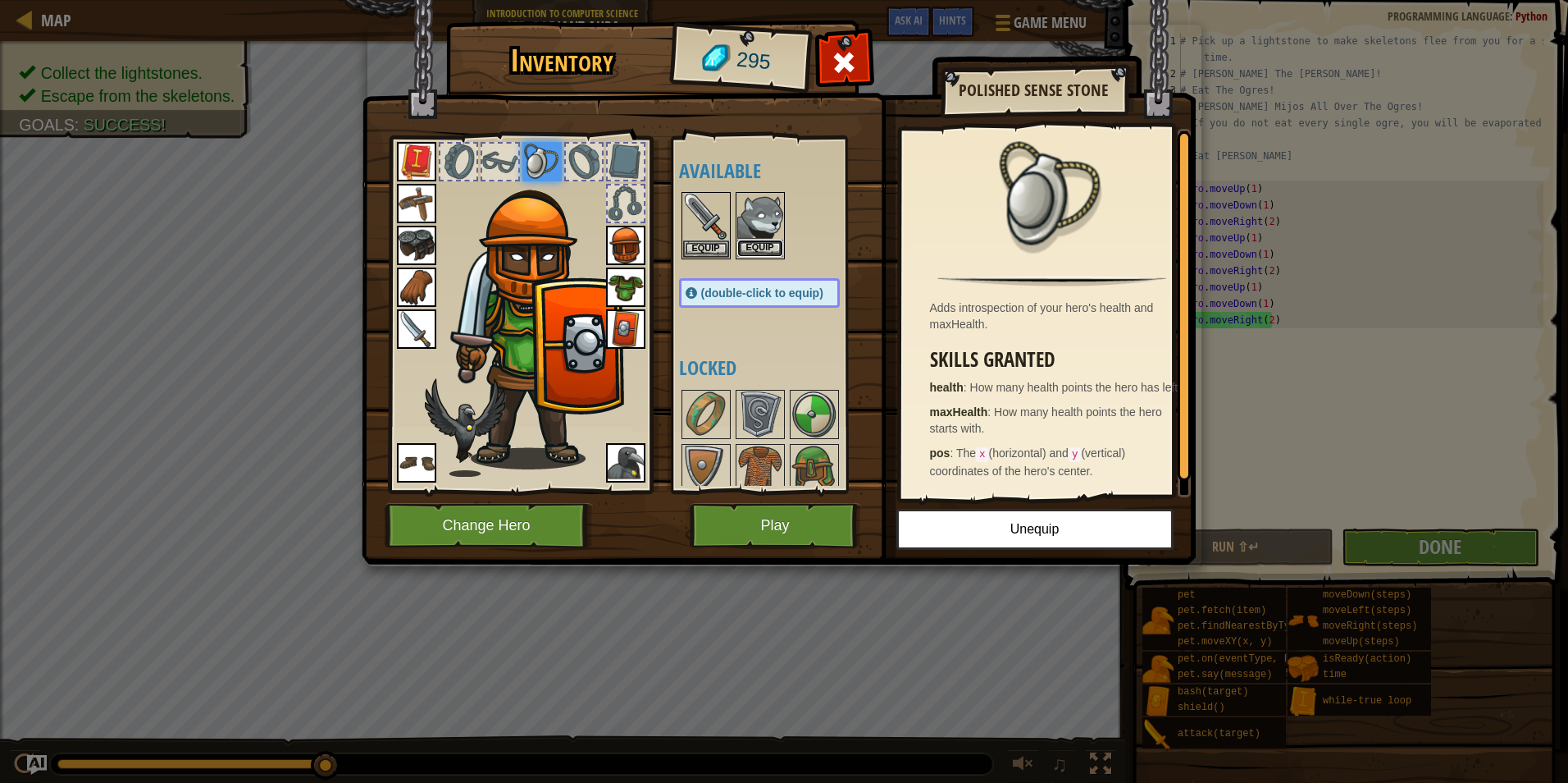
click at [764, 244] on button "Equip" at bounding box center [760, 248] width 46 height 17
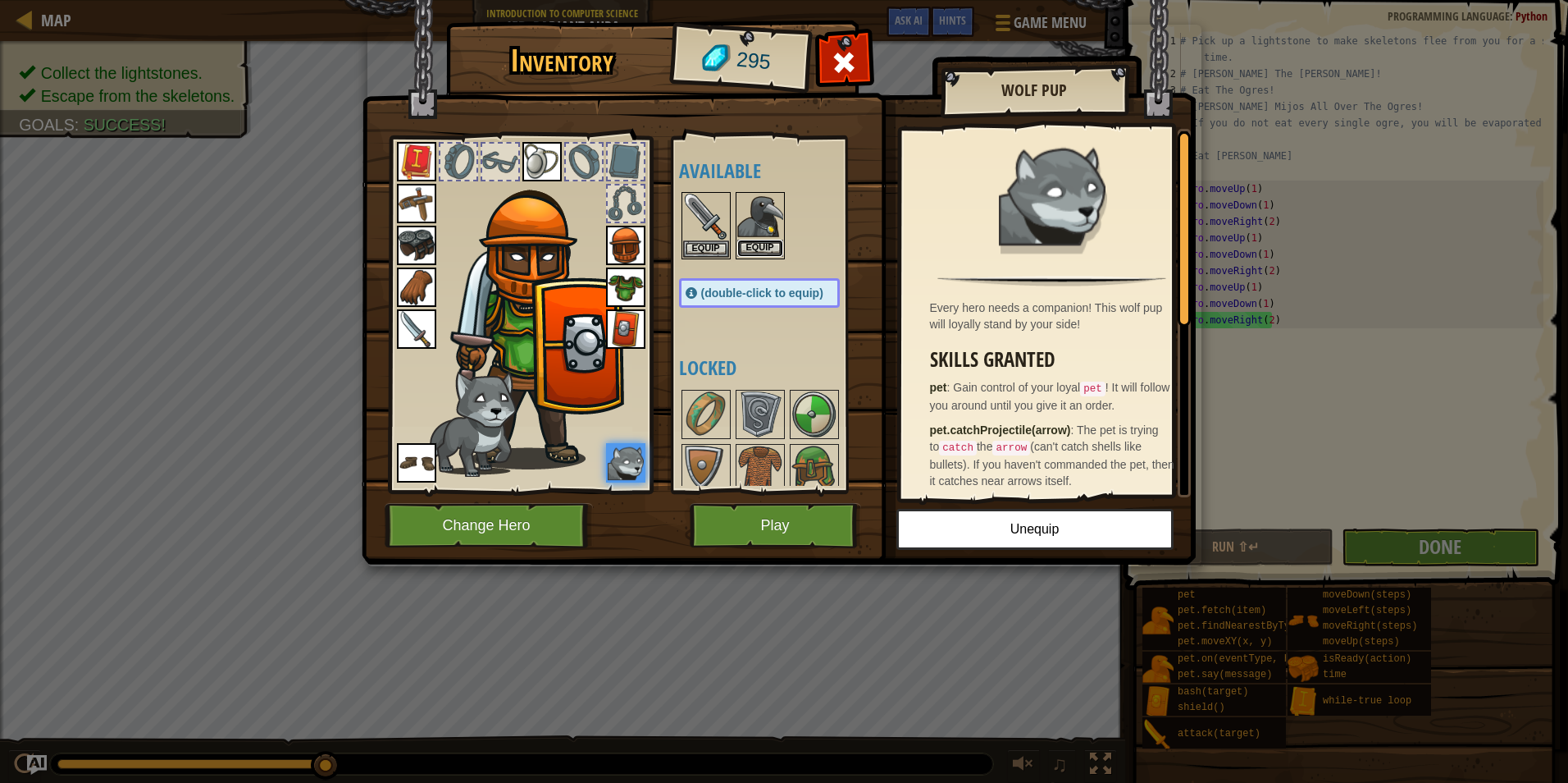
click at [763, 243] on button "Equip" at bounding box center [760, 248] width 46 height 17
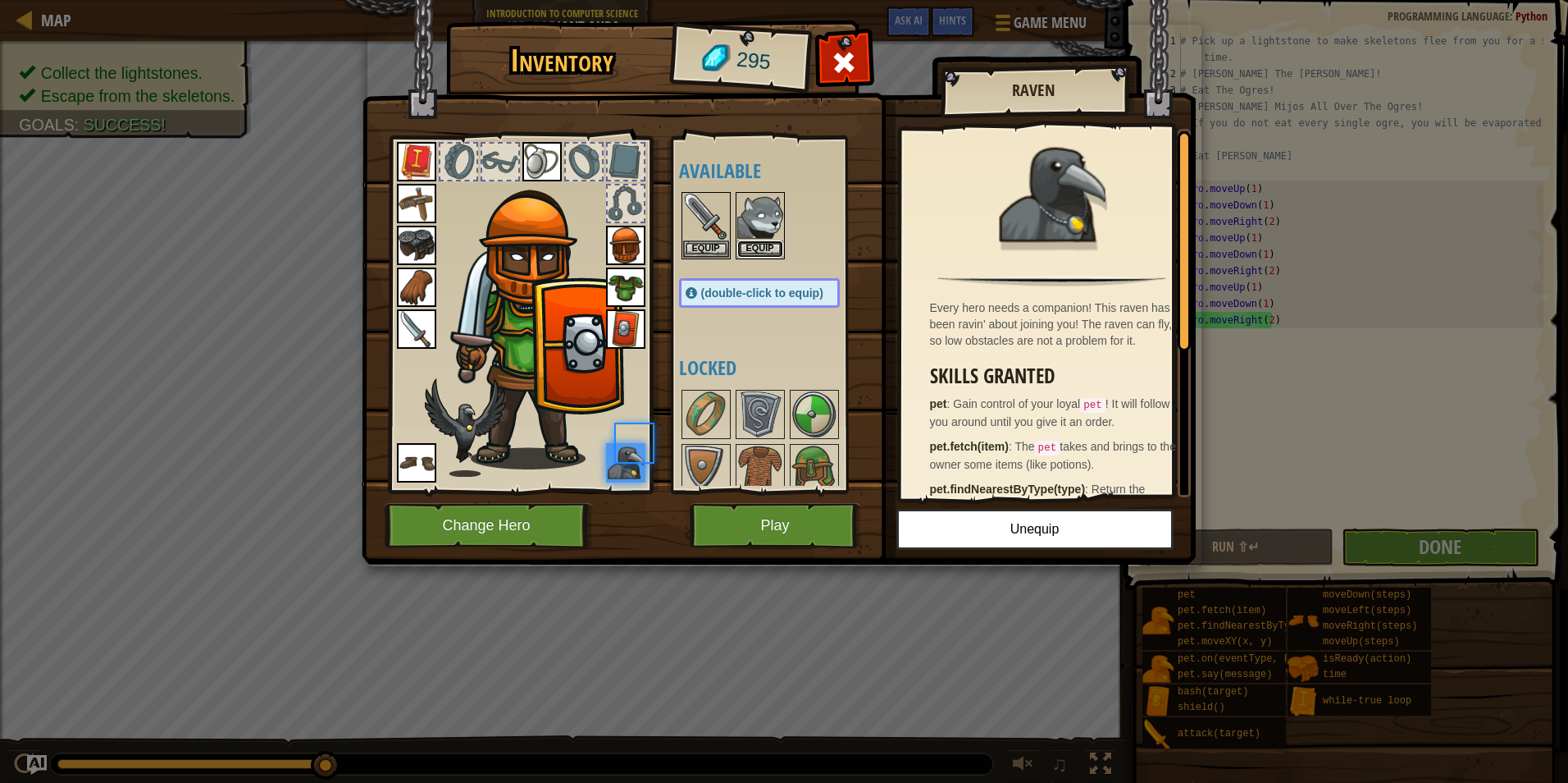
click at [763, 243] on button "Equip" at bounding box center [760, 249] width 46 height 17
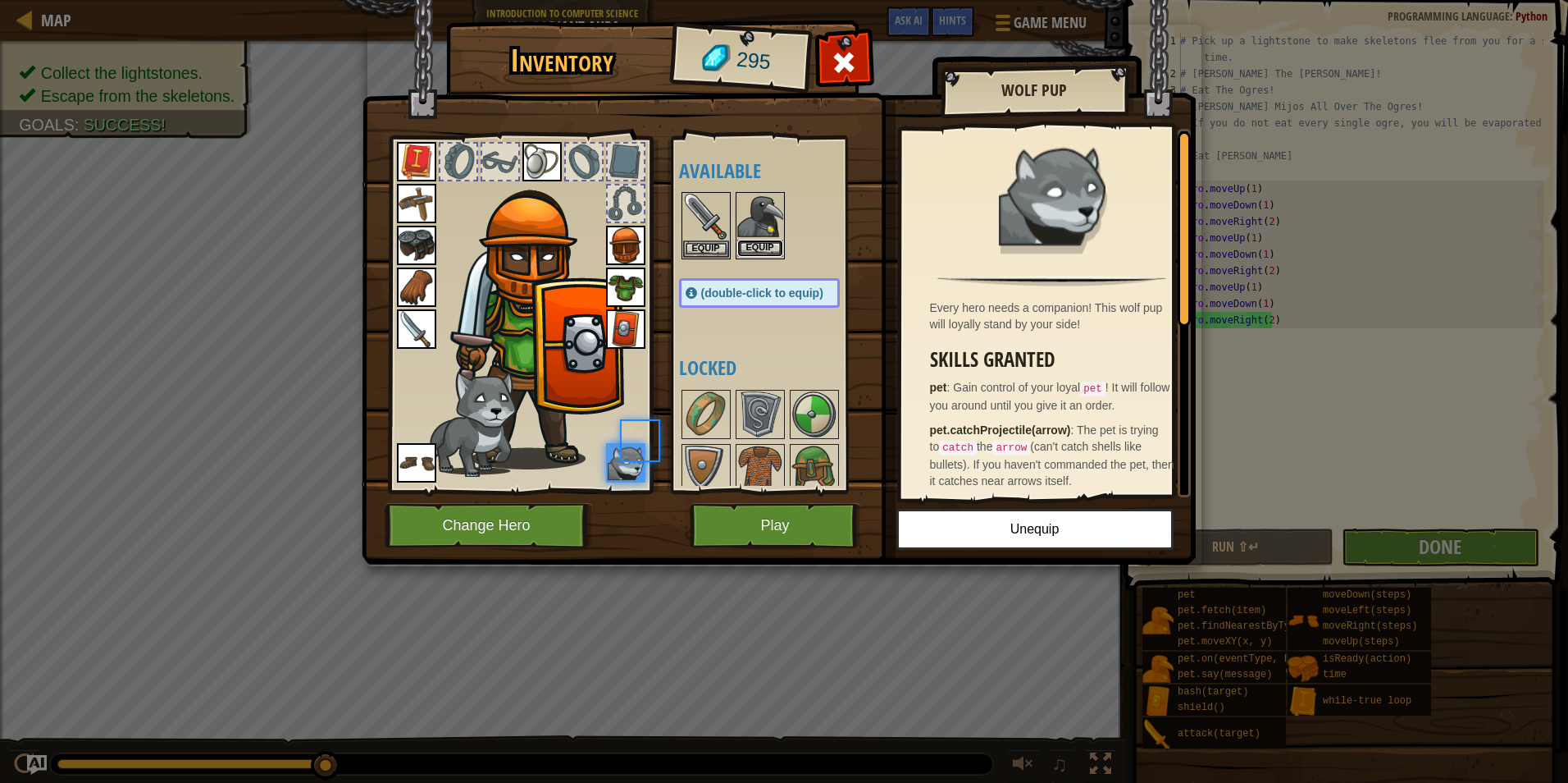
click at [763, 243] on button "Equip" at bounding box center [760, 248] width 46 height 17
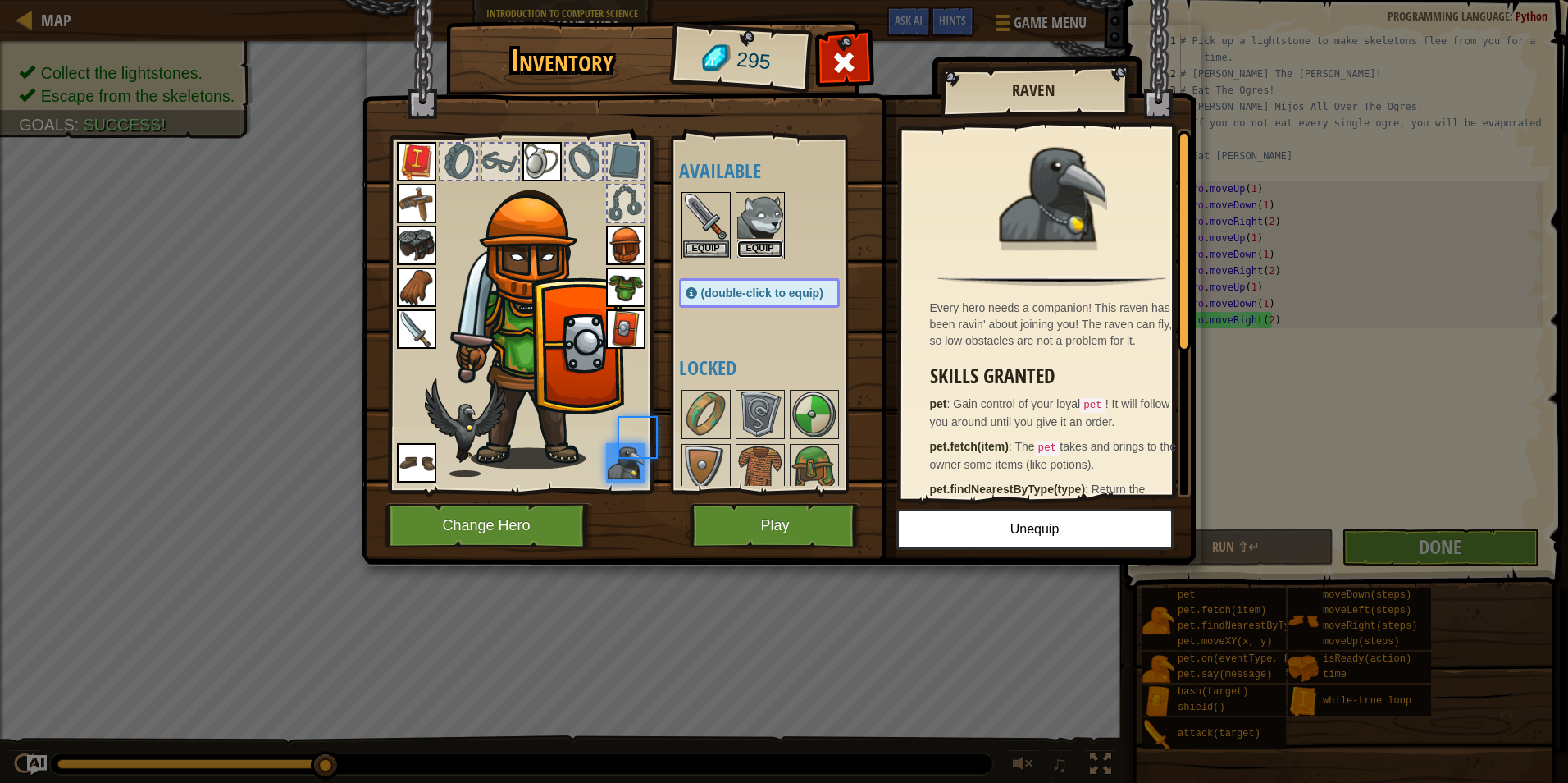
click at [763, 243] on button "Equip" at bounding box center [760, 249] width 46 height 17
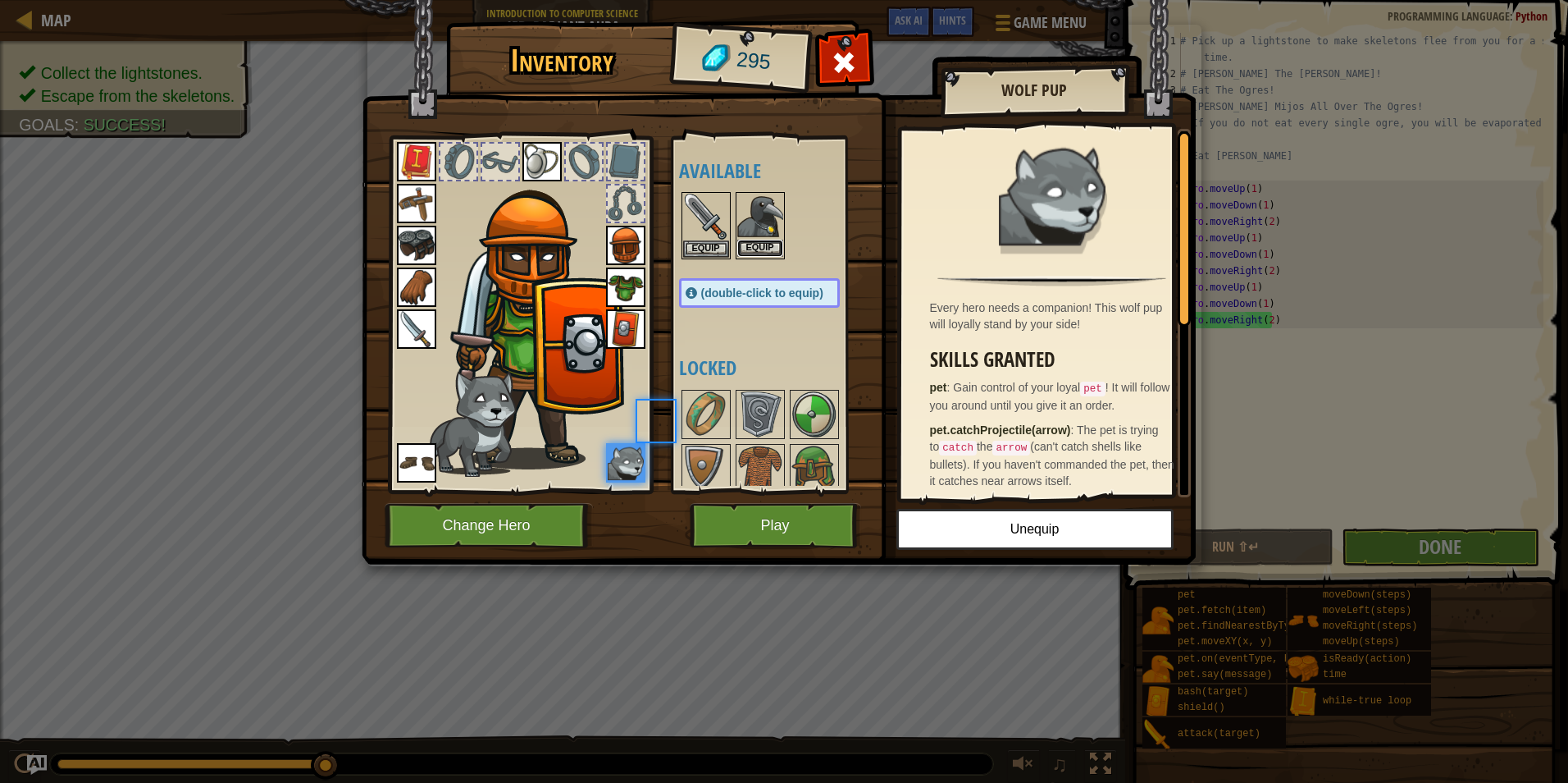
click at [763, 243] on button "Equip" at bounding box center [760, 248] width 46 height 17
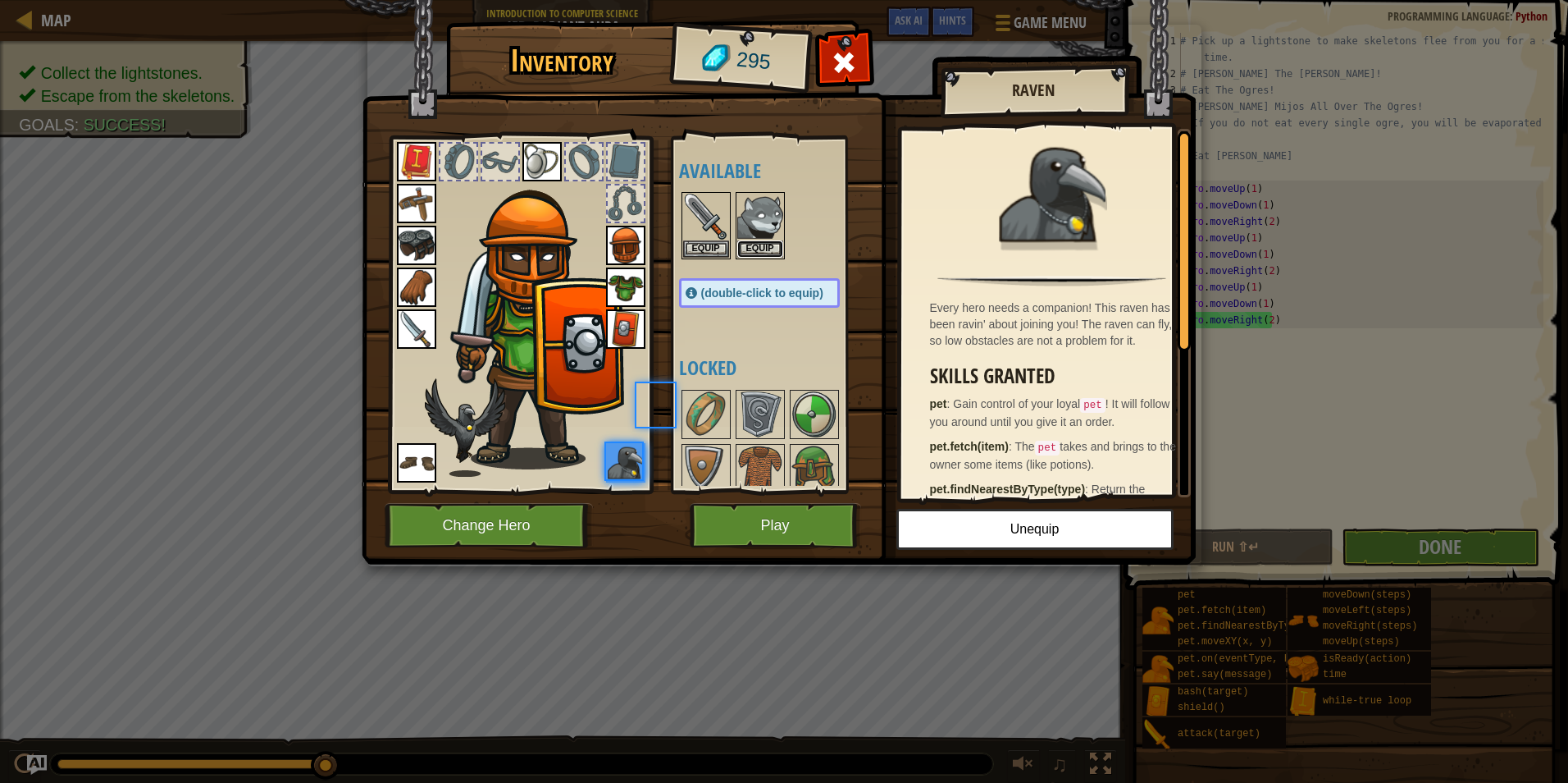
click at [763, 243] on button "Equip" at bounding box center [760, 249] width 46 height 17
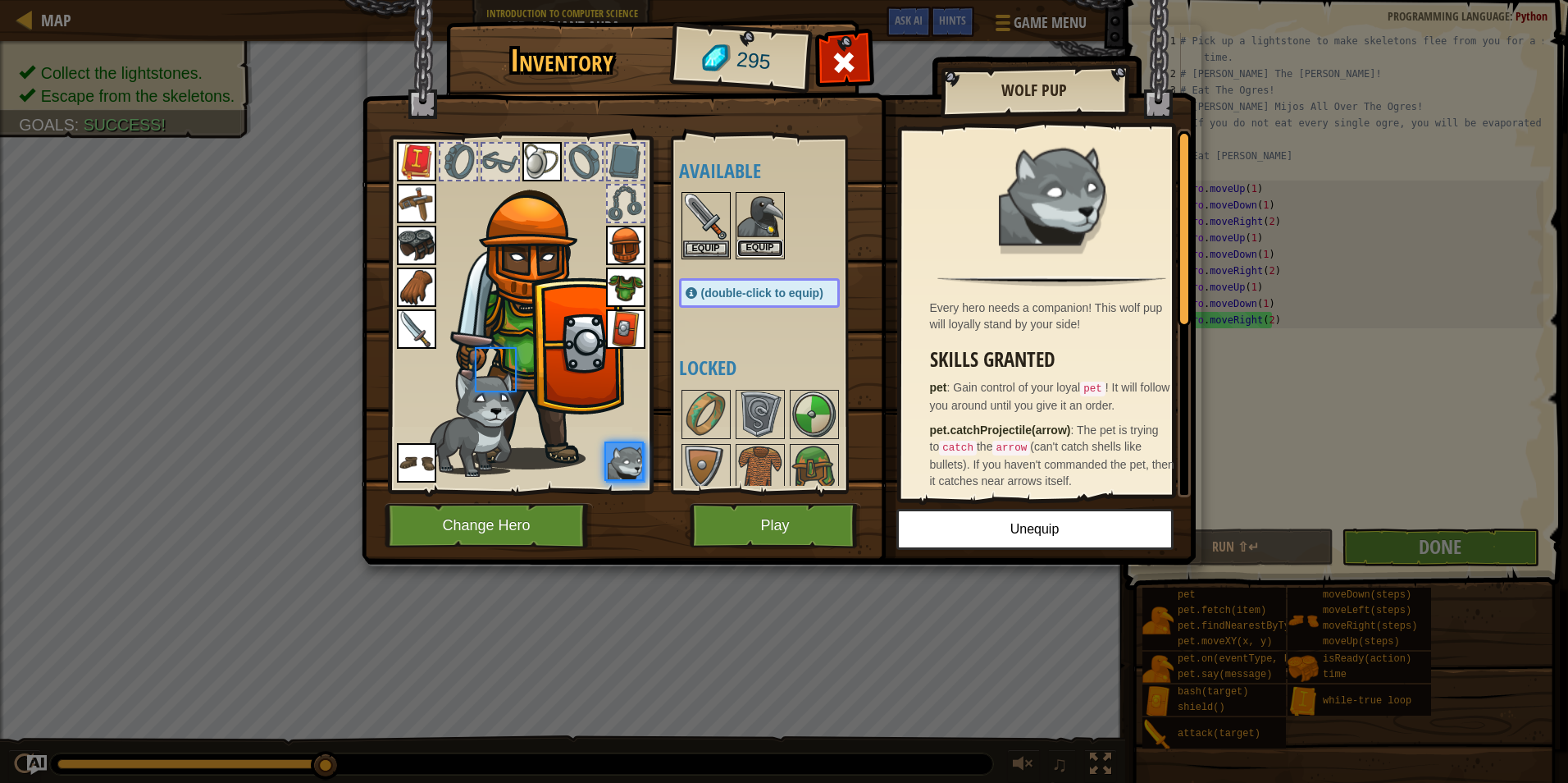
click at [763, 243] on button "Equip" at bounding box center [760, 248] width 46 height 17
click at [0, 0] on button "Equip" at bounding box center [0, 0] width 0 height 0
click at [763, 243] on button "Equip" at bounding box center [760, 248] width 46 height 17
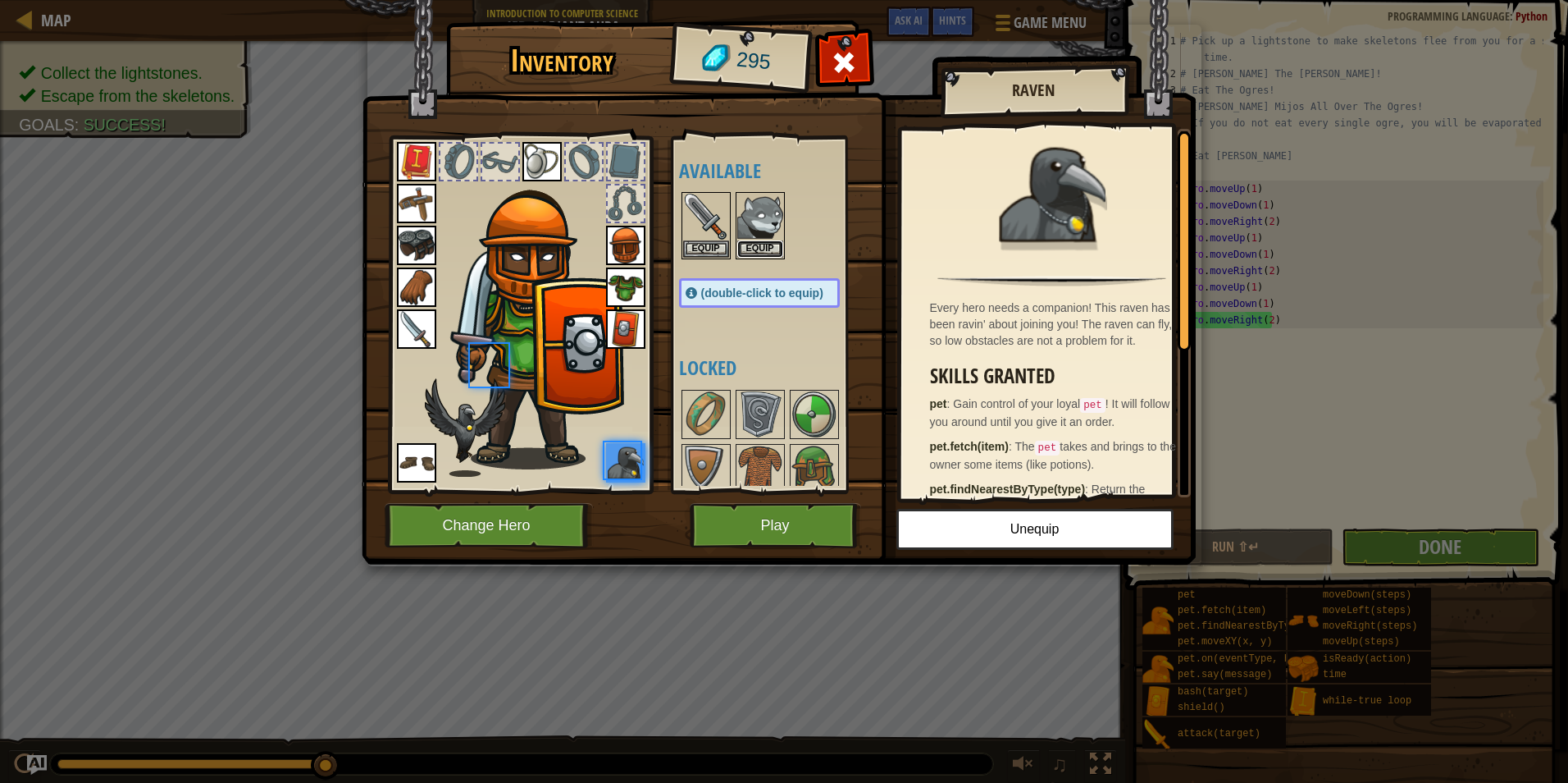
click at [763, 243] on button "Equip" at bounding box center [760, 249] width 46 height 17
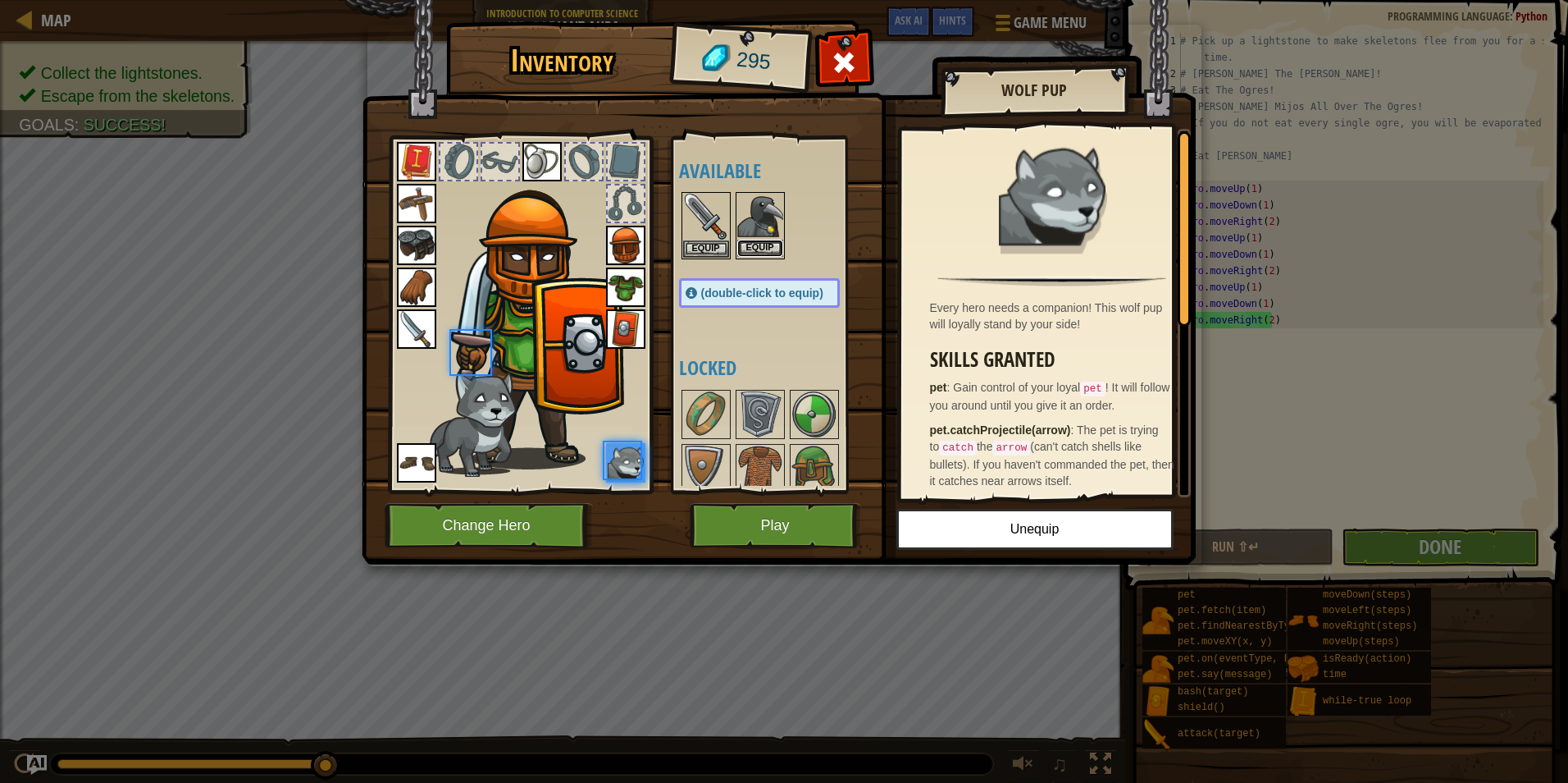
click at [763, 243] on button "Equip" at bounding box center [760, 248] width 46 height 17
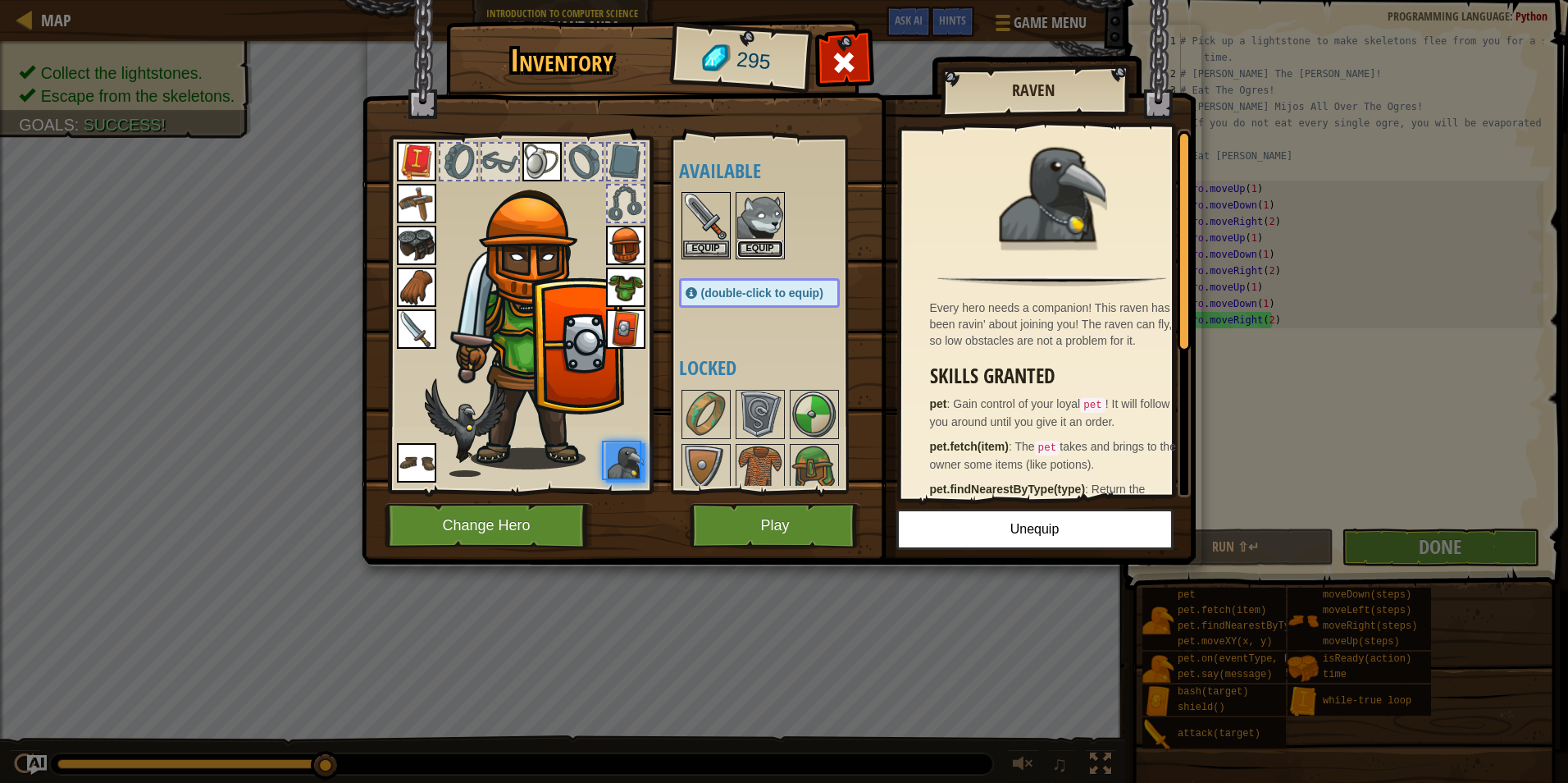
click at [763, 243] on button "Equip" at bounding box center [760, 249] width 46 height 17
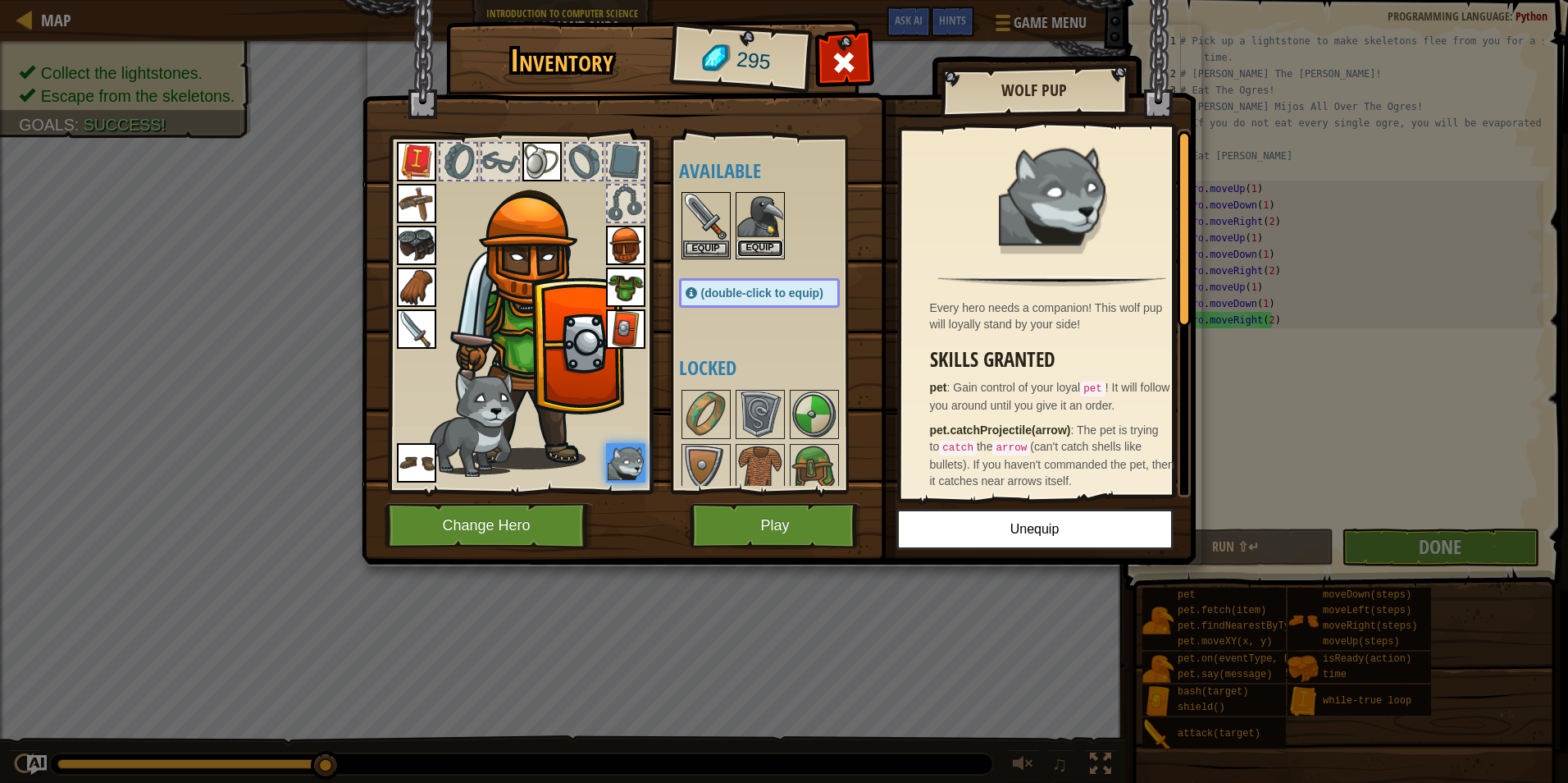
click at [763, 243] on button "Equip" at bounding box center [760, 248] width 46 height 17
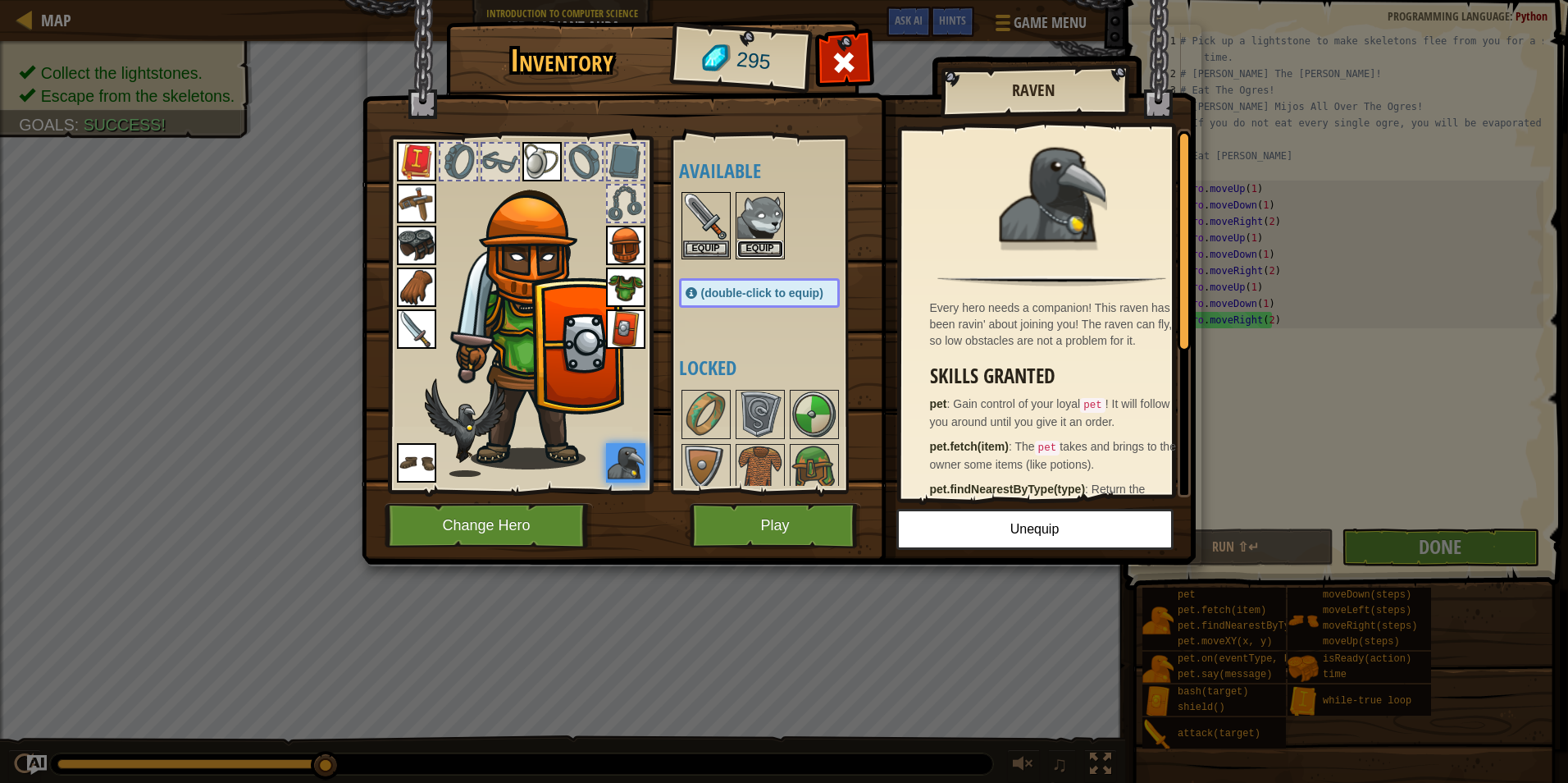
click at [763, 243] on button "Equip" at bounding box center [760, 249] width 46 height 17
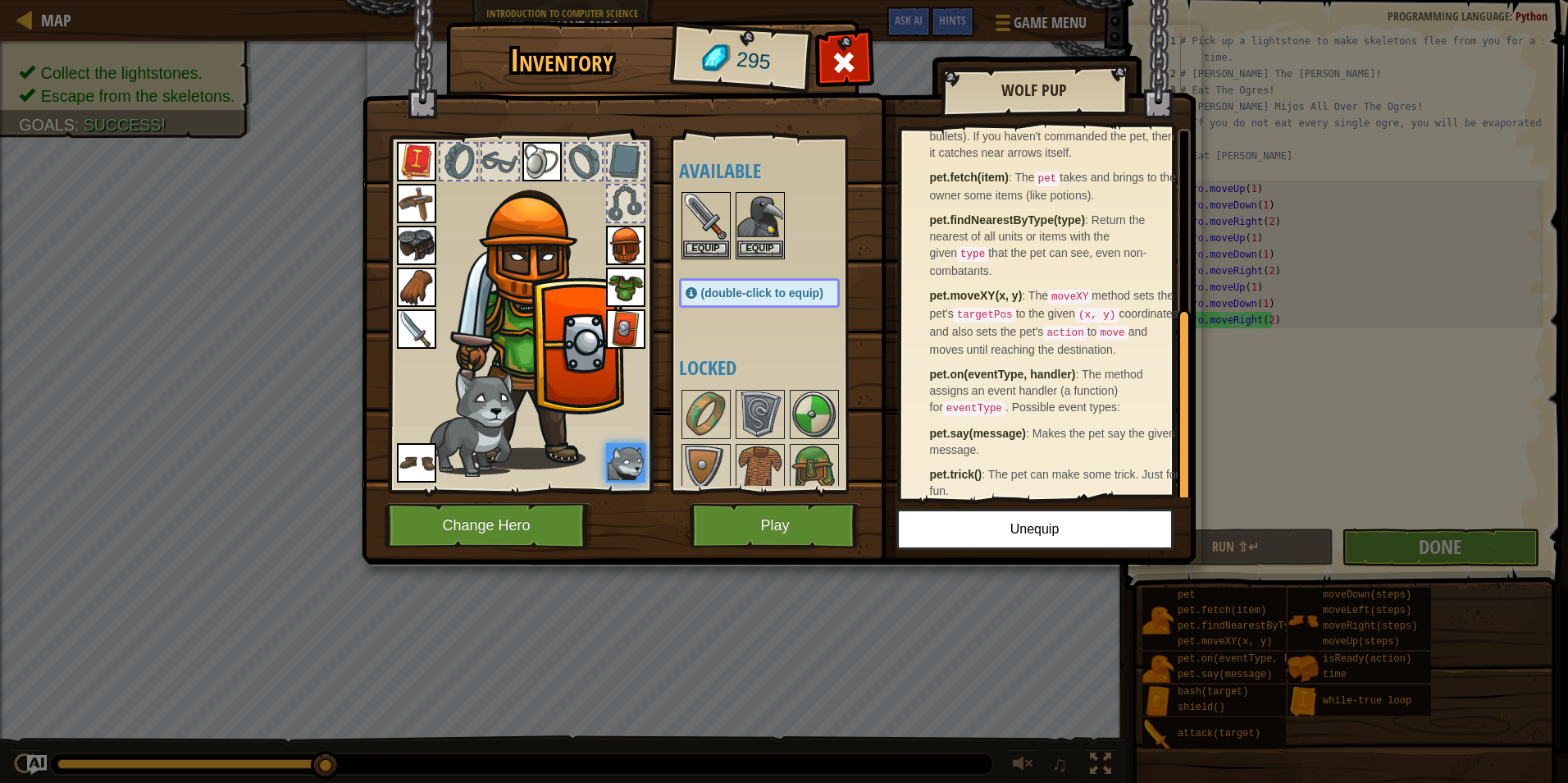
scroll to position [333, 0]
click at [819, 535] on button "Play" at bounding box center [776, 525] width 172 height 46
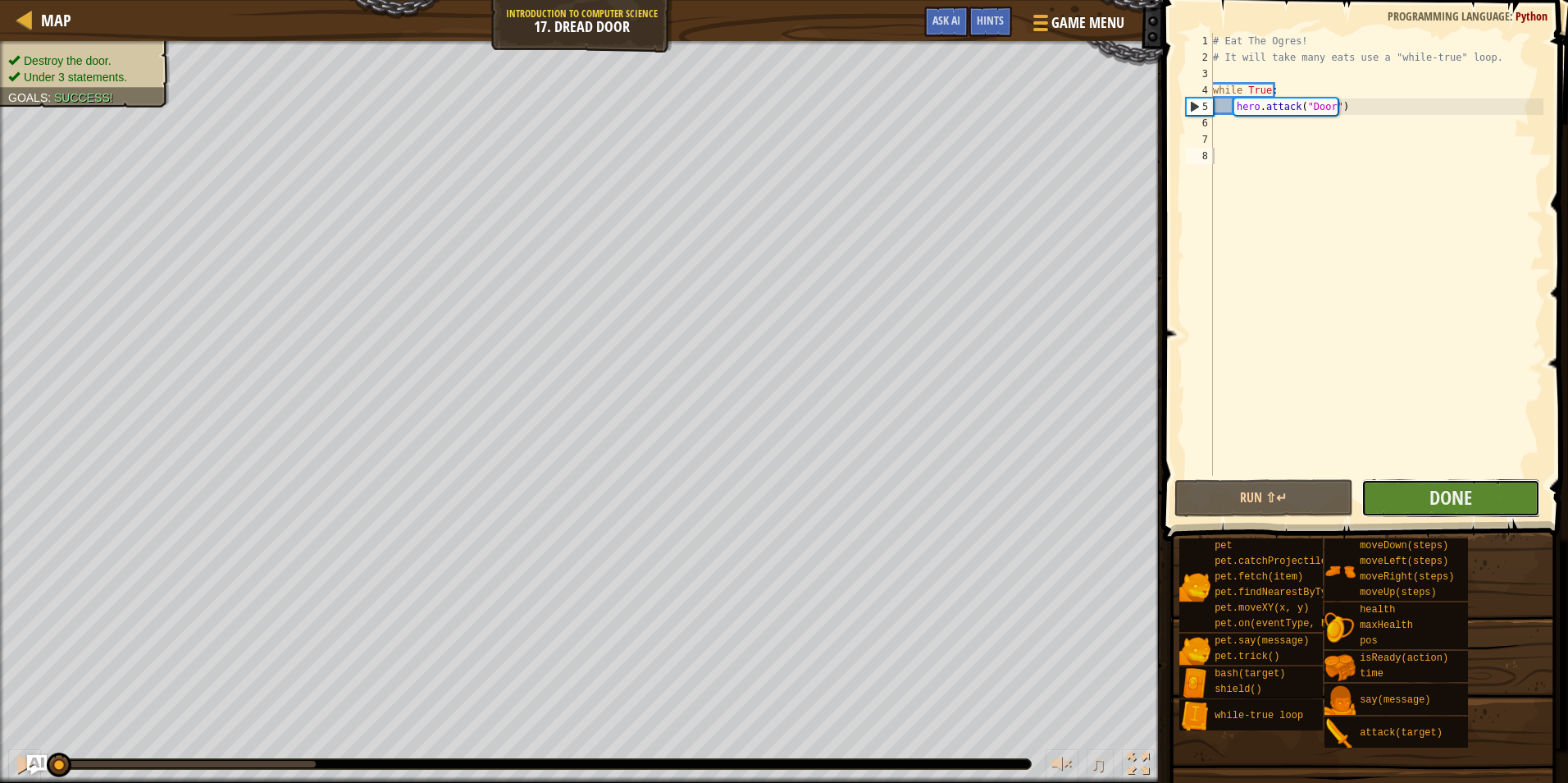
click at [1406, 494] on button "Done" at bounding box center [1451, 499] width 179 height 38
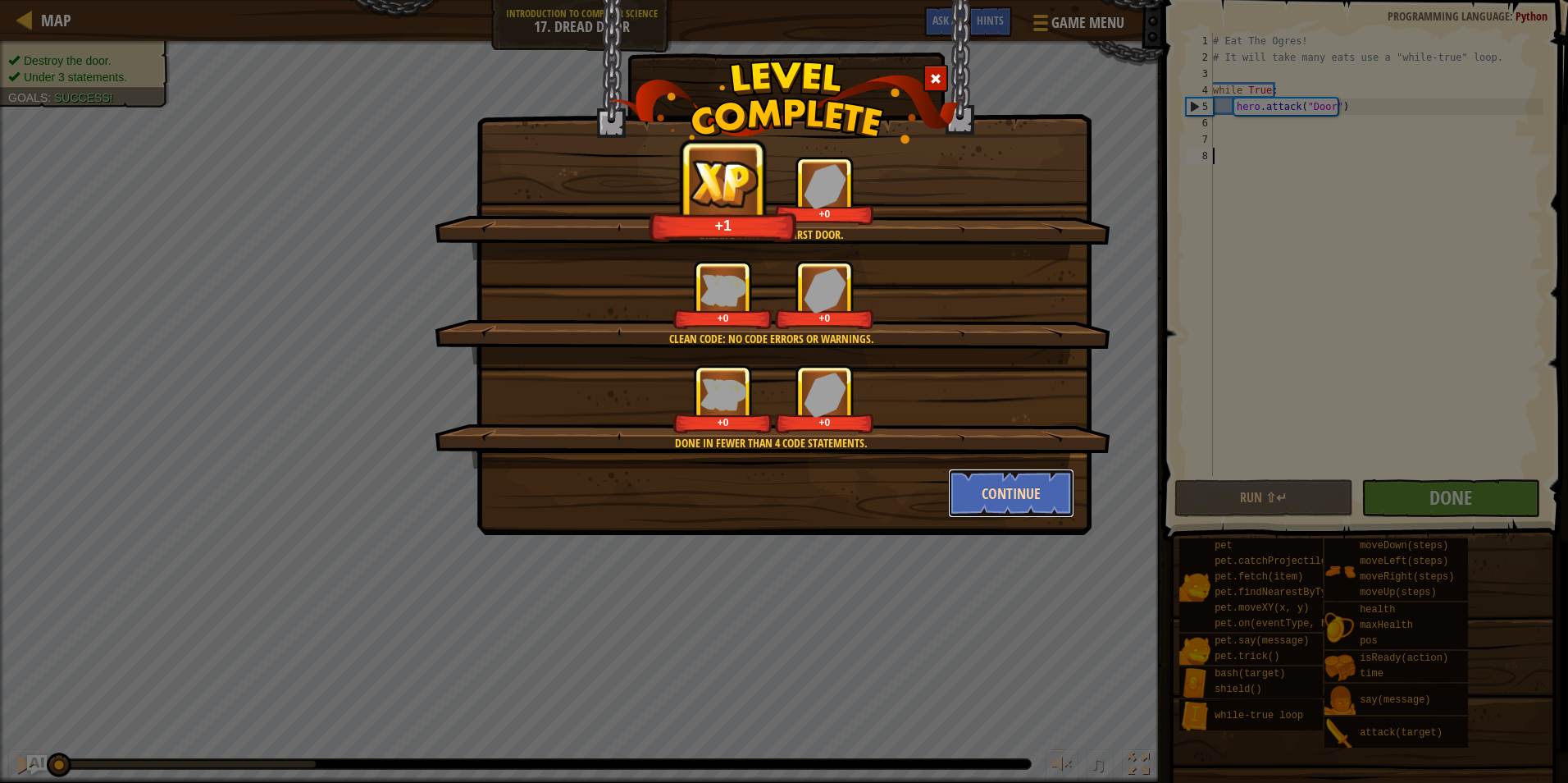
click at [1032, 498] on button "Continue" at bounding box center [1012, 492] width 127 height 49
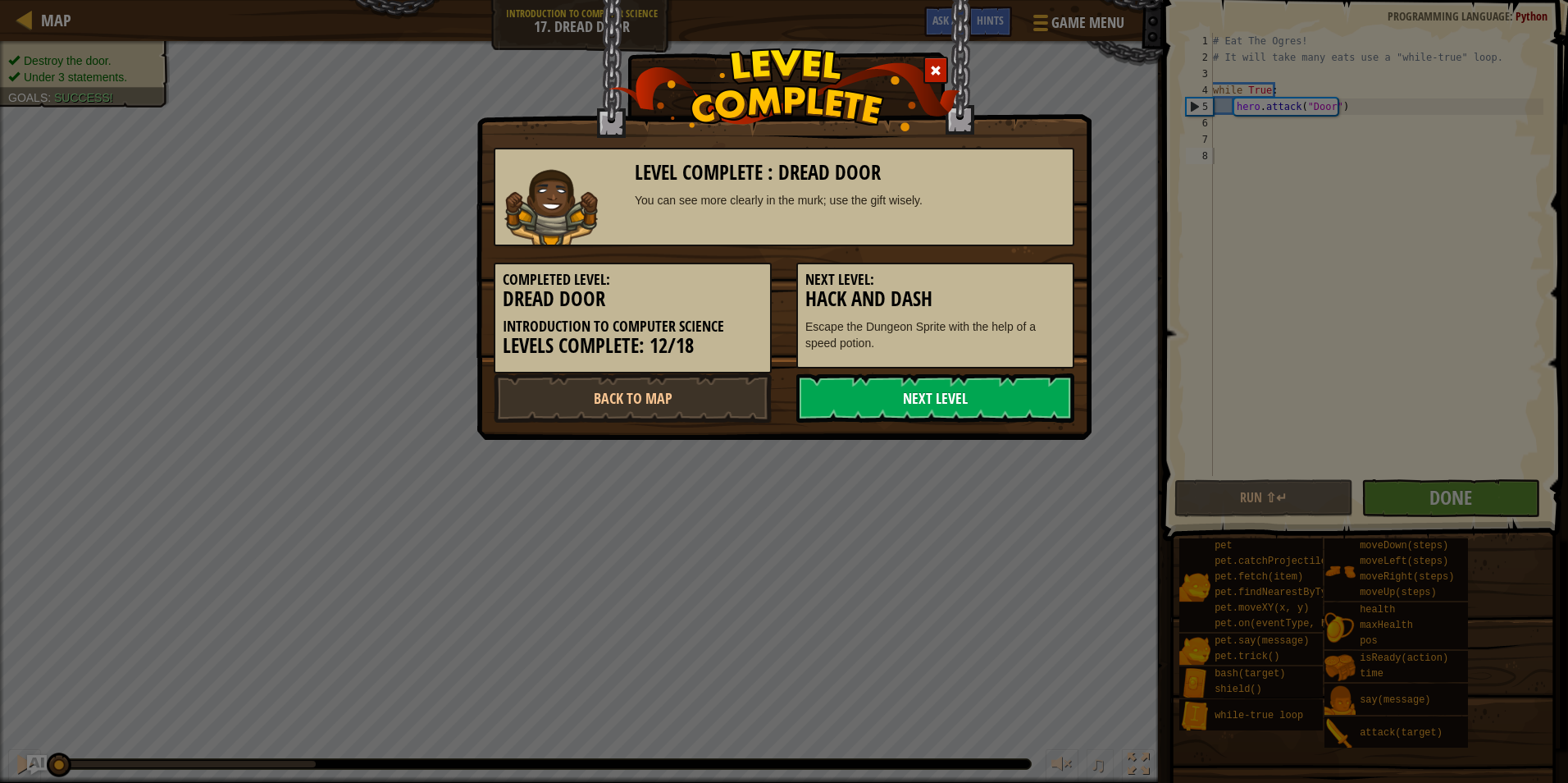
click at [988, 396] on link "Next Level" at bounding box center [936, 397] width 278 height 49
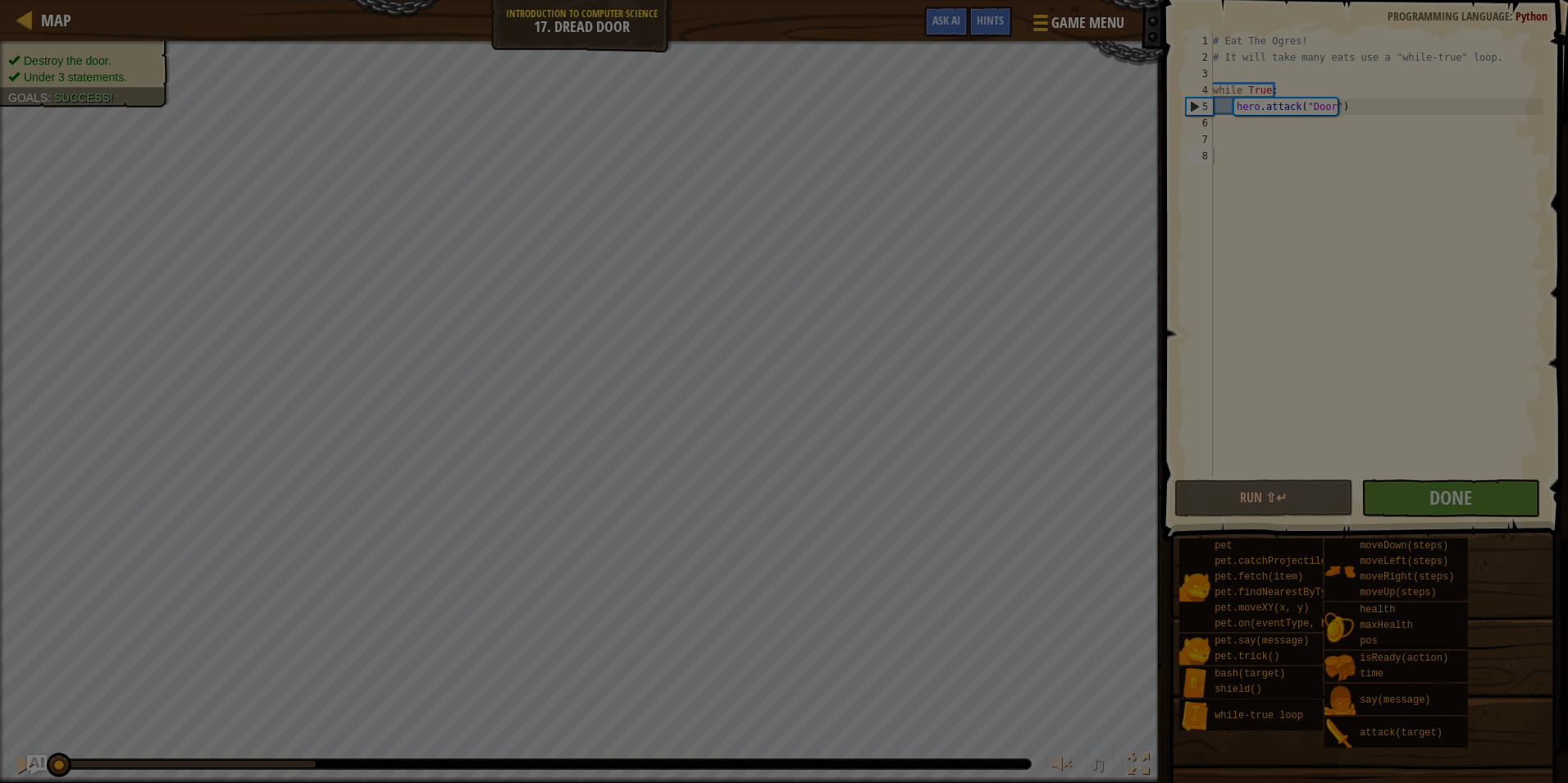
click at [988, 2] on body "Map Introduction to Computer Science 17. Dread Door Game Menu Done Hints Ask AI…" at bounding box center [784, 1] width 1568 height 2
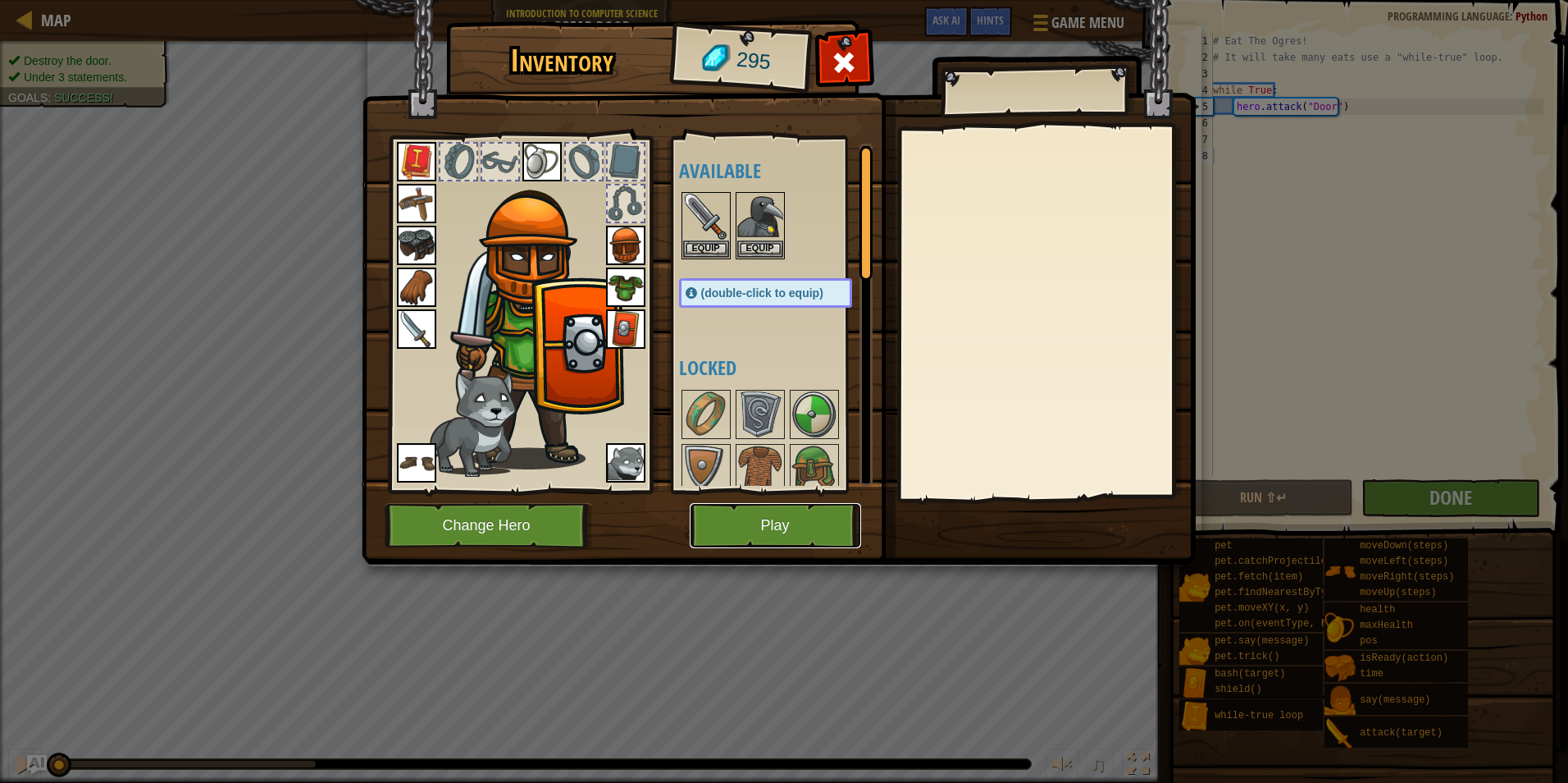
click at [807, 535] on button "Play" at bounding box center [776, 525] width 172 height 46
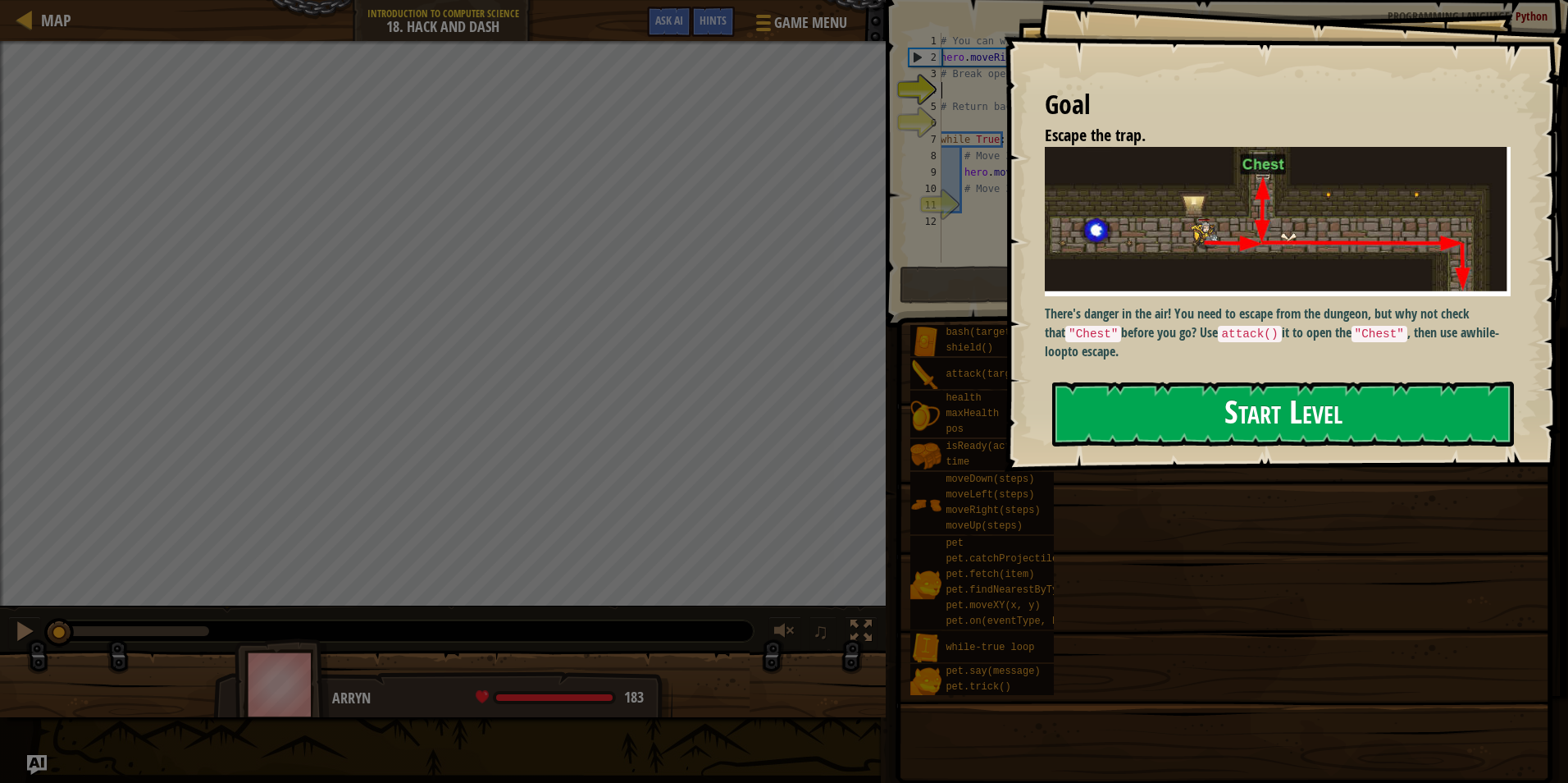
click at [1180, 382] on button "Start Level" at bounding box center [1284, 413] width 462 height 64
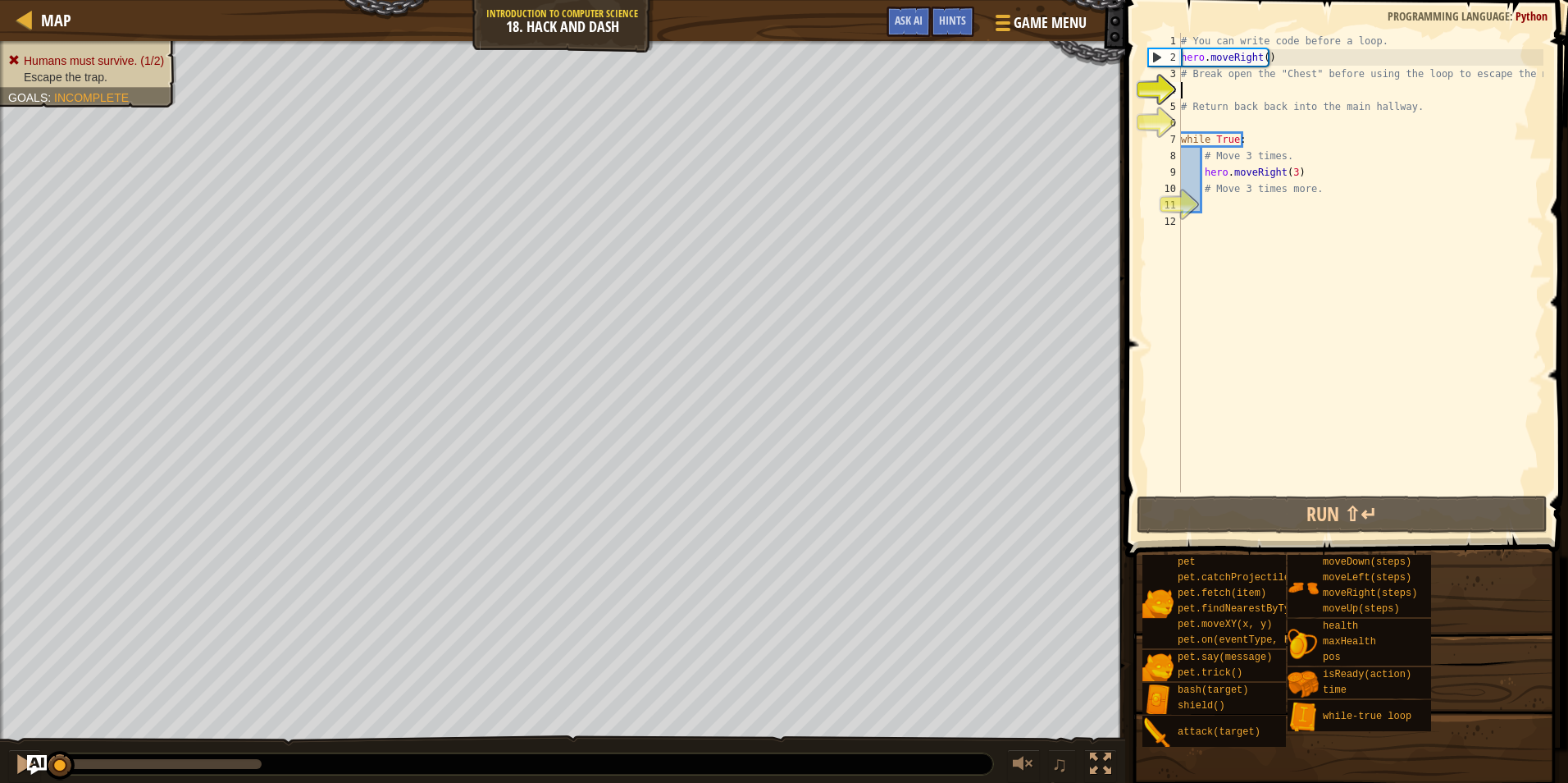
click at [347, 21] on div "Map Introduction to Computer Science 18. Hack and Dash Game Menu Done Hints Ask…" at bounding box center [784, 391] width 1568 height 783
click at [234, 0] on html "Map Introduction to Computer Science 18. Hack and Dash Game Menu Done Hints Ask…" at bounding box center [784, 0] width 1568 height 0
click at [1568, 0] on html "Map Introduction to Computer Science 18. Hack and Dash Game Menu Done Hints Ask…" at bounding box center [784, 0] width 1568 height 0
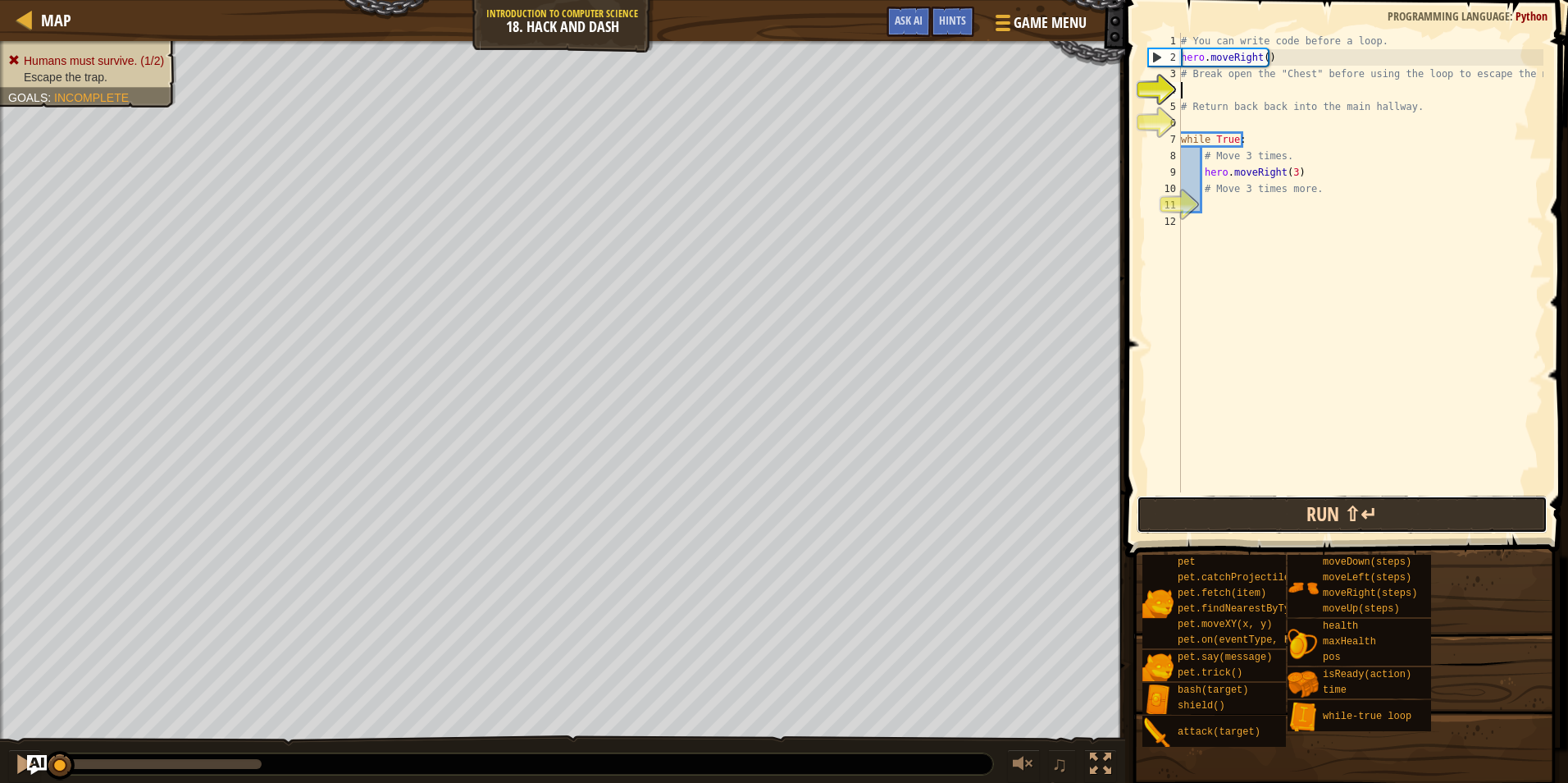
click at [1278, 509] on button "Run ⇧↵" at bounding box center [1342, 515] width 411 height 38
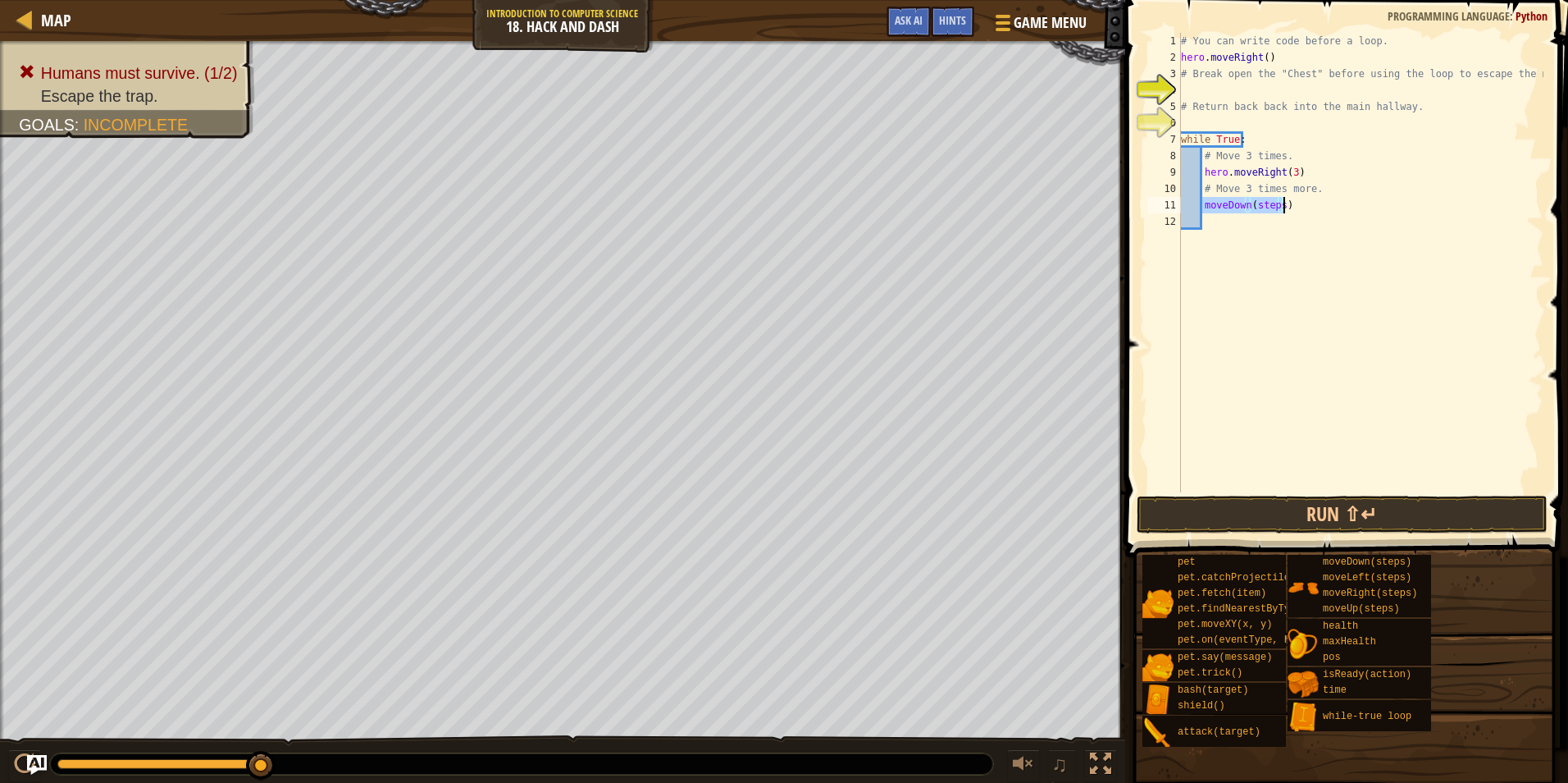
click at [1206, 208] on div "# You can write code before a loop. hero . moveRight ( ) # Break open the "Ches…" at bounding box center [1361, 262] width 366 height 460
click at [1205, 209] on div "# You can write code before a loop. hero . moveRight ( ) # Break open the "Ches…" at bounding box center [1361, 278] width 366 height 492
click at [1202, 211] on div "# You can write code before a loop. hero . moveRight ( ) # Break open the "Ches…" at bounding box center [1361, 262] width 366 height 460
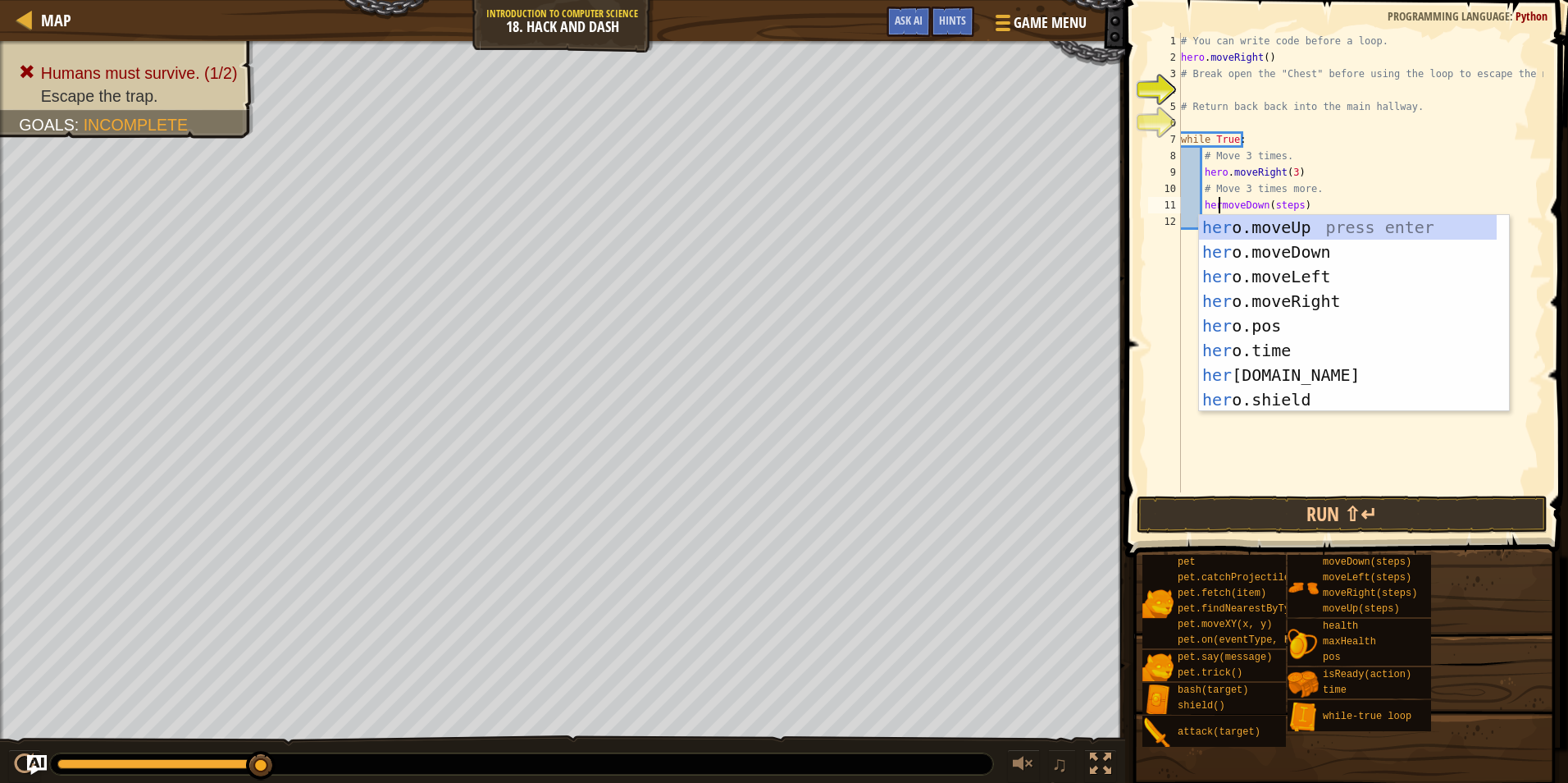
scroll to position [8, 3]
click at [1285, 199] on div "# You can write code before a loop. hero . moveRight ( ) # Break open the "Ches…" at bounding box center [1361, 278] width 366 height 492
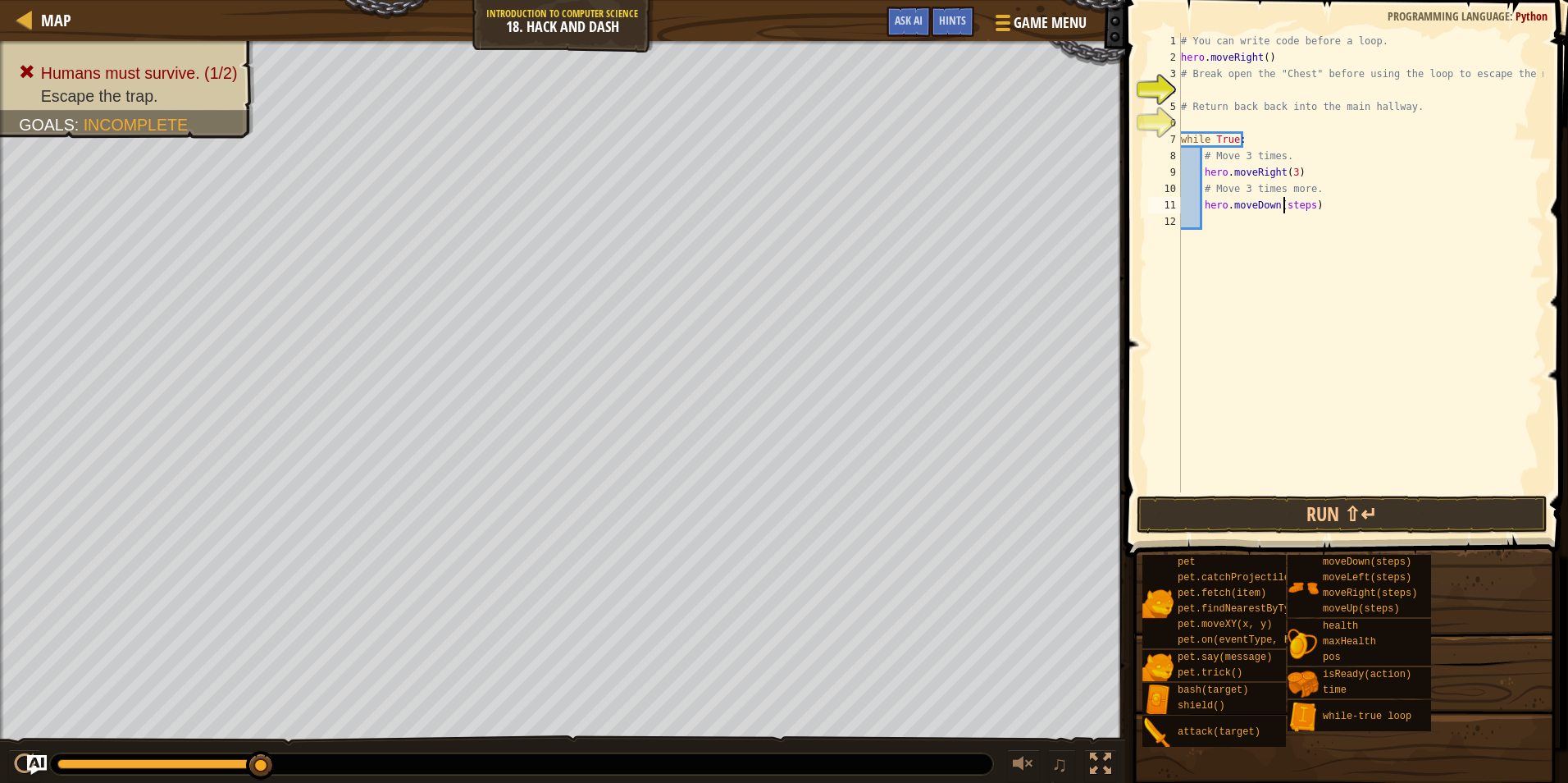
click at [1285, 199] on div "# You can write code before a loop. hero . moveRight ( ) # Break open the "Ches…" at bounding box center [1361, 278] width 366 height 492
drag, startPoint x: 1319, startPoint y: 191, endPoint x: 1208, endPoint y: 185, distance: 111.2
click at [1208, 185] on div "# You can write code before a loop. hero . moveRight ( ) # Break open the "Ches…" at bounding box center [1361, 278] width 366 height 492
click at [1253, 180] on div "# You can write code before a loop. hero . moveRight ( ) # Break open the "Ches…" at bounding box center [1361, 278] width 366 height 492
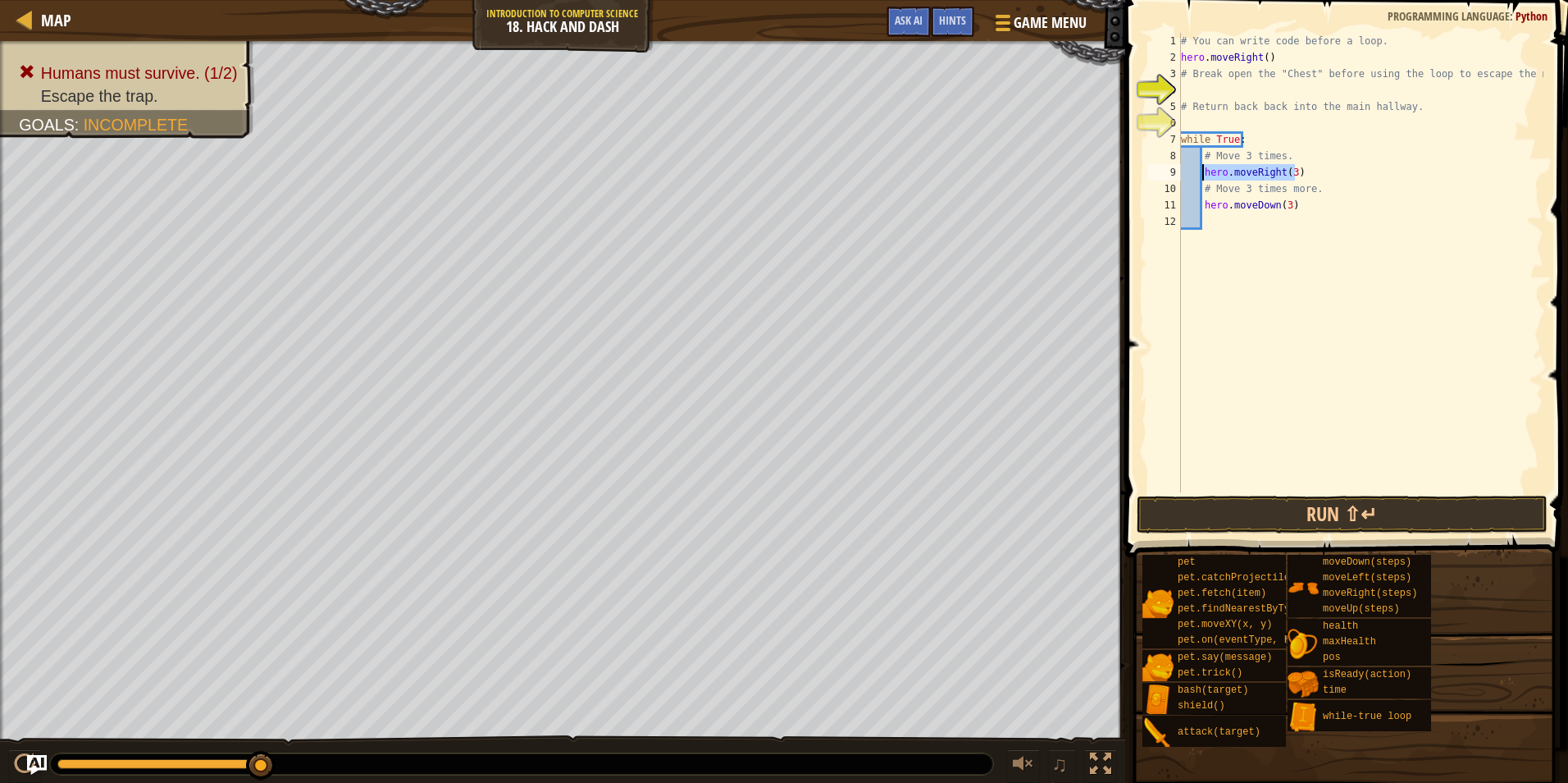
drag, startPoint x: 1321, startPoint y: 173, endPoint x: 1202, endPoint y: 178, distance: 119.1
click at [1202, 178] on div "# You can write code before a loop. hero . moveRight ( ) # Break open the "Ches…" at bounding box center [1361, 278] width 366 height 492
drag, startPoint x: 1316, startPoint y: 188, endPoint x: 1205, endPoint y: 191, distance: 111.0
click at [1205, 191] on div "# You can write code before a loop. hero . moveRight ( ) # Break open the "Ches…" at bounding box center [1361, 278] width 366 height 492
paste textarea "hero.moveRight(3)"
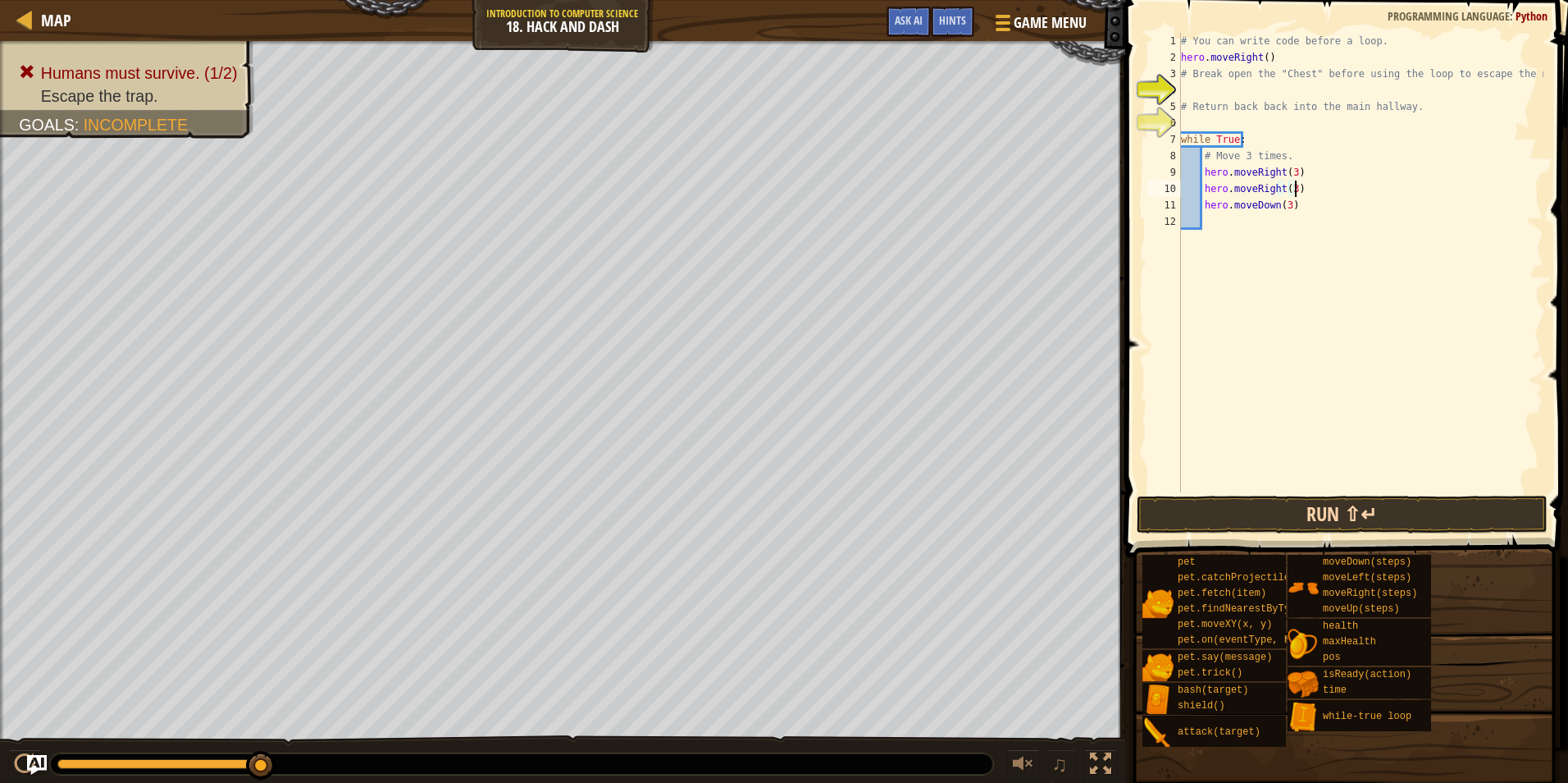
type textarea "hero.moveRight(3)"
drag, startPoint x: 1341, startPoint y: 506, endPoint x: 1351, endPoint y: 502, distance: 10.8
click at [1350, 503] on button "Run ⇧↵" at bounding box center [1342, 515] width 411 height 38
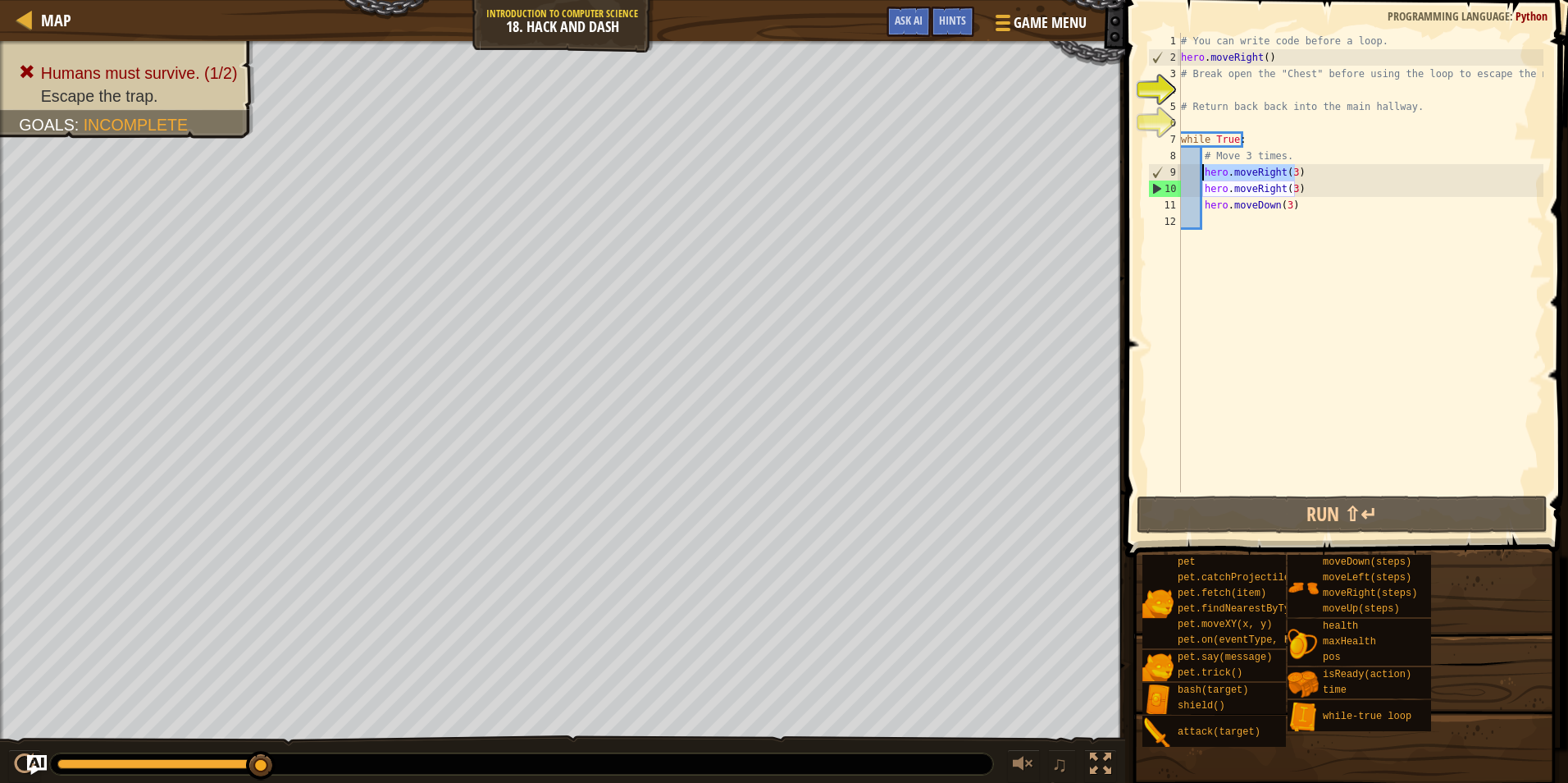
drag, startPoint x: 1303, startPoint y: 173, endPoint x: 1203, endPoint y: 173, distance: 100.0
click at [1203, 173] on div "# You can write code before a loop. hero . moveRight ( ) # Break open the "Ches…" at bounding box center [1361, 278] width 366 height 492
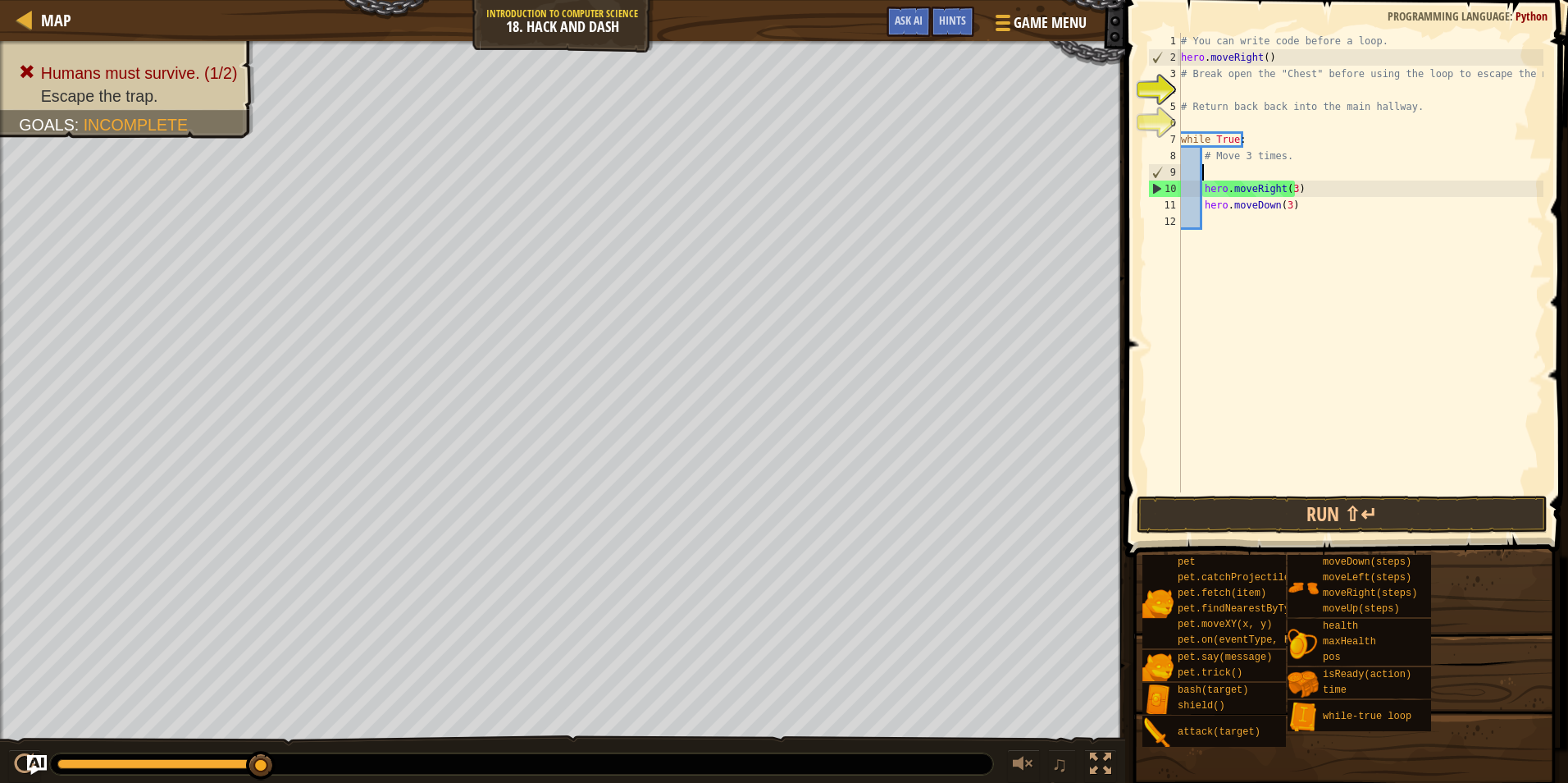
scroll to position [8, 1]
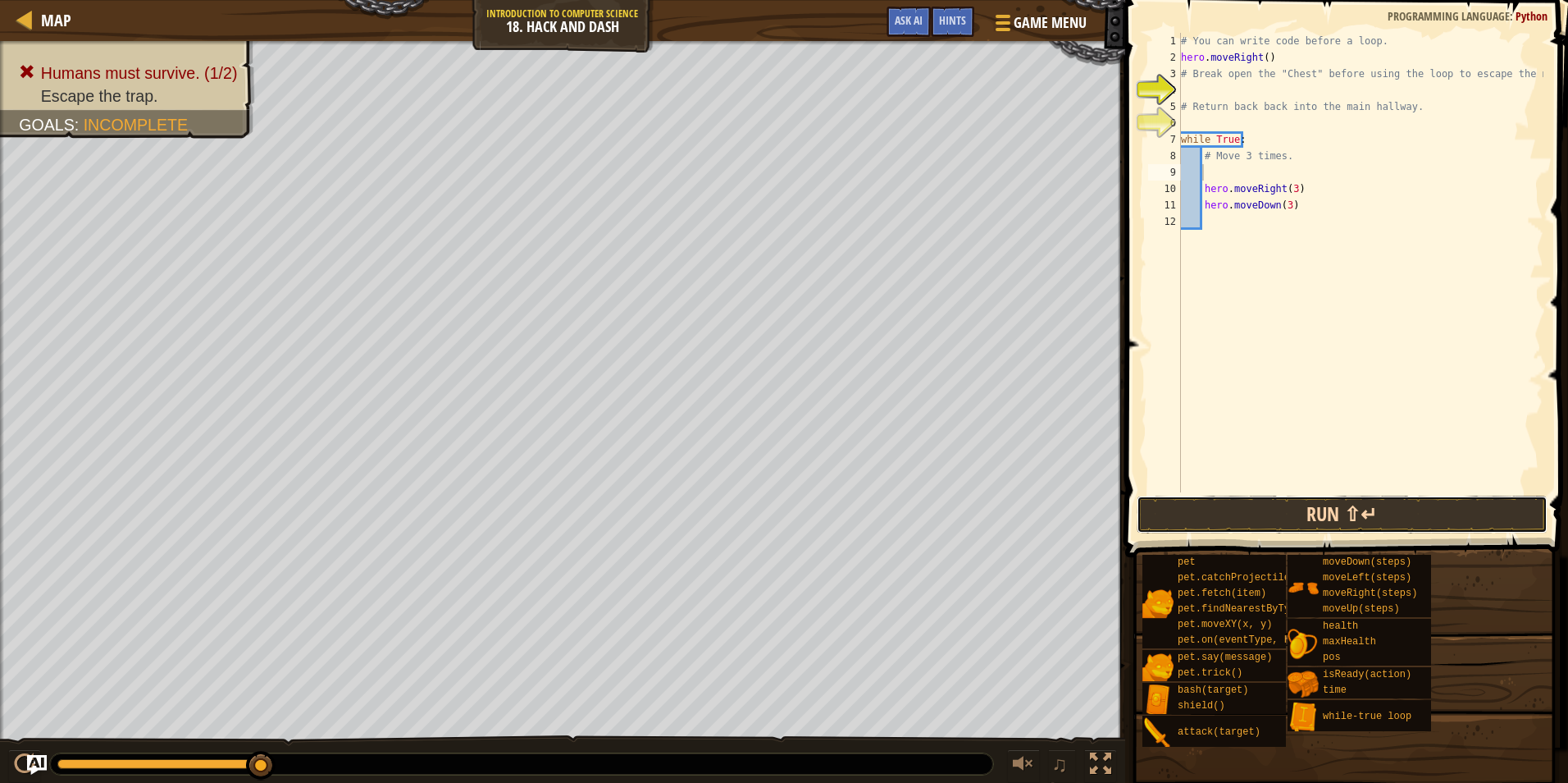
click at [1301, 525] on button "Run ⇧↵" at bounding box center [1342, 515] width 411 height 38
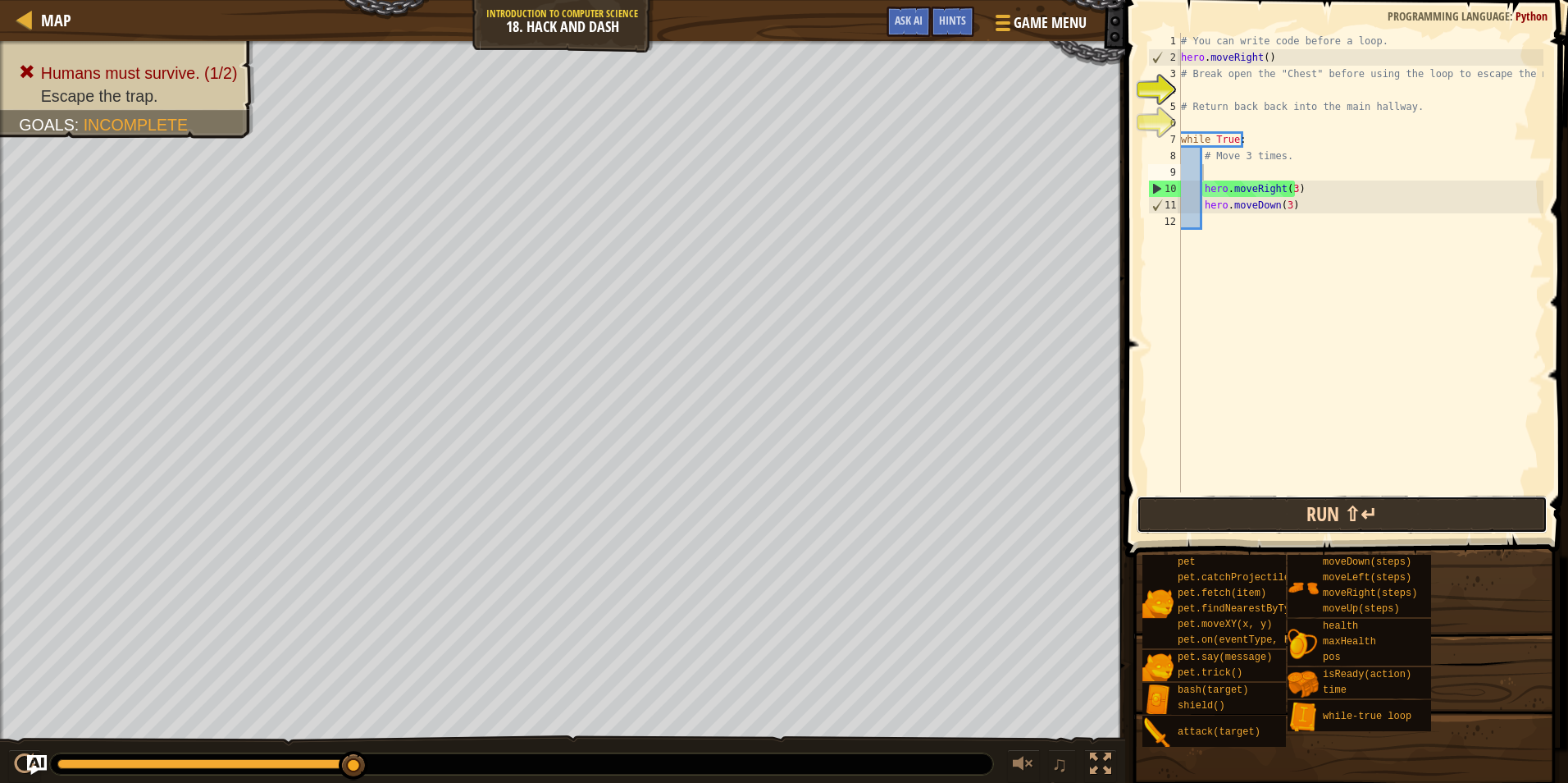
click at [1214, 508] on button "Run ⇧↵" at bounding box center [1342, 515] width 411 height 38
click at [1187, 514] on button "Run ⇧↵" at bounding box center [1342, 515] width 411 height 38
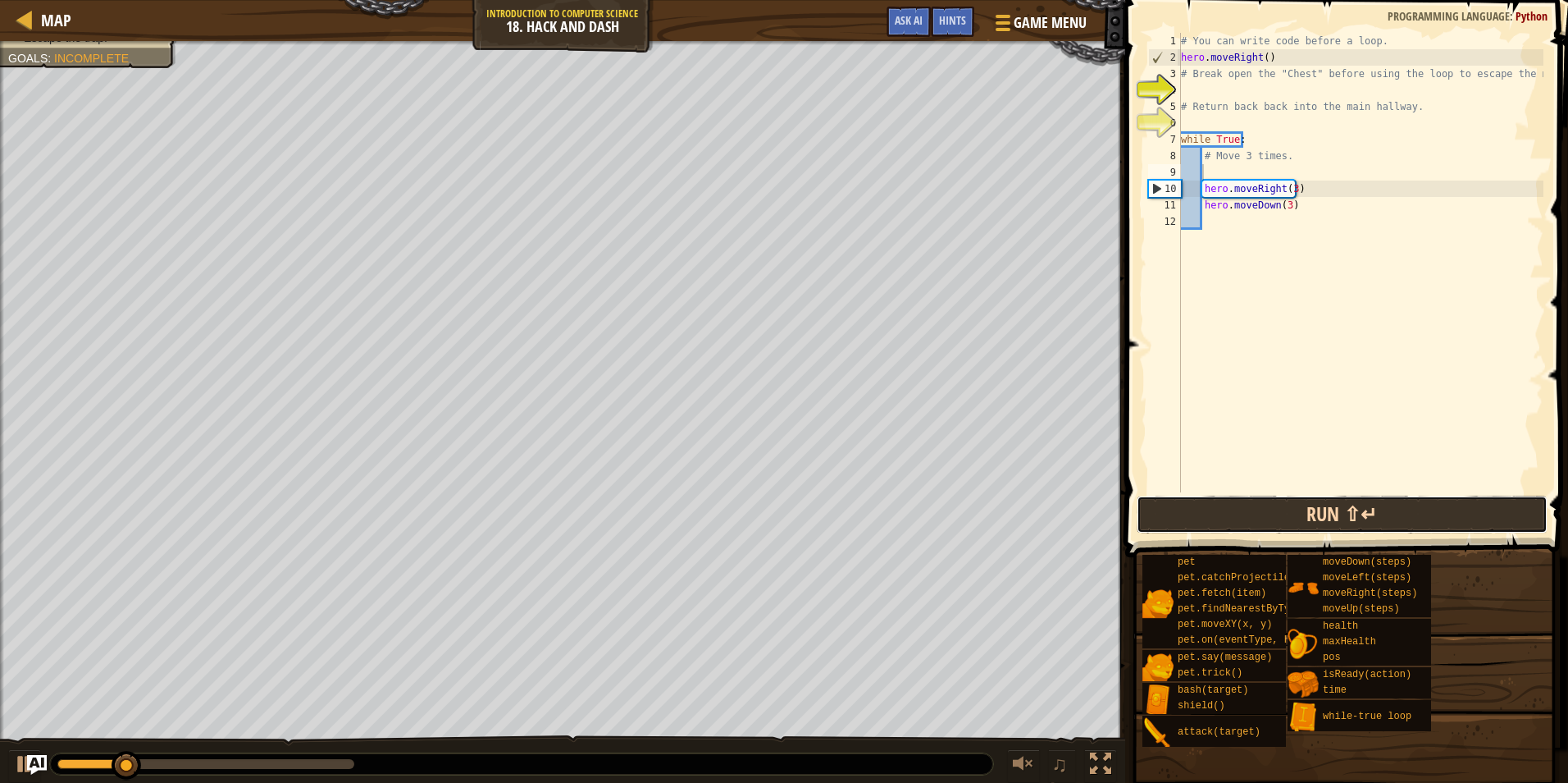
click at [1187, 514] on button "Run ⇧↵" at bounding box center [1342, 515] width 411 height 38
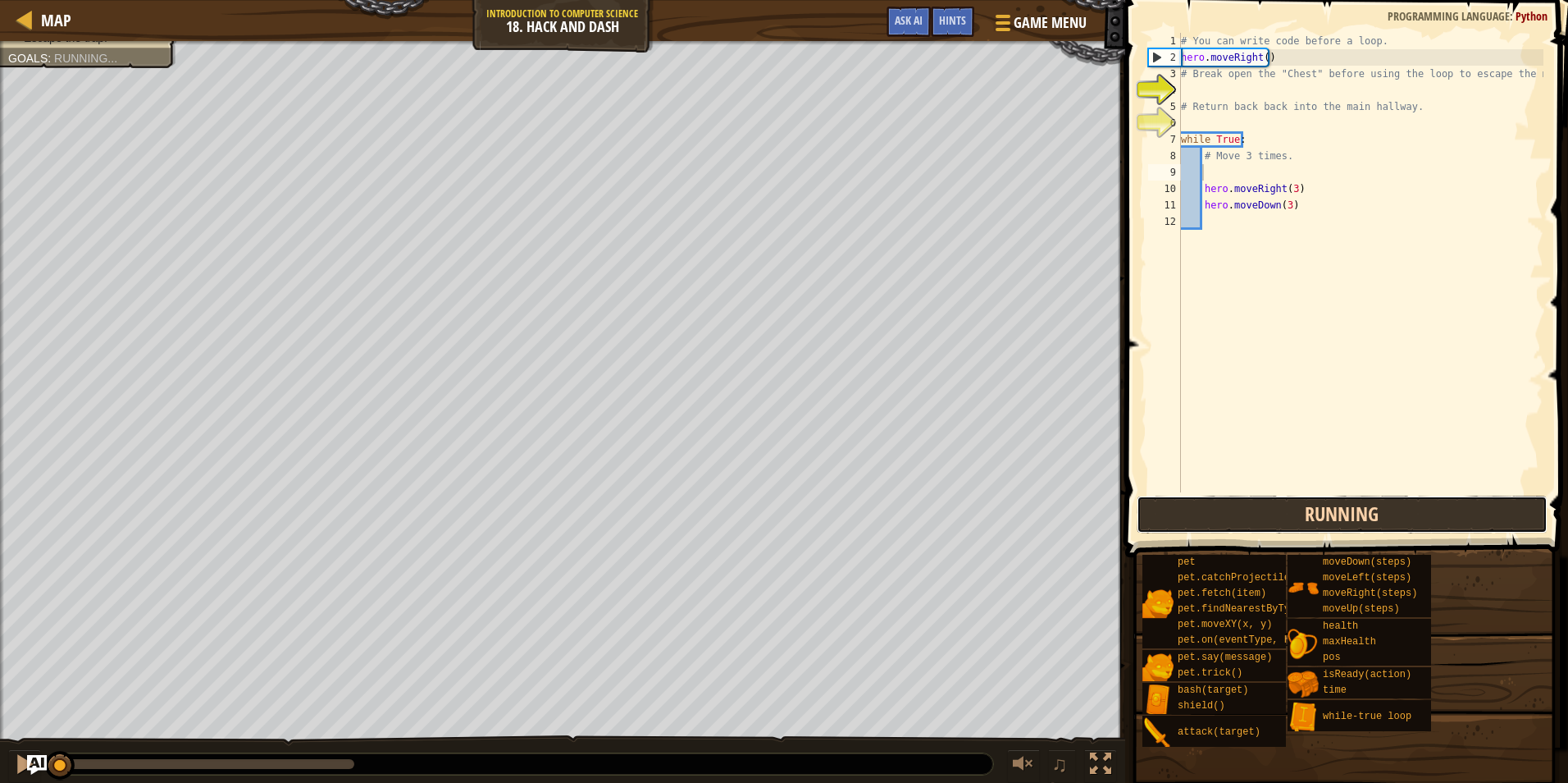
click at [1187, 514] on button "Running" at bounding box center [1342, 515] width 411 height 38
click at [1187, 514] on button "Run ⇧↵" at bounding box center [1342, 515] width 411 height 38
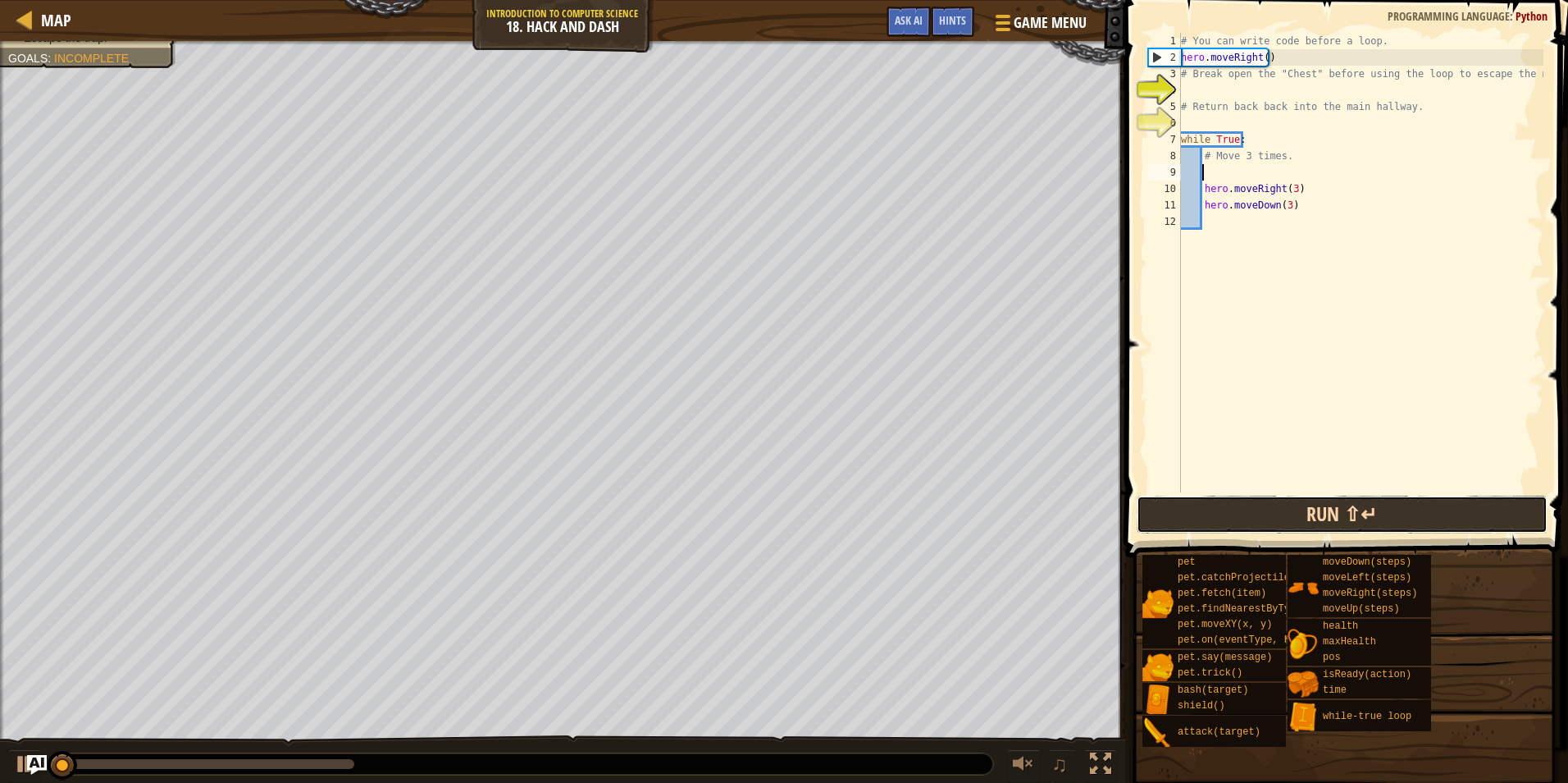
click at [1187, 514] on button "Run ⇧↵" at bounding box center [1342, 515] width 411 height 38
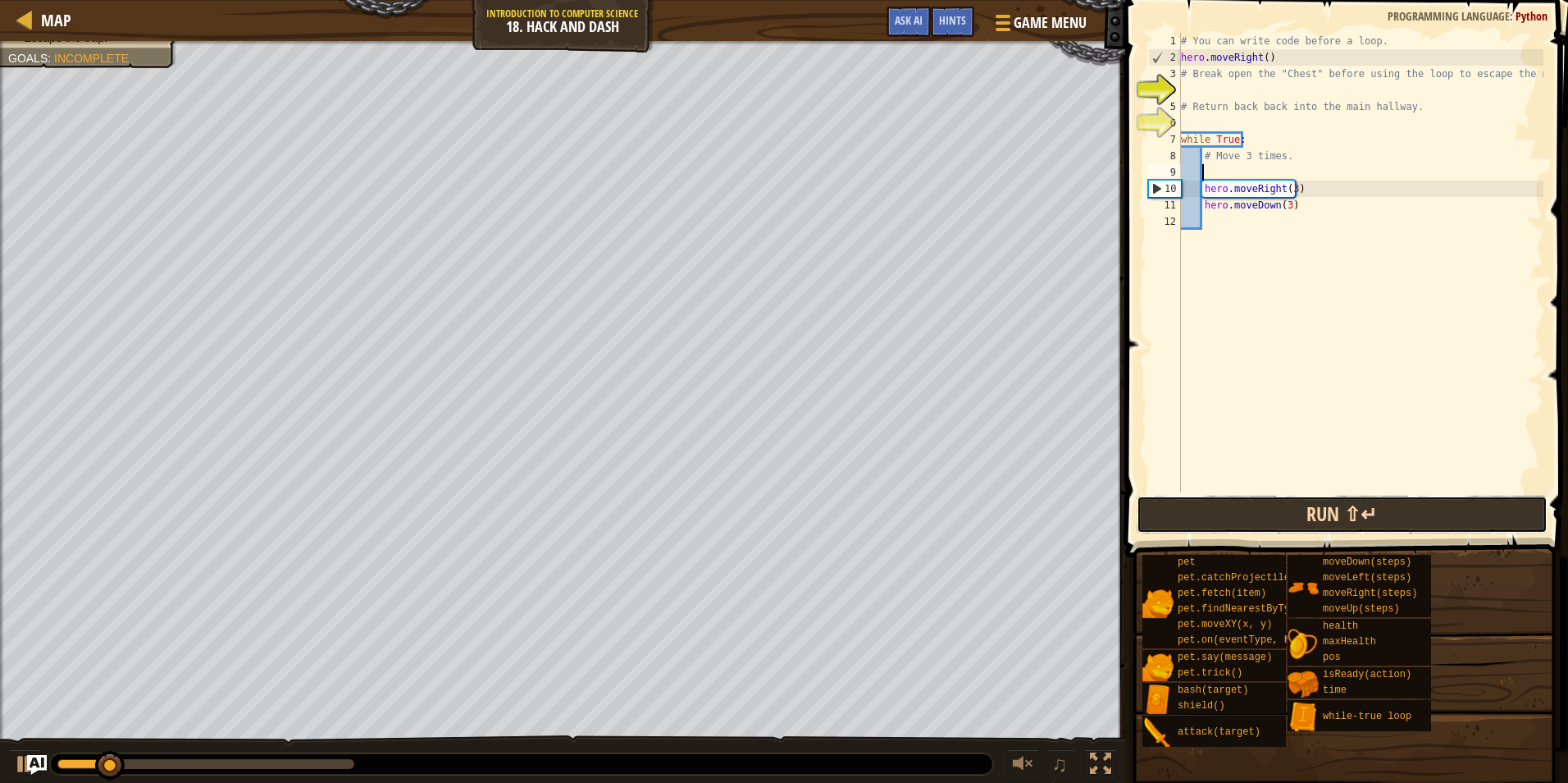
click at [1187, 514] on button "Run ⇧↵" at bounding box center [1342, 515] width 411 height 38
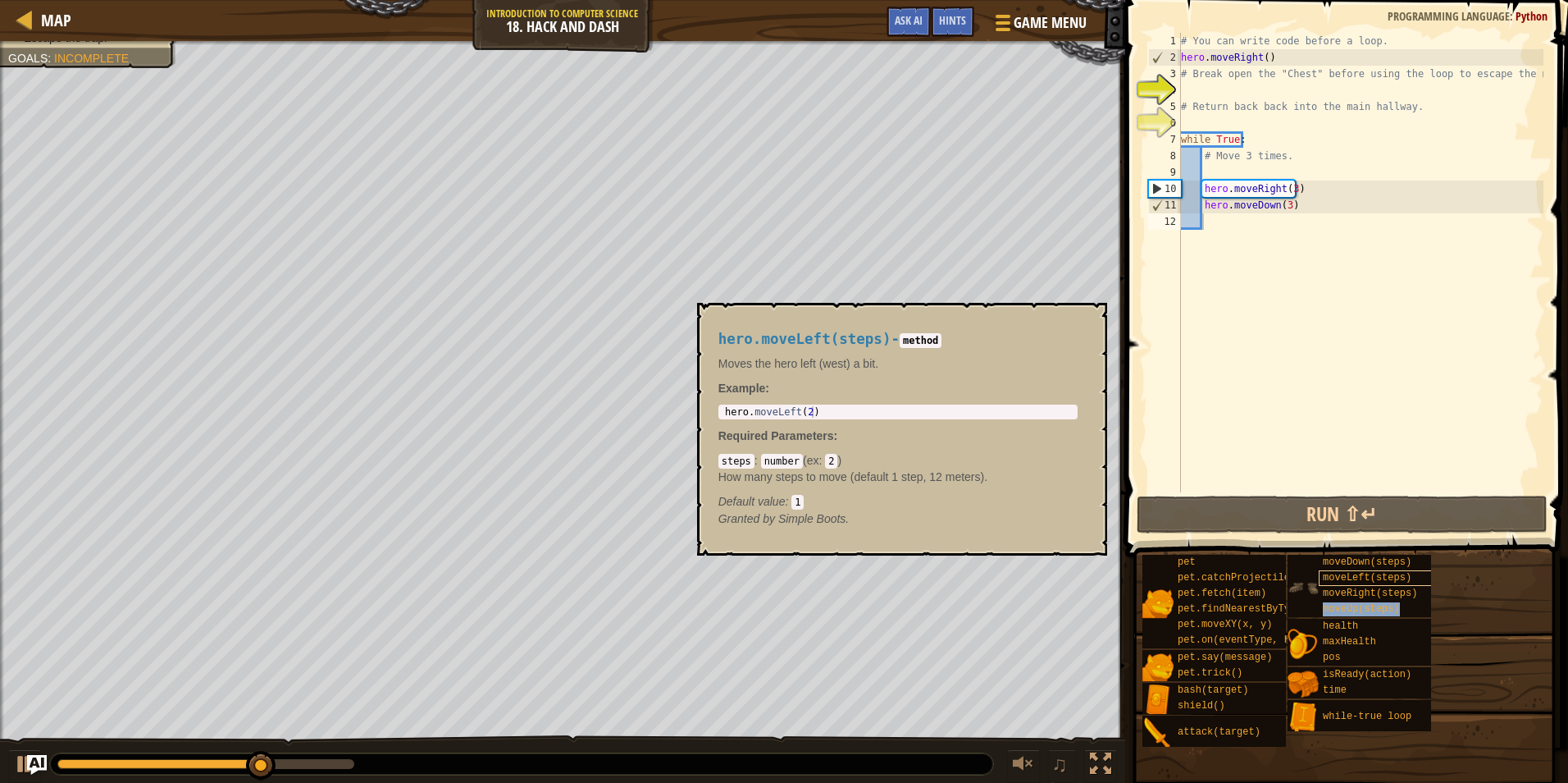
type textarea "hero.moveRight(3)"
type textarea "while True:"
type textarea "# Return back back into the main hallway."
type textarea "# Break open the "Chest" before using the loop to escape the maze!"
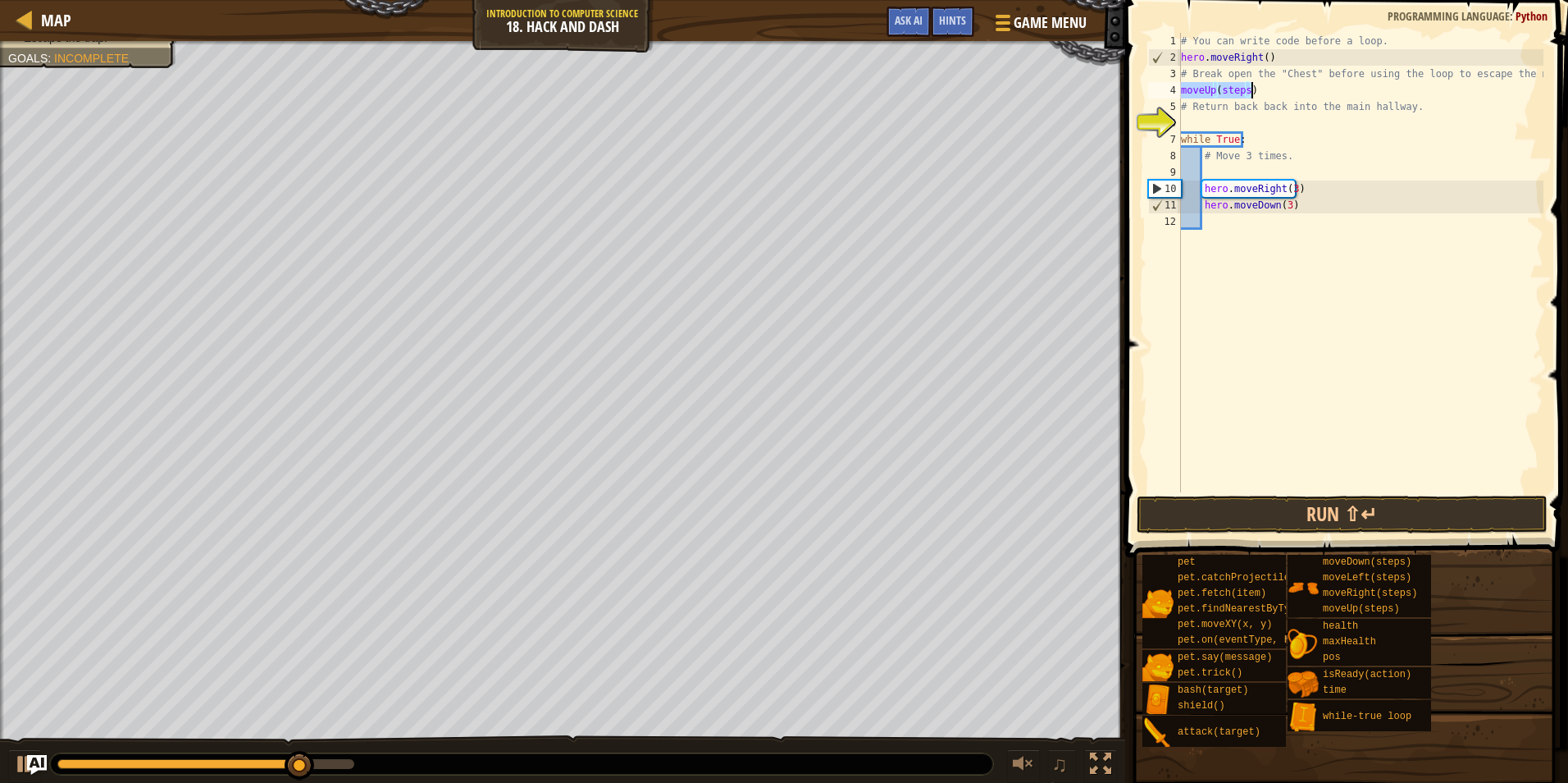
click at [1187, 83] on div "# You can write code before a loop. hero . moveRight ( ) # Break open the "Ches…" at bounding box center [1361, 262] width 366 height 460
click at [1185, 87] on div "# You can write code before a loop. hero . moveRight ( ) # Break open the "Ches…" at bounding box center [1361, 278] width 366 height 492
click at [1183, 86] on div "# You can write code before a loop. hero . moveRight ( ) # Break open the "Ches…" at bounding box center [1361, 278] width 366 height 492
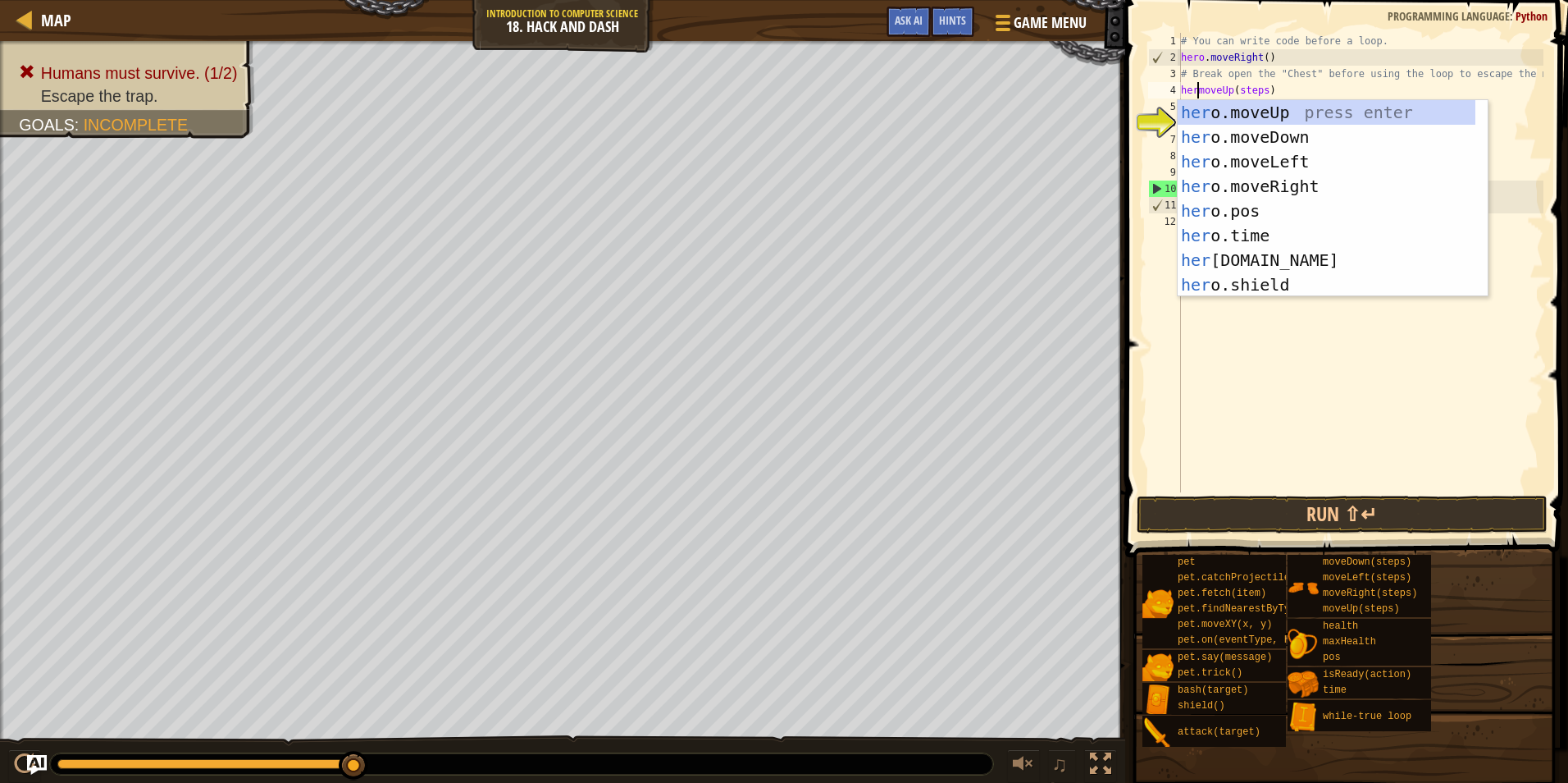
scroll to position [8, 2]
click at [1273, 85] on div "# You can write code before a loop. hero . moveRight ( ) # Break open the "Ches…" at bounding box center [1361, 278] width 366 height 492
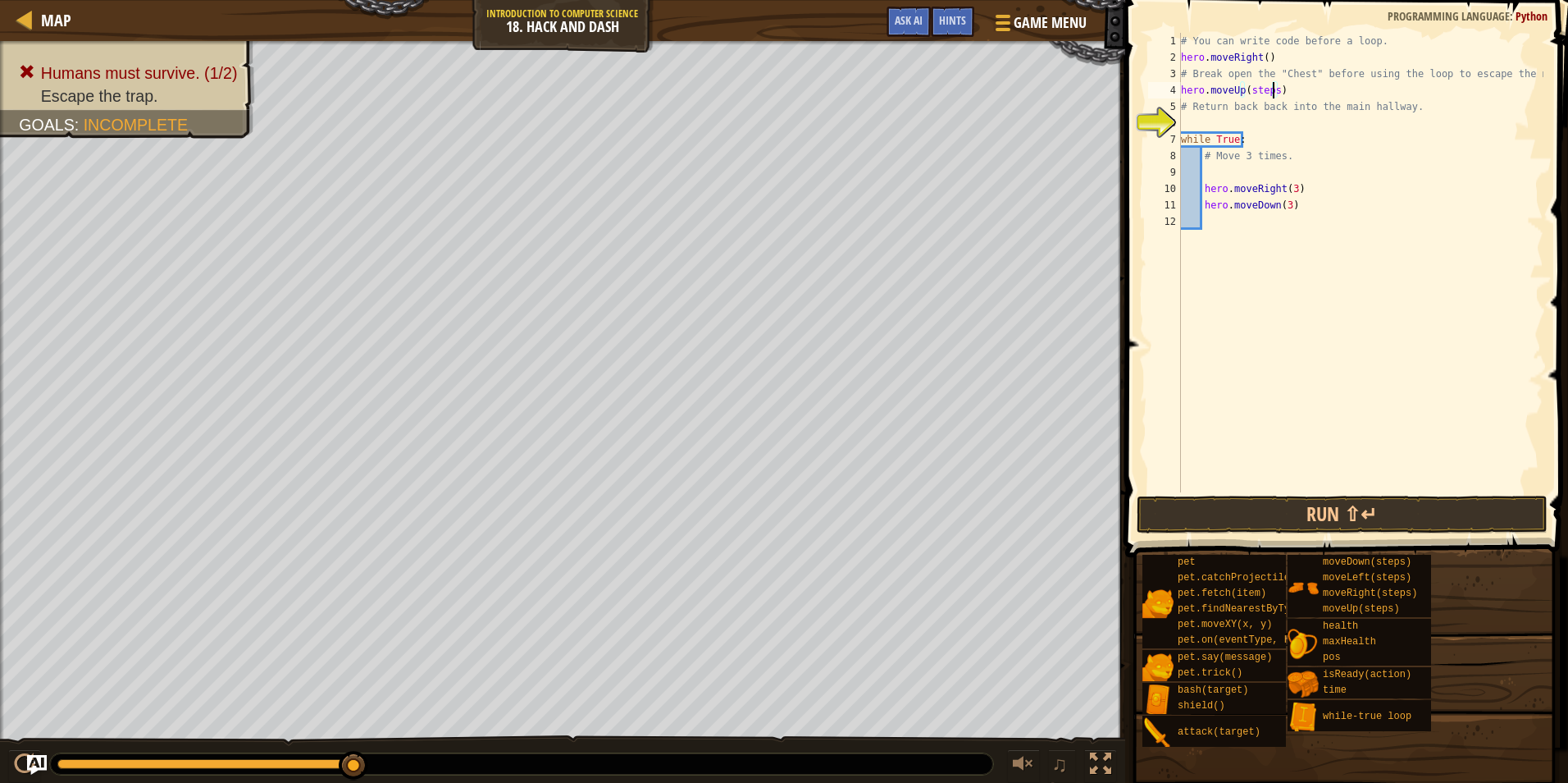
click at [1273, 85] on div "# You can write code before a loop. hero . moveRight ( ) # Break open the "Ches…" at bounding box center [1361, 278] width 366 height 492
click at [1290, 498] on button "Run ⇧↵" at bounding box center [1342, 515] width 411 height 38
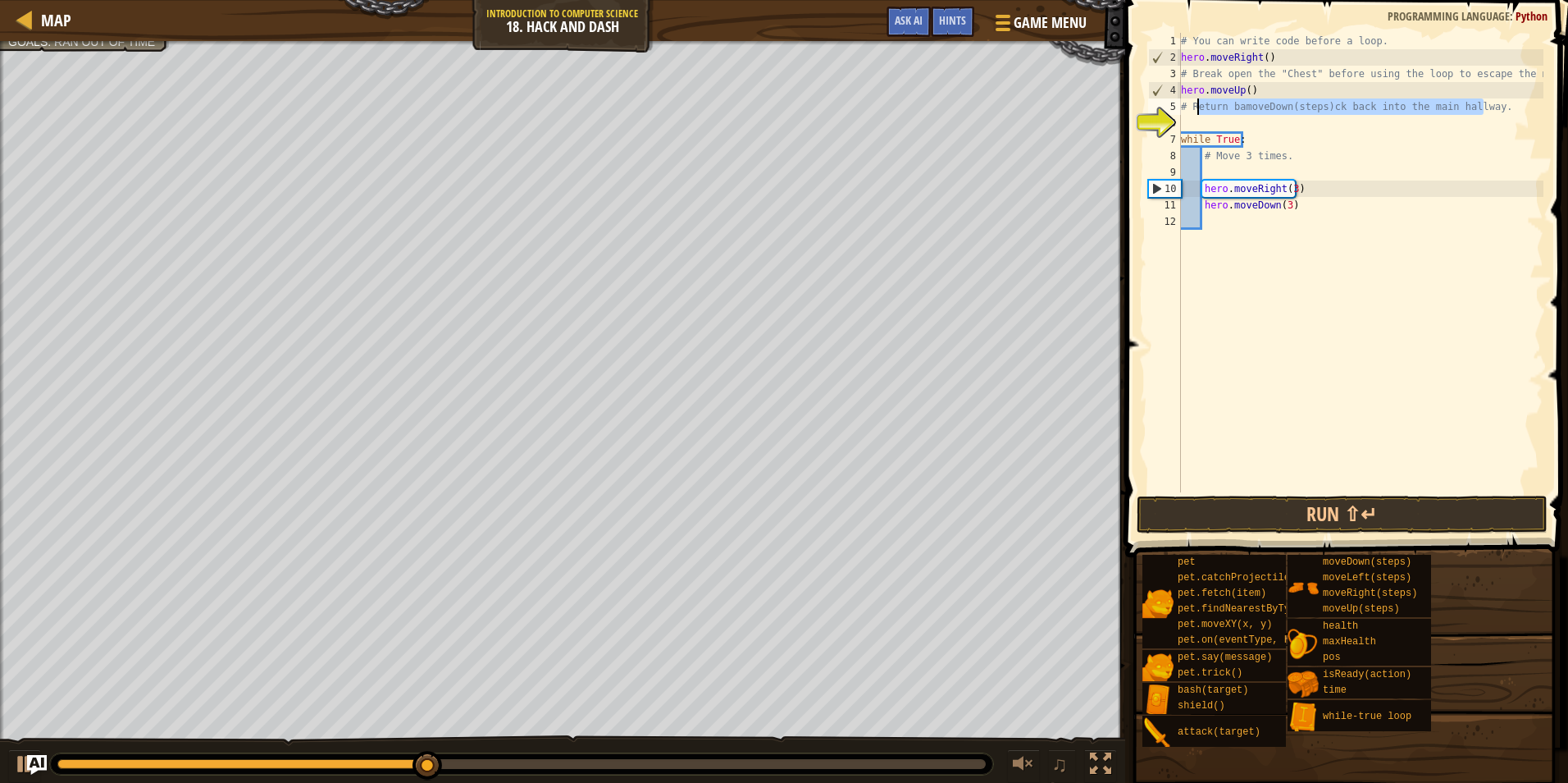
drag, startPoint x: 1498, startPoint y: 106, endPoint x: 1196, endPoint y: 110, distance: 302.0
click at [1196, 110] on div "# You can write code before a loop. hero . moveRight ( ) # Break open the "Ches…" at bounding box center [1361, 278] width 366 height 492
type textarea "#"
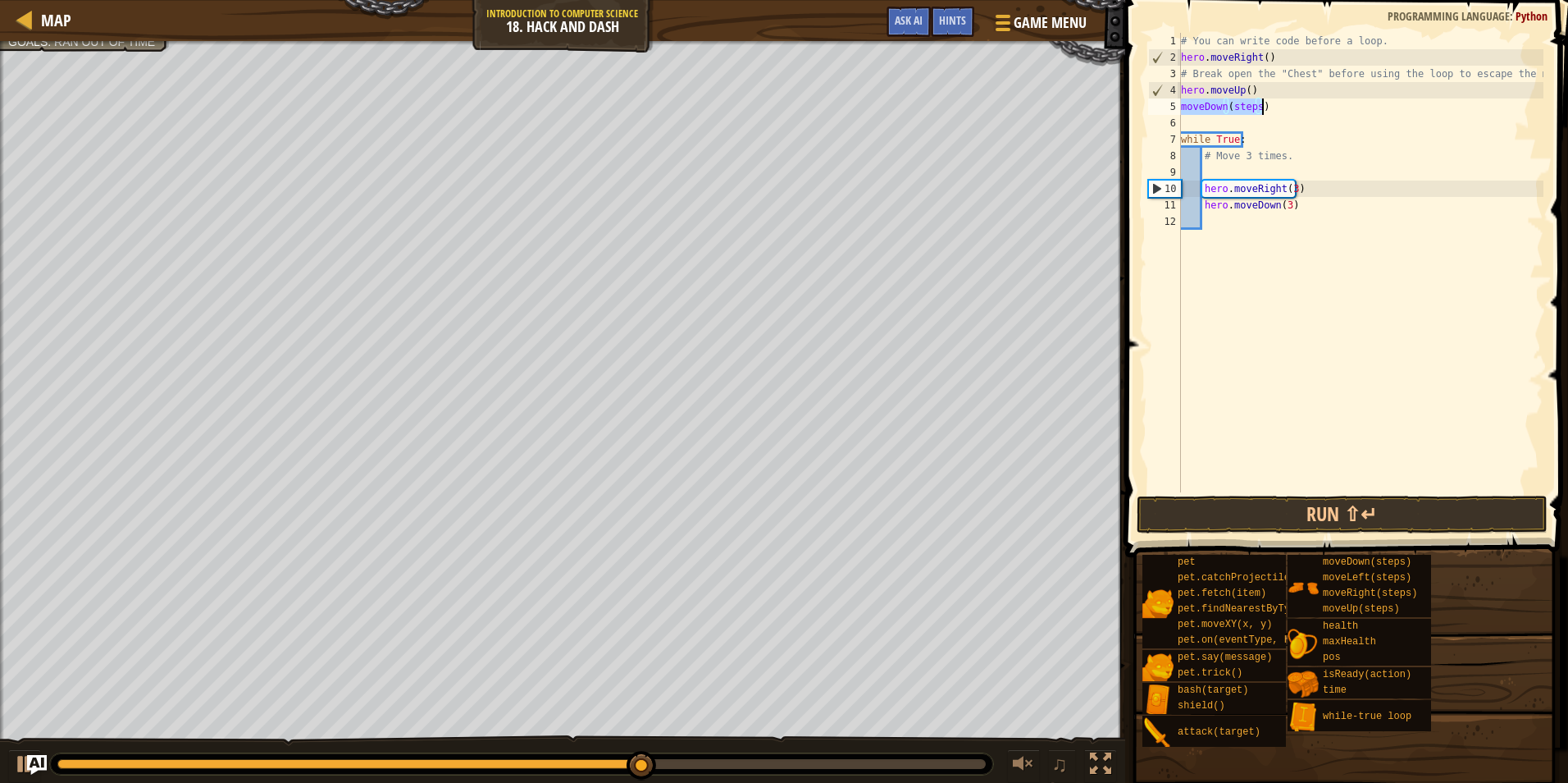
click at [1182, 105] on div "# You can write code before a loop. hero . moveRight ( ) # Break open the "Ches…" at bounding box center [1361, 262] width 366 height 460
click at [1181, 105] on div "# You can write code before a loop. hero . moveRight ( ) # Break open the "Ches…" at bounding box center [1361, 278] width 366 height 492
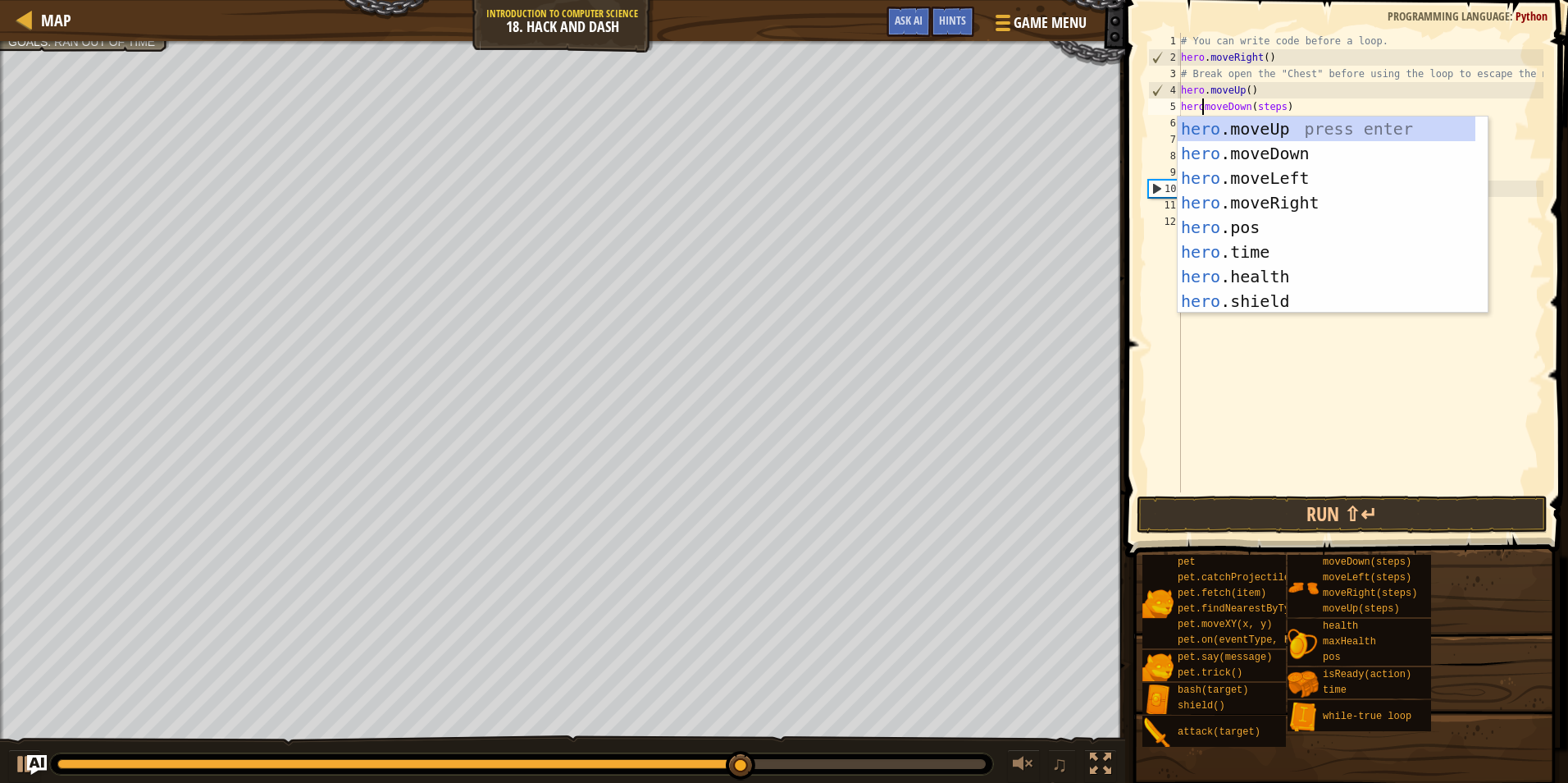
scroll to position [8, 2]
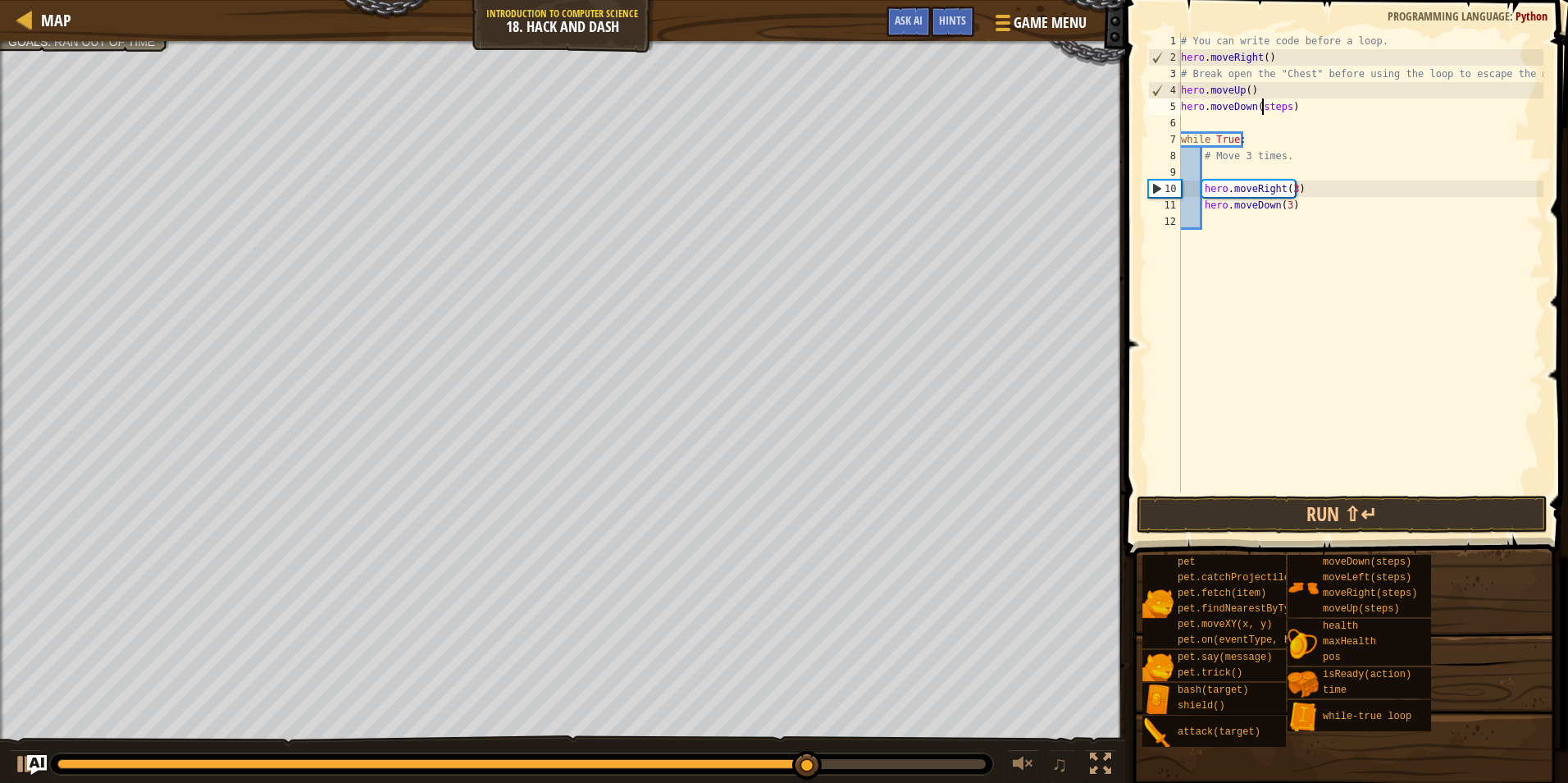
click at [1261, 108] on div "# You can write code before a loop. hero . moveRight ( ) # Break open the "Ches…" at bounding box center [1361, 278] width 366 height 492
click at [1385, 533] on div "hero.moveDown() 1 2 3 4 5 6 7 8 9 10 11 12 # You can write code before a loop. …" at bounding box center [1344, 311] width 448 height 606
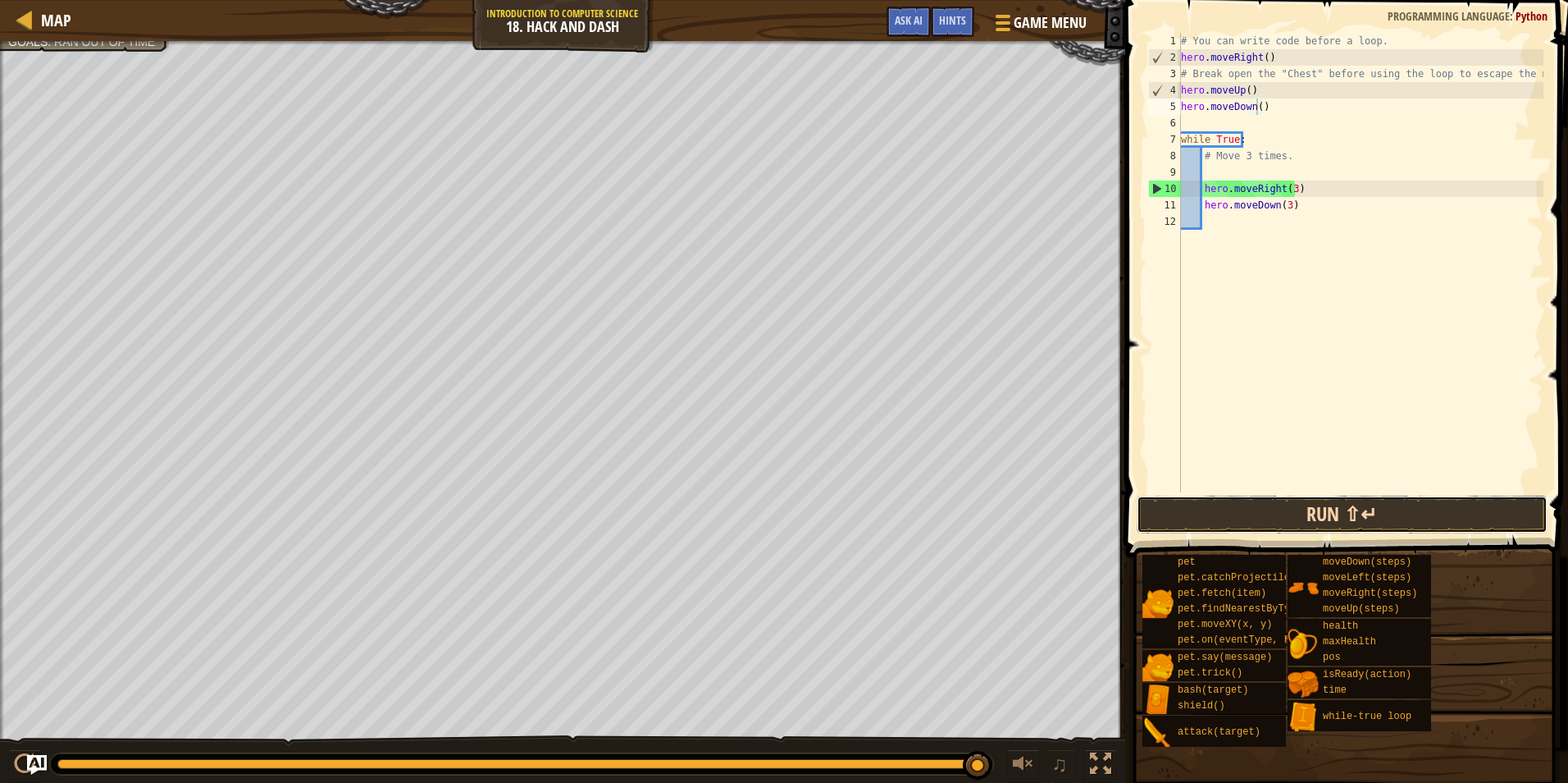
click at [1393, 519] on button "Run ⇧↵" at bounding box center [1342, 515] width 411 height 38
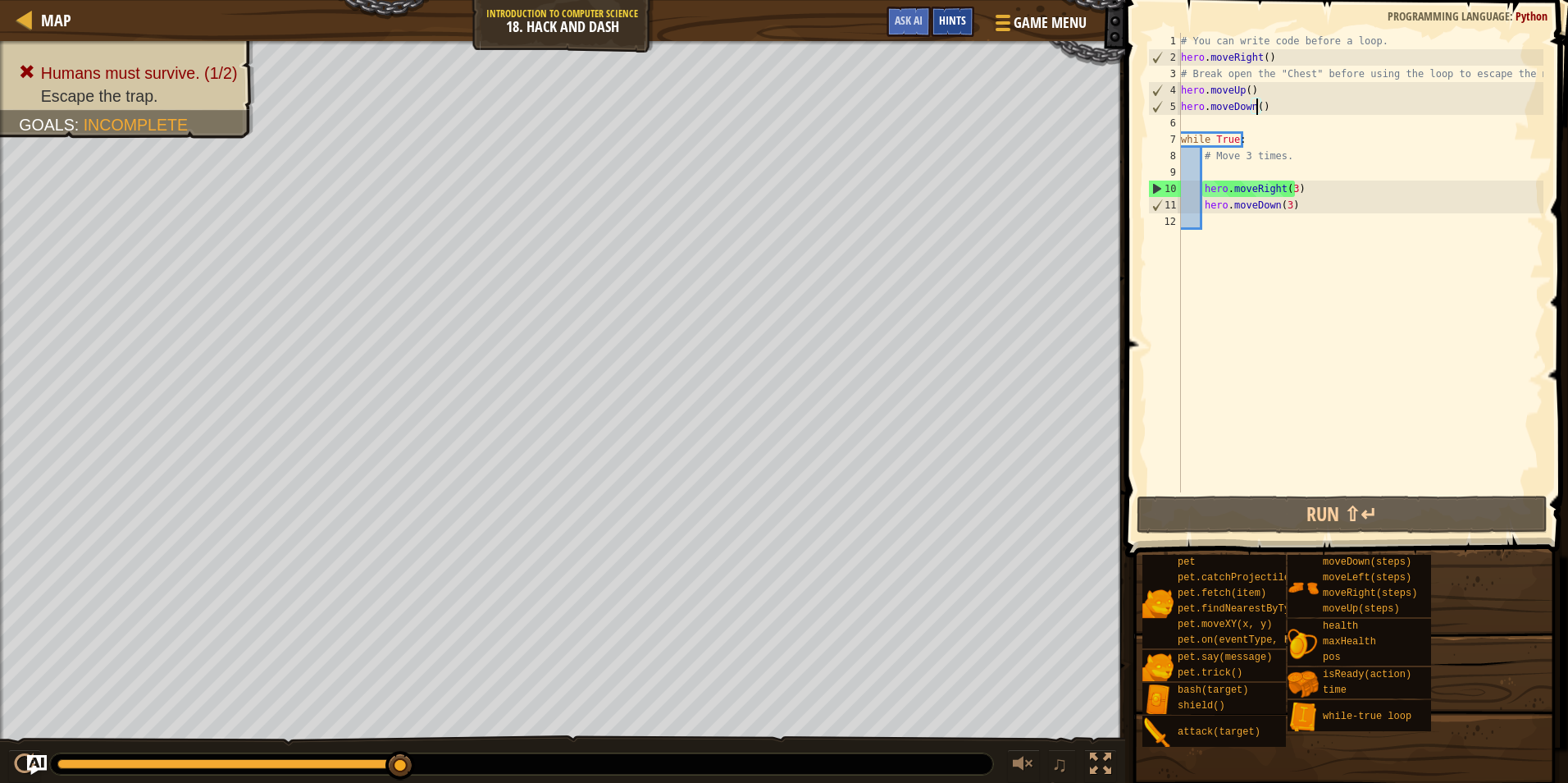
click at [958, 21] on span "Hints" at bounding box center [953, 20] width 27 height 15
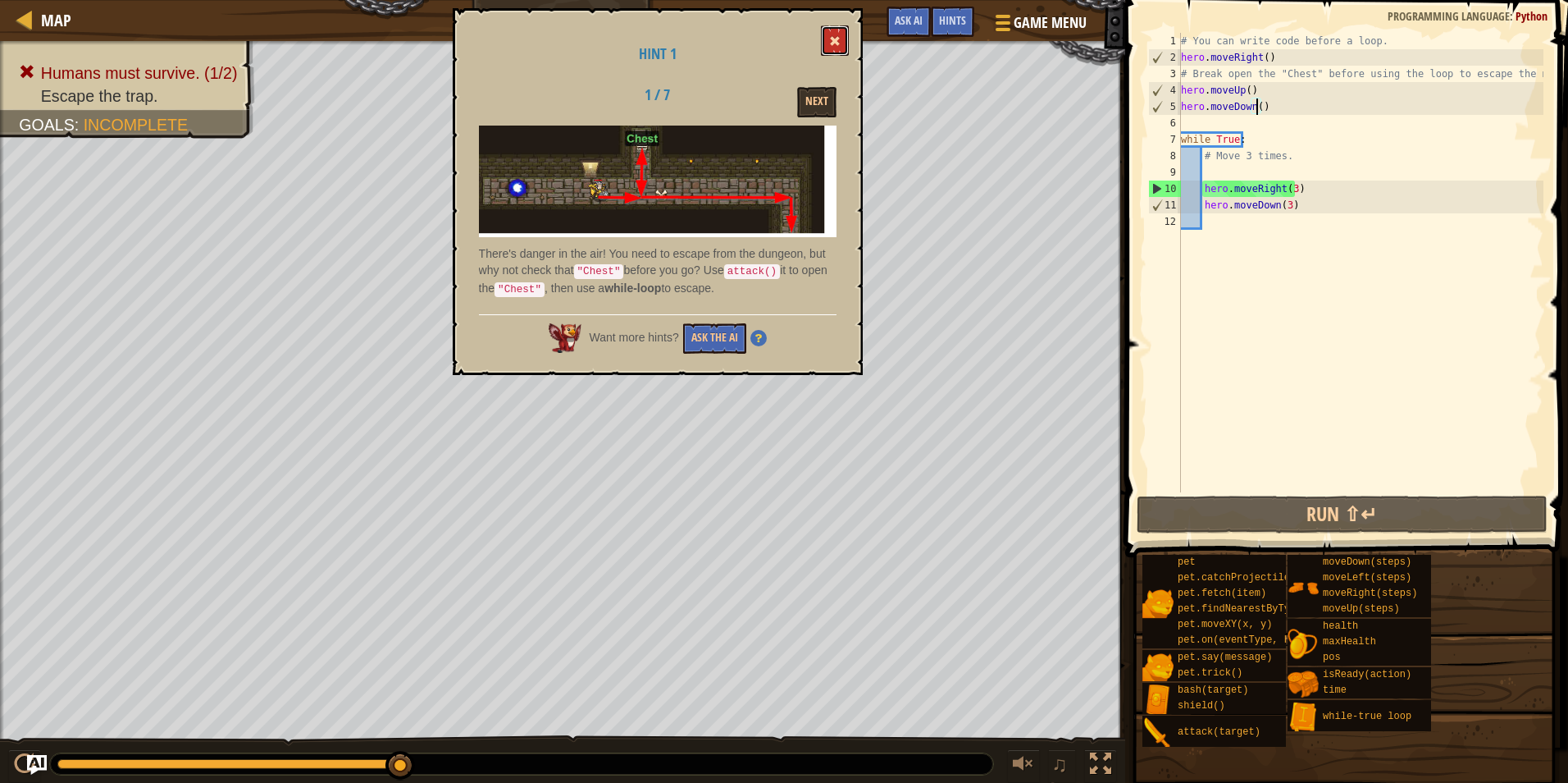
click at [839, 48] on button at bounding box center [835, 40] width 27 height 30
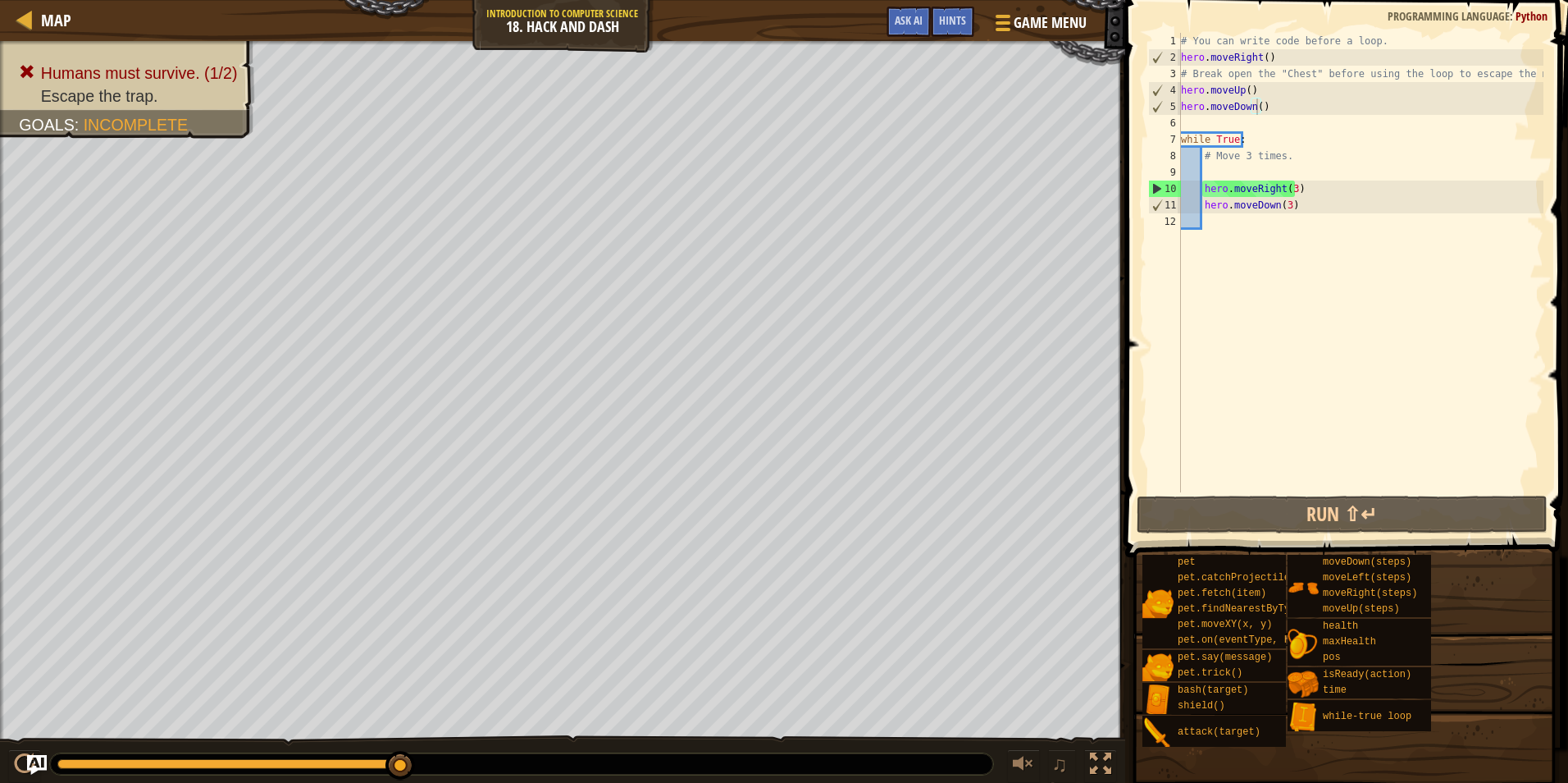
type textarea "hero.moveUp()"
click at [1274, 93] on div "# You can write code before a loop. hero . moveRight ( ) # Break open the "Ches…" at bounding box center [1361, 278] width 366 height 492
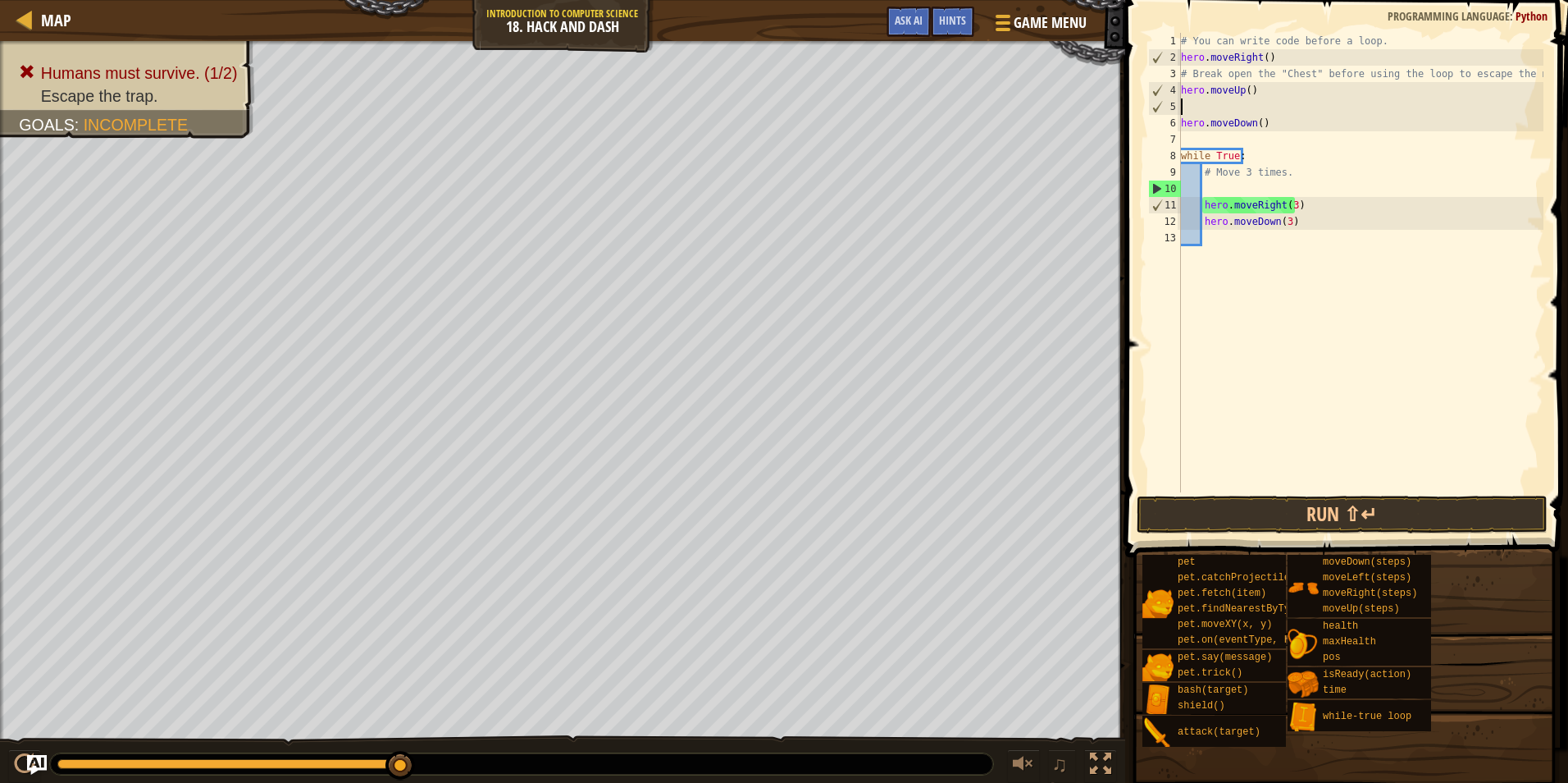
scroll to position [8, 0]
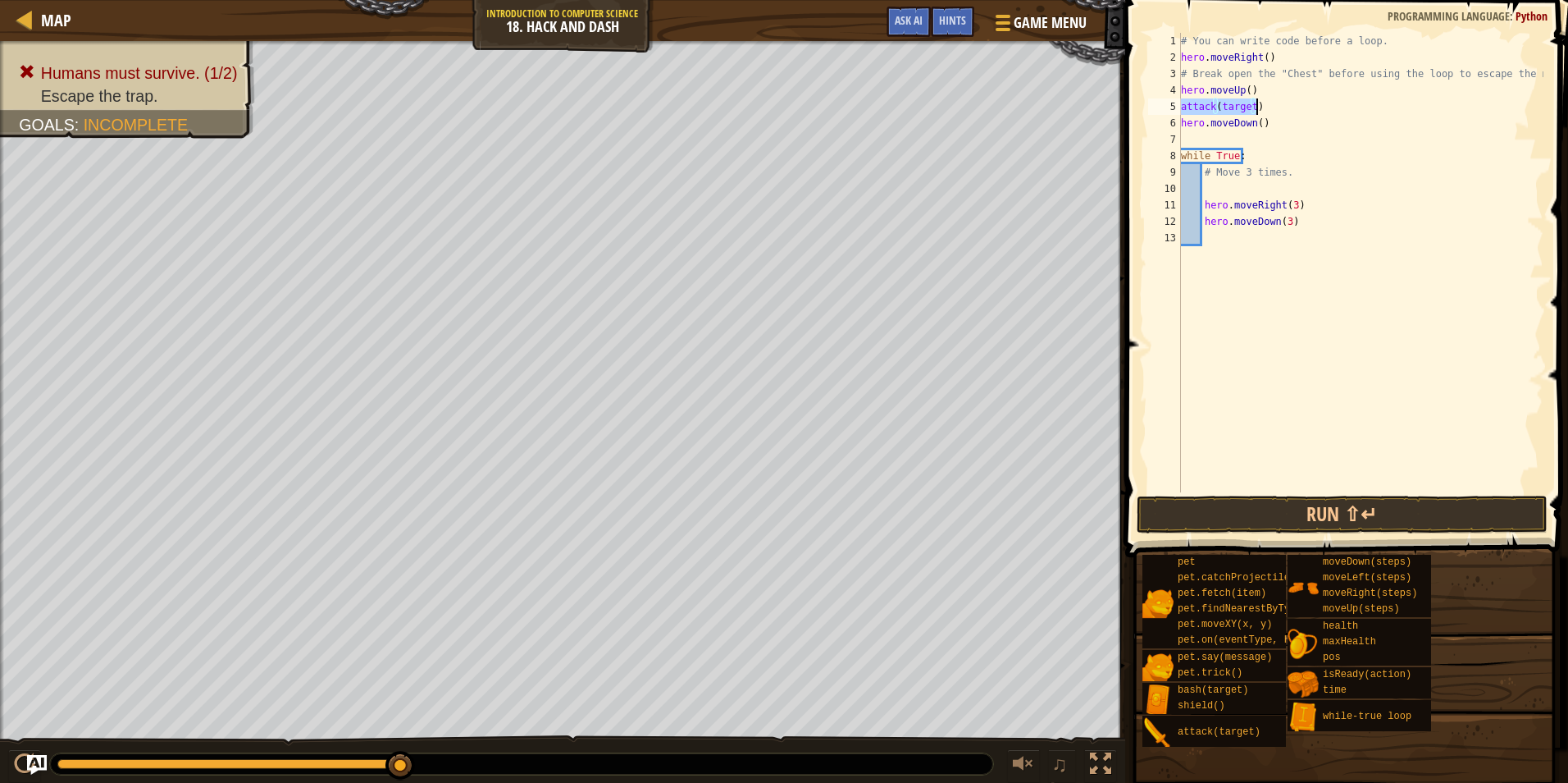
click at [1182, 110] on div "# You can write code before a loop. hero . moveRight ( ) # Break open the "Ches…" at bounding box center [1361, 262] width 366 height 460
click at [1182, 110] on div "# You can write code before a loop. hero . moveRight ( ) # Break open the "Ches…" at bounding box center [1361, 278] width 366 height 492
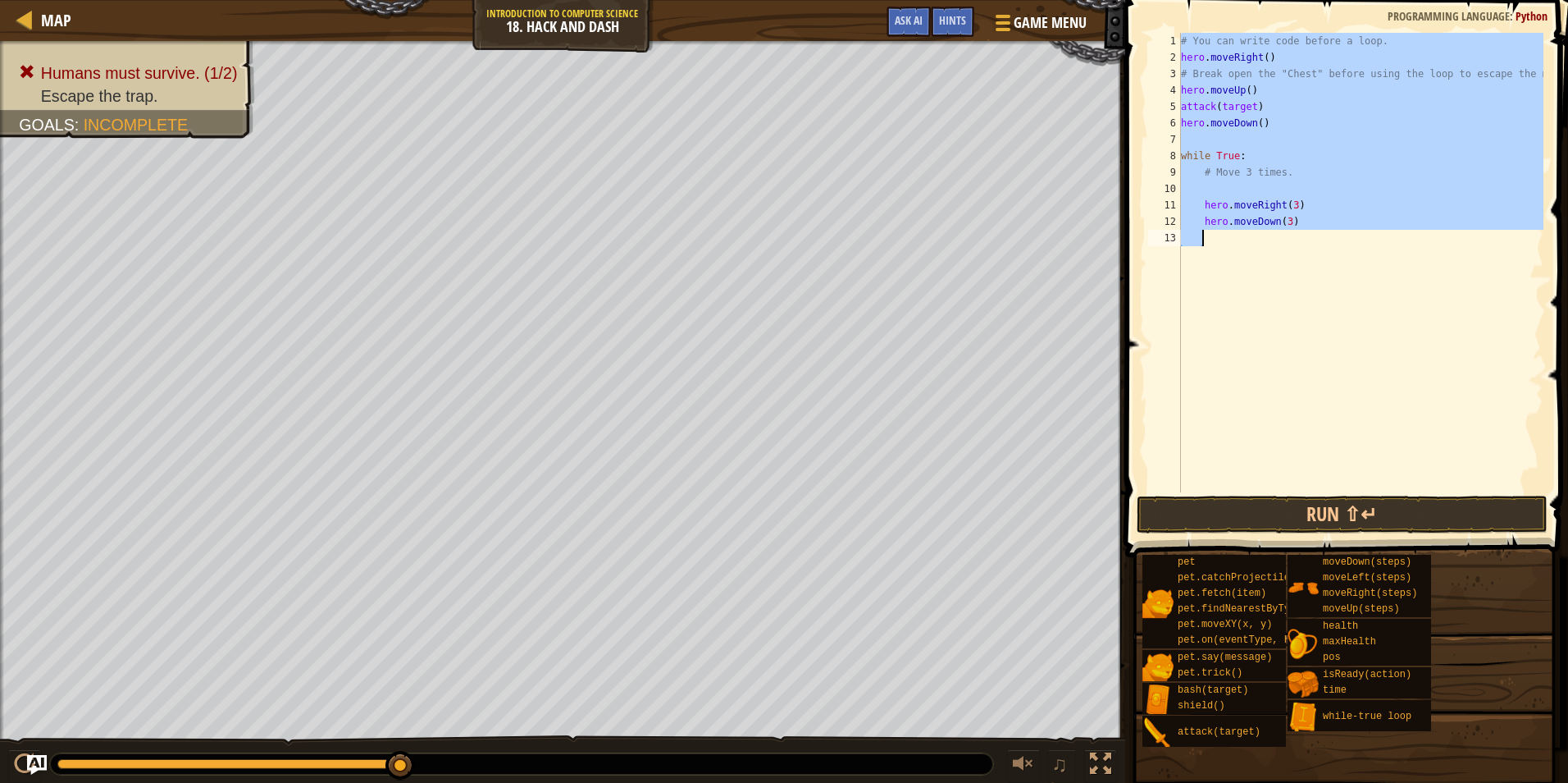
click at [1182, 110] on div "# You can write code before a loop. hero . moveRight ( ) # Break open the "Ches…" at bounding box center [1361, 278] width 366 height 492
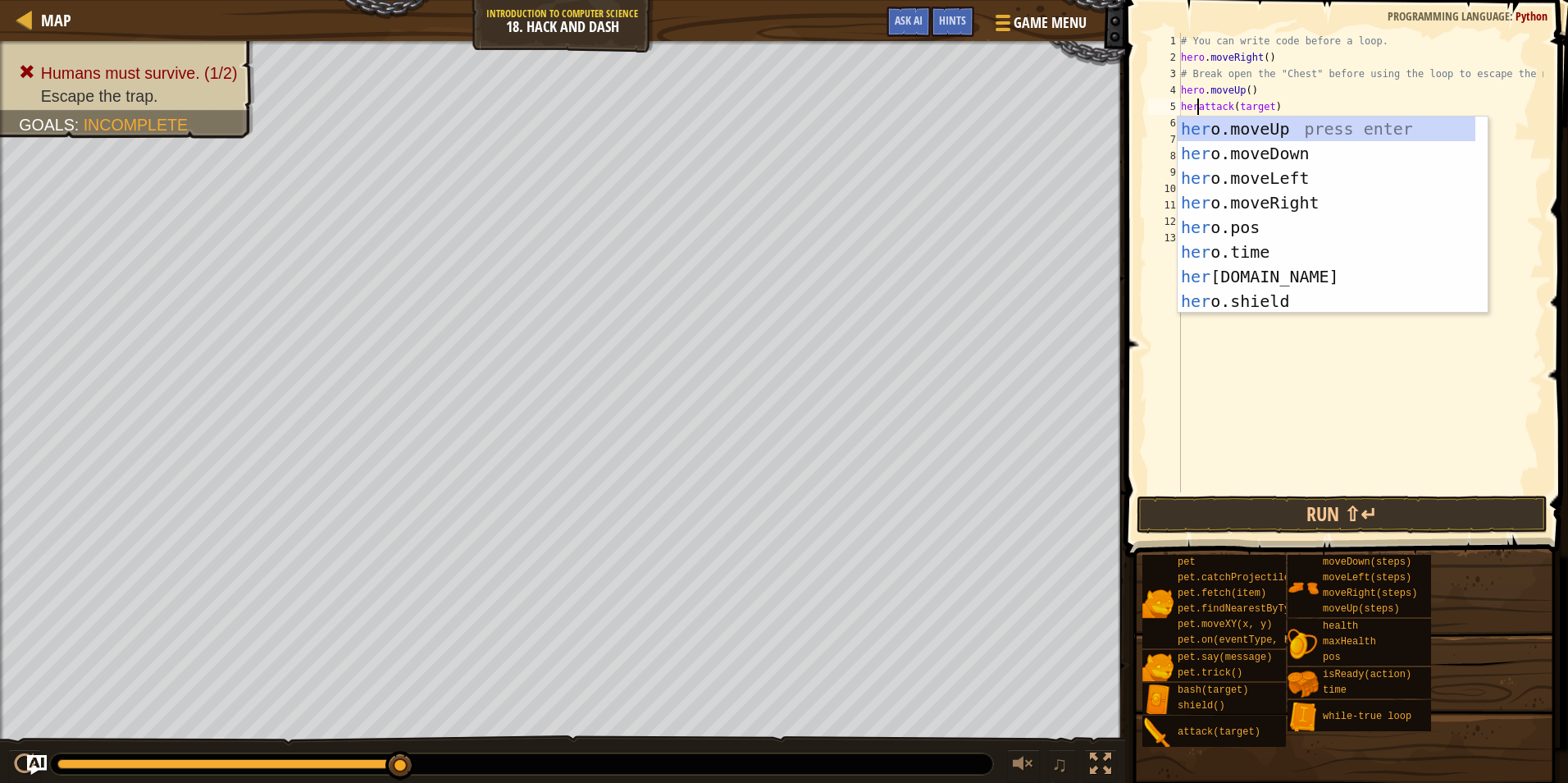
scroll to position [8, 2]
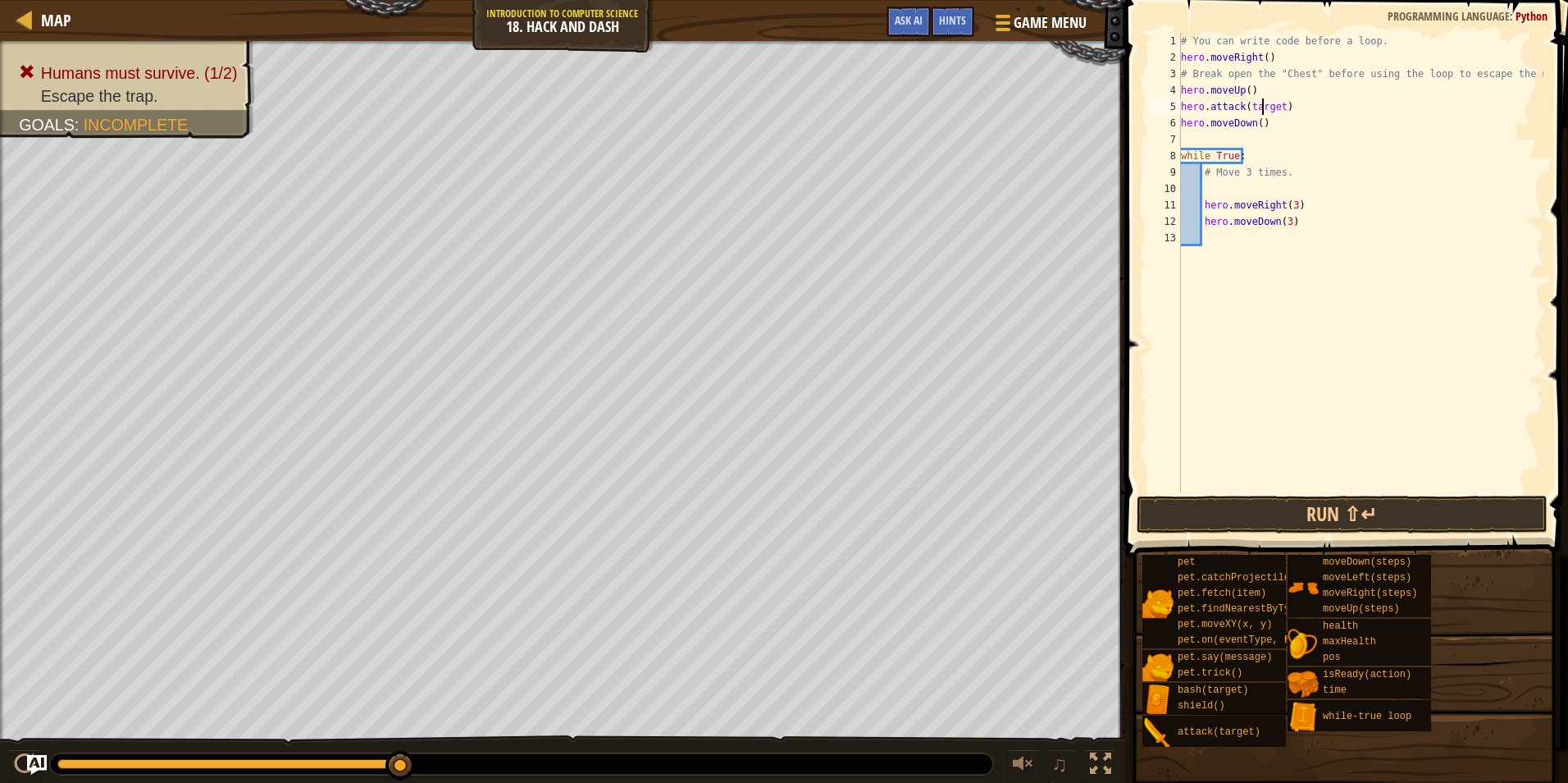
click at [1261, 106] on div "# You can write code before a loop. hero . moveRight ( ) # Break open the "Ches…" at bounding box center [1361, 278] width 366 height 492
click at [1246, 105] on div "# You can write code before a loop. hero . moveRight ( ) # Break open the "Ches…" at bounding box center [1361, 278] width 366 height 492
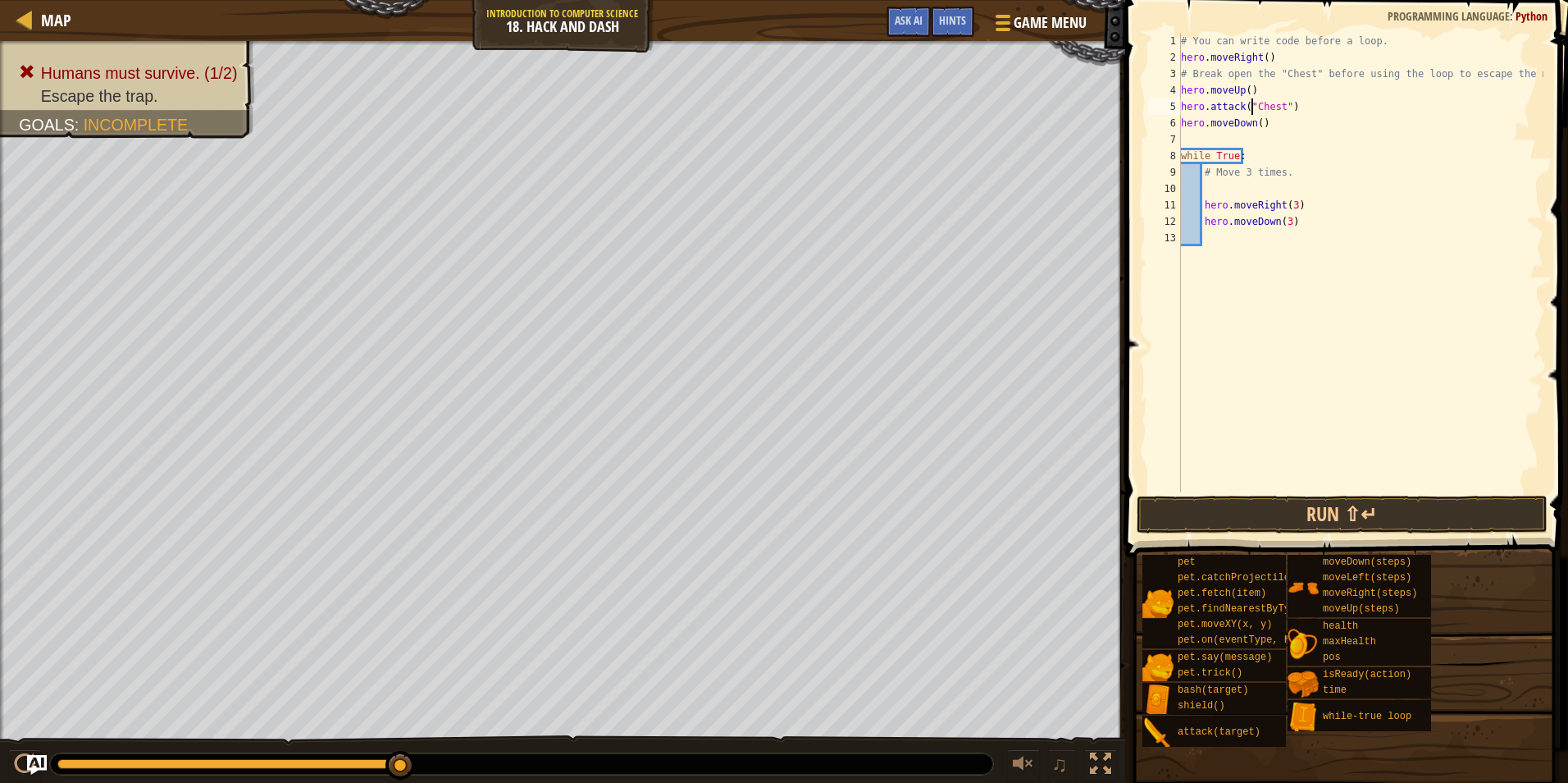
type textarea "hero.attack("Chest")"
click at [1362, 539] on span at bounding box center [1345, 780] width 431 height 486
click at [1360, 529] on button "Run ⇧↵" at bounding box center [1342, 515] width 411 height 38
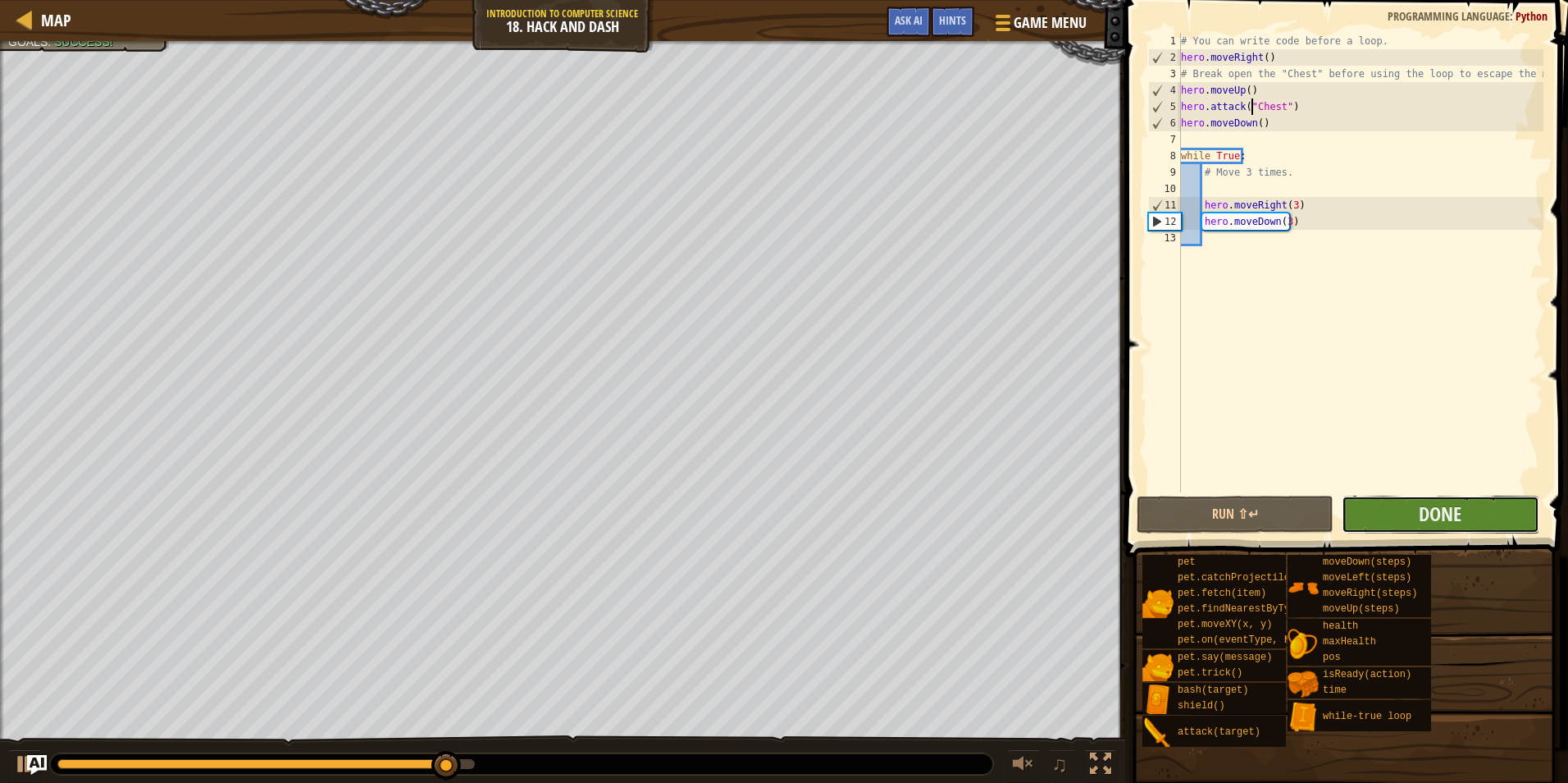
click at [1411, 517] on button "Done" at bounding box center [1440, 515] width 197 height 38
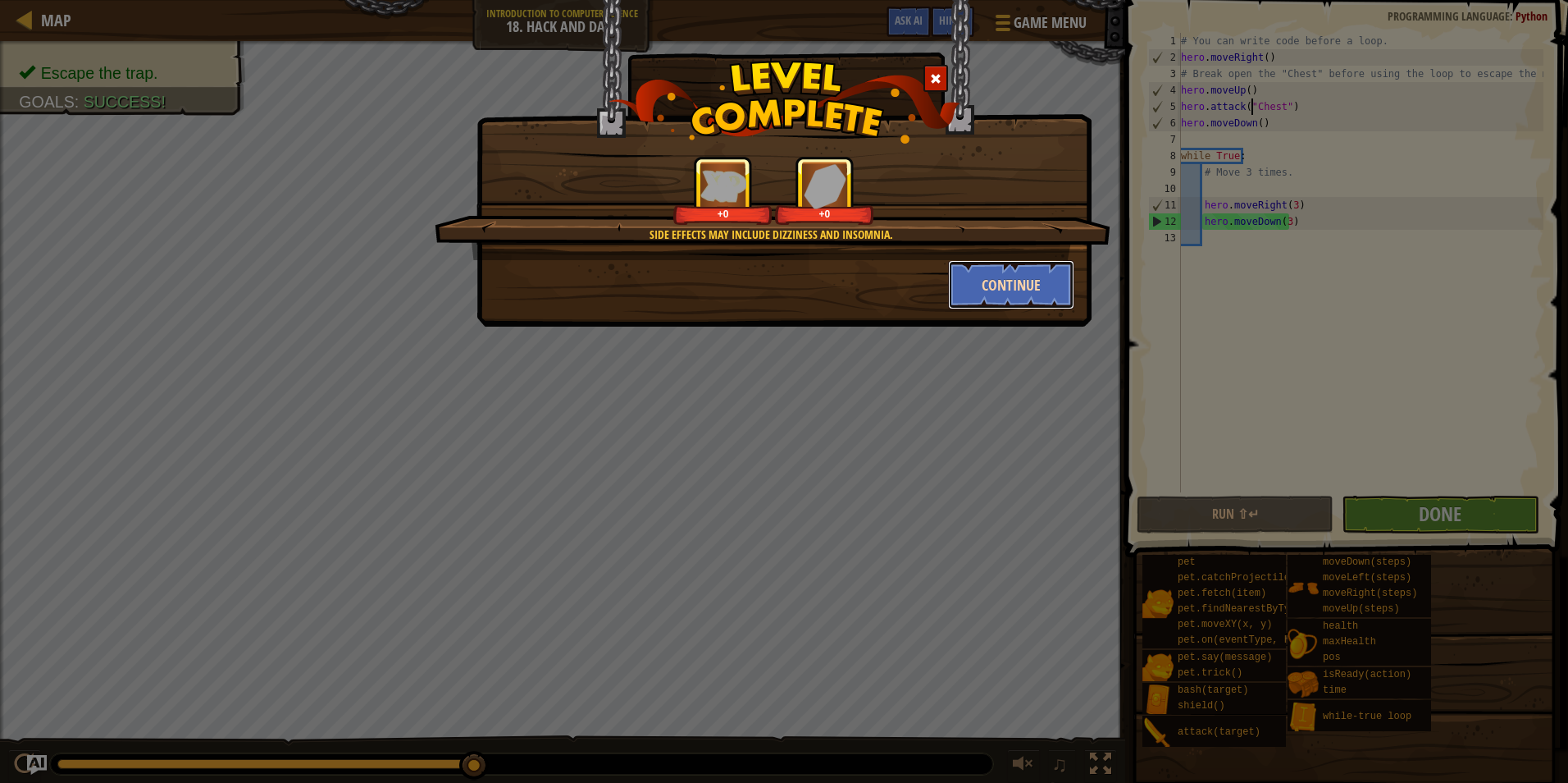
click at [1034, 281] on button "Continue" at bounding box center [1012, 284] width 127 height 49
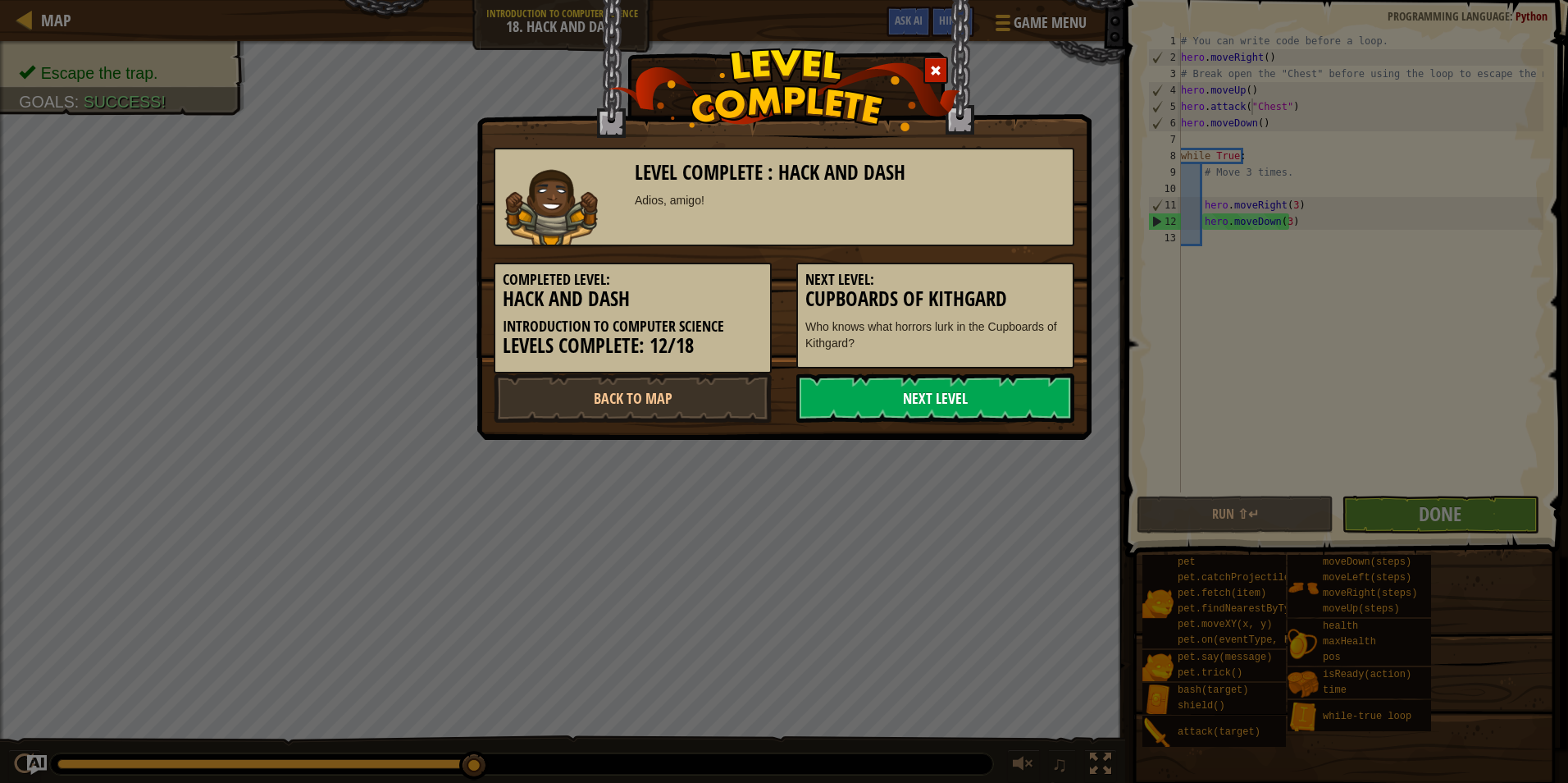
click at [902, 388] on link "Next Level" at bounding box center [936, 397] width 278 height 49
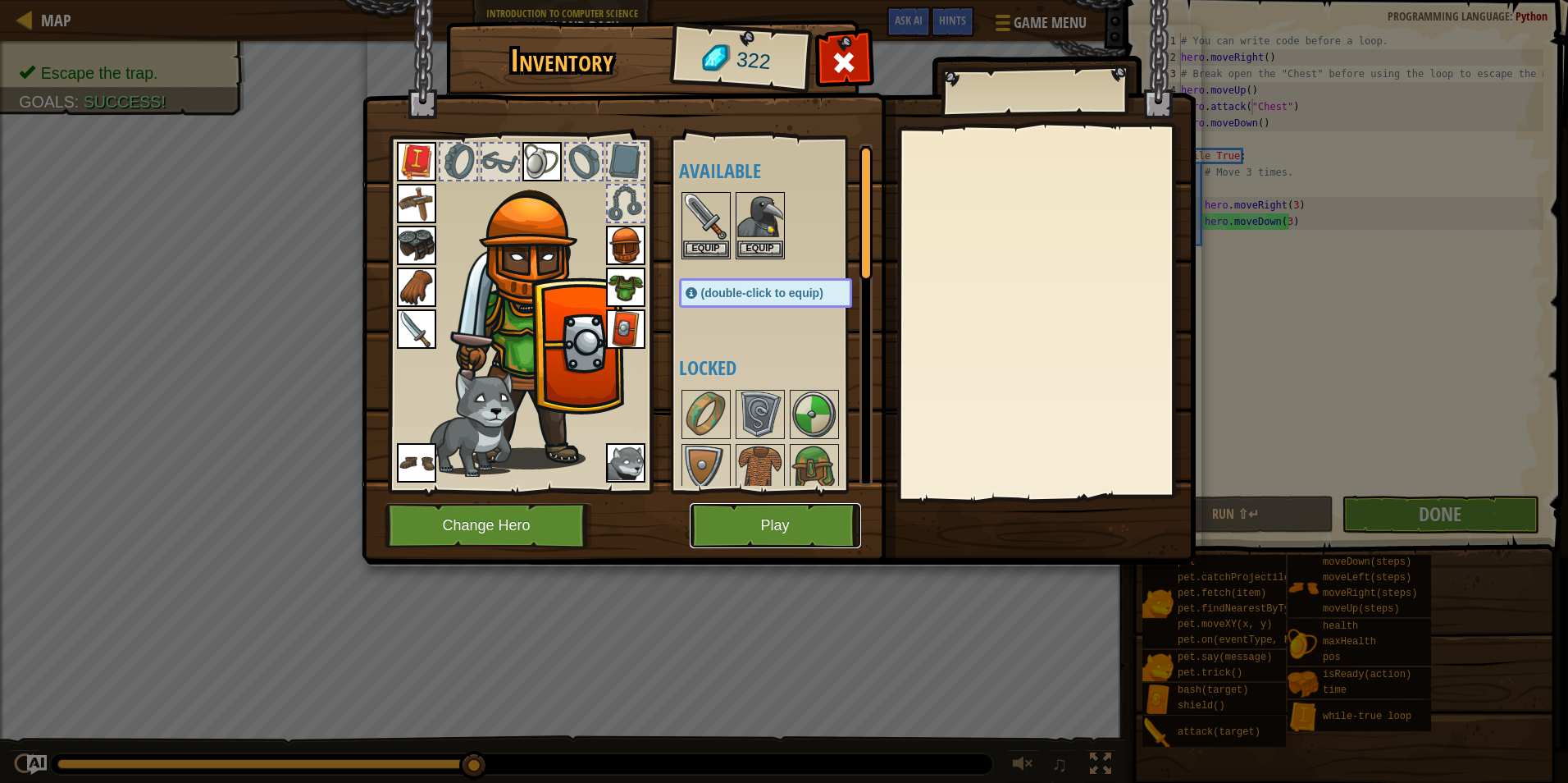
click at [753, 526] on button "Play" at bounding box center [776, 525] width 172 height 46
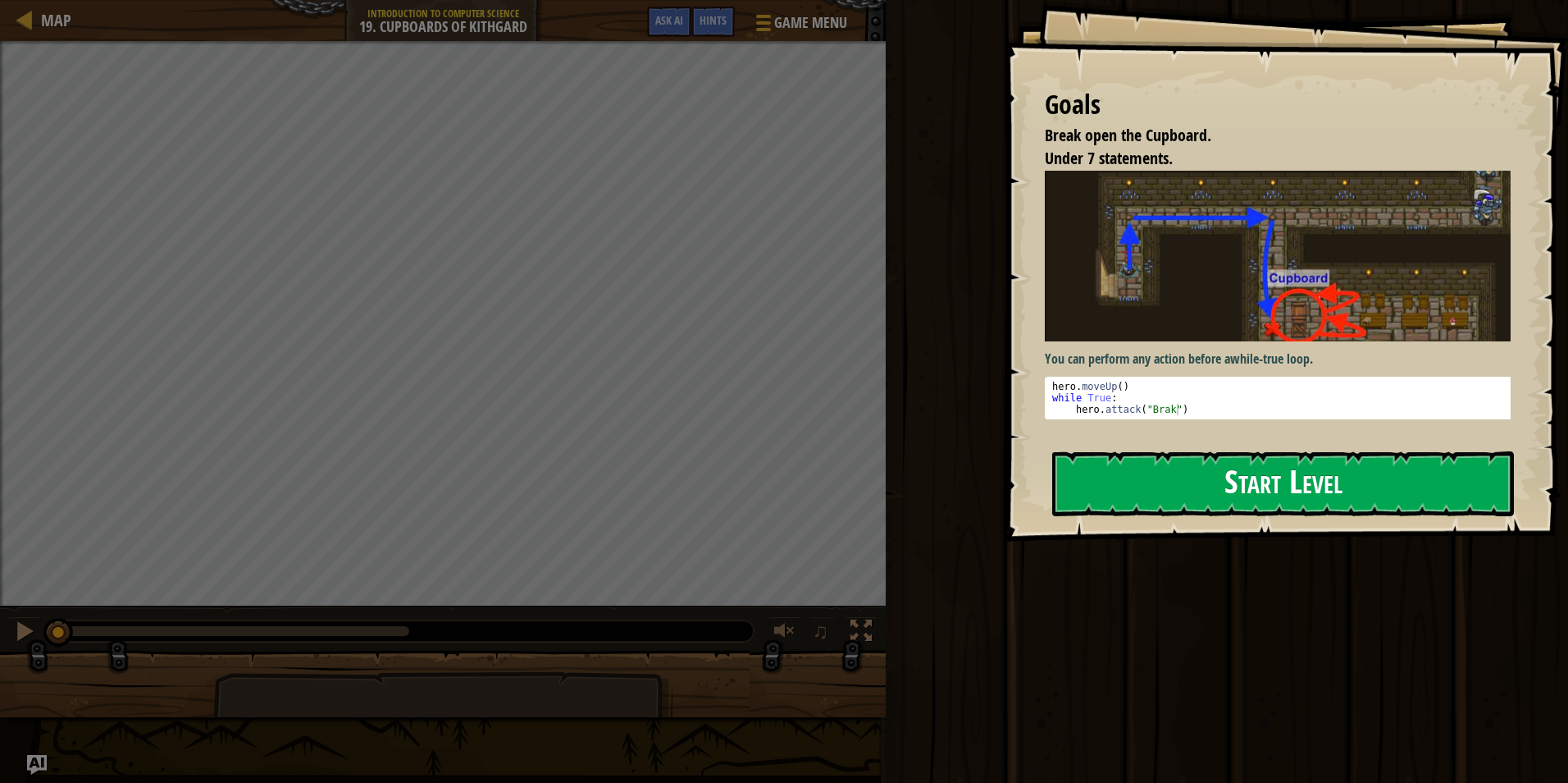
click at [1260, 487] on button "Start Level" at bounding box center [1284, 483] width 462 height 64
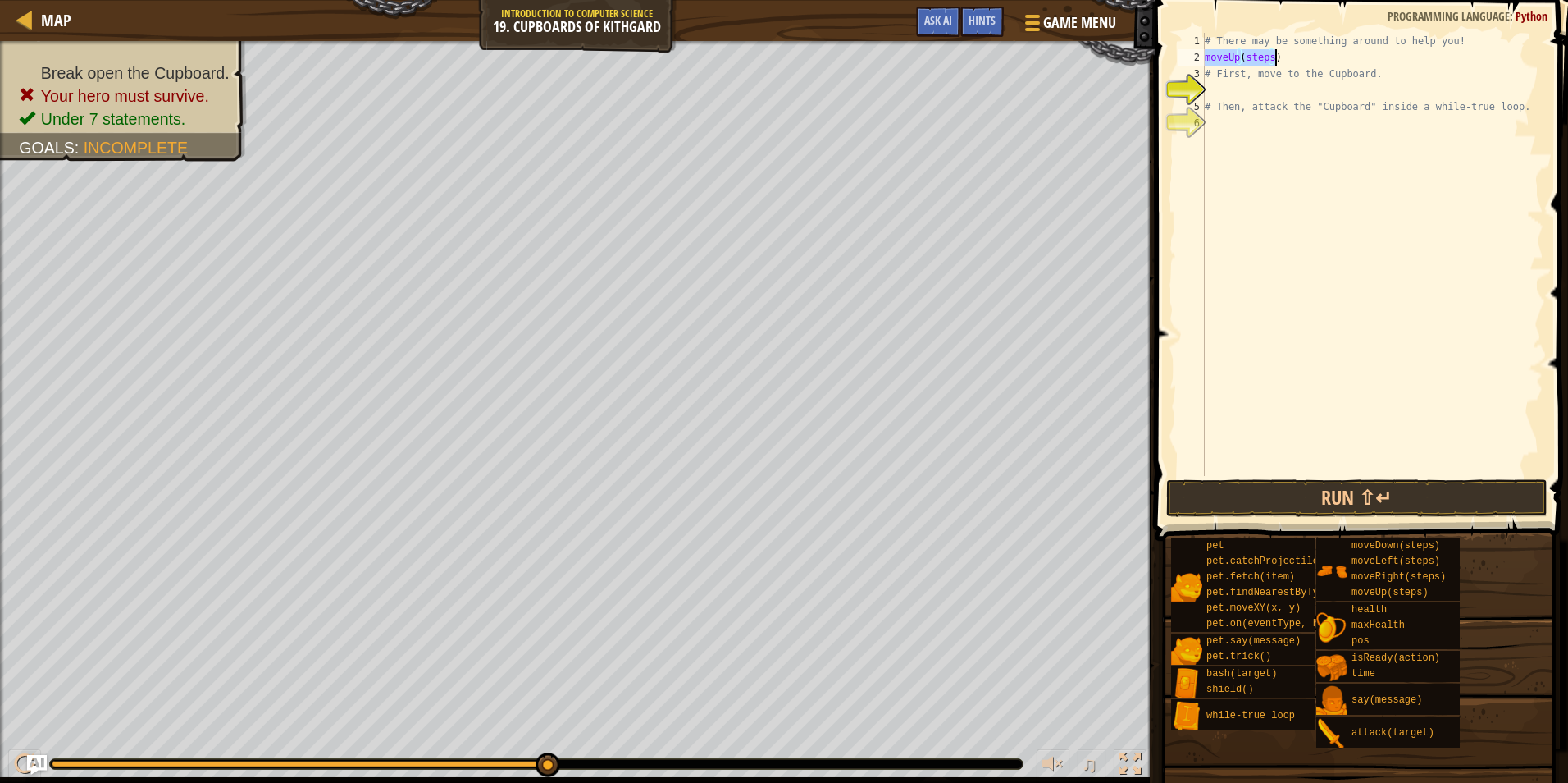
click at [1206, 59] on div "# There may be something around to help you! moveUp ( steps ) # First, move to …" at bounding box center [1373, 254] width 342 height 443
click at [1206, 59] on div "# There may be something around to help you! moveUp ( steps ) # First, move to …" at bounding box center [1373, 271] width 342 height 476
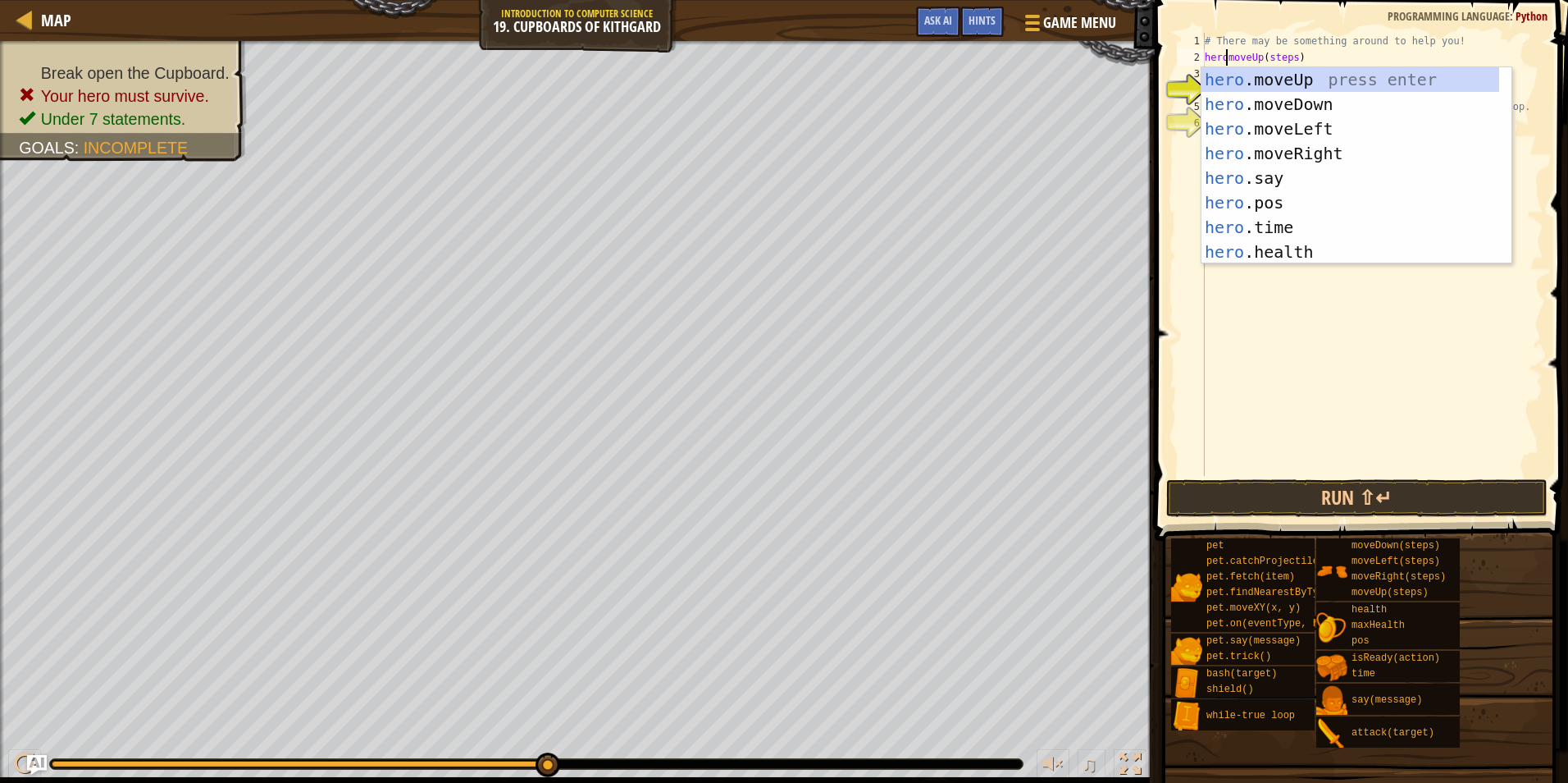
scroll to position [8, 2]
click at [1297, 52] on div "# There may be something around to help you! hero . moveUp ( steps ) # First, m…" at bounding box center [1373, 271] width 342 height 476
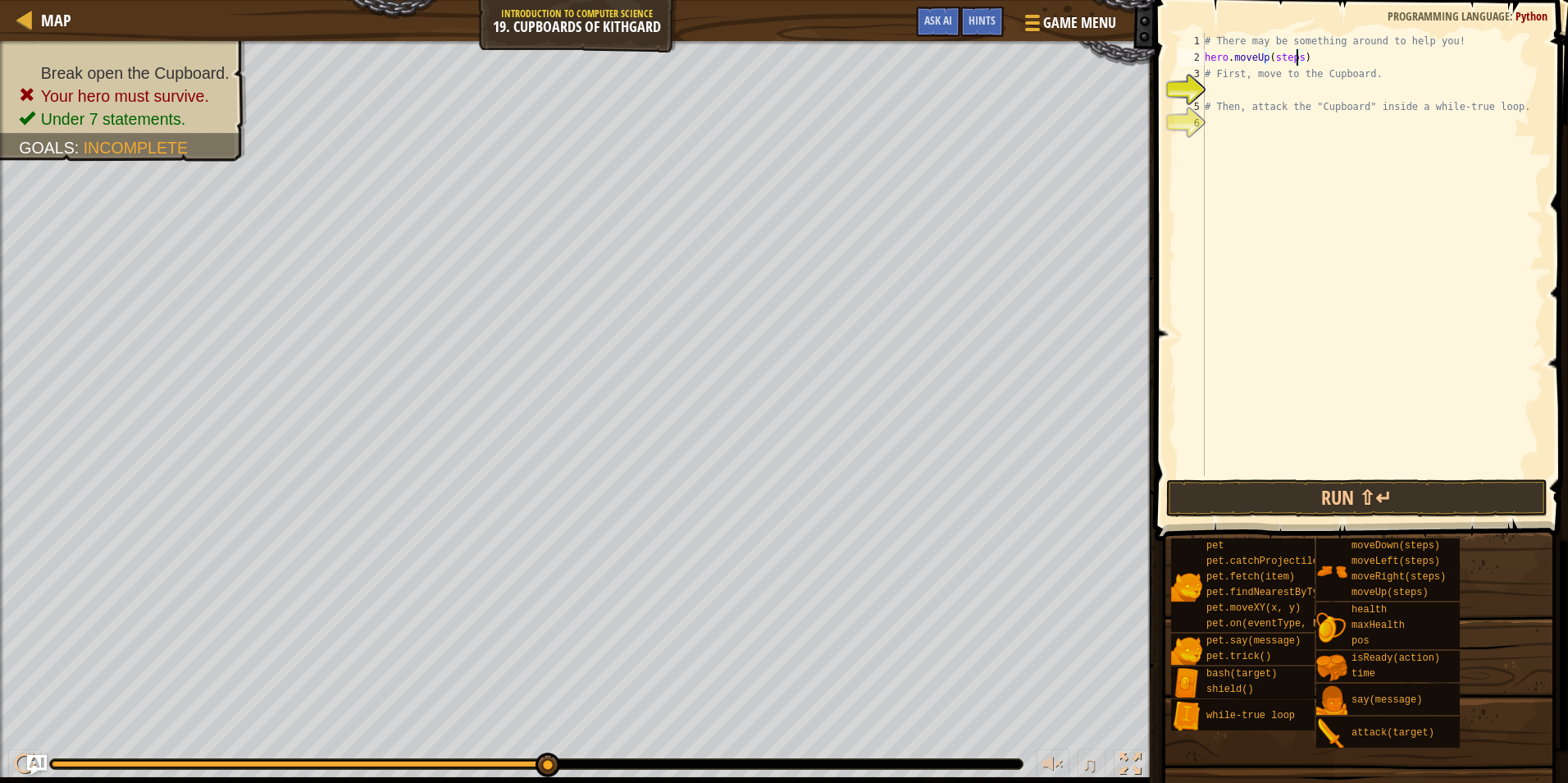
click at [1297, 52] on div "# There may be something around to help you! hero . moveUp ( steps ) # First, m…" at bounding box center [1373, 271] width 342 height 476
type textarea "hero.moveUp()"
drag, startPoint x: 1279, startPoint y: 61, endPoint x: 1188, endPoint y: 55, distance: 91.2
click at [1173, 58] on div "hero.moveUp() 1 2 3 4 5 6 # There may be something around to help you! hero . m…" at bounding box center [1359, 303] width 418 height 590
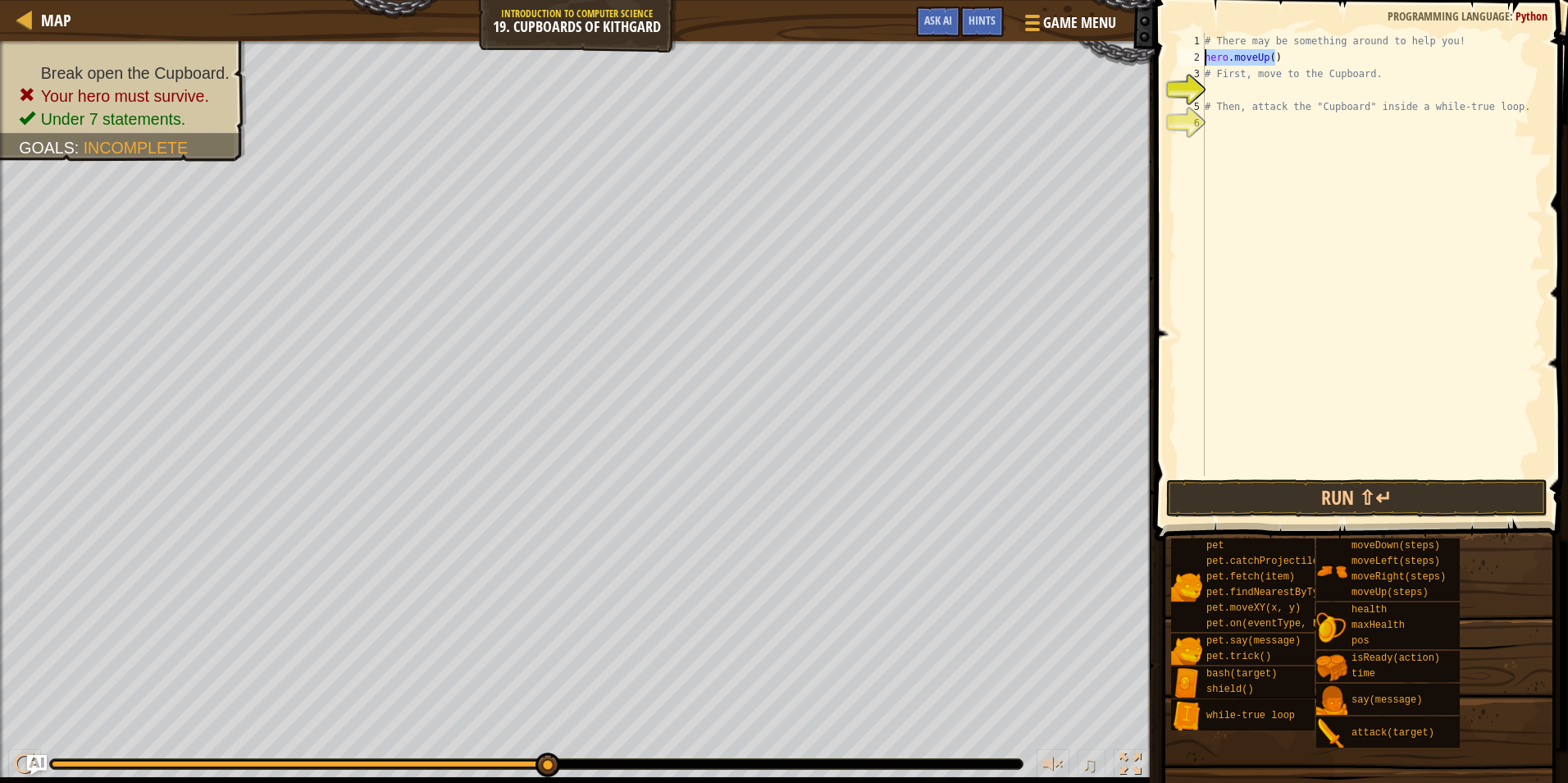
paste textarea
paste textarea "hero.moveUp()"
click at [1260, 96] on div "# There may be something around to help you! hero . moveUp ( ) # First, move to…" at bounding box center [1373, 271] width 342 height 476
click at [1264, 100] on div "# There may be something around to help you! hero . moveUp ( ) # First, move to…" at bounding box center [1373, 271] width 342 height 476
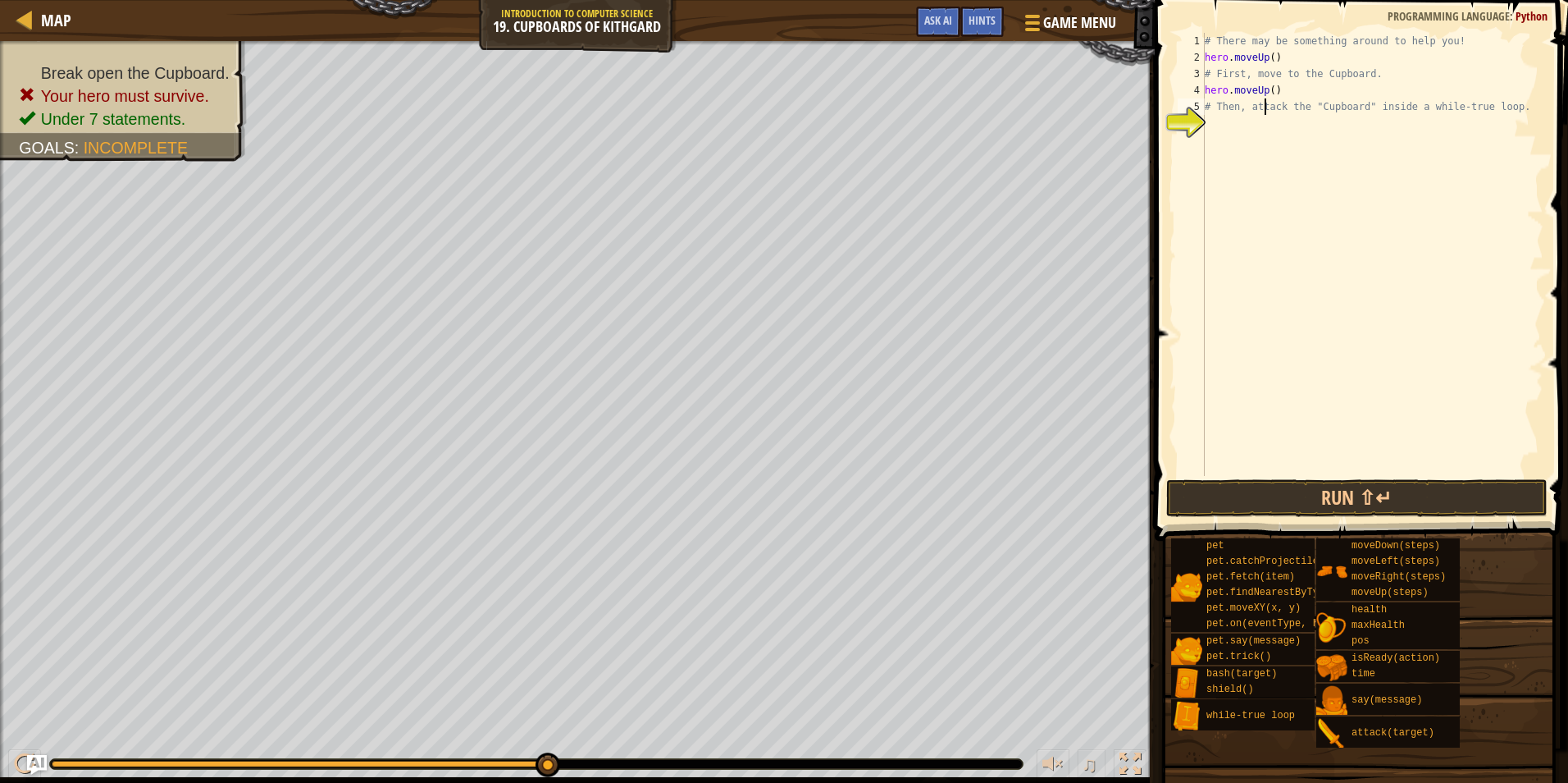
click at [1260, 87] on div "# There may be something around to help you! hero . moveUp ( ) # First, move to…" at bounding box center [1373, 271] width 342 height 476
click at [1266, 93] on div "# There may be something around to help you! hero . moveUp ( ) # First, move to…" at bounding box center [1373, 271] width 342 height 476
click at [1287, 90] on div "# There may be something around to help you! hero . moveUp ( ) # First, move to…" at bounding box center [1373, 271] width 342 height 476
type textarea "hero.moveRight(2)"
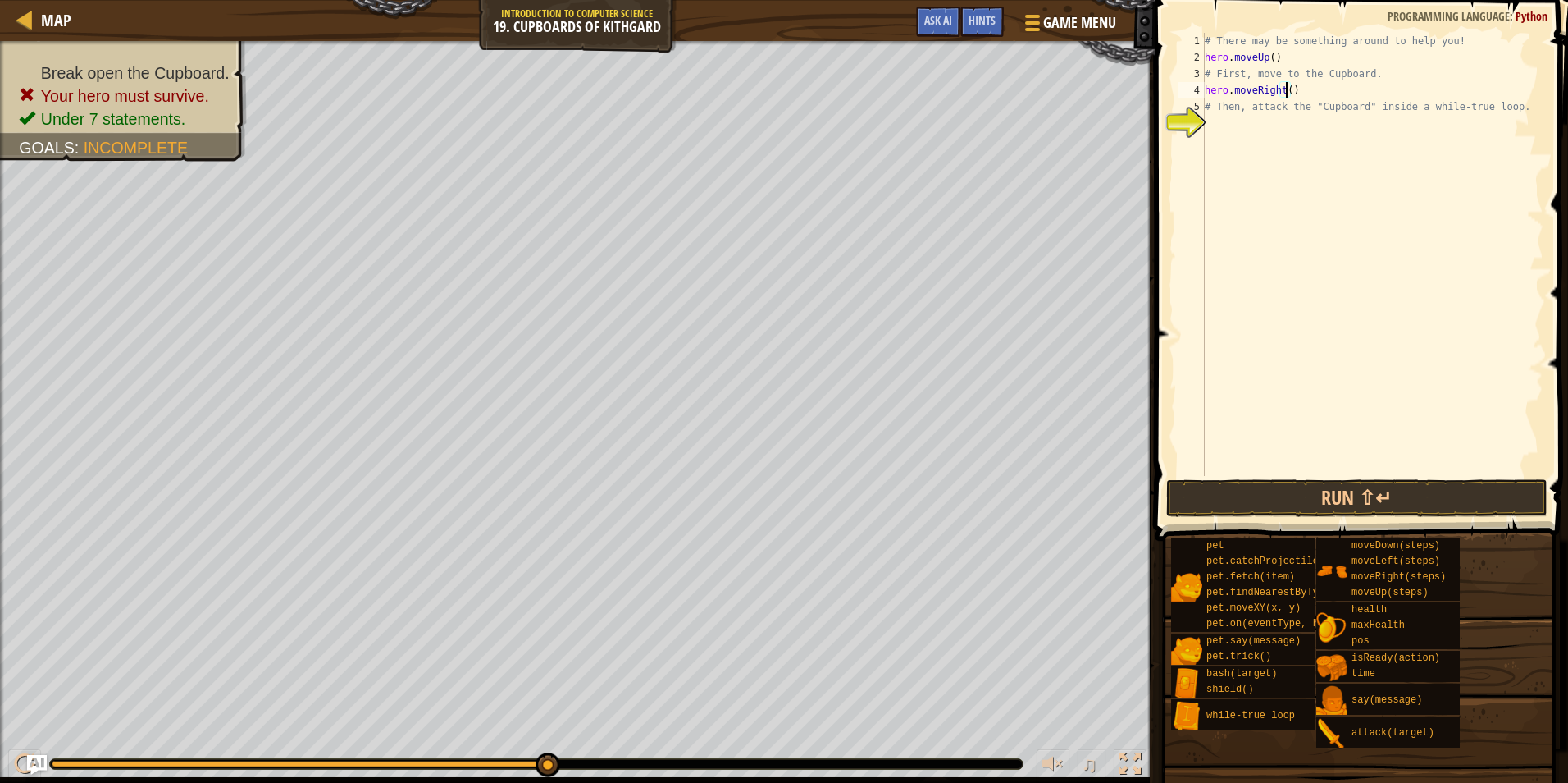
scroll to position [8, 7]
click at [1389, 84] on div "# There may be something around to help you! hero . moveUp ( ) # First, move to…" at bounding box center [1373, 271] width 342 height 476
click at [1298, 132] on div "# There may be something around to help you! hero . moveUp ( ) # First, move to…" at bounding box center [1375, 271] width 337 height 476
paste textarea "hero.moveUp()"
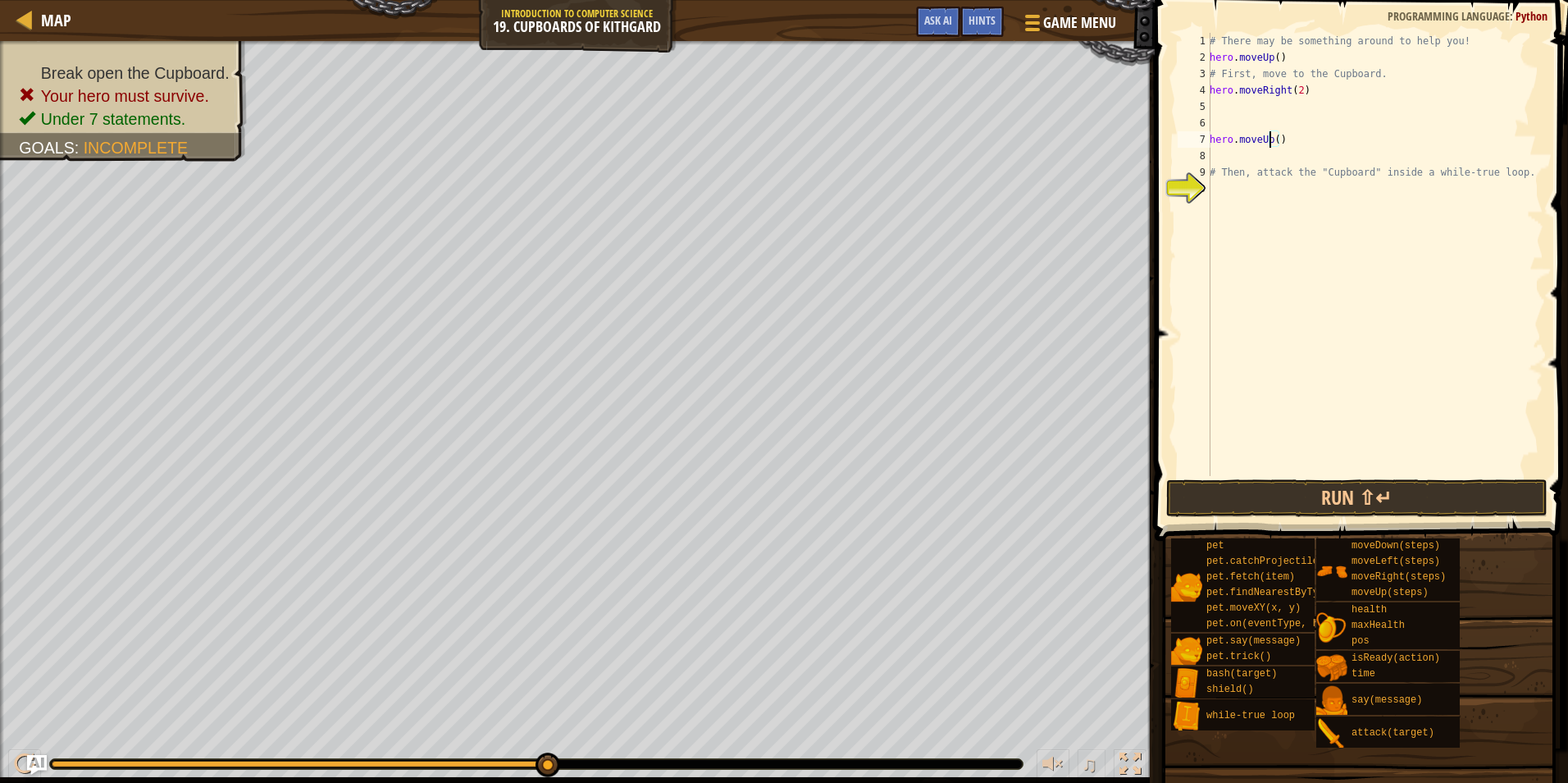
click at [1270, 138] on div "# There may be something around to help you! hero . moveUp ( ) # First, move to…" at bounding box center [1375, 271] width 337 height 476
click at [1284, 137] on div "# There may be something around to help you! hero . moveUp ( ) # First, move to…" at bounding box center [1375, 271] width 337 height 476
type textarea "hero.moveDown(2)"
click at [1452, 505] on button "Run ⇧↵" at bounding box center [1358, 499] width 382 height 38
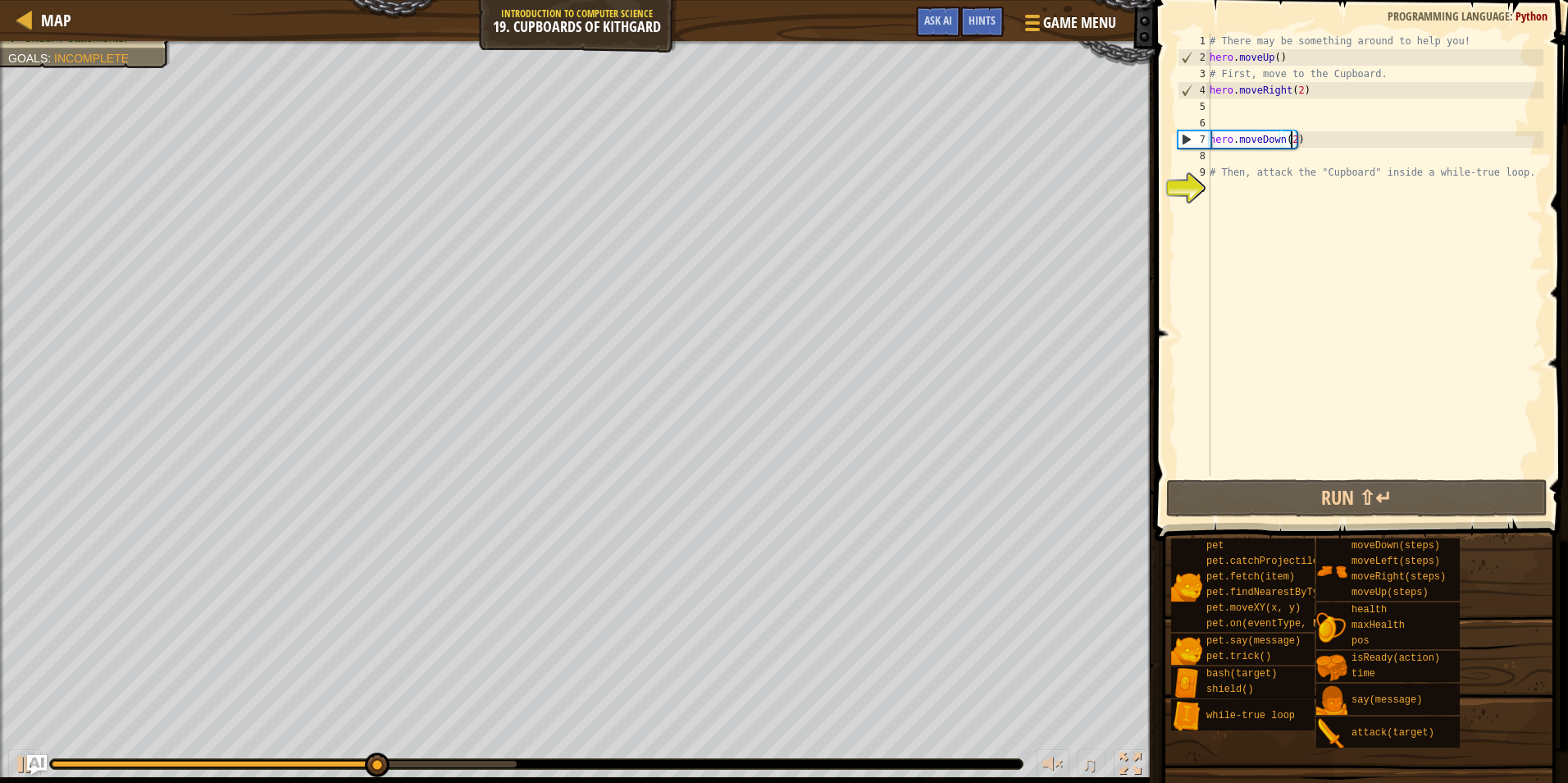
click at [1398, 360] on div "# There may be something around to help you! hero . moveUp ( ) # First, move to…" at bounding box center [1375, 271] width 337 height 476
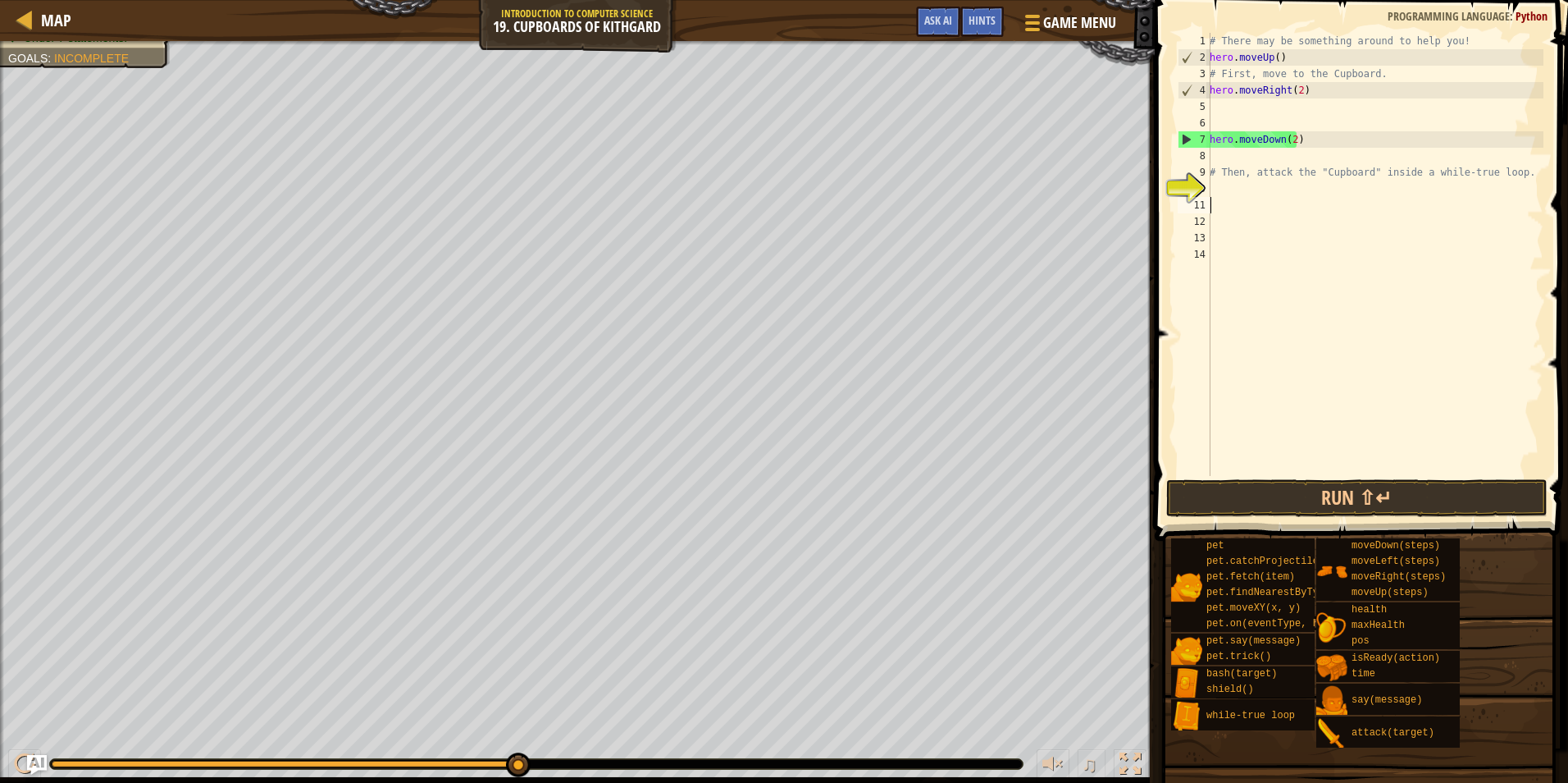
click at [1252, 201] on div "# There may be something around to help you! hero . moveUp ( ) # First, move to…" at bounding box center [1375, 271] width 337 height 476
click at [29, 18] on div at bounding box center [25, 20] width 21 height 21
